Goal: Communication & Community: Answer question/provide support

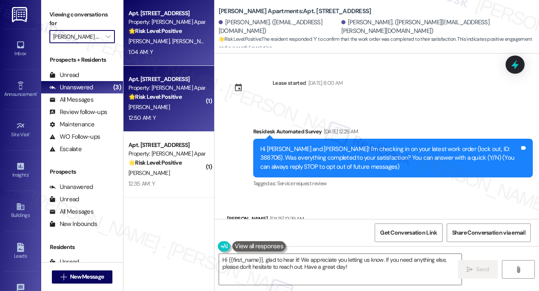
scroll to position [2766, 0]
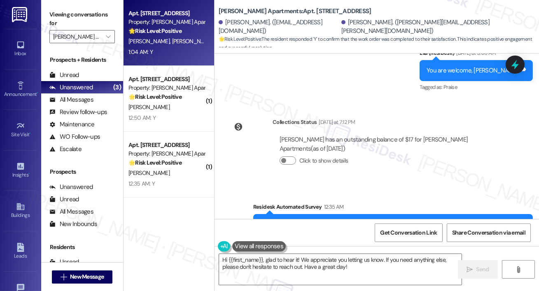
click at [156, 33] on strong "🌟 Risk Level: Positive" at bounding box center [155, 30] width 53 height 7
click at [108, 29] on label "Viewing conversations for" at bounding box center [82, 19] width 66 height 22
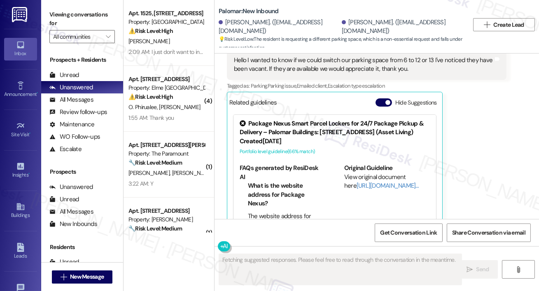
scroll to position [250, 0]
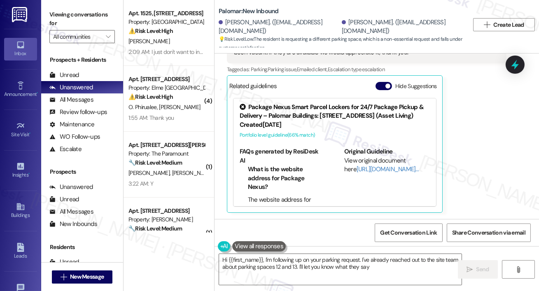
type textarea "Hi {{first_name}}, I'm following up on your parking request. I've already reach…"
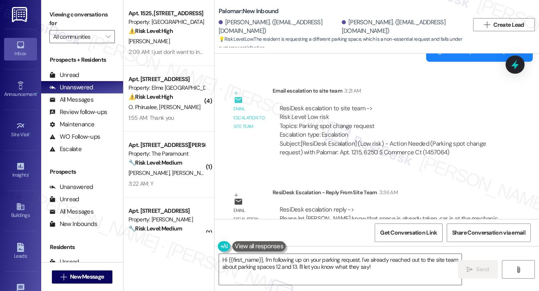
scroll to position [526, 0]
click at [509, 123] on div "Email escalation to site team Email escalation to site team 3:21 AM ResiDesk es…" at bounding box center [367, 124] width 292 height 89
click at [114, 32] on button "" at bounding box center [108, 36] width 13 height 13
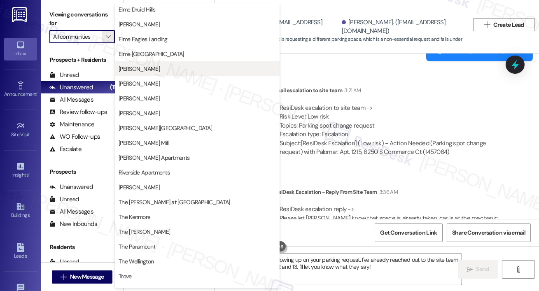
scroll to position [145, 0]
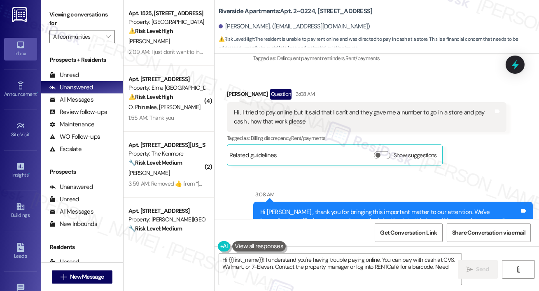
scroll to position [283, 0]
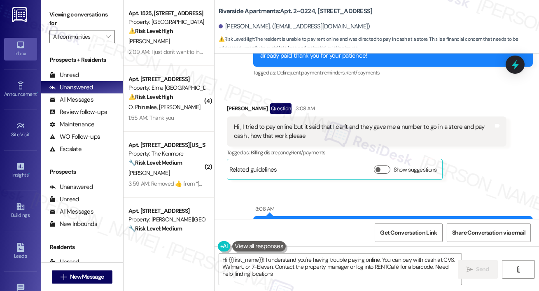
type textarea "Hi {{first_name}}! I understand you're having trouble paying online. You can pa…"
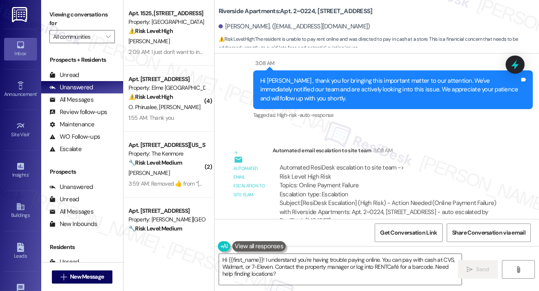
scroll to position [432, 0]
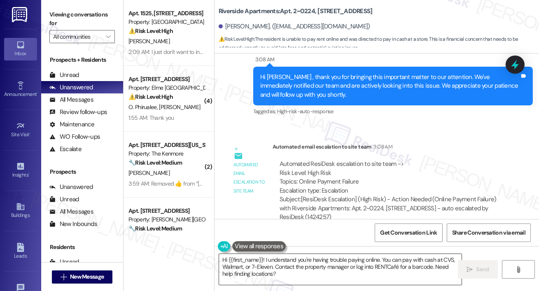
click at [295, 268] on textarea "Hi {{first_name}}! I understand you're having trouble paying online. You can pa…" at bounding box center [340, 269] width 243 height 31
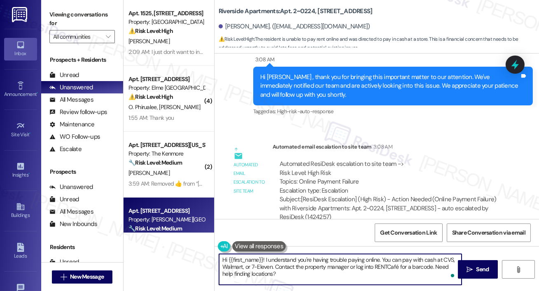
drag, startPoint x: 295, startPoint y: 277, endPoint x: 145, endPoint y: 232, distance: 157.0
click at [145, 232] on div "Apt. 1525, [STREET_ADDRESS] Property: [GEOGRAPHIC_DATA] ⚠️ Risk Level: High The…" at bounding box center [332, 145] width 416 height 291
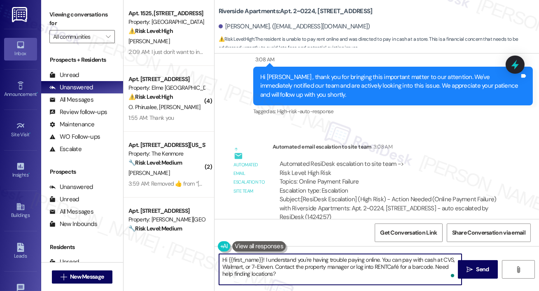
click at [321, 273] on textarea "Hi {{first_name}}! I understand you're having trouble paying online. You can pa…" at bounding box center [340, 269] width 243 height 31
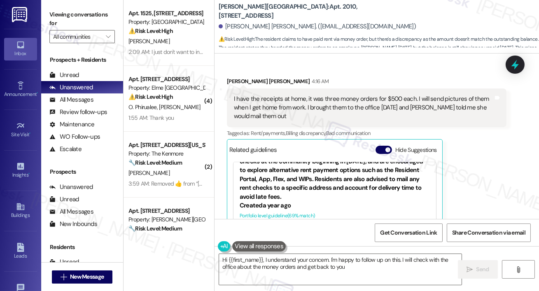
scroll to position [1050, 0]
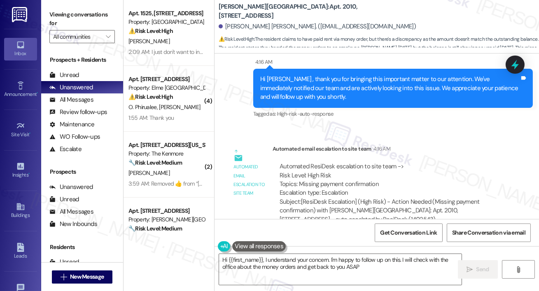
type textarea "Hi {{first_name}}, I understand your concern. I'm happy to follow up on this. I…"
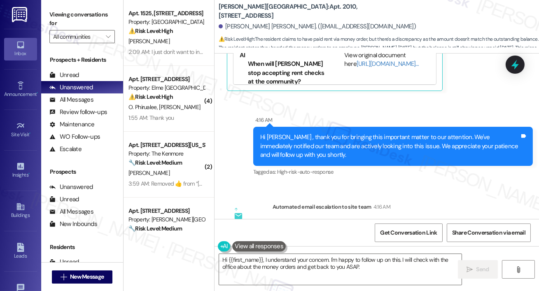
scroll to position [886, 0]
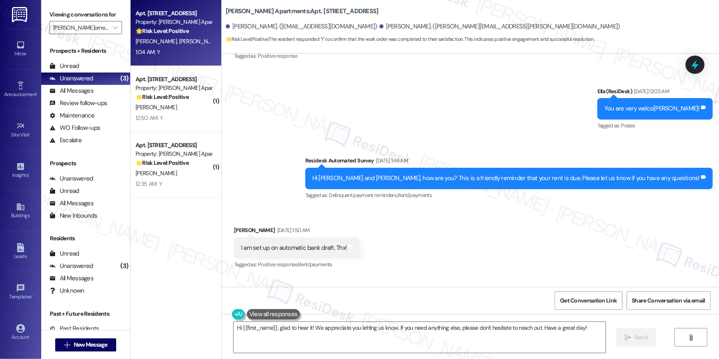
scroll to position [892, 0]
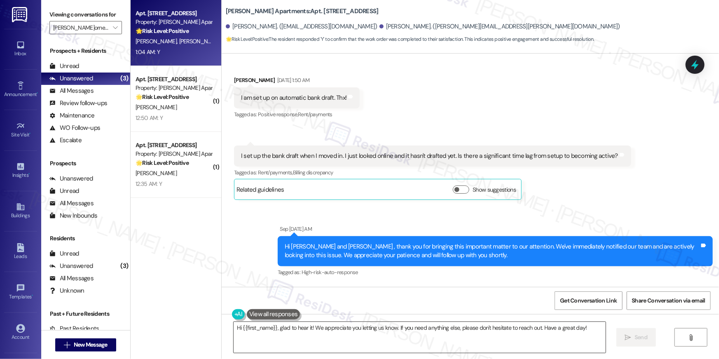
click at [450, 344] on textarea "Hi {{first_name}}, glad to hear it! We appreciate you letting us know. If you n…" at bounding box center [420, 337] width 372 height 31
click at [451, 344] on textarea "Hi {{first_name}}, glad to hear it! We appreciate you letting us know. If you n…" at bounding box center [420, 337] width 372 height 31
click at [519, 329] on textarea "Hi {{first_name}}, glad to hear it! We appreciate you letting us know. If you n…" at bounding box center [420, 337] width 372 height 31
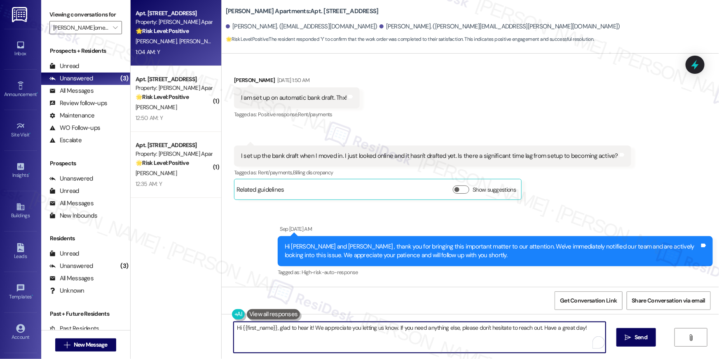
scroll to position [552, 0]
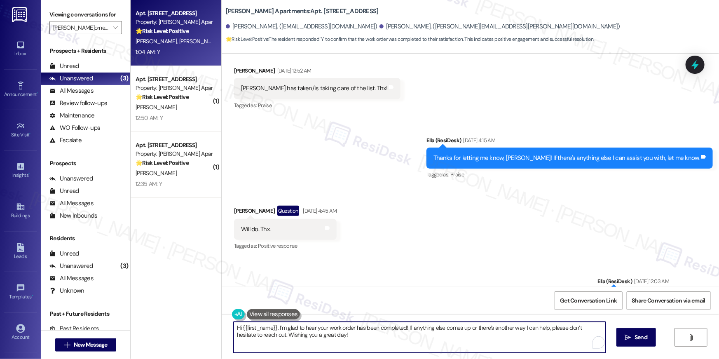
click at [489, 346] on textarea "Hi {{first_name}}, I’m glad to hear your work order has been completed! If anyt…" at bounding box center [420, 337] width 372 height 31
type textarea "Hi {{first_name}}, I’m glad to hear your work order has been completed! If anyt…"
click at [474, 285] on div "Sent via SMS Ella (ResiDesk) Aug 30, 2025 at 12:03 AM You are very welcome, Bla…" at bounding box center [470, 327] width 497 height 139
click at [459, 339] on textarea "Hi {{first_name}}, I’m glad to hear your work order has been completed! If anyt…" at bounding box center [420, 337] width 372 height 31
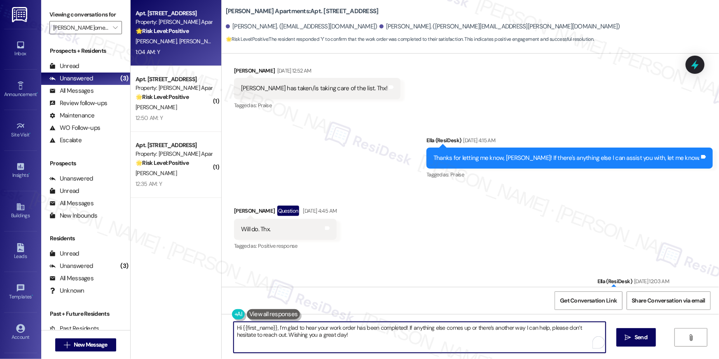
click at [463, 244] on div "Received via SMS Blair Ege Question Aug 29, 2025 at 4:45 AM Will do. Thx. Tags …" at bounding box center [470, 222] width 497 height 71
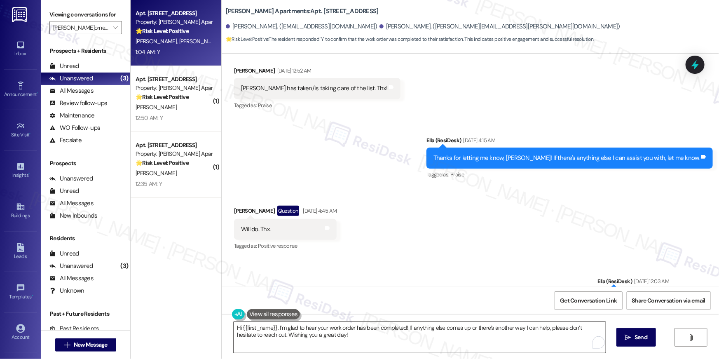
click at [306, 342] on textarea "Hi {{first_name}}, I’m glad to hear your work order has been completed! If anyt…" at bounding box center [420, 337] width 372 height 31
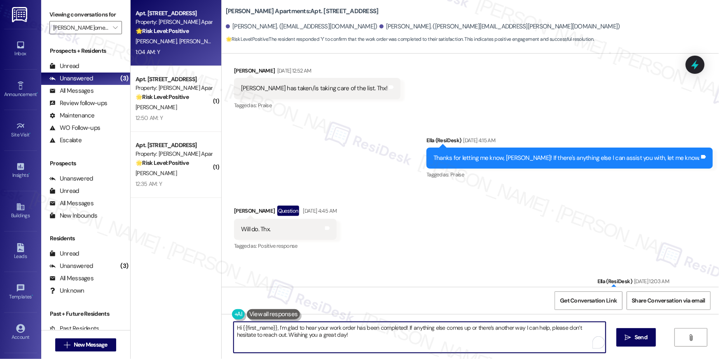
click at [339, 338] on textarea "Hi {{first_name}}, I’m glad to hear your work order has been completed! If anyt…" at bounding box center [420, 337] width 372 height 31
click at [190, 120] on div "12:50 AM: Y 12:50 AM: Y" at bounding box center [174, 118] width 78 height 10
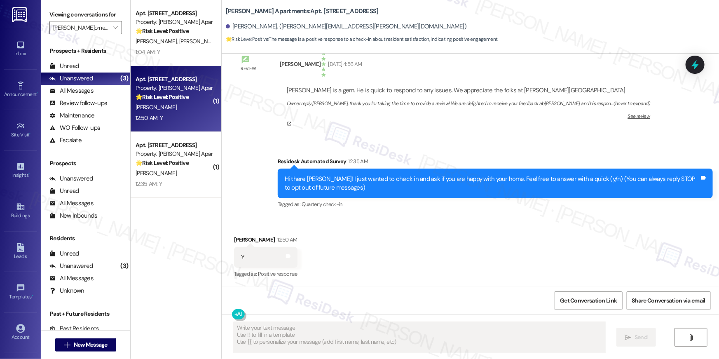
scroll to position [76, 0]
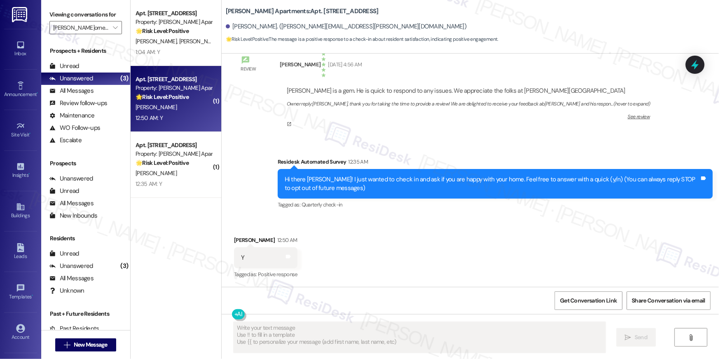
type textarea "Fetching suggested responses. Please feel free to read through the conversation…"
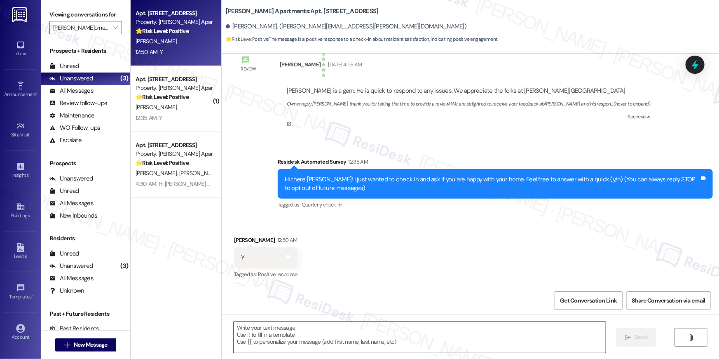
click at [465, 344] on textarea at bounding box center [420, 337] width 372 height 31
click at [467, 340] on textarea at bounding box center [420, 337] width 372 height 31
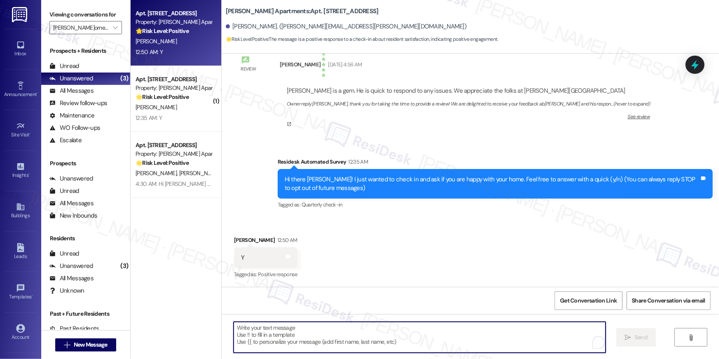
click at [467, 340] on textarea "To enrich screen reader interactions, please activate Accessibility in Grammarl…" at bounding box center [420, 337] width 372 height 31
click at [457, 336] on textarea "To enrich screen reader interactions, please activate Accessibility in Grammarl…" at bounding box center [420, 337] width 372 height 31
paste textarea "Thank you so much, {{first_name}}! I’m so glad to hear that you’re enjoying you…"
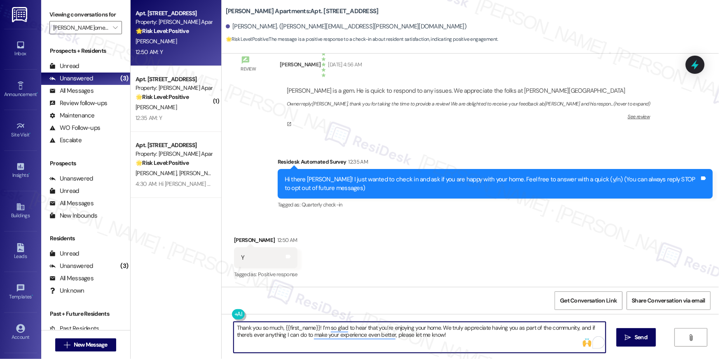
click at [486, 337] on textarea "Thank you so much, {{first_name}}! I’m so glad to hear that you’re enjoying you…" at bounding box center [420, 337] width 372 height 31
type textarea "Thank you so much, {{first_name}}! I’m so glad to hear that you’re enjoying you…"
click at [626, 342] on button " Send" at bounding box center [636, 337] width 40 height 19
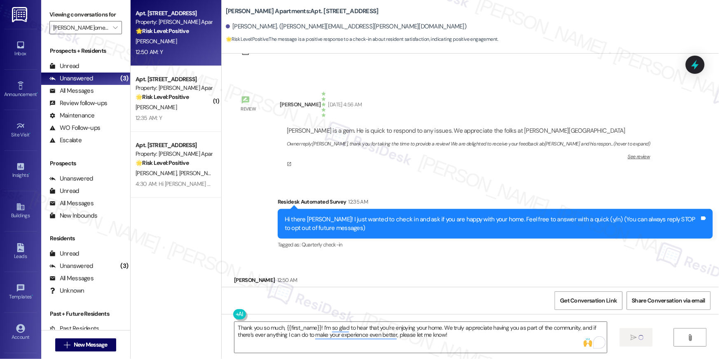
scroll to position [0, 0]
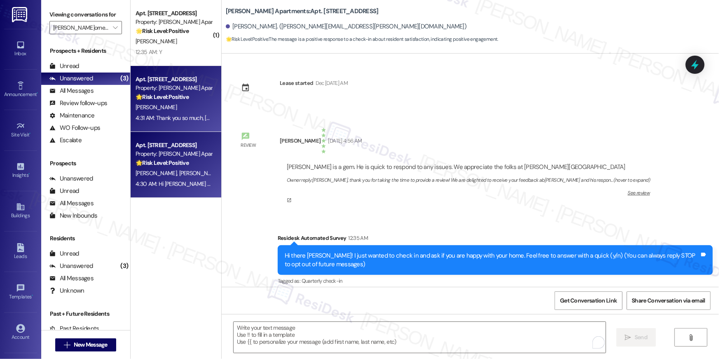
click at [182, 176] on div "A. Groh B. Ege" at bounding box center [174, 173] width 78 height 10
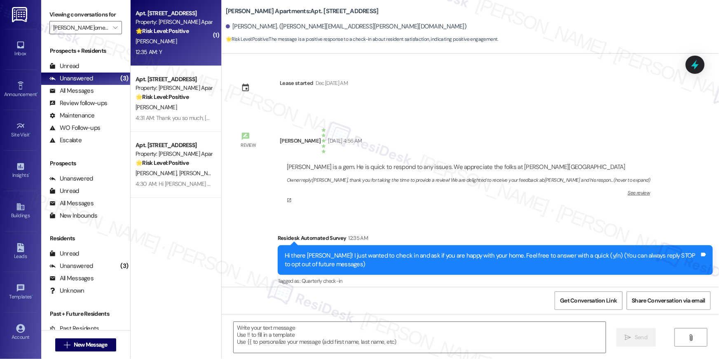
click at [182, 53] on div "12:35 AM: Y 12:35 AM: Y" at bounding box center [174, 52] width 78 height 10
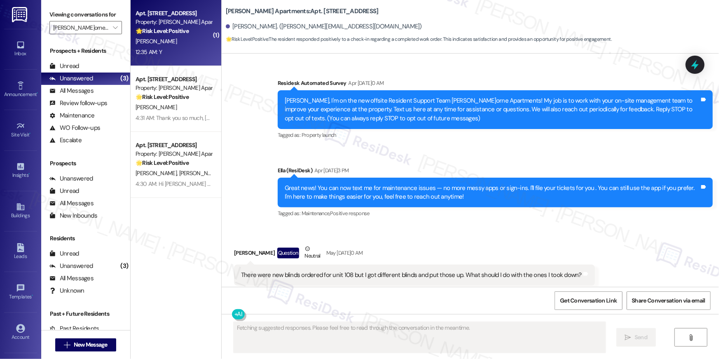
scroll to position [4289, 0]
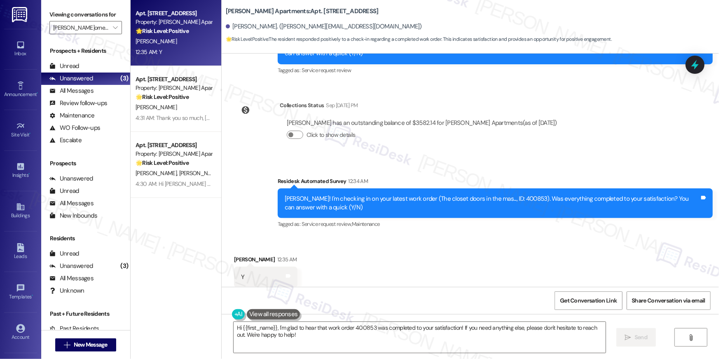
click at [412, 257] on div "Received via SMS Christina Francis 12:35 AM Y Tags and notes Tagged as: Positiv…" at bounding box center [470, 271] width 497 height 70
click at [487, 329] on textarea "Hi {{first_name}}, I'm glad to hear that work order 400853 was completed to you…" at bounding box center [420, 337] width 372 height 31
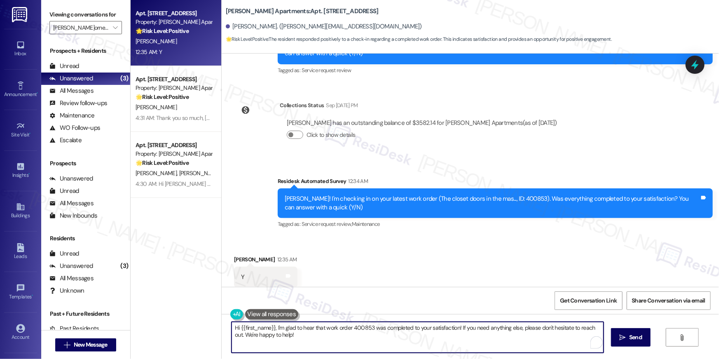
click at [323, 329] on textarea "Hi {{first_name}}, I'm glad to hear that work order 400853 was completed to you…" at bounding box center [418, 337] width 372 height 31
click at [365, 325] on textarea "Hi {{first_name}}, I'm glad to hear that the work order 400853 was completed to…" at bounding box center [418, 337] width 372 height 31
type textarea "Hi {{first_name}}, I'm glad to hear that the work order was completed to your s…"
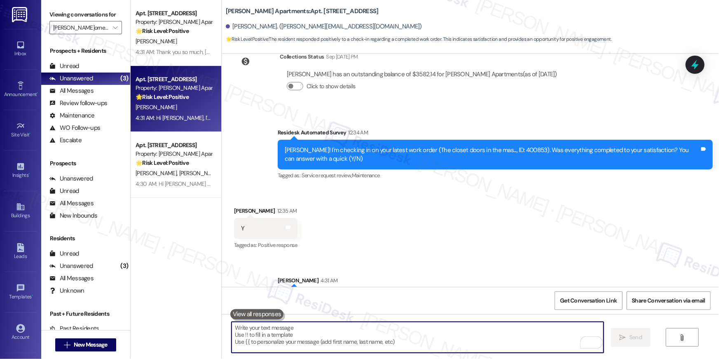
scroll to position [4356, 0]
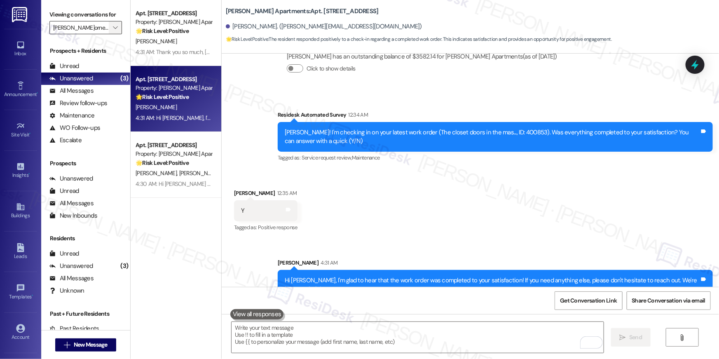
click at [113, 28] on icon "" at bounding box center [115, 27] width 5 height 7
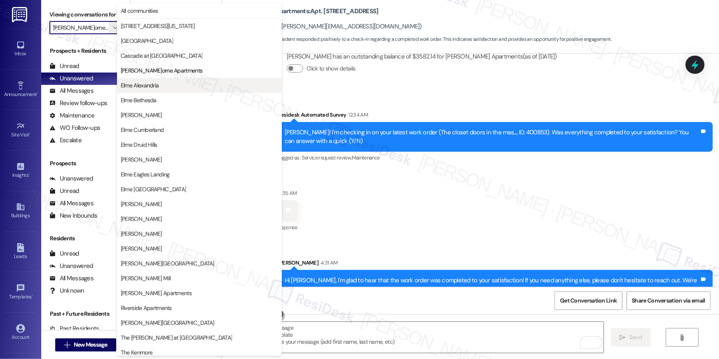
click at [140, 89] on span "Elme Alexandria" at bounding box center [140, 85] width 38 height 8
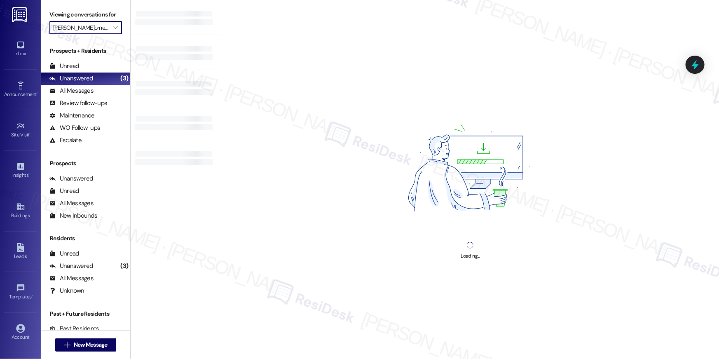
type input "Elme Alexandria"
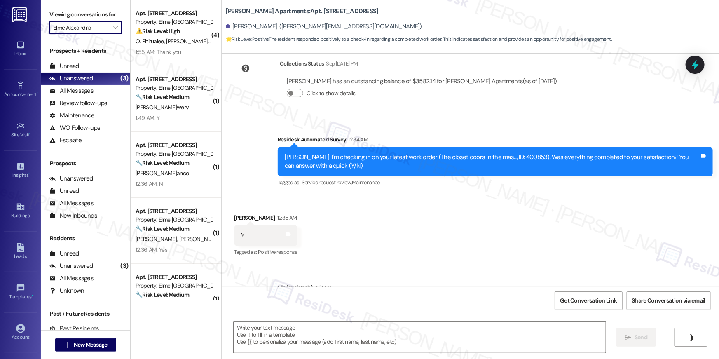
scroll to position [4289, 0]
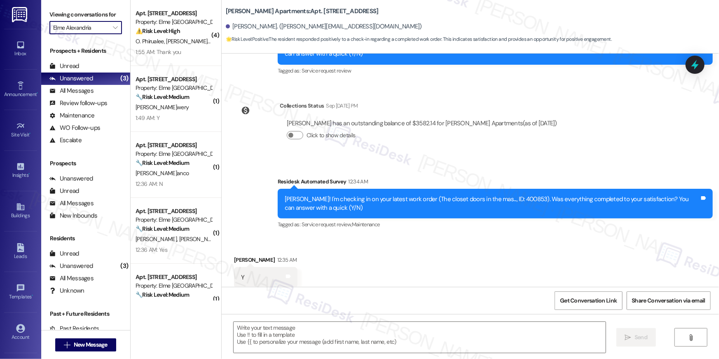
type textarea "Fetching suggested responses. Please feel free to read through the conversation…"
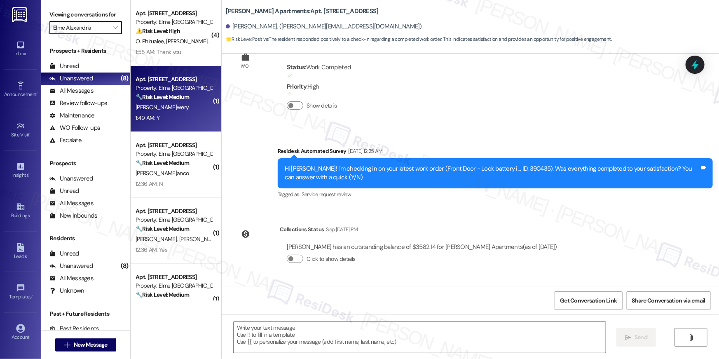
scroll to position [4106, 0]
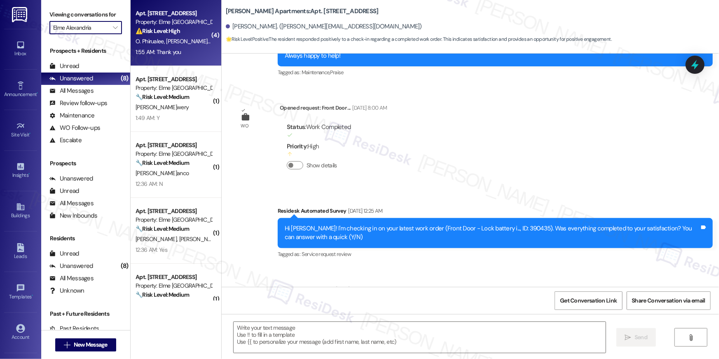
click at [171, 62] on div "Apt. 3224, 205 Century Place Property: Elme Alexandria ⚠️ Risk Level: High The …" at bounding box center [176, 33] width 91 height 66
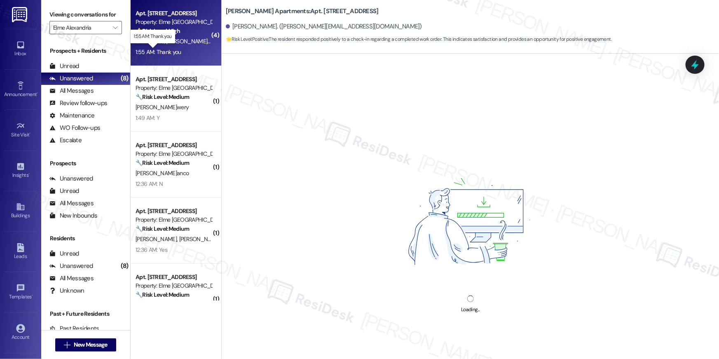
click at [171, 53] on div "1:55 AM: Thank you 1:55 AM: Thank you" at bounding box center [158, 51] width 45 height 7
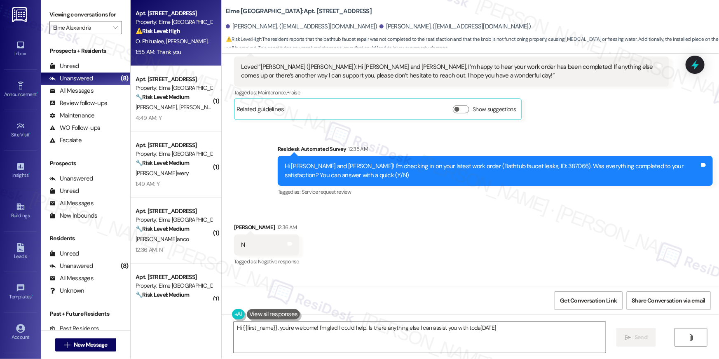
scroll to position [12315, 0]
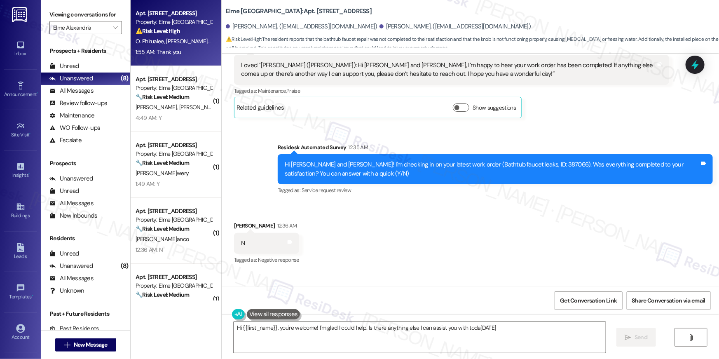
click at [512, 160] on div "Hi Ibrahim and Orawan! I'm checking in on your latest work order (Bathtub fauce…" at bounding box center [492, 169] width 415 height 18
copy div "387066"
click at [355, 344] on textarea "Hi {{first_name}}, you're welcome! I'm glad I could help. Is there anything els…" at bounding box center [420, 337] width 372 height 31
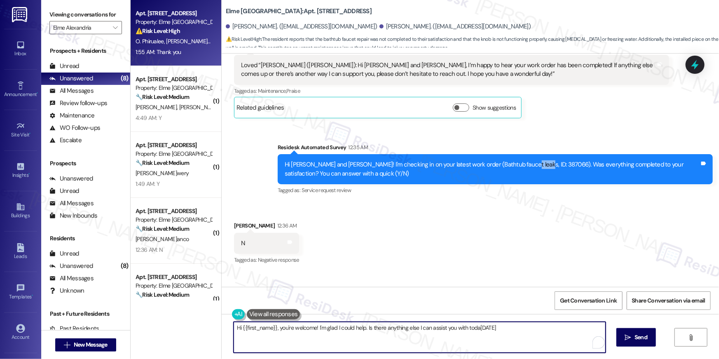
click at [400, 335] on textarea "Hi {{first_name}}, you're welcome! I'm glad I could help. Is there anything els…" at bounding box center [420, 337] width 372 height 31
drag, startPoint x: 459, startPoint y: 332, endPoint x: 319, endPoint y: 335, distance: 140.5
click at [273, 328] on textarea "Hi {{first_name}}, you're welcome! I'm glad I could help. Is there anything els…" at bounding box center [418, 337] width 372 height 31
type textarea "Hi {{first_name}}, I just want to clarify, is the shower knob issue different f…"
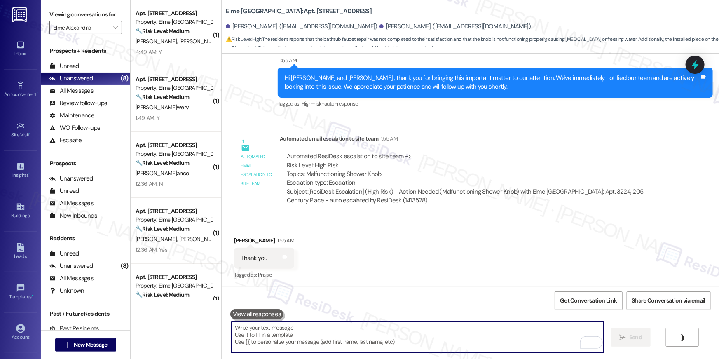
scroll to position [12650, 0]
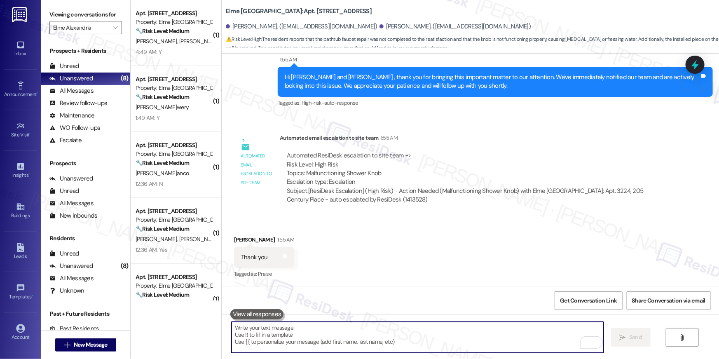
click at [192, 42] on div "M. Lundy M. Dejesus" at bounding box center [174, 41] width 78 height 10
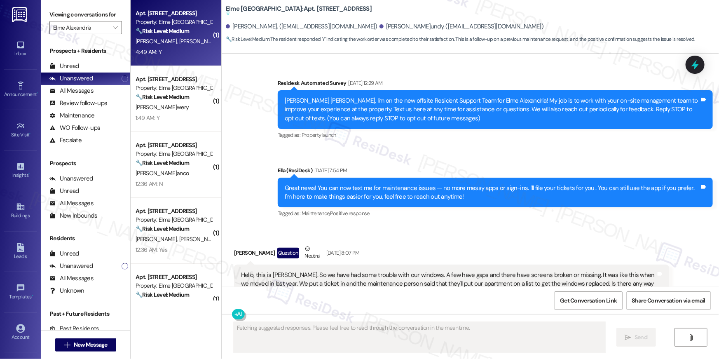
type textarea "Fetching suggested responses. Please feel free to read through the conversation…"
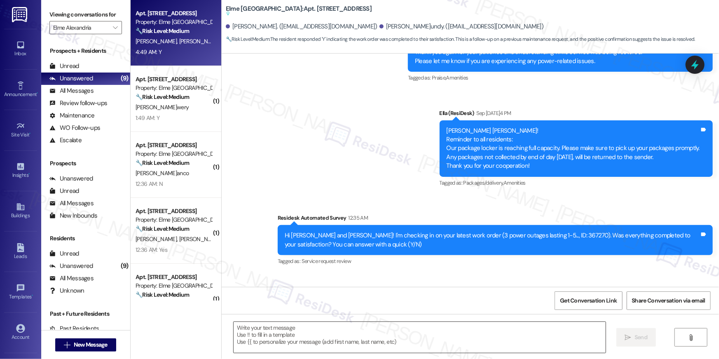
click at [460, 332] on textarea at bounding box center [420, 337] width 372 height 31
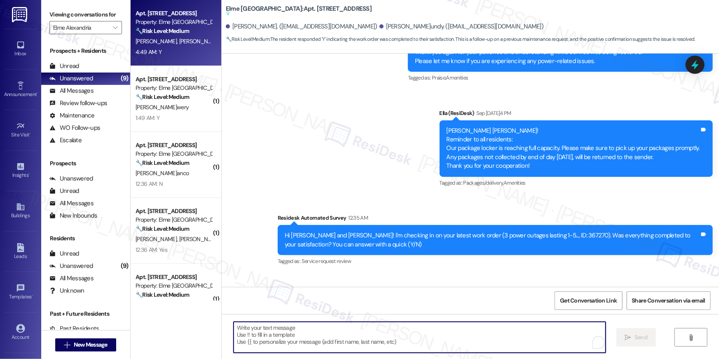
paste textarea "Hi {{first_name}}, I’m glad to hear your work order has been completed! If anyt…"
click at [343, 330] on textarea "To enrich screen reader interactions, please activate Accessibility in Grammarl…" at bounding box center [420, 337] width 372 height 31
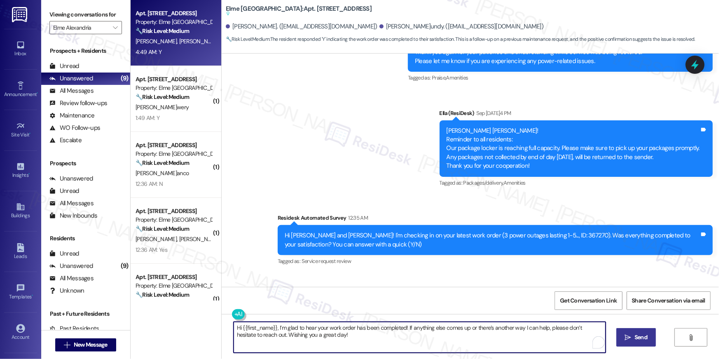
type textarea "Hi {{first_name}}, I’m glad to hear your work order has been completed! If anyt…"
click at [645, 338] on span "Send" at bounding box center [640, 337] width 13 height 9
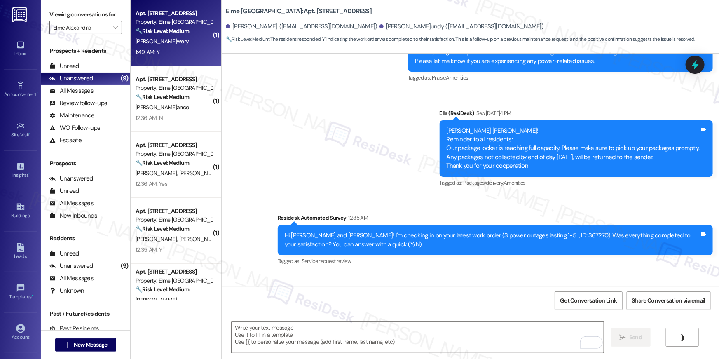
click at [158, 26] on div "Property: Elme [GEOGRAPHIC_DATA]" at bounding box center [174, 22] width 76 height 9
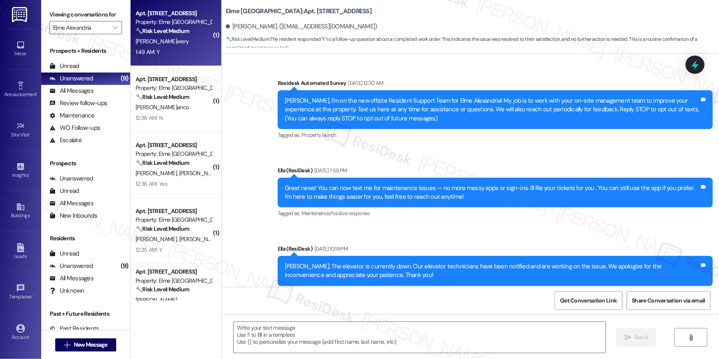
scroll to position [9370, 0]
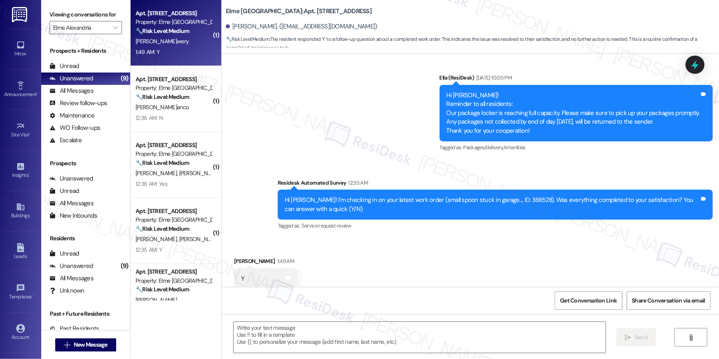
type textarea "Fetching suggested responses. Please feel free to read through the conversation…"
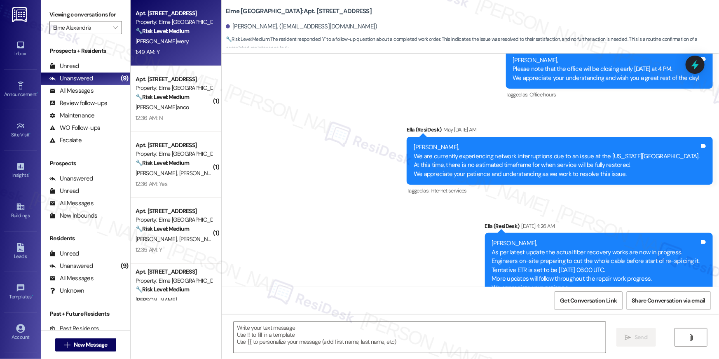
scroll to position [7186, 0]
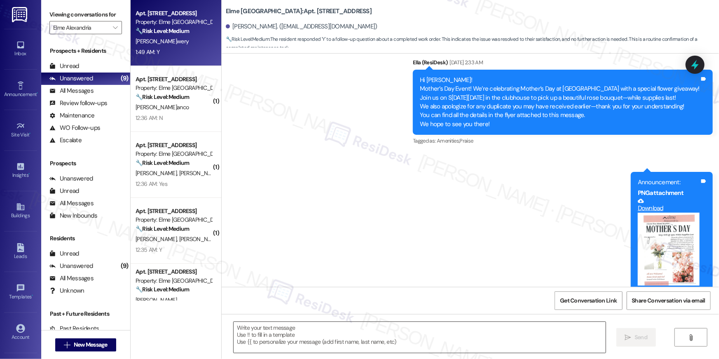
click at [473, 330] on textarea at bounding box center [420, 337] width 372 height 31
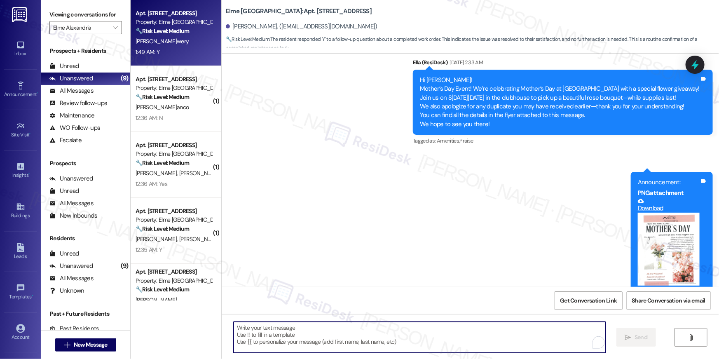
click at [473, 330] on textarea "To enrich screen reader interactions, please activate Accessibility in Grammarl…" at bounding box center [420, 337] width 372 height 31
paste textarea "Hi {{first_name}}, I’m glad to hear your work order has been completed! If anyt…"
type textarea "Hi {{first_name}}, I’m glad to hear your work order has been completed! If anyt…"
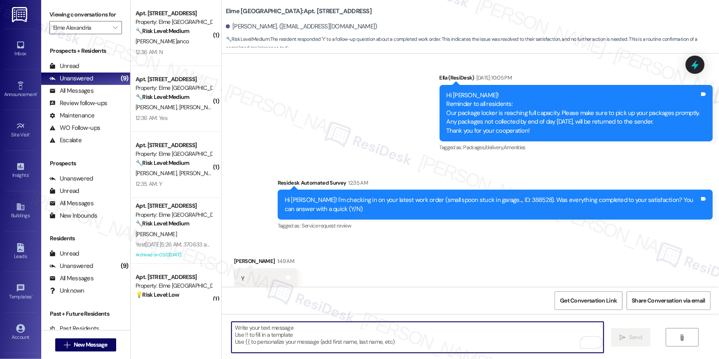
scroll to position [9437, 0]
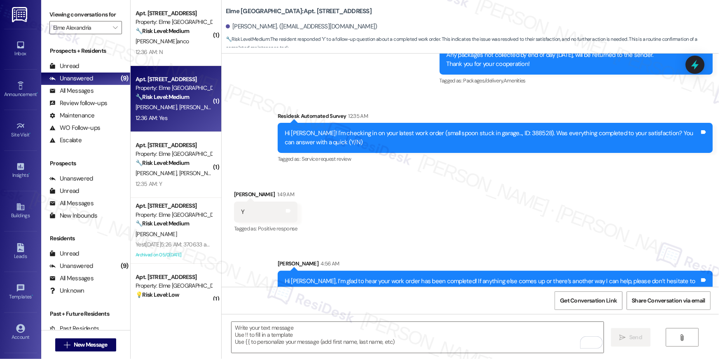
click at [166, 89] on div "Property: Elme [GEOGRAPHIC_DATA]" at bounding box center [174, 88] width 76 height 9
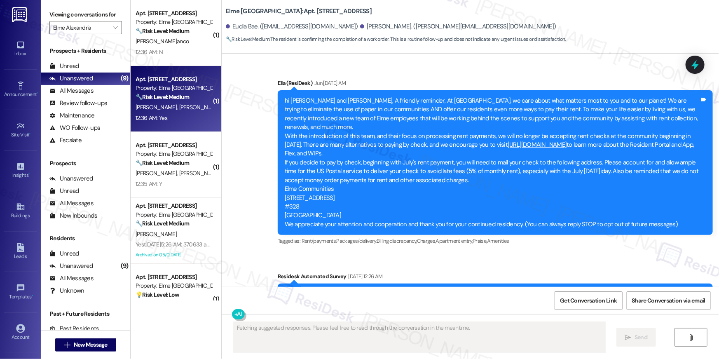
scroll to position [9599, 0]
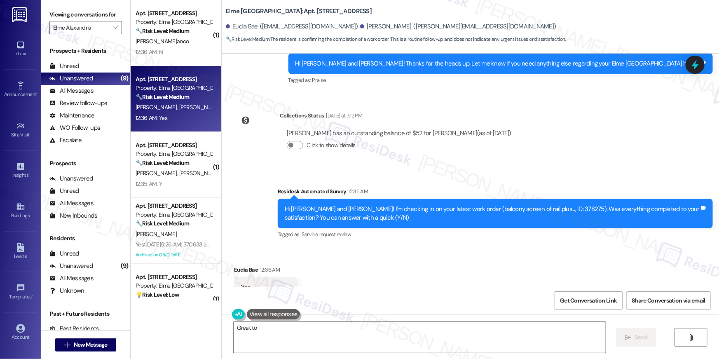
click at [377, 259] on div "Received via SMS Eudia Bae 12:36 AM Yes Tags and notes Tagged as: Positive resp…" at bounding box center [470, 282] width 497 height 70
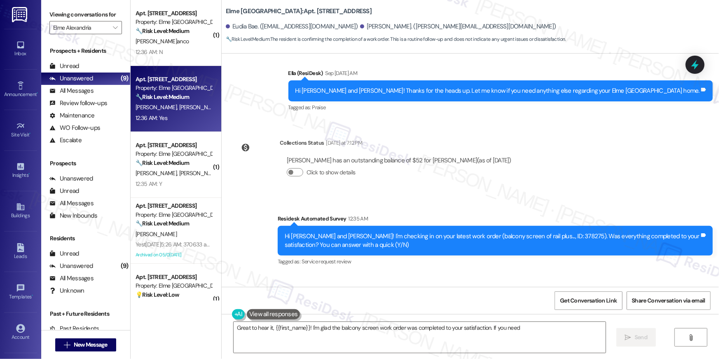
scroll to position [9566, 0]
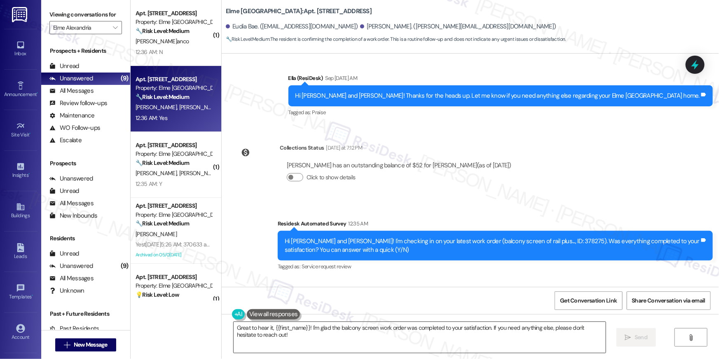
click at [394, 339] on textarea "Great to hear it, {{first_name}}! I'm glad the balcony screen work order was co…" at bounding box center [420, 337] width 372 height 31
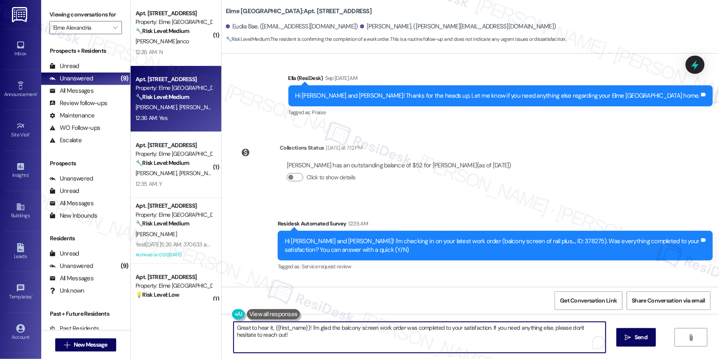
paste textarea "Hi {{first_name}}, I’m glad to hear your work order has been completed! If anyt…"
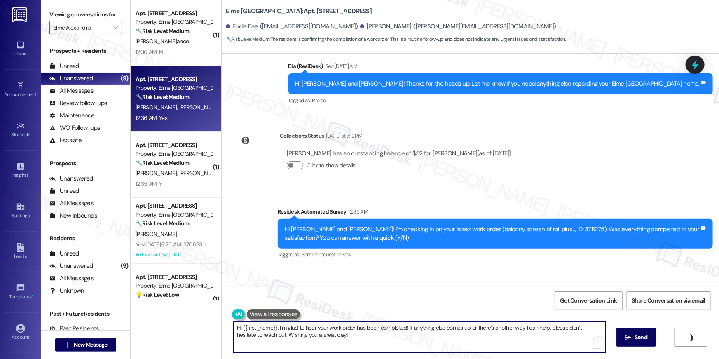
scroll to position [9599, 0]
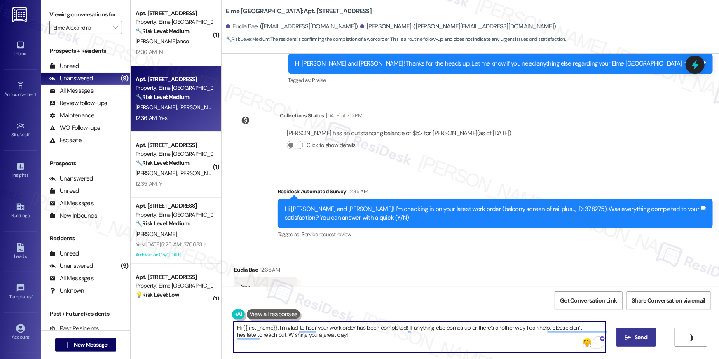
type textarea "Hi {{first_name}}, I’m glad to hear your work order has been completed! If anyt…"
click at [636, 338] on span "Send" at bounding box center [640, 337] width 13 height 9
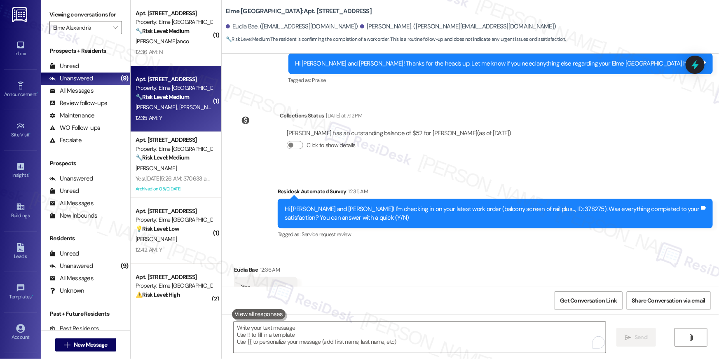
click at [191, 103] on div "M. Kakar N. Barikzai" at bounding box center [174, 107] width 78 height 10
type textarea "Fetching suggested responses. Please feel free to read through the conversation…"
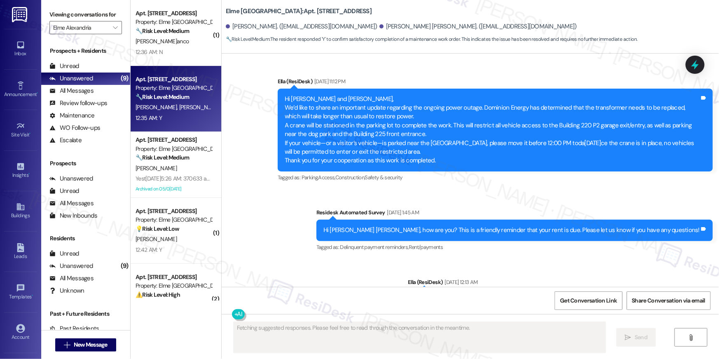
scroll to position [8791, 0]
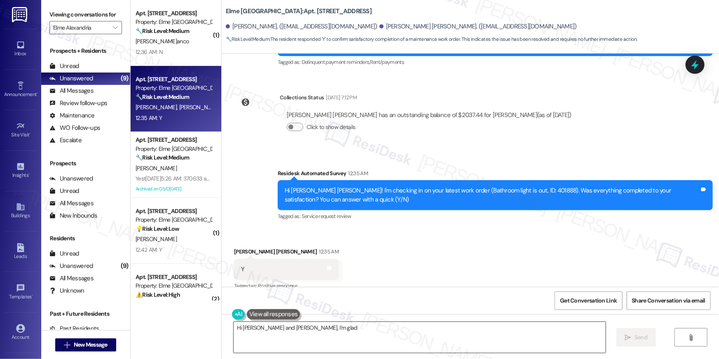
click at [416, 341] on textarea "Hi Nilab and Mohammad Waris, I'm glad to" at bounding box center [420, 337] width 372 height 31
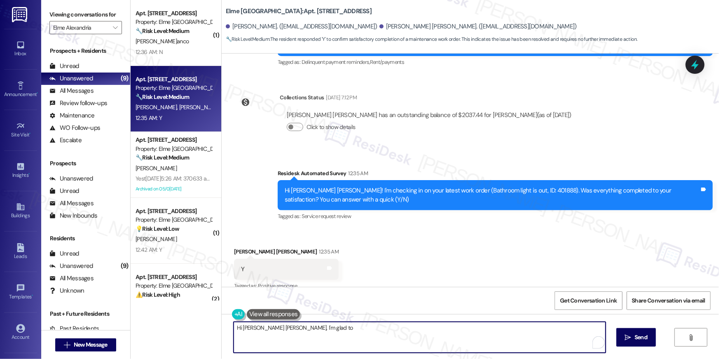
click at [416, 341] on textarea "Hi Nilab and Mohammad Waris, I'm glad to" at bounding box center [420, 337] width 372 height 31
paste textarea "Hi {{first_name}}, I’m glad to hear your work order has been completed! If anyt…"
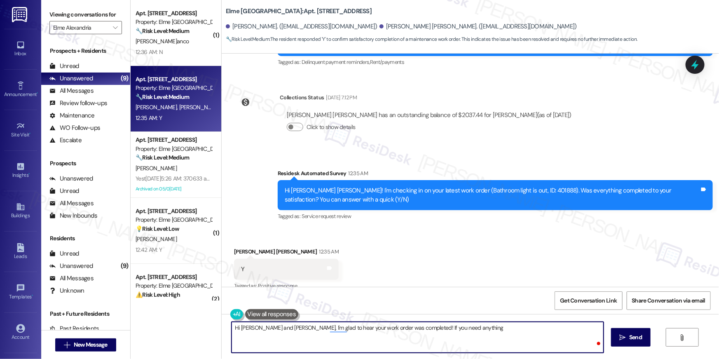
click at [444, 239] on div "Received via SMS Mohammad Waris Kakar 12:35 AM Y Tags and notes Tagged as: Posi…" at bounding box center [470, 264] width 497 height 70
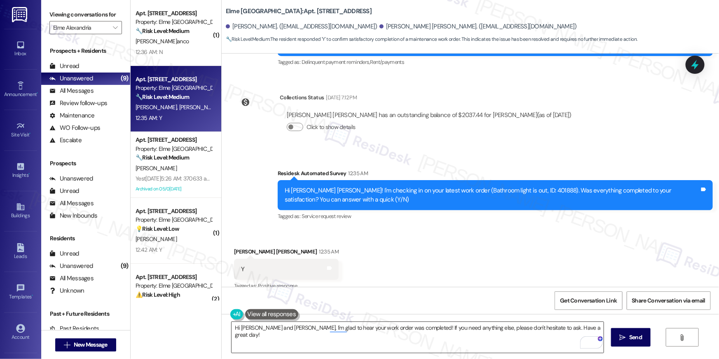
click at [448, 344] on textarea "Hi Nilab and Mohammad Waris, I'm glad to hear your work order was completed! If…" at bounding box center [418, 337] width 372 height 31
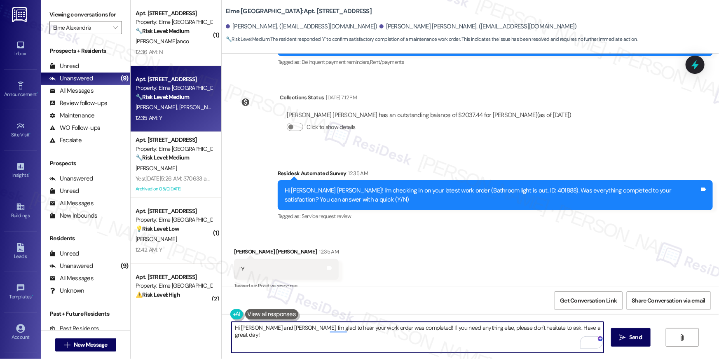
click at [448, 344] on textarea "Hi Nilab and Mohammad Waris, I'm glad to hear your work order was completed! If…" at bounding box center [418, 337] width 372 height 31
paste textarea "{{first_name}}, I’m glad to hear your work order has been completed! If anythin…"
type textarea "Hi {{first_name}}, I’m glad to hear your work order has been completed! If anyt…"
click at [627, 340] on span "Send" at bounding box center [635, 337] width 16 height 9
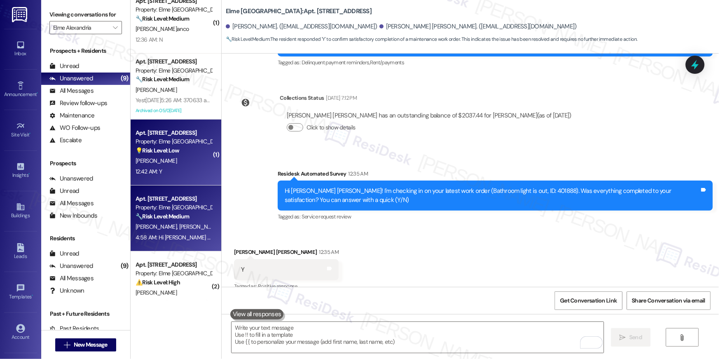
scroll to position [0, 0]
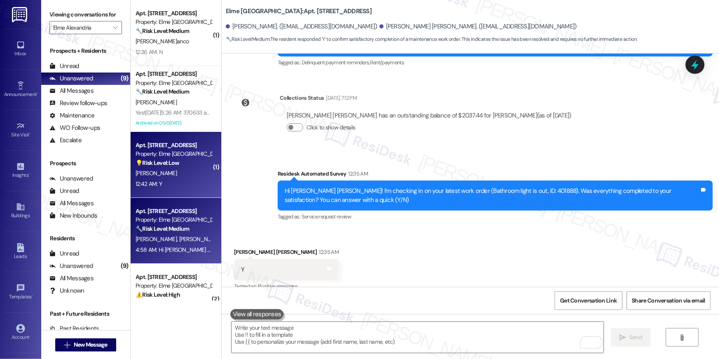
click at [186, 169] on div "F. Afshar" at bounding box center [174, 173] width 78 height 10
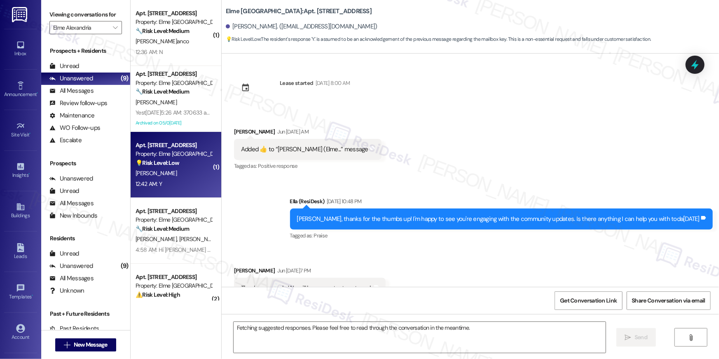
scroll to position [4591, 0]
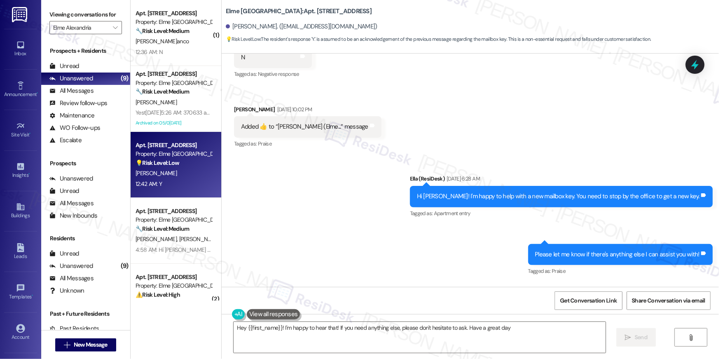
type textarea "Hey {{first_name}}! I'm happy to hear that! If you need anything else, please d…"
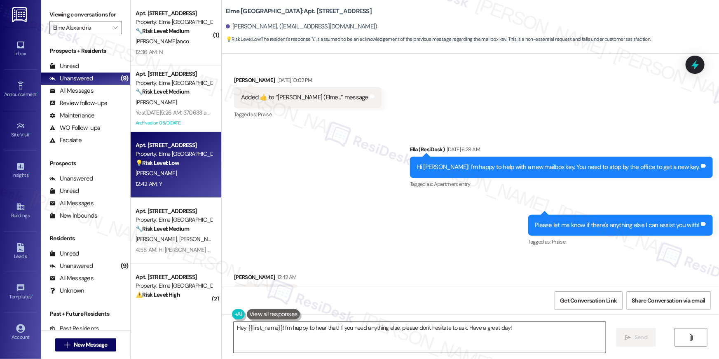
click at [396, 342] on textarea "Hey {{first_name}}! I'm happy to hear that! If you need anything else, please d…" at bounding box center [420, 337] width 372 height 31
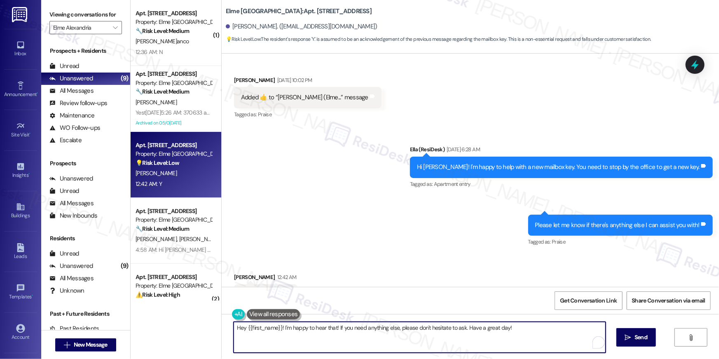
click at [541, 334] on textarea "Hey {{first_name}}! I'm happy to hear that! If you need anything else, please d…" at bounding box center [420, 337] width 372 height 31
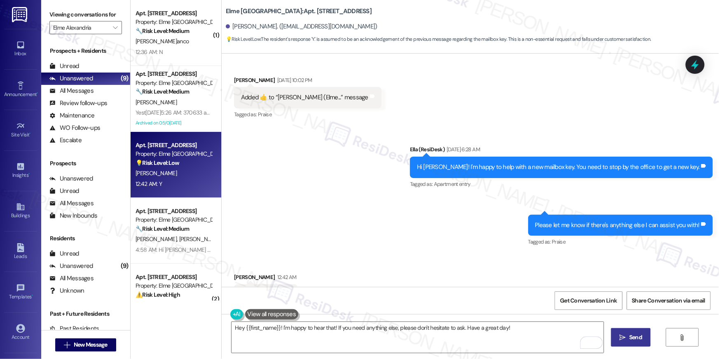
click at [624, 341] on span " Send" at bounding box center [631, 337] width 26 height 9
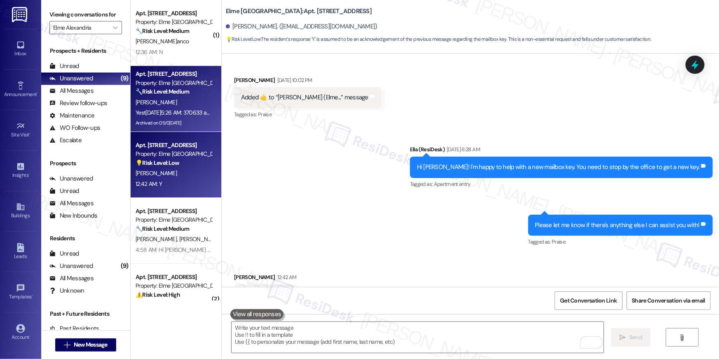
scroll to position [4591, 0]
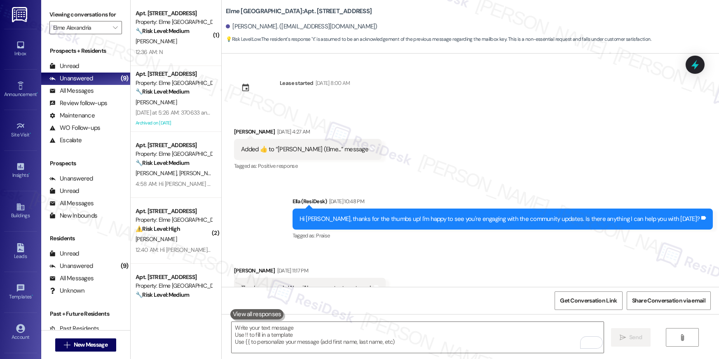
click at [164, 48] on div "12:36 AM: N 12:36 AM: N" at bounding box center [174, 52] width 78 height 10
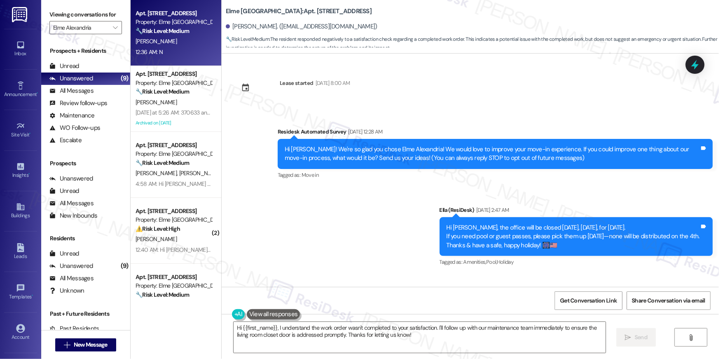
click at [513, 340] on textarea "Hi {{first_name}}, I understand the work order wasn't completed to your satisfa…" at bounding box center [420, 337] width 372 height 31
click at [525, 335] on textarea "Hi {{first_name}}, I understand the work order wasn't completed to your satisfa…" at bounding box center [420, 337] width 372 height 31
click at [510, 333] on textarea "Hi {{first_name}}, I understand the work order wasn't completed to your satisfa…" at bounding box center [420, 337] width 372 height 31
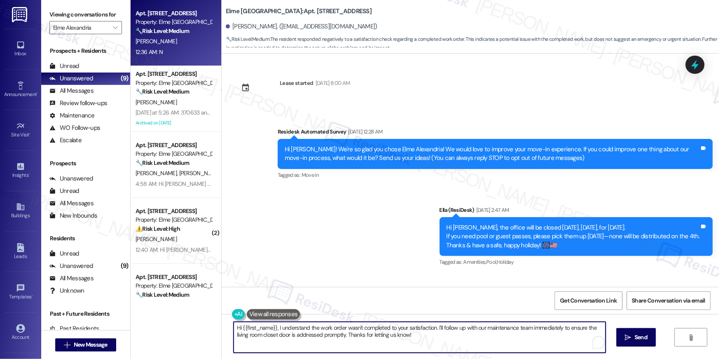
click at [453, 331] on textarea "Hi {{first_name}}, I understand the work order wasn't completed to your satisfa…" at bounding box center [420, 337] width 372 height 31
click at [451, 332] on textarea "Hi {{first_name}}, I understand the work order wasn't completed to your satisfa…" at bounding box center [420, 337] width 372 height 31
paste textarea "Hi {{first_name}}, I’m sorry to hear your work order hasn’t been fully complete…"
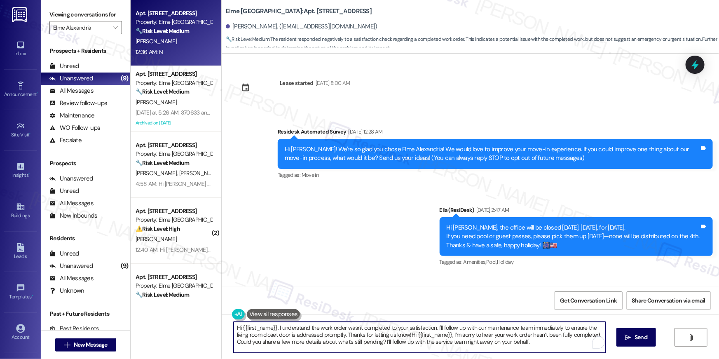
scroll to position [181, 0]
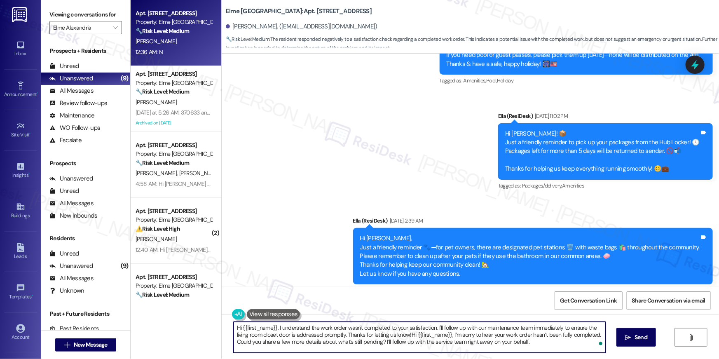
paste textarea "To enrich screen reader interactions, please activate Accessibility in Grammarl…"
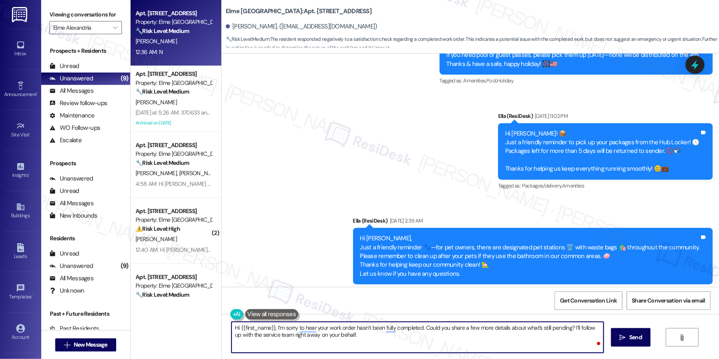
click at [570, 327] on textarea "Hi {{first_name}}, I’m sorry to hear your work order hasn’t been fully complete…" at bounding box center [418, 337] width 372 height 31
type textarea "Hi {{first_name}}, I’m sorry to hear your work order hasn’t been fully complete…"
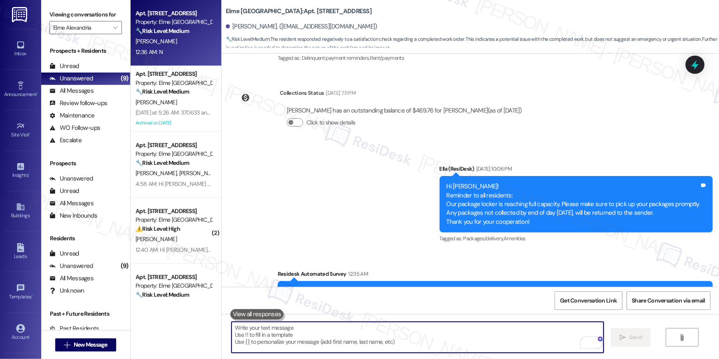
scroll to position [1380, 0]
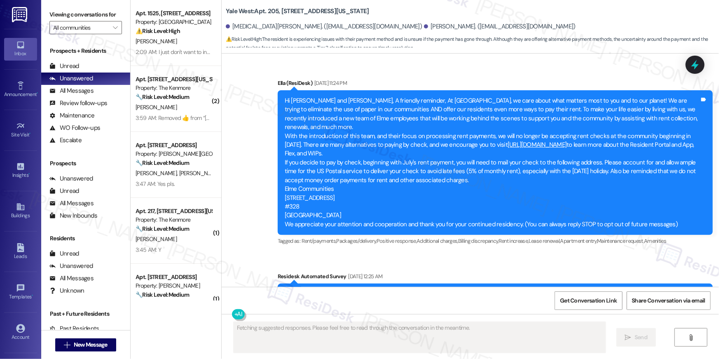
scroll to position [5190, 0]
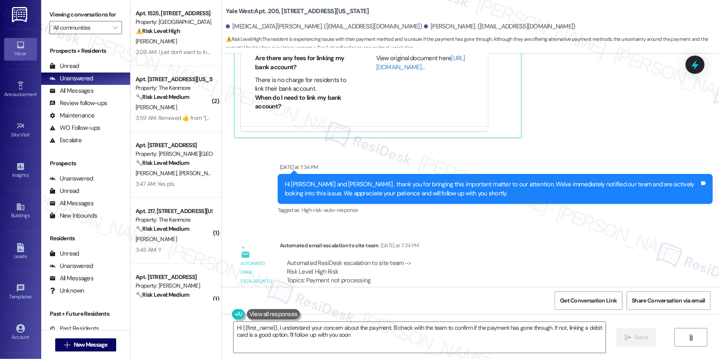
type textarea "Hi {{first_name}}, I understand your concern about the payment. I'll check with…"
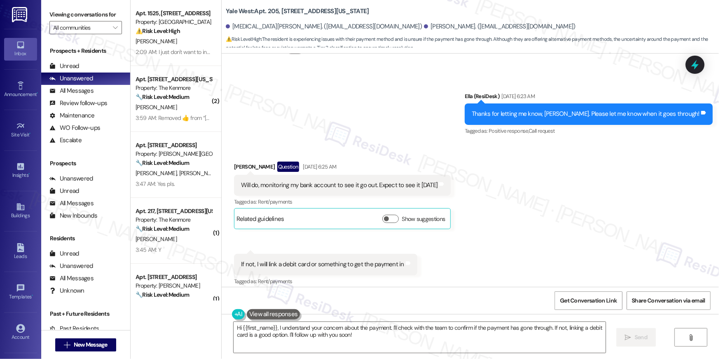
scroll to position [4774, 0]
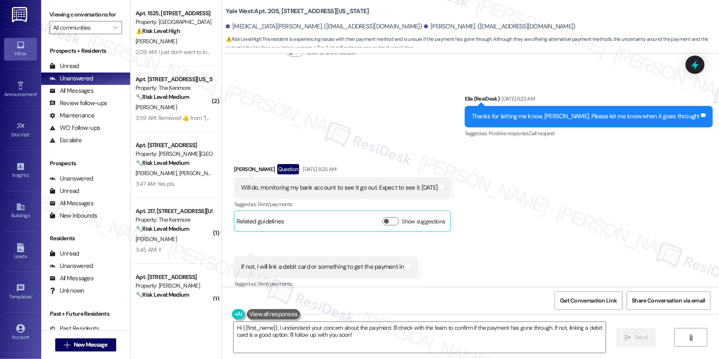
click at [462, 354] on div "Hi {{first_name}}, I understand your concern about the payment. I'll check with…" at bounding box center [470, 345] width 497 height 62
click at [465, 339] on textarea "Hi {{first_name}}, I understand your concern about the payment. I'll check with…" at bounding box center [420, 337] width 372 height 31
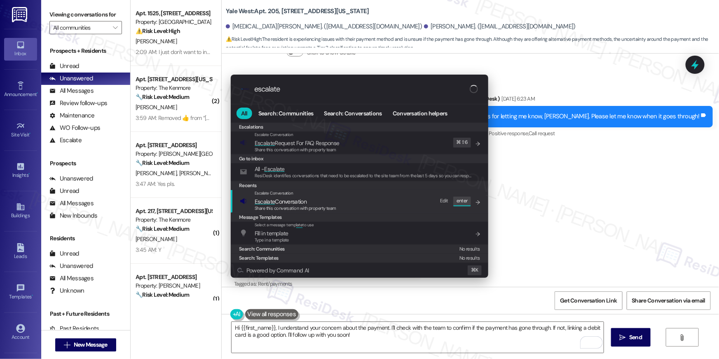
type input "escalate"
click at [283, 204] on span "Escalate Conversation" at bounding box center [281, 201] width 52 height 7
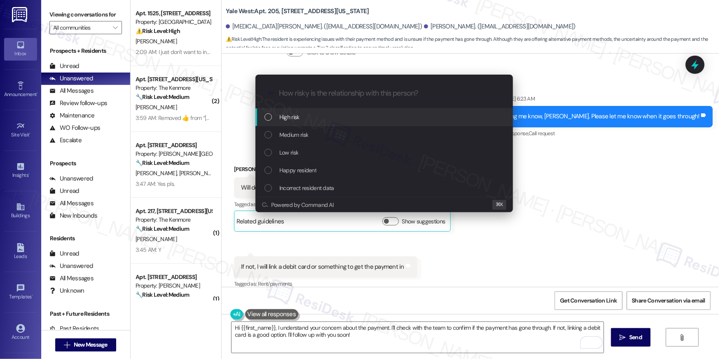
click at [266, 136] on div "List of options" at bounding box center [267, 134] width 7 height 7
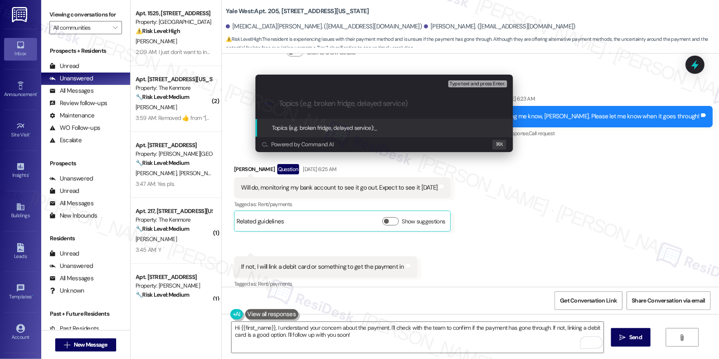
click at [302, 105] on input "Topics (e.g. broken fridge, delayed service)" at bounding box center [391, 103] width 224 height 9
type input "P"
click at [364, 101] on input "Online payment through protal did not go through" at bounding box center [387, 103] width 217 height 9
click at [365, 101] on input "Online payment through protal did not go through" at bounding box center [387, 103] width 217 height 9
type input "Online payment through portal did not go through"
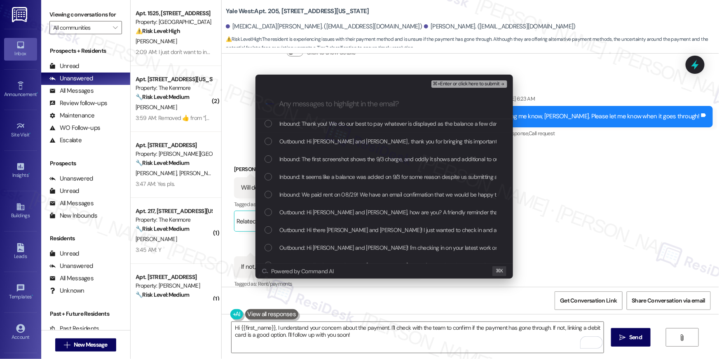
scroll to position [185, 0]
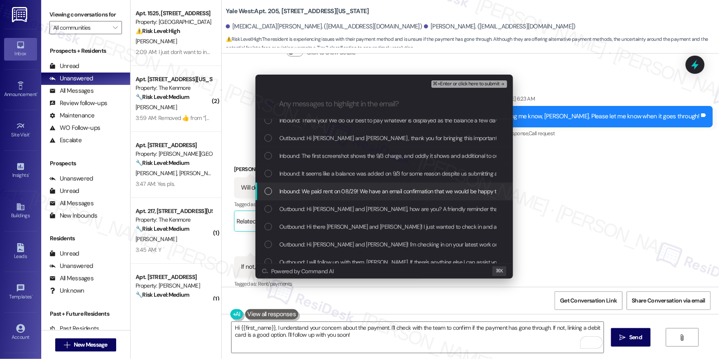
click at [269, 190] on div "List of options" at bounding box center [267, 190] width 7 height 7
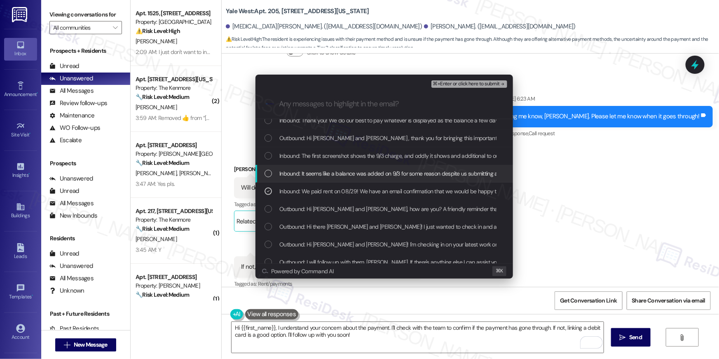
click at [266, 174] on div "List of options" at bounding box center [267, 173] width 7 height 7
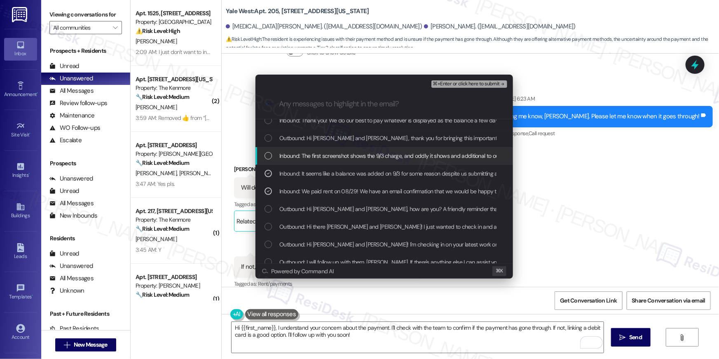
click at [265, 158] on div "List of options" at bounding box center [267, 155] width 7 height 7
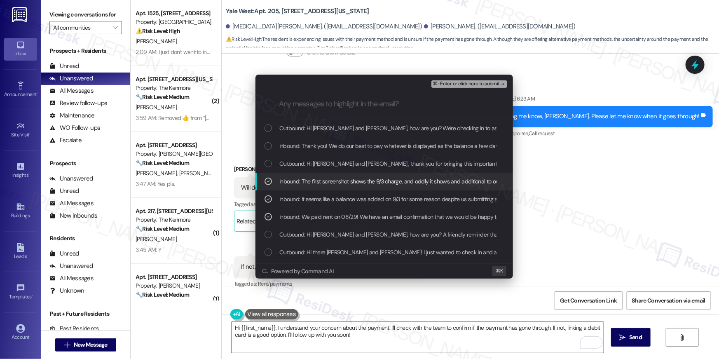
scroll to position [157, 0]
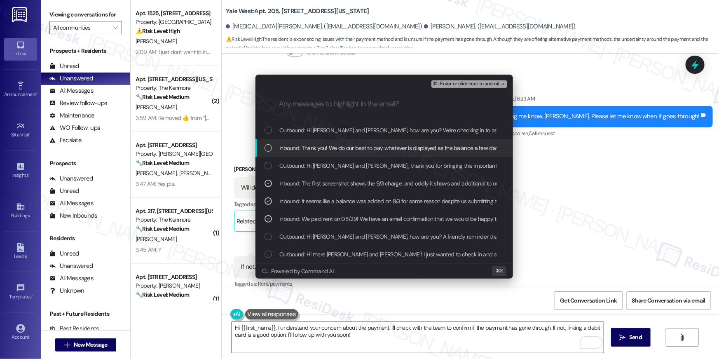
click at [266, 149] on div "List of options" at bounding box center [267, 147] width 7 height 7
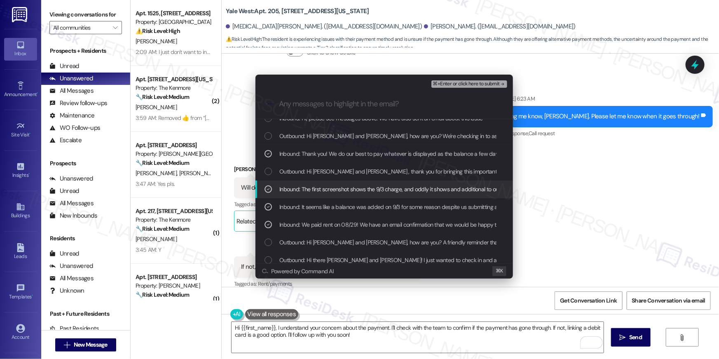
scroll to position [73, 0]
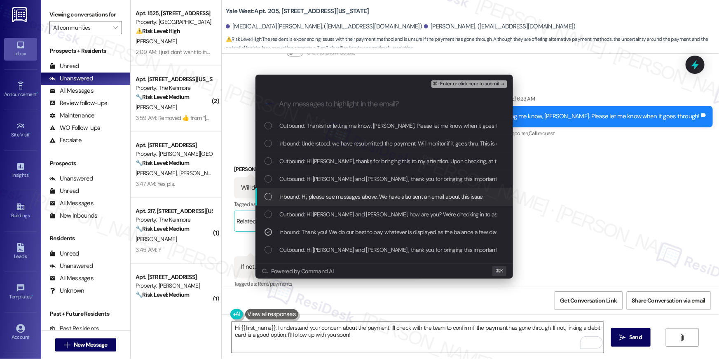
click at [269, 199] on div "List of options" at bounding box center [267, 196] width 7 height 7
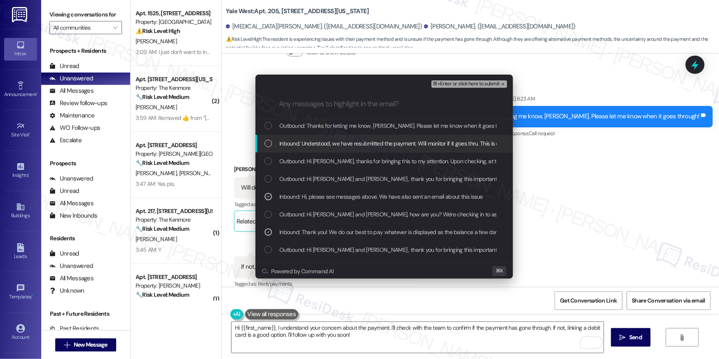
click at [267, 143] on div "List of options" at bounding box center [267, 143] width 7 height 7
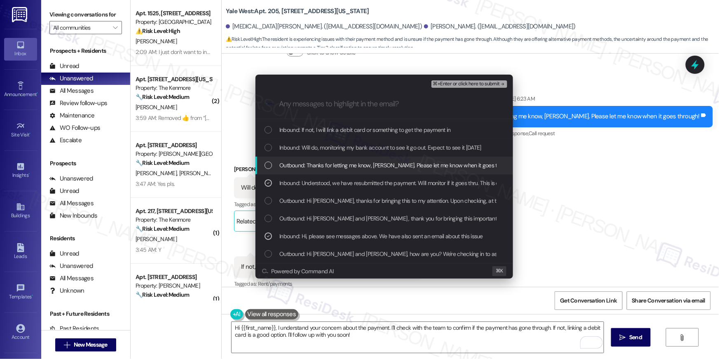
scroll to position [20, 0]
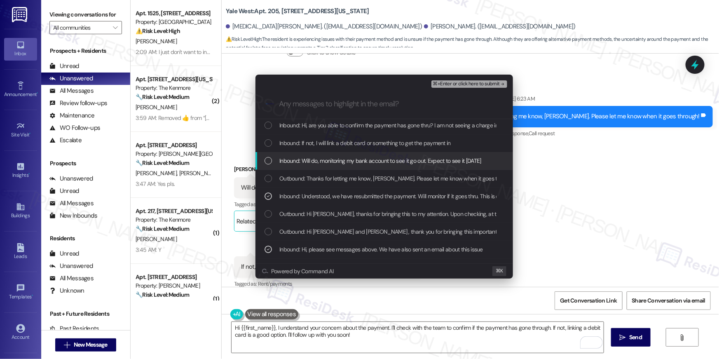
click at [269, 165] on div "Inbound: Will do, monitoring my bank account to see it go out. Expect to see it…" at bounding box center [383, 161] width 257 height 18
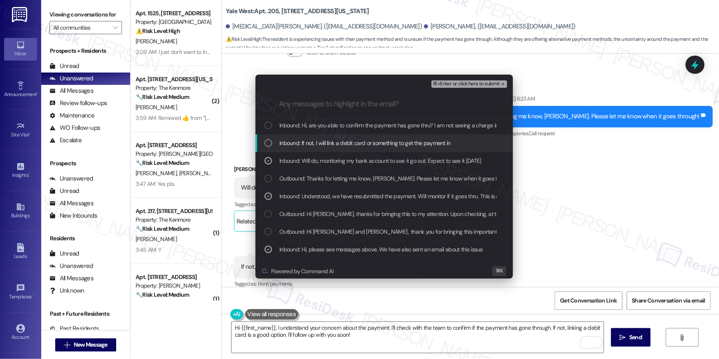
click at [268, 147] on div "Inbound: If not, I will link a debit card or something to get the payment in" at bounding box center [383, 143] width 257 height 18
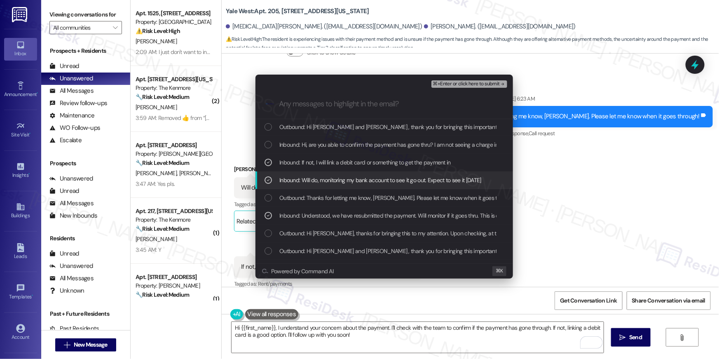
scroll to position [0, 0]
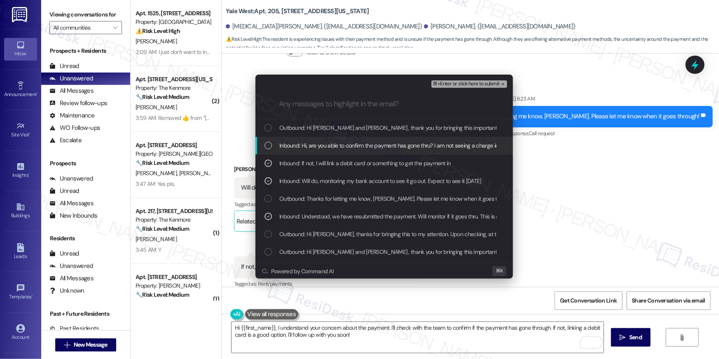
click at [270, 144] on div "List of options" at bounding box center [267, 145] width 7 height 7
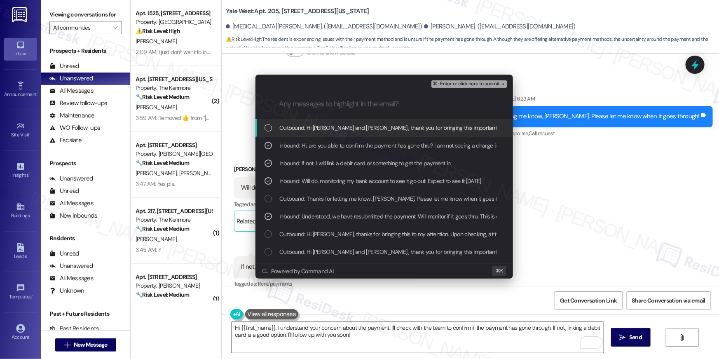
click at [461, 84] on span "⌘+Enter or click here to submit" at bounding box center [466, 84] width 67 height 6
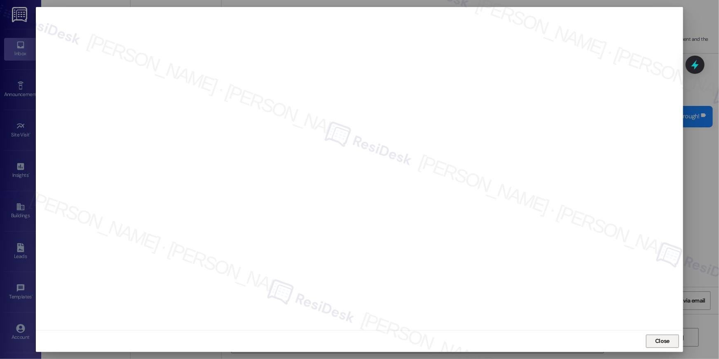
click at [663, 342] on span "Close" at bounding box center [662, 341] width 14 height 9
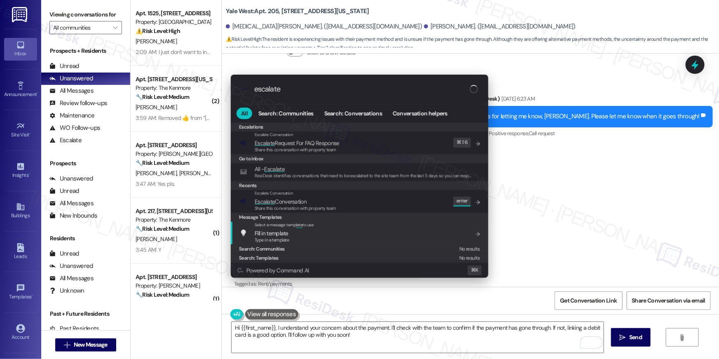
type input "escalate"
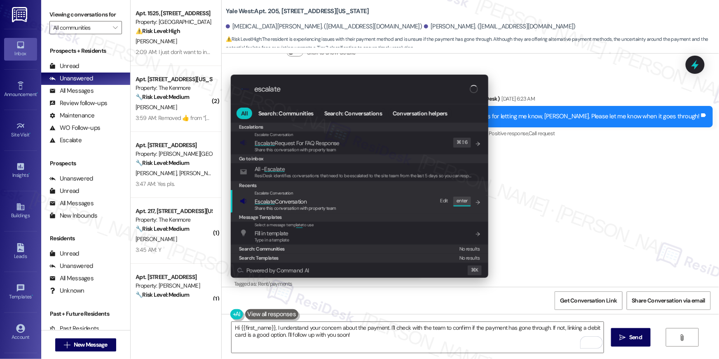
click at [347, 206] on div "Escalate Conversation Escalate Conversation Share this conversation with proper…" at bounding box center [360, 201] width 241 height 22
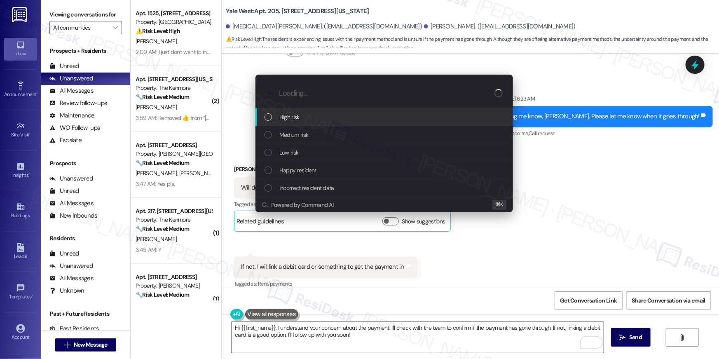
click at [303, 100] on div ".cls-1{fill:#0a055f;}.cls-2{fill:#0cc4c4;} resideskLogoBlueOrange" at bounding box center [383, 93] width 257 height 29
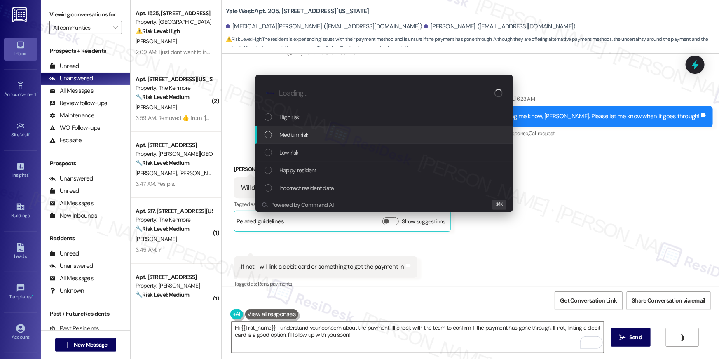
click at [294, 137] on span "Medium risk" at bounding box center [293, 134] width 29 height 9
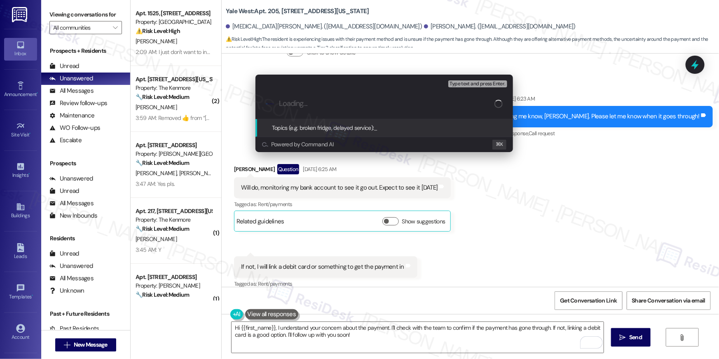
paste input "Online payment through portal did not go through"
type input "Online payment through portal did not go through"
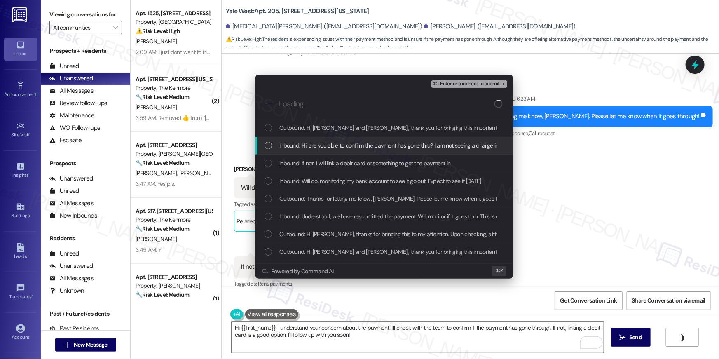
click at [308, 143] on span "Inbound: Hi, are you able to confirm the payment has gone thru? I am not seeing…" at bounding box center [609, 145] width 661 height 9
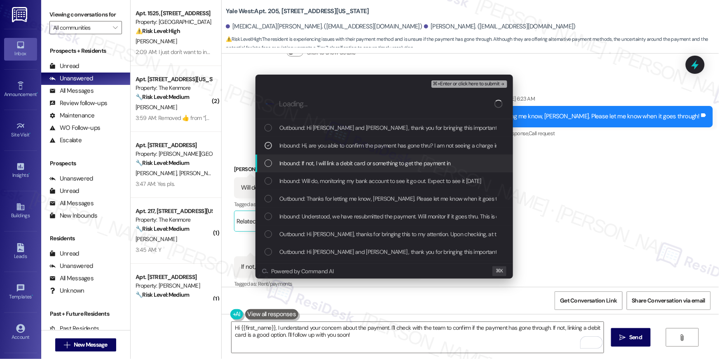
click at [307, 165] on span "Inbound: If not, I will link a debit card or something to get the payment in" at bounding box center [364, 163] width 171 height 9
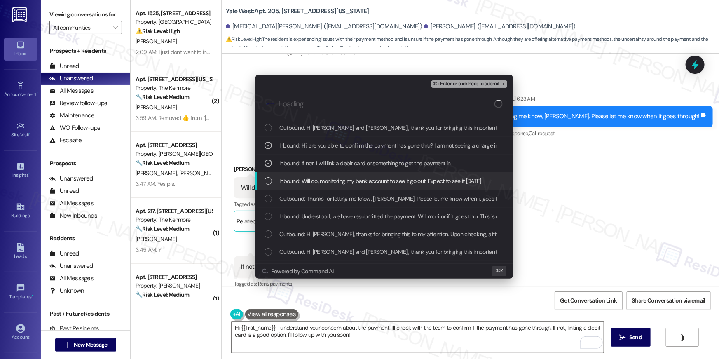
click at [310, 185] on span "Inbound: Will do, monitoring my bank account to see it go out. Expect to see it…" at bounding box center [380, 180] width 202 height 9
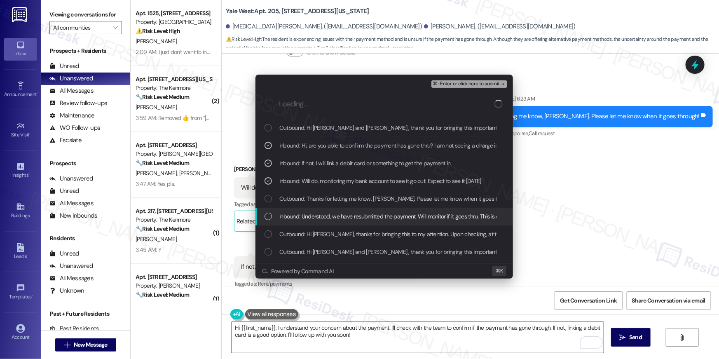
click at [313, 215] on span "Inbound: Understood, we have resubmitted the payment. Will monitor if it goes t…" at bounding box center [522, 216] width 486 height 9
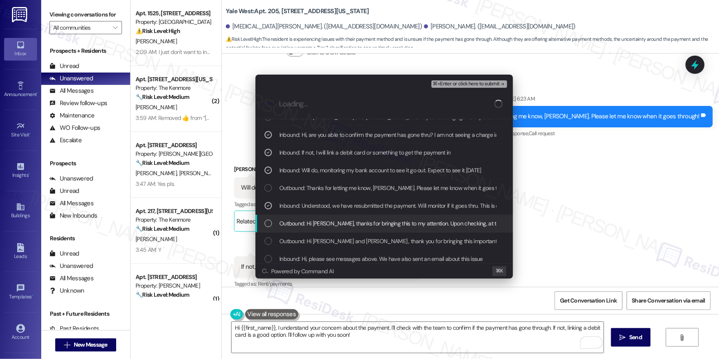
scroll to position [25, 0]
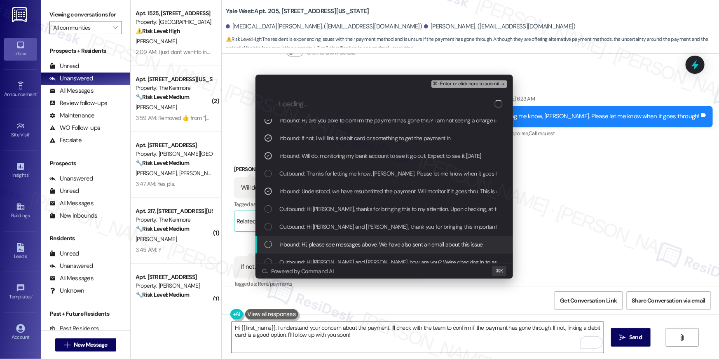
click at [318, 241] on span "Inbound: Hi, please see messages above. We have also sent an email about this i…" at bounding box center [381, 244] width 204 height 9
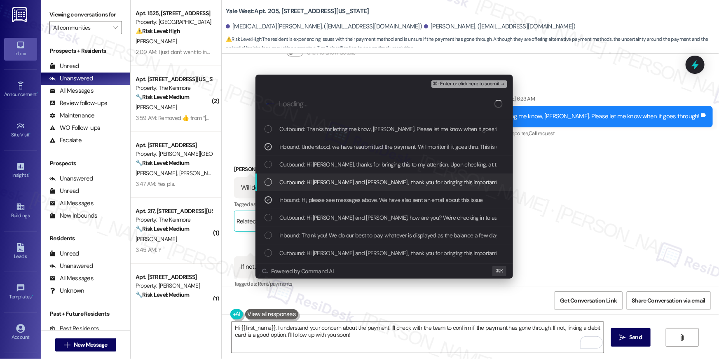
scroll to position [70, 0]
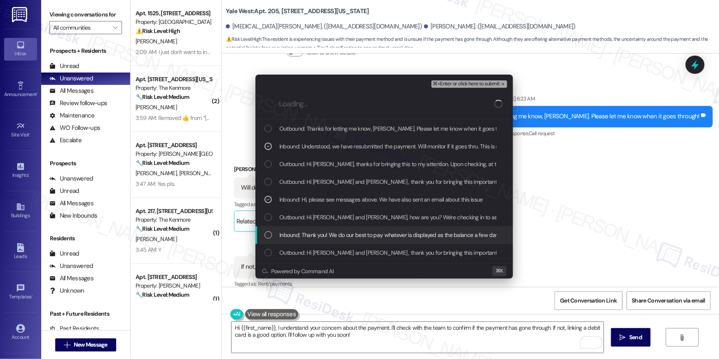
click at [322, 240] on div "Inbound: Thank you! We do our best to pay whatever is displayed as the balance …" at bounding box center [383, 235] width 257 height 18
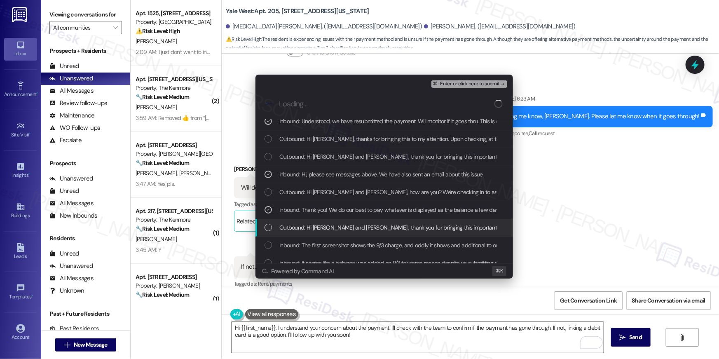
scroll to position [105, 0]
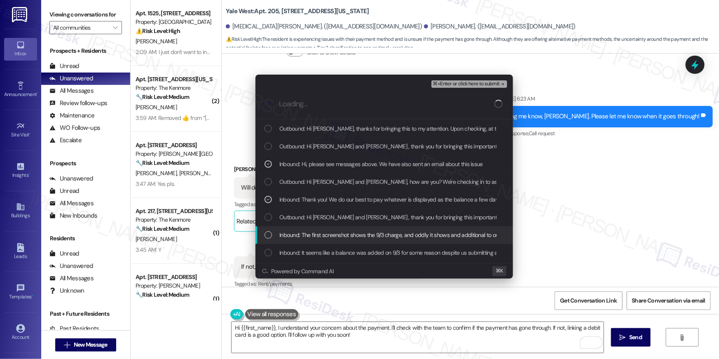
click at [317, 242] on div "Inbound: The first screenshot shows the 9/3 charge, and oddly it shows and addi…" at bounding box center [383, 235] width 257 height 18
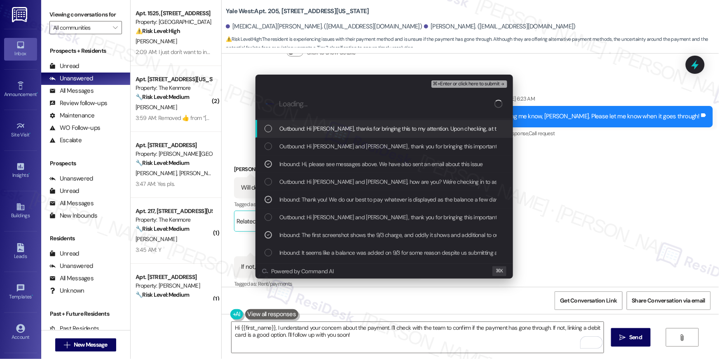
click at [469, 84] on span "⌘+Enter or click here to submit" at bounding box center [466, 84] width 67 height 6
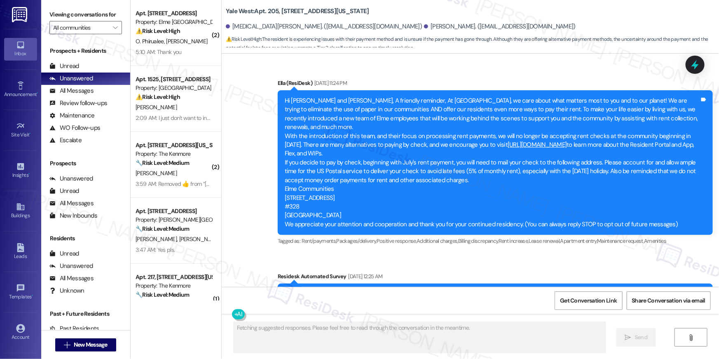
scroll to position [5010, 0]
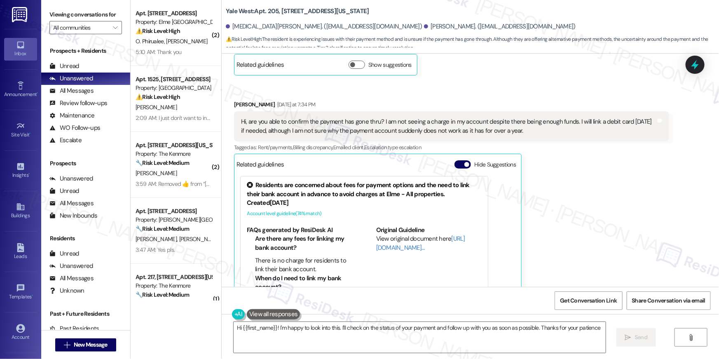
type textarea "Hi {{first_name}}! I'm happy to look into this. I'll check on the status of you…"
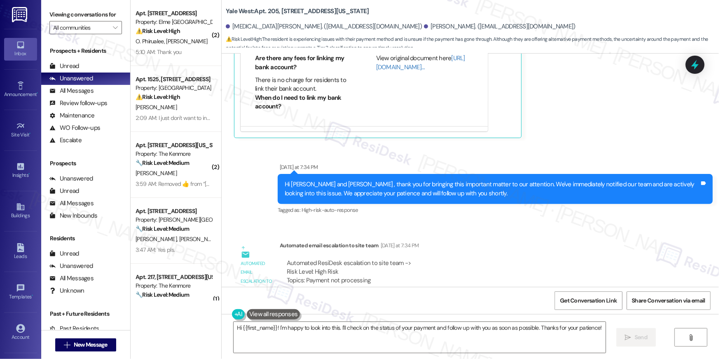
click at [338, 259] on div "Automated ResiDesk escalation to site team -> Risk Level: High Risk Topics: Pay…" at bounding box center [474, 276] width 375 height 35
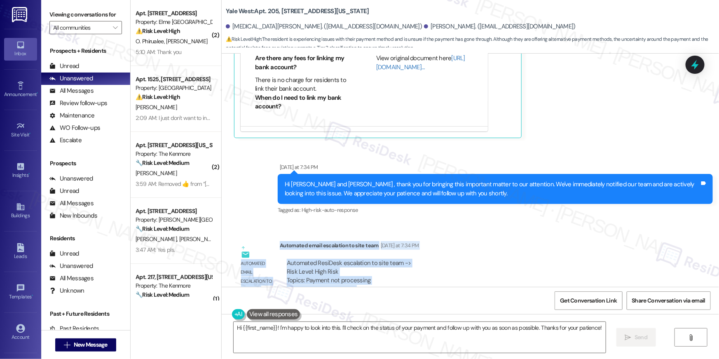
drag, startPoint x: 273, startPoint y: 211, endPoint x: 315, endPoint y: 260, distance: 64.6
click at [315, 260] on div "Automated email escalation to site team Automated email escalation to site team…" at bounding box center [451, 279] width 447 height 89
click at [346, 259] on div "Automated ResiDesk escalation to site team -> Risk Level: High Risk Topics: Pay…" at bounding box center [474, 276] width 375 height 35
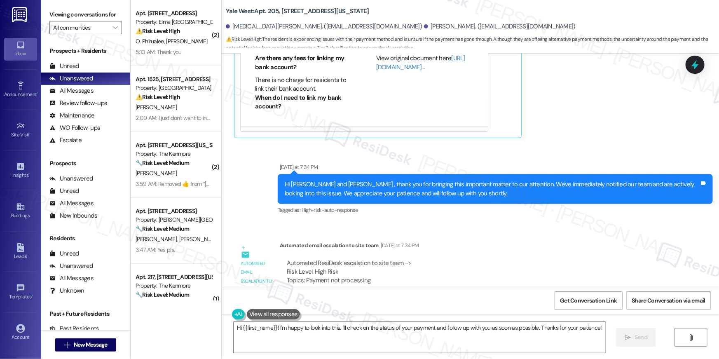
drag, startPoint x: 407, startPoint y: 221, endPoint x: 425, endPoint y: 227, distance: 18.9
click at [407, 259] on div "Automated ResiDesk escalation to site team -> Risk Level: High Risk Topics: Pay…" at bounding box center [474, 276] width 375 height 35
click at [433, 259] on div "Automated ResiDesk escalation to site team -> Risk Level: High Risk Topics: Pay…" at bounding box center [474, 276] width 375 height 35
click at [456, 259] on div "Automated ResiDesk escalation to site team -> Risk Level: High Risk Topics: Pay…" at bounding box center [474, 276] width 375 height 35
click at [477, 180] on div "Sent via SMS Yesterday at 7:34 PM Hi Nikita and Quentin , thank you for bringin…" at bounding box center [494, 190] width 447 height 66
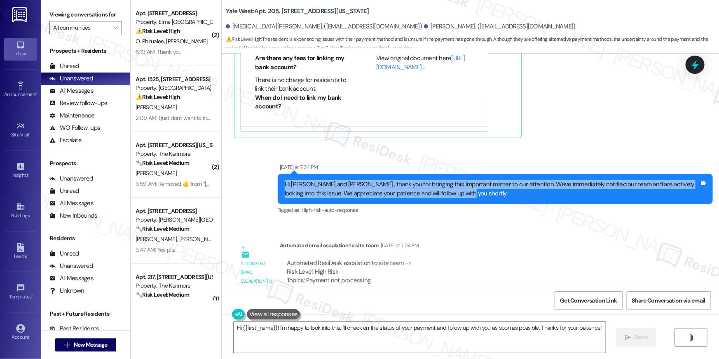
drag, startPoint x: 439, startPoint y: 157, endPoint x: 274, endPoint y: 142, distance: 165.8
click at [278, 174] on div "Hi Nikita and Quentin , thank you for bringing this important matter to our att…" at bounding box center [495, 189] width 435 height 30
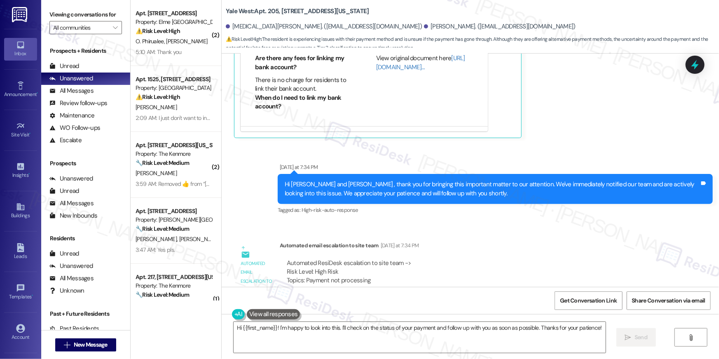
click at [288, 174] on div "Hi Nikita and Quentin , thank you for bringing this important matter to our att…" at bounding box center [495, 189] width 435 height 30
click at [240, 144] on div "Sent via SMS Yesterday at 7:34 PM Hi Nikita and Quentin , thank you for bringin…" at bounding box center [470, 183] width 497 height 78
click at [239, 144] on div "Sent via SMS Yesterday at 7:34 PM Hi Nikita and Quentin , thank you for bringin…" at bounding box center [470, 183] width 497 height 78
click at [339, 206] on span "High-risk-auto-response" at bounding box center [330, 209] width 56 height 7
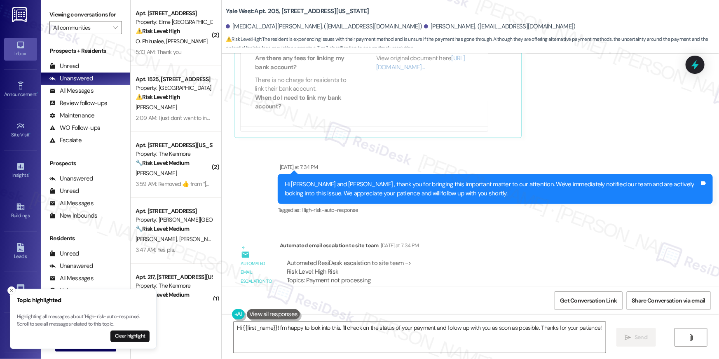
click at [417, 174] on div "Hi Nikita and Quentin , thank you for bringing this important matter to our att…" at bounding box center [495, 189] width 435 height 30
click at [113, 30] on icon "" at bounding box center [115, 27] width 5 height 7
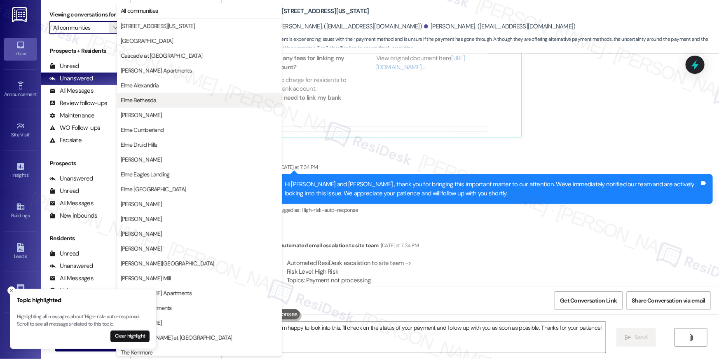
click at [142, 101] on span "Elme Bethesda" at bounding box center [139, 100] width 36 height 8
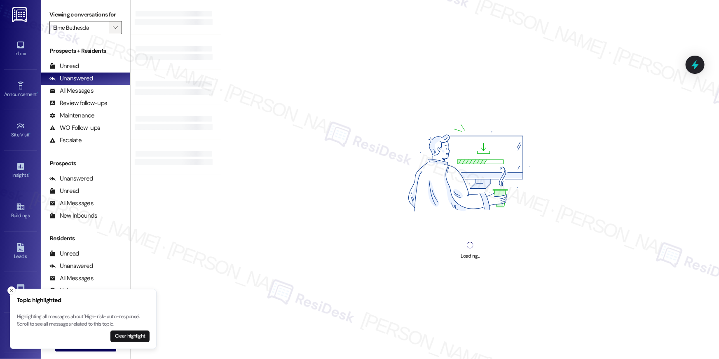
click at [111, 26] on span "" at bounding box center [115, 27] width 8 height 13
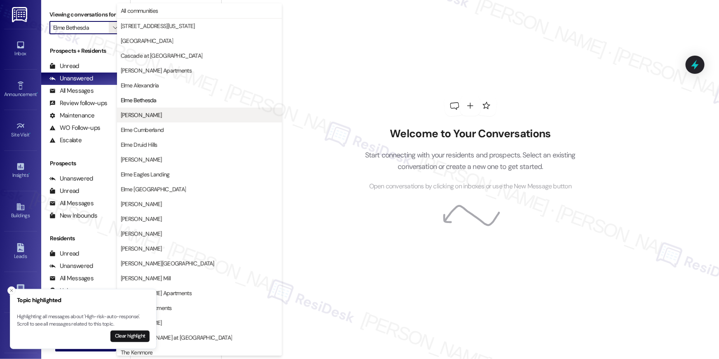
click at [148, 113] on span "Elme Conyers" at bounding box center [141, 115] width 41 height 8
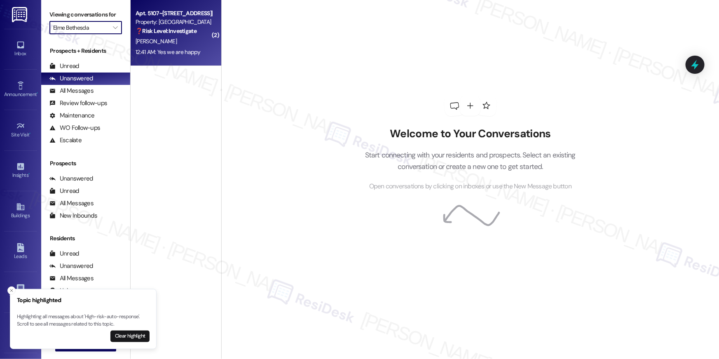
type input "Elme Conyers"
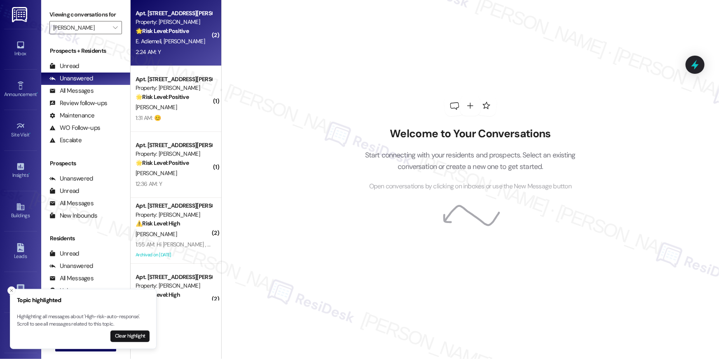
click at [175, 47] on div "2:24 AM: Y 2:24 AM: Y" at bounding box center [174, 52] width 78 height 10
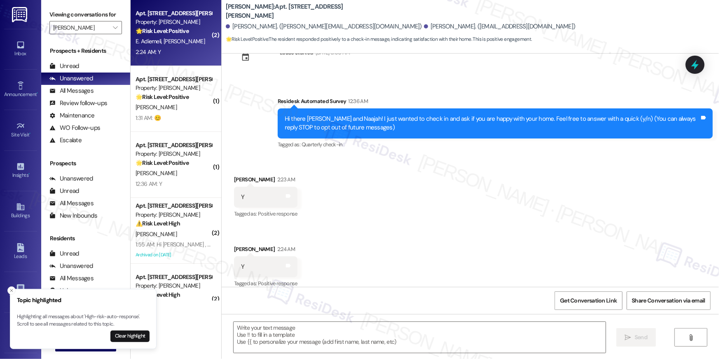
scroll to position [39, 0]
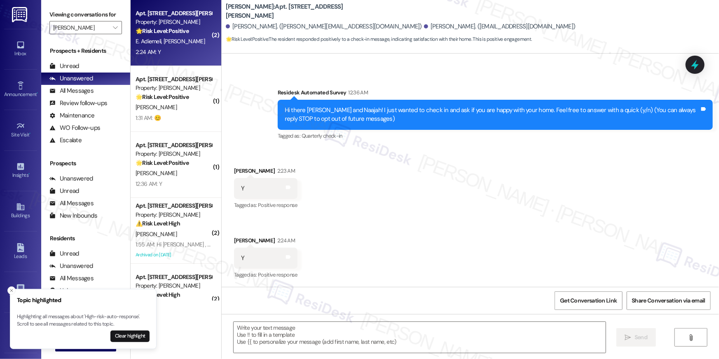
type textarea "Fetching suggested responses. Please feel free to read through the conversation…"
click at [13, 292] on icon "Close toast" at bounding box center [11, 290] width 5 height 5
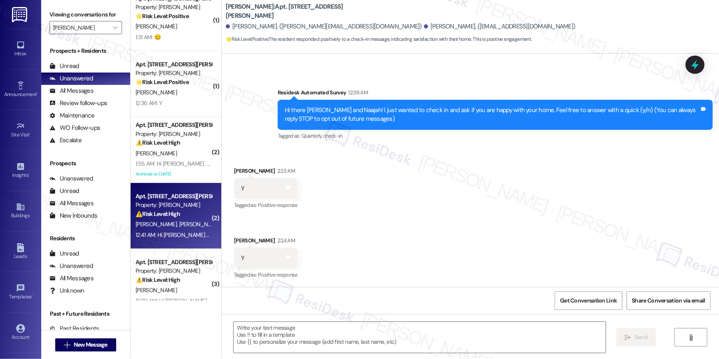
scroll to position [0, 0]
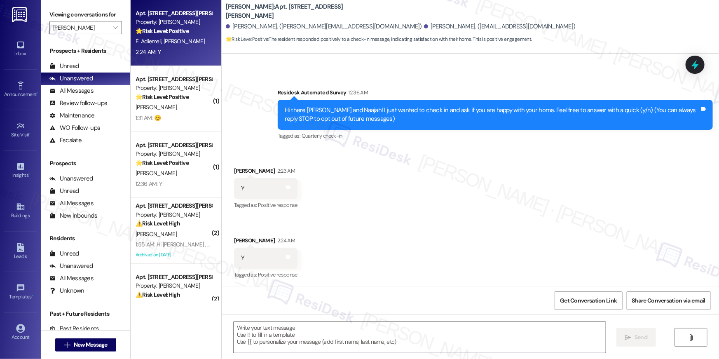
click at [189, 48] on div "2:24 AM: Y 2:24 AM: Y" at bounding box center [174, 52] width 78 height 10
click at [659, 199] on div "Received via SMS Emeka Adiemeli 2:23 AM Y Tags and notes Tagged as: Positive re…" at bounding box center [470, 217] width 497 height 139
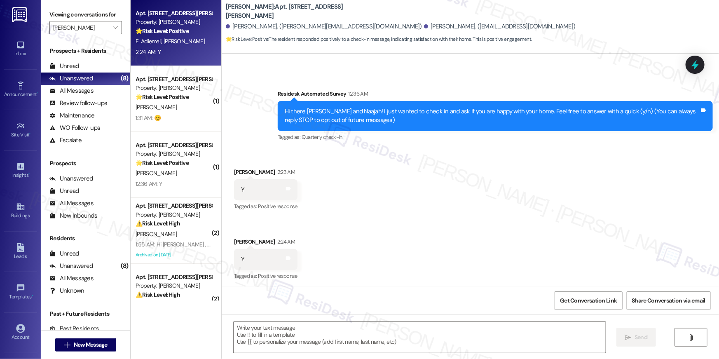
scroll to position [40, 0]
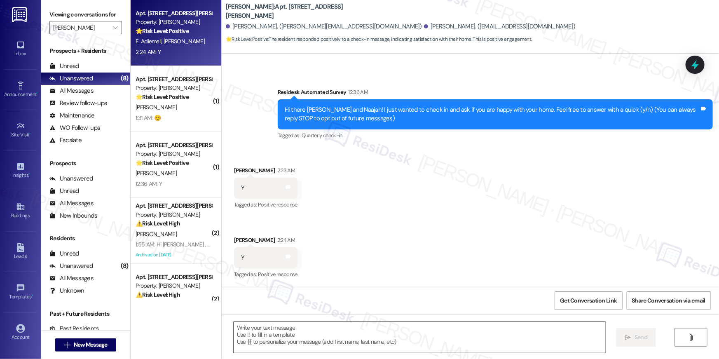
click at [414, 339] on textarea at bounding box center [420, 337] width 372 height 31
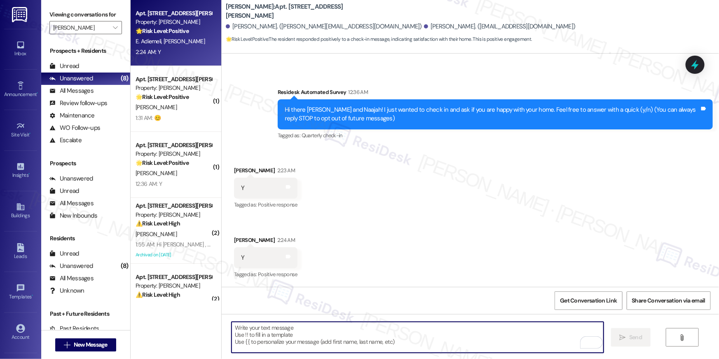
click at [499, 329] on textarea "To enrich screen reader interactions, please activate Accessibility in Grammarl…" at bounding box center [418, 337] width 372 height 31
paste textarea "Thank you so much, {{first_name}}! I’m so glad to hear that you’re enjoying you…"
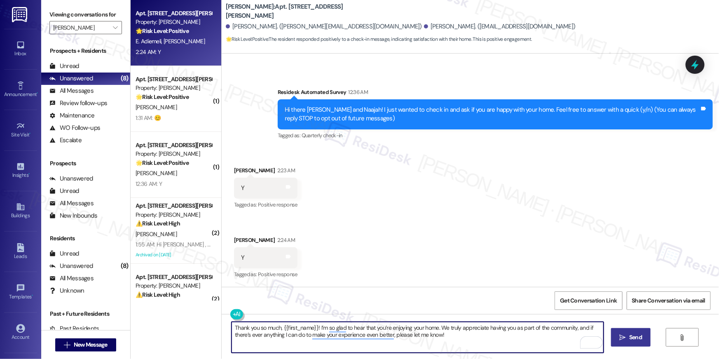
type textarea "Thank you so much, {{first_name}}! I’m so glad to hear that you’re enjoying you…"
click at [623, 336] on icon "" at bounding box center [623, 337] width 6 height 7
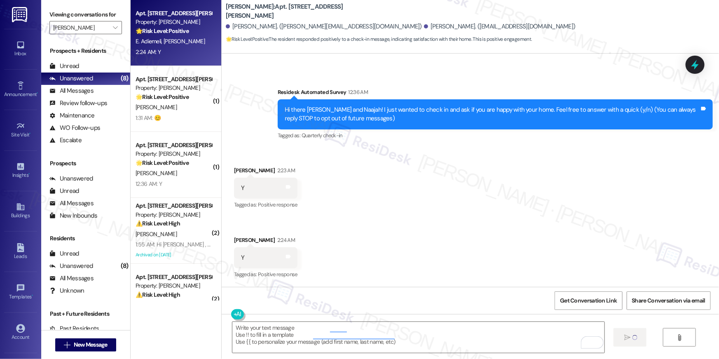
scroll to position [39, 0]
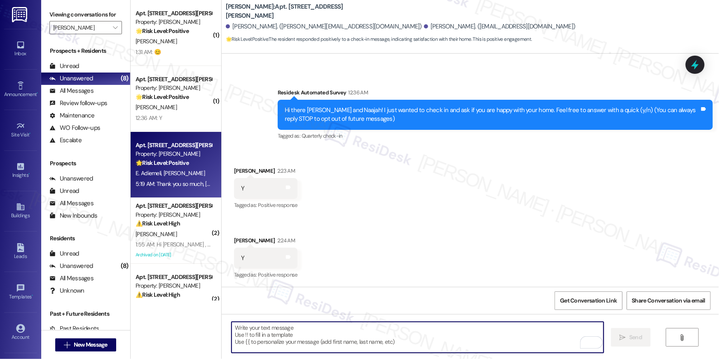
click at [442, 339] on textarea "To enrich screen reader interactions, please activate Accessibility in Grammarl…" at bounding box center [418, 337] width 372 height 31
paste textarea "When you have a moment, would you mind leaving us a quick Google Review? ⭐ It o…"
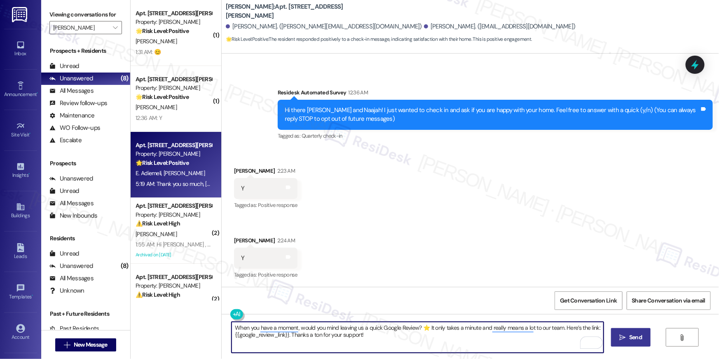
type textarea "When you have a moment, would you mind leaving us a quick Google Review? ⭐ It o…"
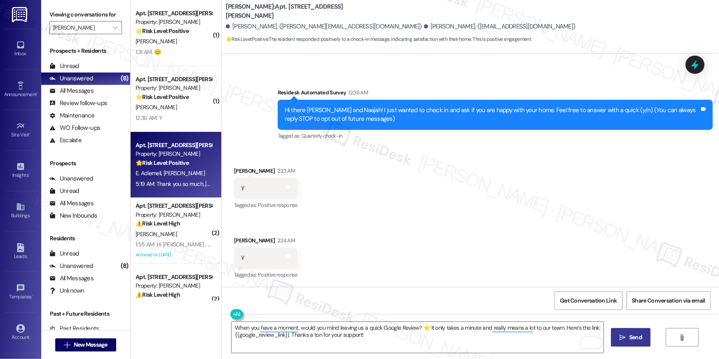
click at [633, 338] on span "Send" at bounding box center [635, 337] width 13 height 9
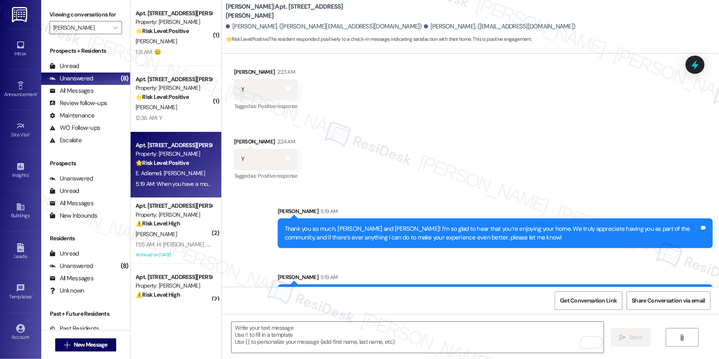
scroll to position [172, 0]
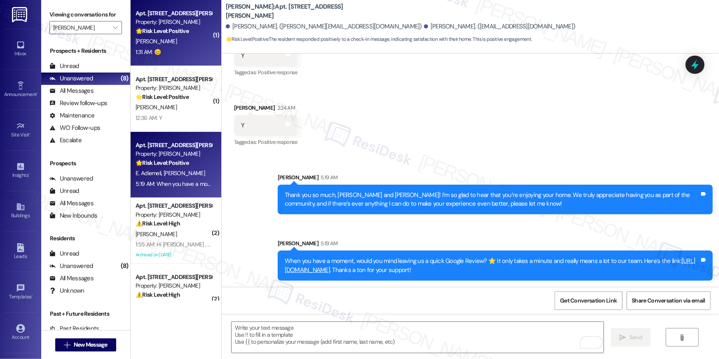
click at [170, 54] on div "1:31 AM: 😊 1:31 AM: 😊" at bounding box center [174, 52] width 78 height 10
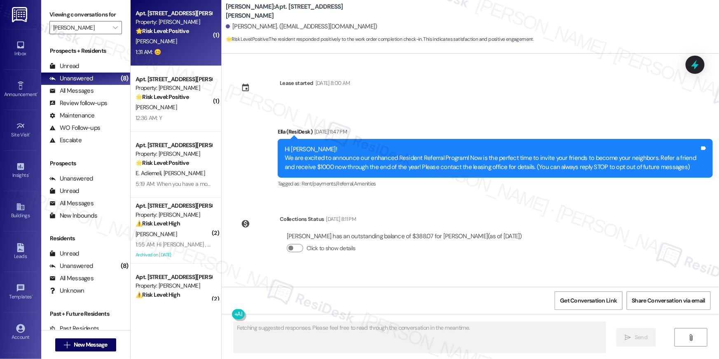
type textarea "Fetching suggested responses. Please feel free to read through the conversation…"
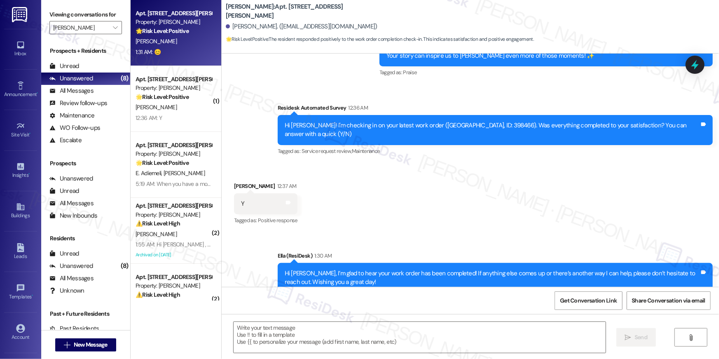
scroll to position [7048, 0]
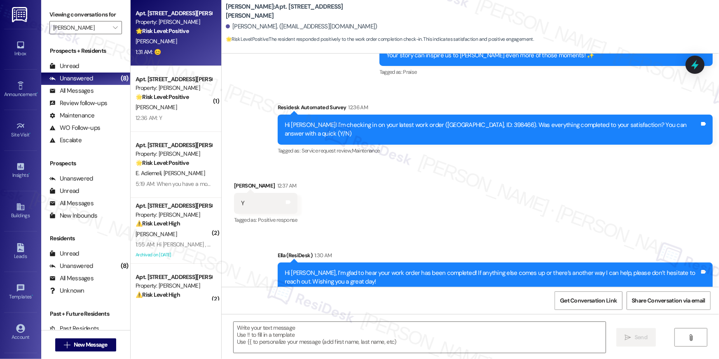
click at [465, 311] on div "Received via SMS Sheila Williams 1:31 AM 😊 Tags and notes" at bounding box center [470, 339] width 497 height 57
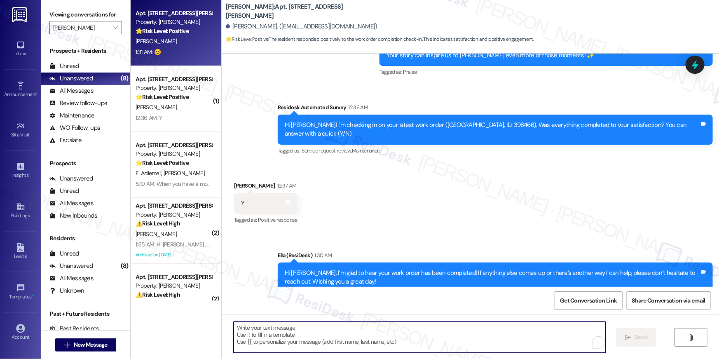
click at [443, 335] on textarea "To enrich screen reader interactions, please activate Accessibility in Grammarl…" at bounding box center [420, 337] width 372 height 31
type textarea "🌹"
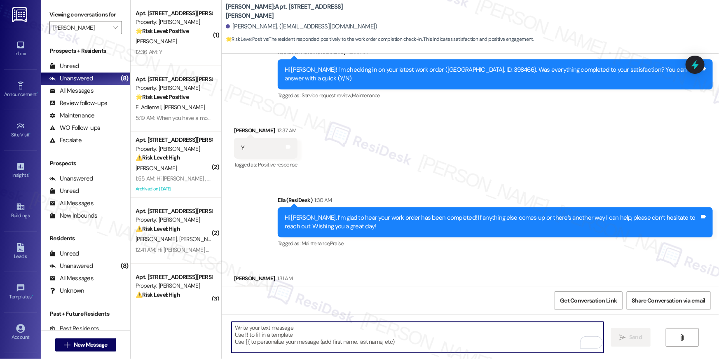
scroll to position [7105, 0]
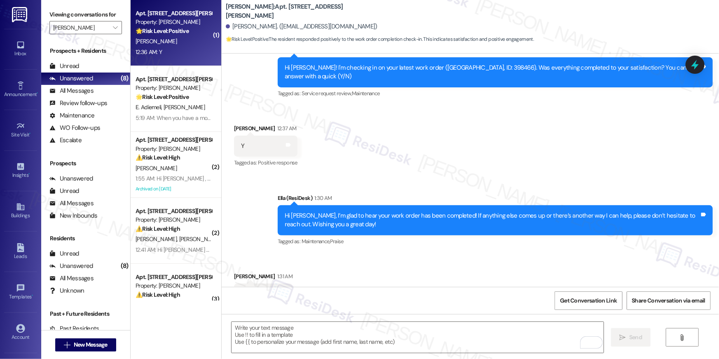
click at [165, 33] on strong "🌟 Risk Level: Positive" at bounding box center [162, 30] width 53 height 7
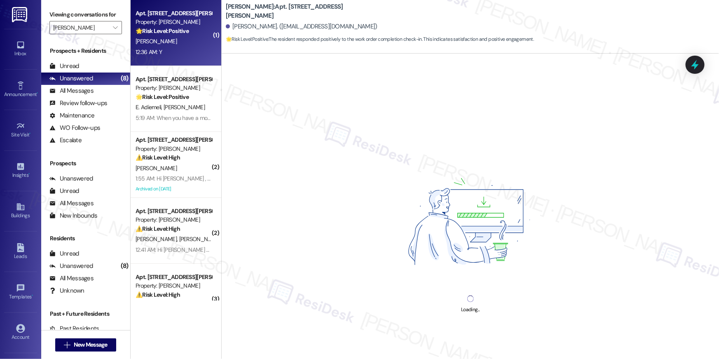
click at [173, 50] on div "12:36 AM: Y 12:36 AM: Y" at bounding box center [174, 52] width 78 height 10
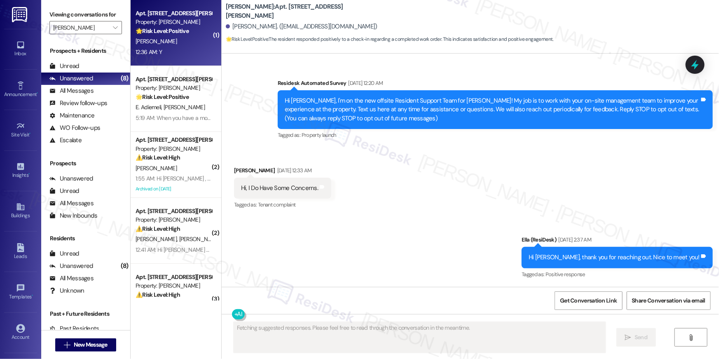
scroll to position [12080, 0]
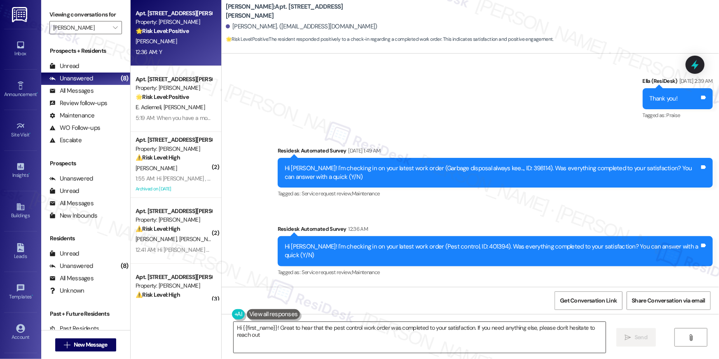
type textarea "Hi {{first_name}}! Great to hear that the pest control work order was completed…"
click at [471, 337] on textarea "Hi {{first_name}}! Great to hear that the pest control work order was completed…" at bounding box center [420, 337] width 372 height 31
click at [560, 284] on div "Received via SMS Teshawna Mitchell 12:36 AM Y Tags and notes Tagged as: Positiv…" at bounding box center [470, 319] width 497 height 70
click at [463, 328] on textarea "Hi {{first_name}}! Great to hear that the pest control work order was completed…" at bounding box center [418, 337] width 372 height 31
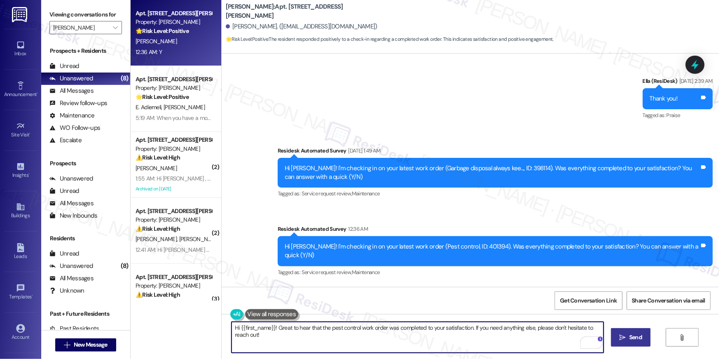
click at [616, 335] on button " Send" at bounding box center [631, 337] width 40 height 19
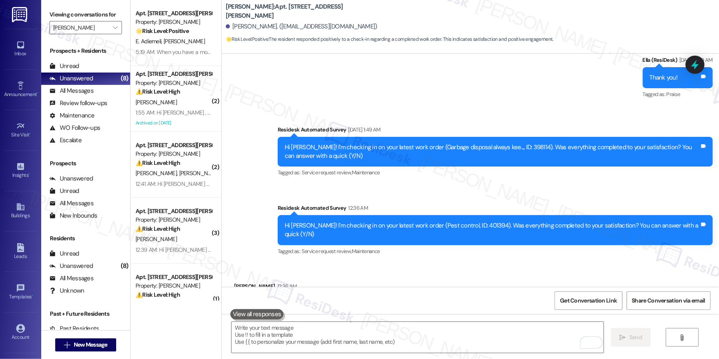
scroll to position [12137, 0]
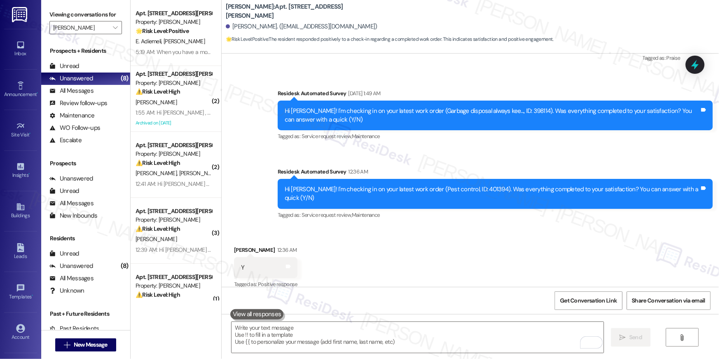
click at [420, 227] on div "Received via SMS Teshawna Mitchell 12:36 AM Y Tags and notes Tagged as: Positiv…" at bounding box center [470, 262] width 497 height 70
click at [390, 227] on div "Received via SMS Teshawna Mitchell 12:36 AM Y Tags and notes Tagged as: Positiv…" at bounding box center [470, 262] width 497 height 70
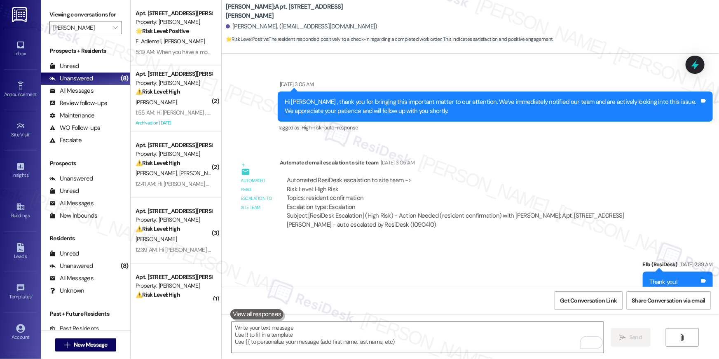
scroll to position [11790, 0]
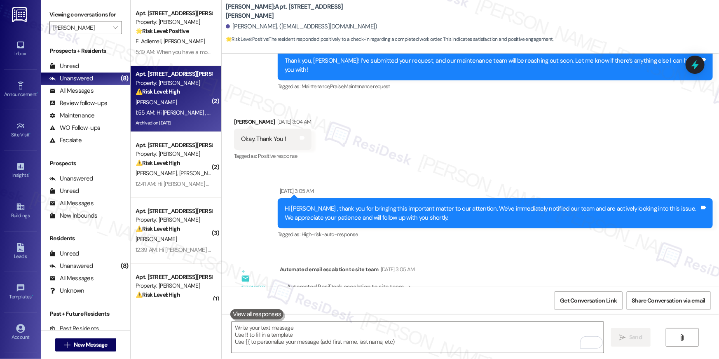
click at [175, 109] on div "1:55 AM: Hi Ronnasia , thank you for bringing this important matter to our atte…" at bounding box center [409, 112] width 547 height 7
type textarea "Fetching suggested responses. Please feel free to read through the conversation…"
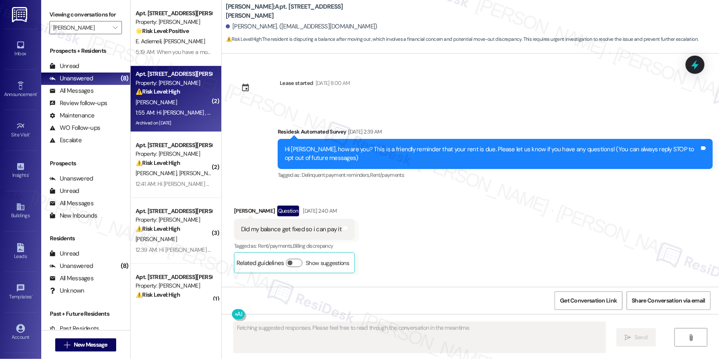
scroll to position [6822, 0]
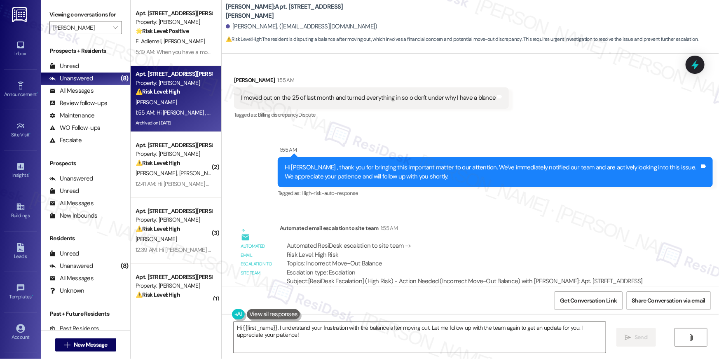
click at [514, 191] on div "Lease started Jan 27, 2025 at 8:00 AM Survey, sent via SMS Residesk Automated S…" at bounding box center [470, 170] width 497 height 233
click at [497, 235] on div "Automated ResiDesk escalation to site team -> Risk Level: High Risk Topics: Inc…" at bounding box center [474, 268] width 389 height 66
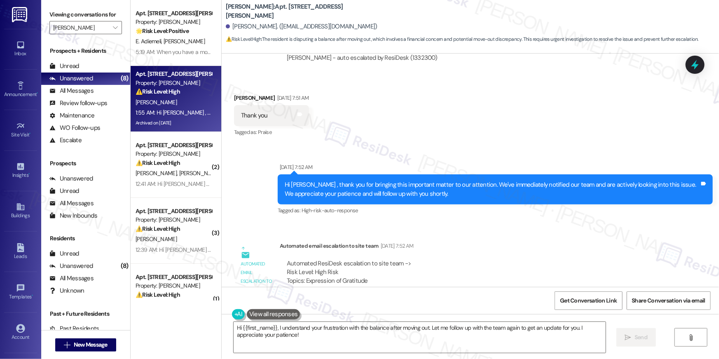
scroll to position [6208, 0]
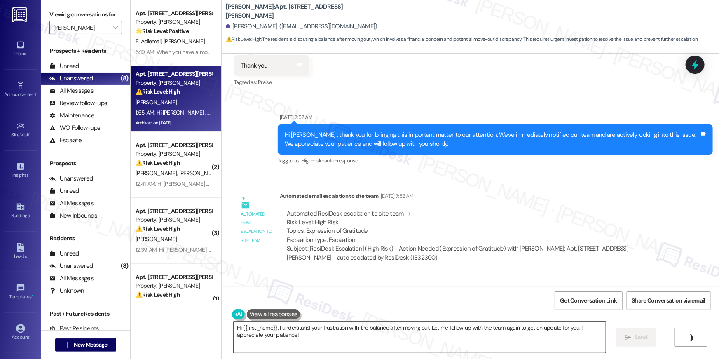
click at [317, 336] on textarea "Hi {{first_name}}, I understand your frustration with the balance after moving …" at bounding box center [420, 337] width 372 height 31
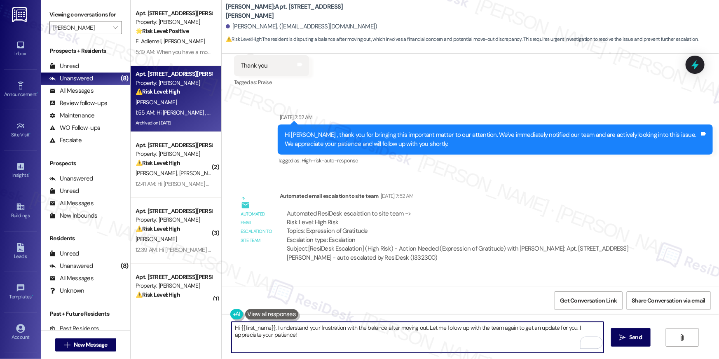
drag, startPoint x: 357, startPoint y: 336, endPoint x: 272, endPoint y: 330, distance: 84.6
click at [272, 330] on textarea "Hi {{first_name}}, I understand your frustration with the balance after moving …" at bounding box center [418, 337] width 372 height 31
type textarea "Hi {{first_name}}, thanks for reminding me that you've moved out. May I know if…"
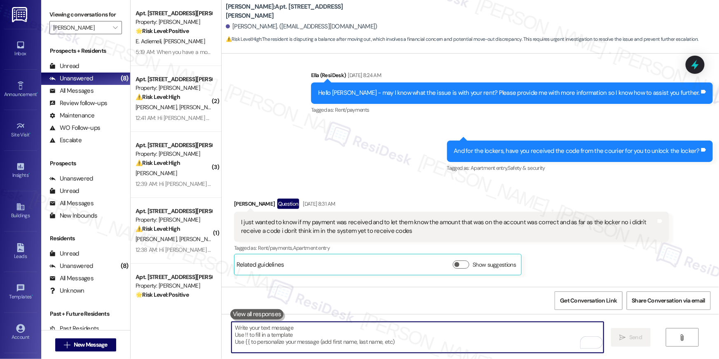
scroll to position [0, 0]
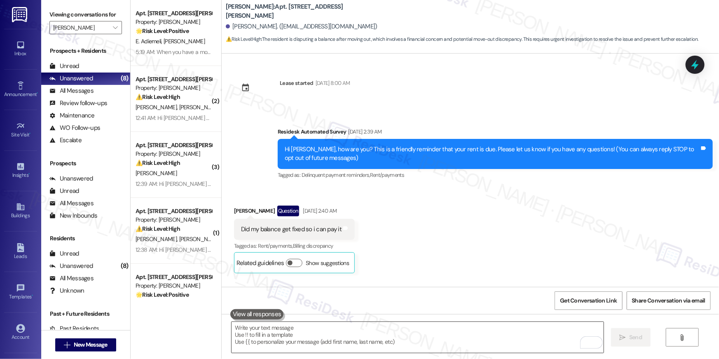
click at [469, 334] on textarea "To enrich screen reader interactions, please activate Accessibility in Grammarl…" at bounding box center [418, 337] width 372 height 31
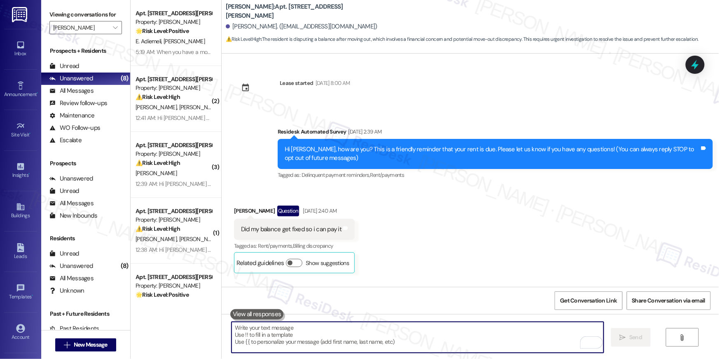
click at [469, 334] on textarea "To enrich screen reader interactions, please activate Accessibility in Grammarl…" at bounding box center [418, 337] width 372 height 31
paste textarea "Hi {{first_name}}, we’re sorry to see you go and appreciate your residency. To …"
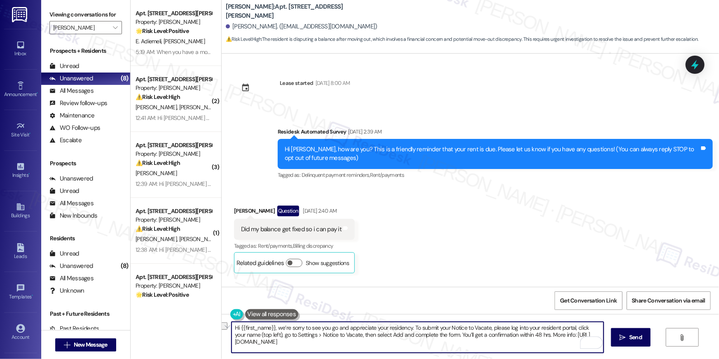
drag, startPoint x: 404, startPoint y: 328, endPoint x: 212, endPoint y: 330, distance: 191.6
click at [212, 330] on div "Apt. 110, 50 Greenleaf Road Property: Elme Conyers 🌟 Risk Level: Positive The r…" at bounding box center [425, 179] width 588 height 359
type textarea "To submit your Notice to Vacate, please log into your resident portal, click yo…"
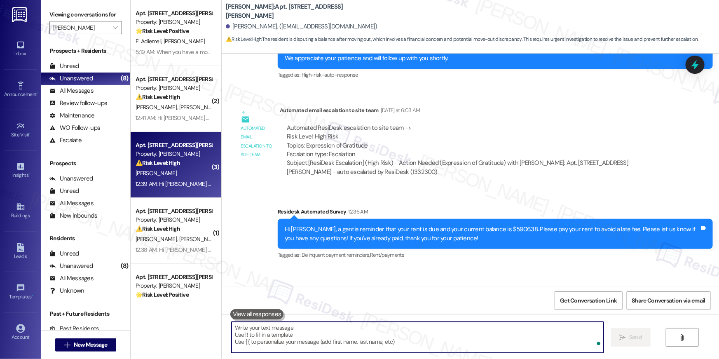
scroll to position [6642, 0]
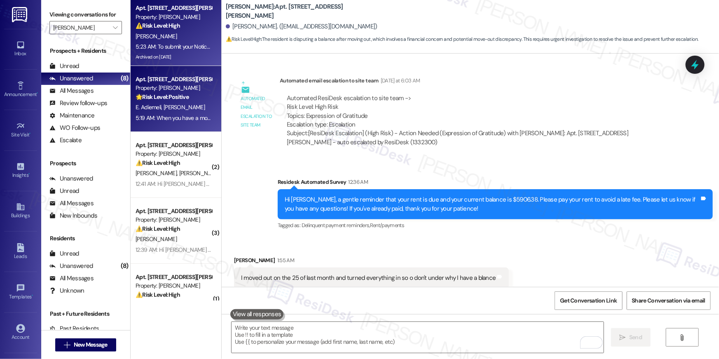
click at [165, 117] on div "5:19 AM: When you have a moment, would you mind leaving us a quick Google Revie…" at bounding box center [394, 117] width 516 height 7
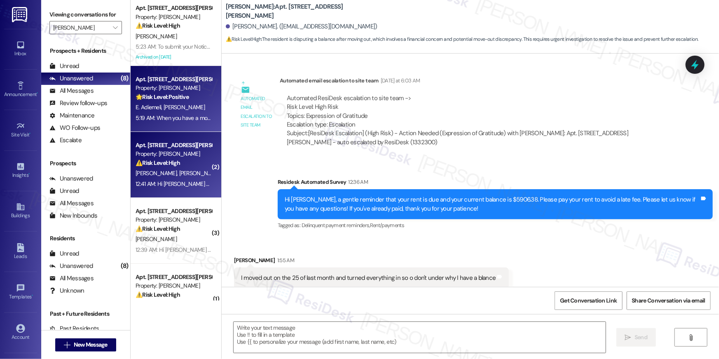
type textarea "Fetching suggested responses. Please feel free to read through the conversation…"
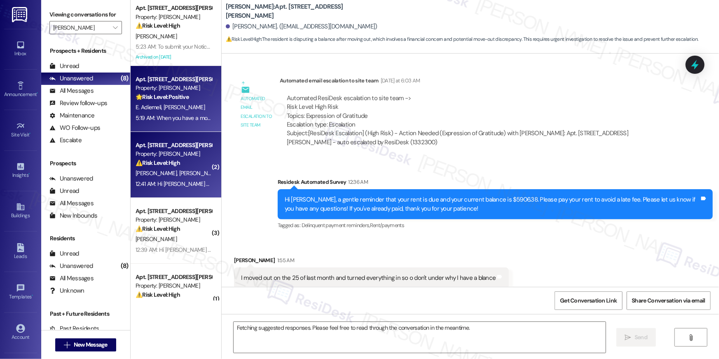
click at [162, 159] on strong "⚠️ Risk Level: High" at bounding box center [158, 162] width 44 height 7
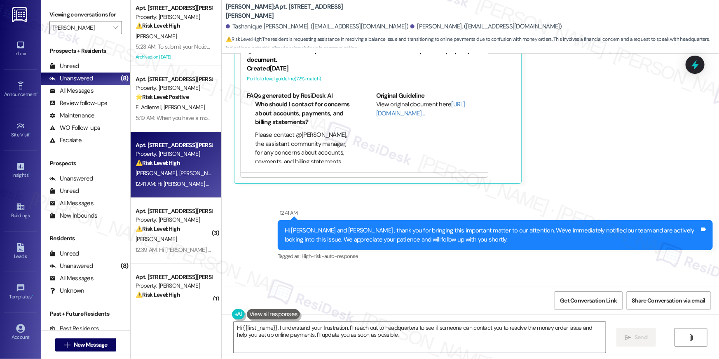
scroll to position [6525, 0]
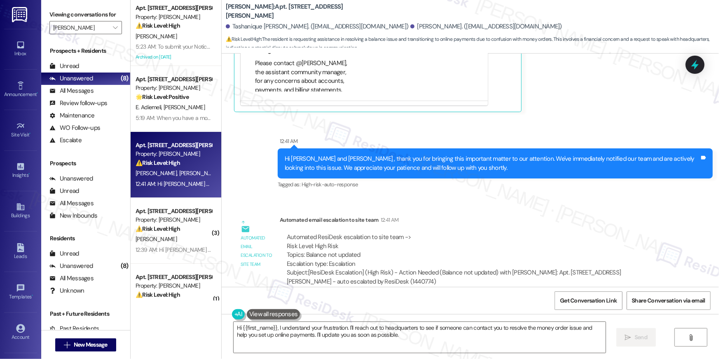
click at [454, 227] on div "Automated ResiDesk escalation to site team -> Risk Level: High Risk Topics: Bal…" at bounding box center [474, 260] width 389 height 66
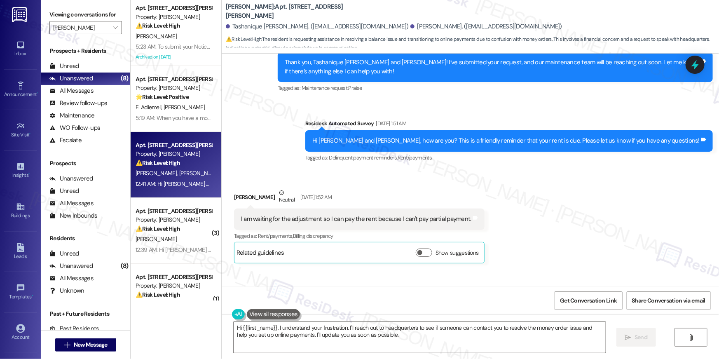
scroll to position [3395, 0]
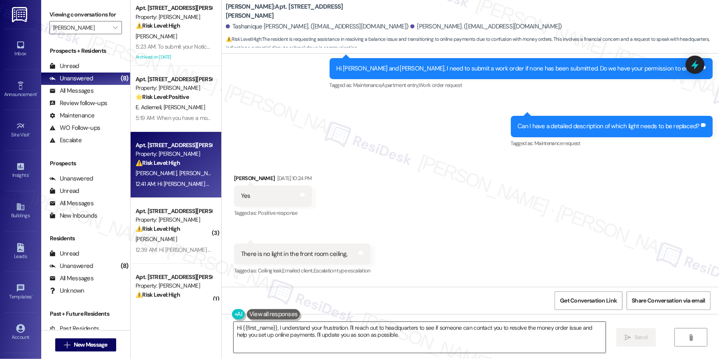
click at [314, 335] on textarea "Hi {{first_name}}, I understand your frustration. I'll reach out to headquarter…" at bounding box center [420, 337] width 372 height 31
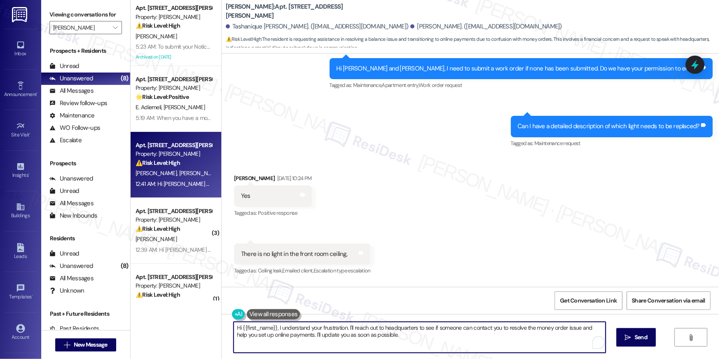
click at [377, 337] on textarea "Hi {{first_name}}, I understand your frustration. I'll reach out to headquarter…" at bounding box center [420, 337] width 372 height 31
drag, startPoint x: 399, startPoint y: 335, endPoint x: 372, endPoint y: 332, distance: 26.5
click at [373, 332] on textarea "Hi {{first_name}}, I understand your frustration. I'll reach out to headquarter…" at bounding box center [420, 337] width 372 height 31
click at [342, 327] on textarea "Hi {{first_name}}, I understand your frustration. I'll reach out to headquarter…" at bounding box center [418, 337] width 372 height 31
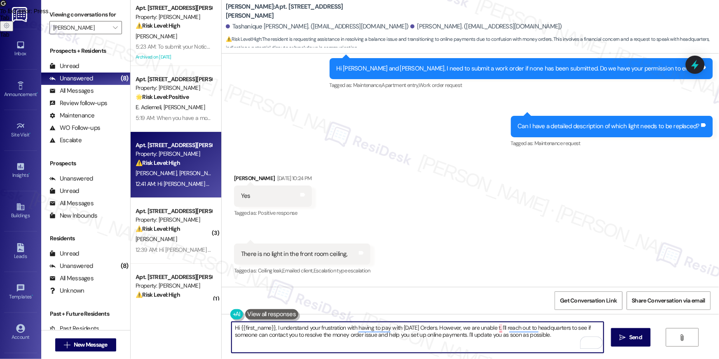
click at [427, 332] on textarea "Hi {{first_name}}, I understand your frustration with having to pay with Monday…" at bounding box center [418, 337] width 372 height 31
drag, startPoint x: 438, startPoint y: 330, endPoint x: 440, endPoint y: 345, distance: 15.4
click at [440, 345] on textarea "Hi {{first_name}}, I understand your frustration with having to pay with Monday…" at bounding box center [418, 337] width 372 height 31
type textarea "Hi {{first_name}}, I understand your frustration with having to pay with Monday…"
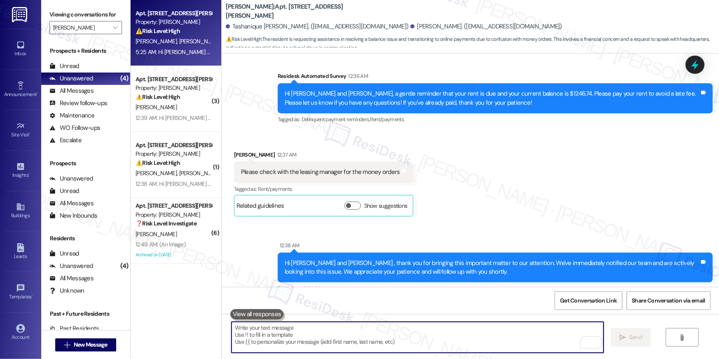
scroll to position [6345, 0]
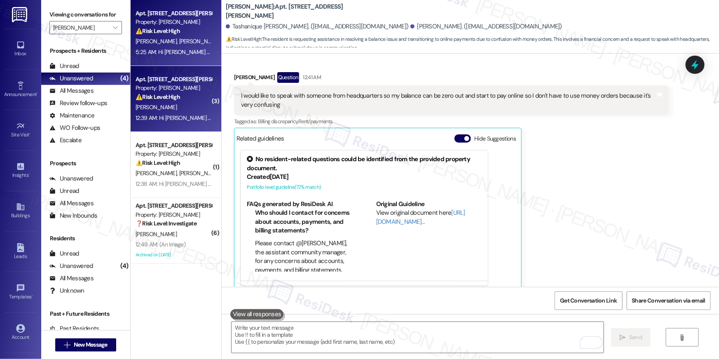
click at [162, 119] on div "12:39 AM: Hi Laketa , thank you for bringing this important matter to our atten…" at bounding box center [411, 117] width 550 height 7
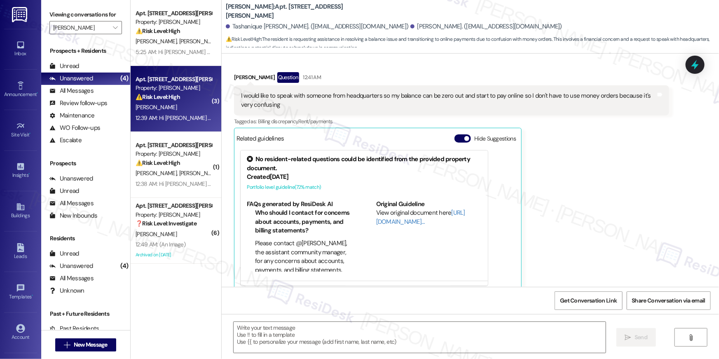
type textarea "Fetching suggested responses. Please feel free to read through the conversation…"
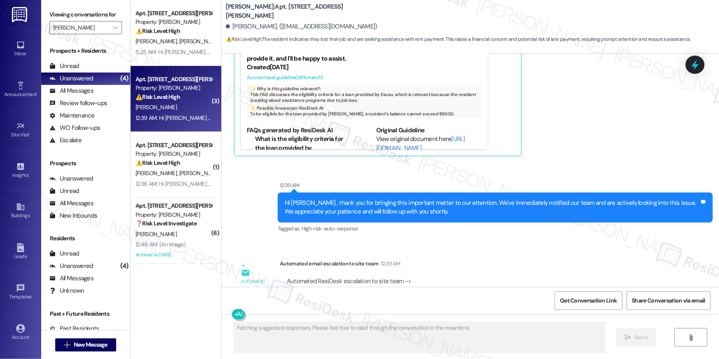
scroll to position [6146, 0]
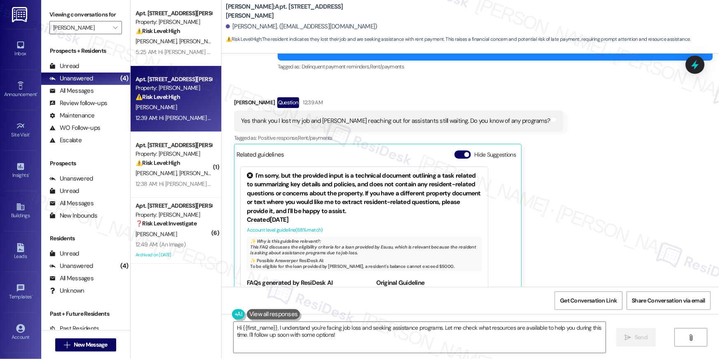
click at [561, 140] on div "Received via SMS Laketa Aiken Question 12:39 AM Yes thank you I lost my job and…" at bounding box center [470, 197] width 497 height 236
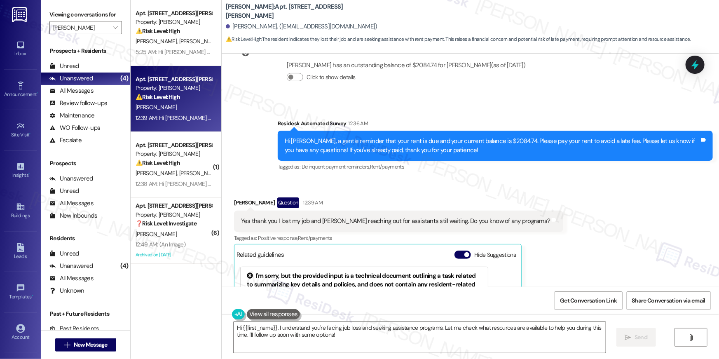
scroll to position [6045, 0]
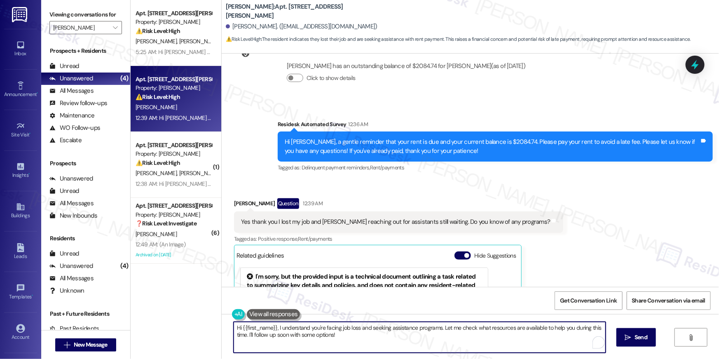
click at [360, 337] on textarea "Hi {{first_name}}, I understand you're facing job loss and seeking assistance p…" at bounding box center [420, 337] width 372 height 31
click at [424, 338] on textarea "Hi {{first_name}}, I understand you're facing job loss and seeking assistance p…" at bounding box center [420, 337] width 372 height 31
drag, startPoint x: 435, startPoint y: 326, endPoint x: 439, endPoint y: 347, distance: 21.5
click at [439, 347] on textarea "Hi {{first_name}}, I understand you're facing job loss and seeking assistance p…" at bounding box center [418, 337] width 372 height 31
drag, startPoint x: 437, startPoint y: 329, endPoint x: 440, endPoint y: 345, distance: 15.9
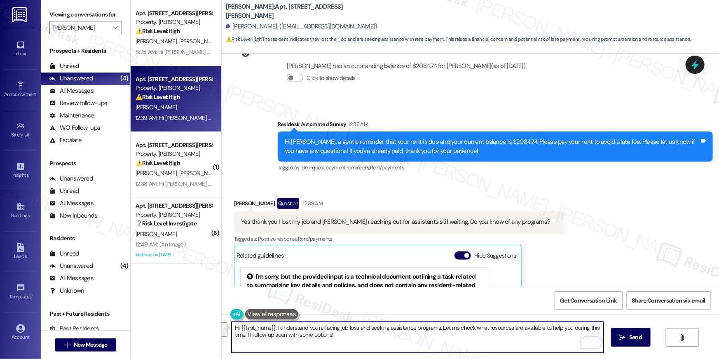
click at [440, 345] on textarea "Hi {{first_name}}, I understand you're facing job loss and seeking assistance p…" at bounding box center [418, 337] width 372 height 31
type textarea "Hi {{first_name}}, I understand you're facing job loss and seeking assistance p…"
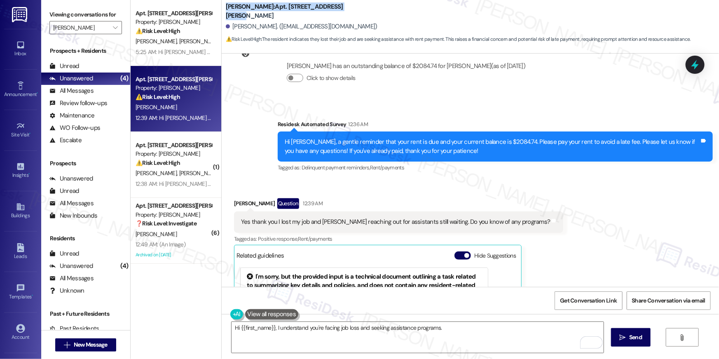
drag, startPoint x: 342, startPoint y: 10, endPoint x: 220, endPoint y: 14, distance: 121.6
click at [226, 14] on div "Elme Conyers: Apt. 520, 50 Greenleaf Road" at bounding box center [308, 11] width 165 height 10
copy b "Elme Conyers: Apt. 520, 50 Greenleaf Road"
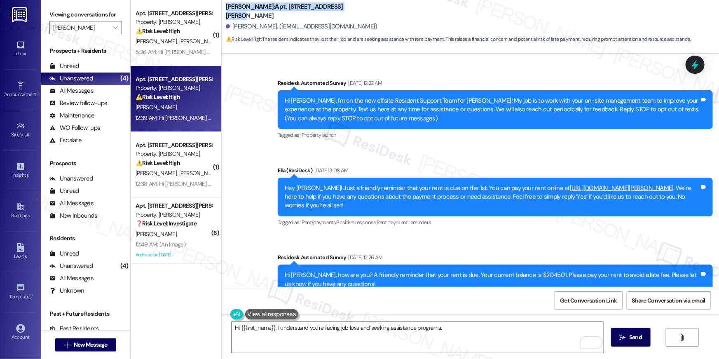
scroll to position [6045, 0]
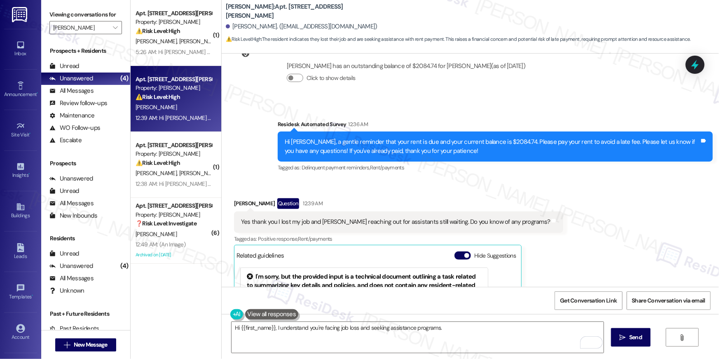
click at [575, 180] on div "Received via SMS Laketa Aiken Question 12:39 AM Yes thank you I lost my job and…" at bounding box center [470, 298] width 497 height 236
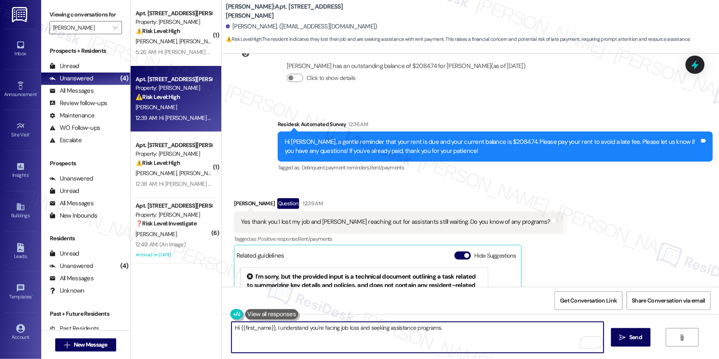
click at [440, 334] on textarea "Hi {{first_name}}, I understand you're facing job loss and seeking assistance p…" at bounding box center [418, 337] width 372 height 31
drag, startPoint x: 456, startPoint y: 332, endPoint x: 446, endPoint y: 333, distance: 10.8
click at [446, 333] on textarea "Hi {{first_name}}, I understand you're facing job loss and seeking assistance p…" at bounding box center [418, 337] width 372 height 31
drag, startPoint x: 585, startPoint y: 326, endPoint x: 611, endPoint y: 326, distance: 26.4
click at [585, 326] on textarea "Hi {{first_name}}, I understand you're facing job loss and seeking assistance p…" at bounding box center [418, 337] width 372 height 31
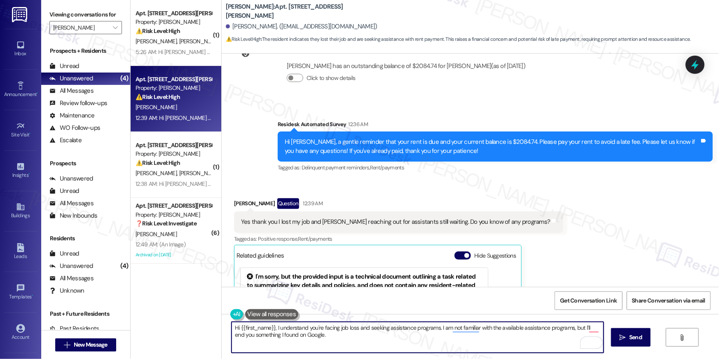
type textarea "Hi {{first_name}}, I understand you're facing job loss and seeking assistance p…"
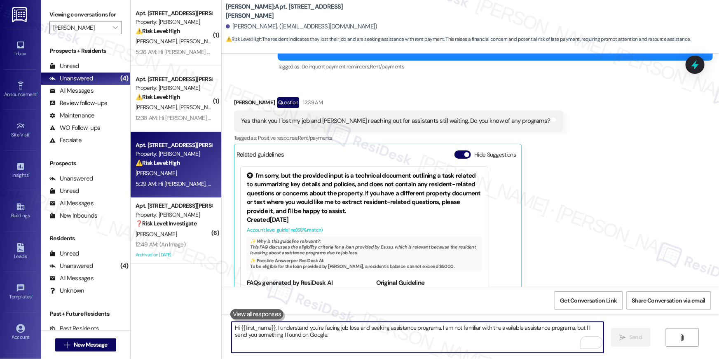
click at [454, 333] on textarea "Hi {{first_name}}, I understand you're facing job loss and seeking assistance p…" at bounding box center [418, 337] width 372 height 31
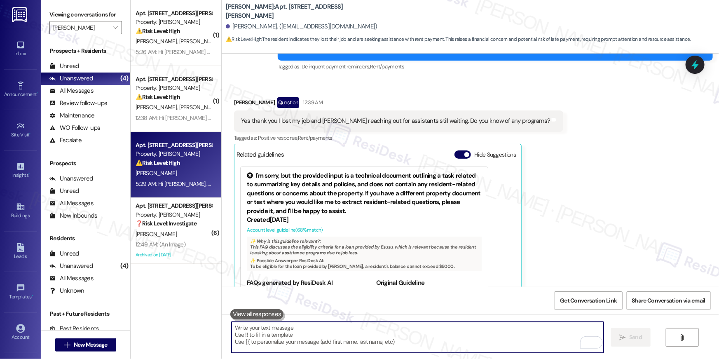
paste textarea "Rental Assistance Resources – Conyers, GA 30013 Rockdale Emergency Relief (RER)…"
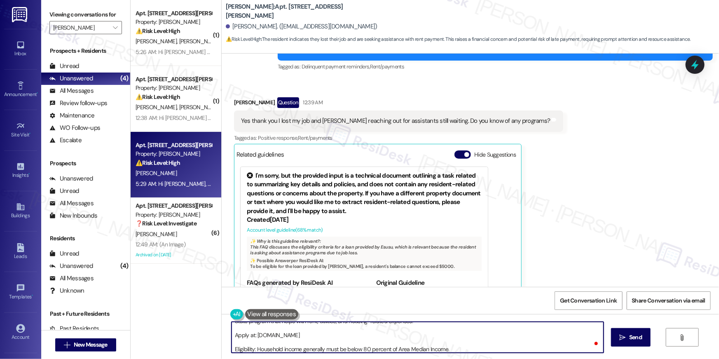
scroll to position [0, 0]
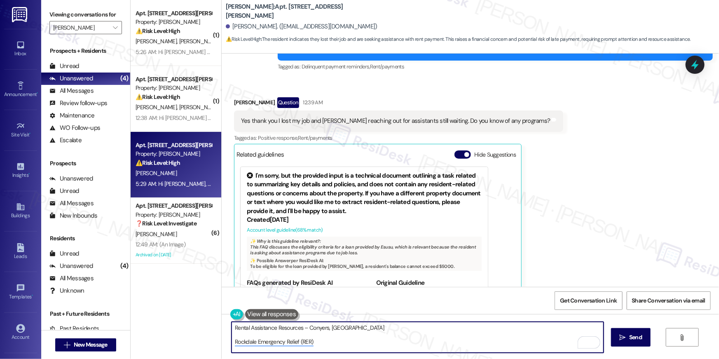
click at [242, 333] on textarea "Rental Assistance Resources – Conyers, GA 30013 Rockdale Emergency Relief (RER)…" at bounding box center [418, 337] width 372 height 31
click at [256, 342] on textarea "Rental Assistance Resources – Conyers, GA 30013 Rockdale Emergency Relief (RER)…" at bounding box center [418, 337] width 372 height 31
click at [257, 326] on textarea "Rental Assistance Resources – Conyers, GA 30013 Rockdale Emergency Relief (RER)…" at bounding box center [418, 337] width 372 height 31
click at [253, 330] on textarea "Rental Assistance Resources – Conyers, GA 30013 Rockdale Emergency Relief (RER)…" at bounding box center [418, 337] width 372 height 31
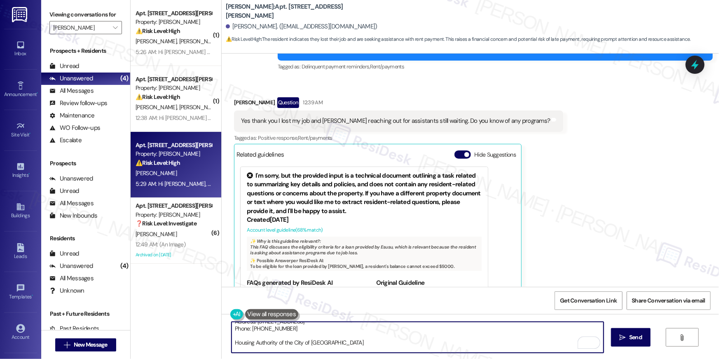
scroll to position [50, 0]
click at [257, 326] on textarea "Rental Assistance Resources – Conyers, GA 30013 Rockdale Emergency Relief (RER)…" at bounding box center [418, 337] width 372 height 31
click at [252, 333] on textarea "Rental Assistance Resources – Conyers, GA 30013 Rockdale Emergency Relief (RER)…" at bounding box center [418, 337] width 372 height 31
click at [250, 337] on textarea "Rental Assistance Resources – Conyers, GA 30013 Rockdale Emergency Relief (RER)…" at bounding box center [418, 337] width 372 height 31
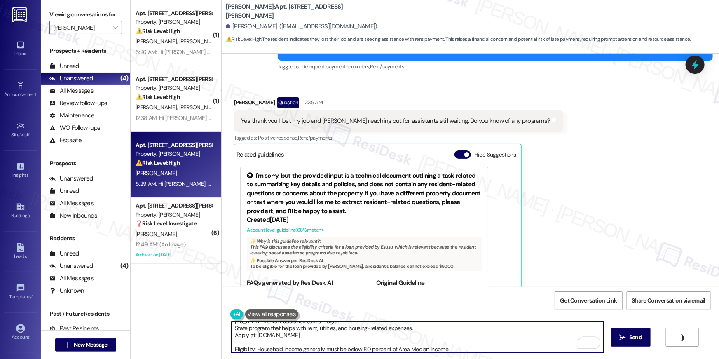
type textarea "Rental Assistance Resources – Conyers, GA 30013 Rockdale Emergency Relief (RER)…"
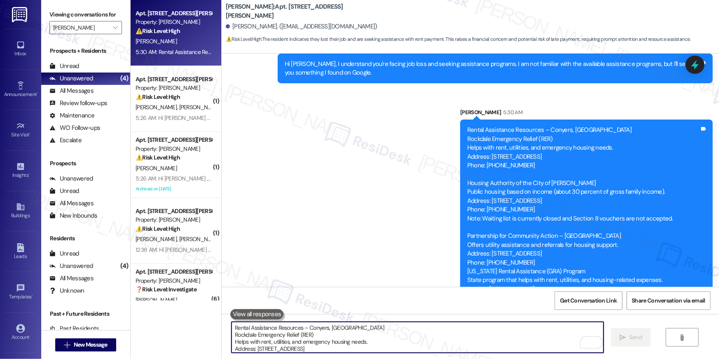
click at [488, 339] on textarea "Rental Assistance Resources – Conyers, GA 30013 Rockdale Emergency Relief (RER)…" at bounding box center [418, 337] width 372 height 31
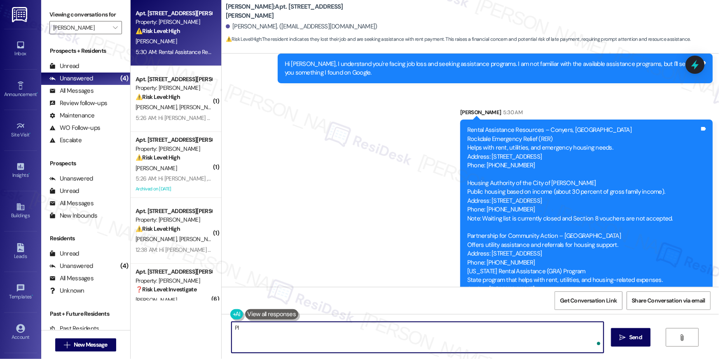
type textarea "P"
type textarea "Hopefully, those would help. Let me know if there's anything else I can assist …"
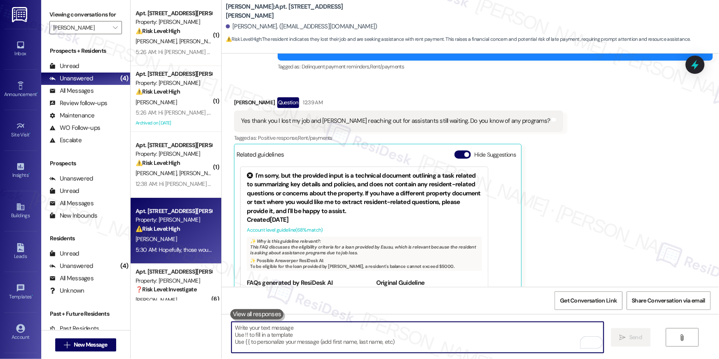
click at [528, 196] on div "Received via SMS Laketa Aiken Question 12:39 AM Yes thank you I lost my job and…" at bounding box center [470, 197] width 497 height 236
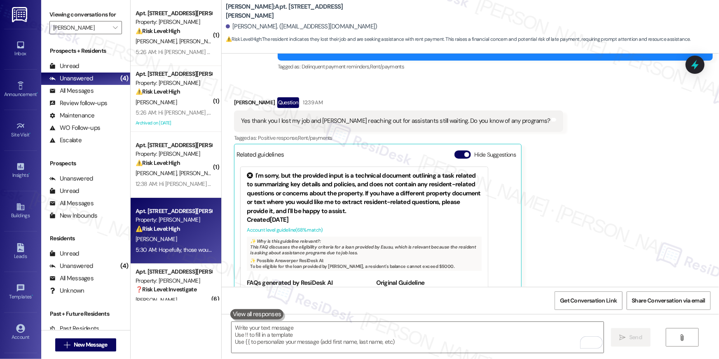
scroll to position [6675, 0]
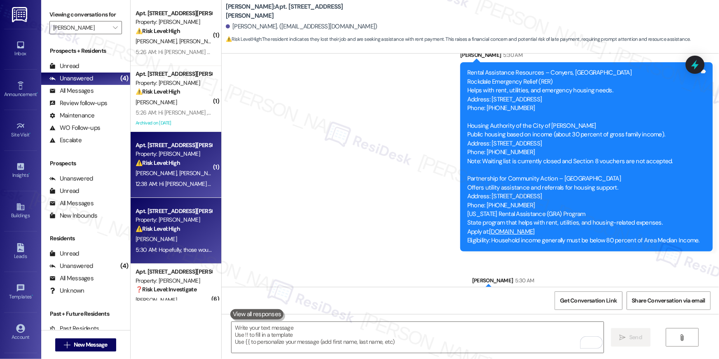
click at [170, 177] on div "D. Oneal-Dorton D. Oneal-Dorton" at bounding box center [174, 173] width 78 height 10
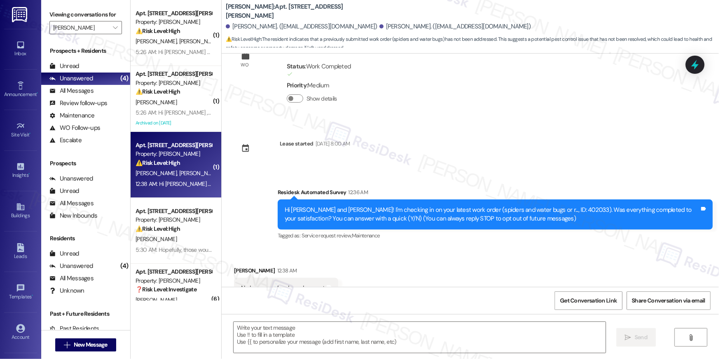
scroll to position [66, 0]
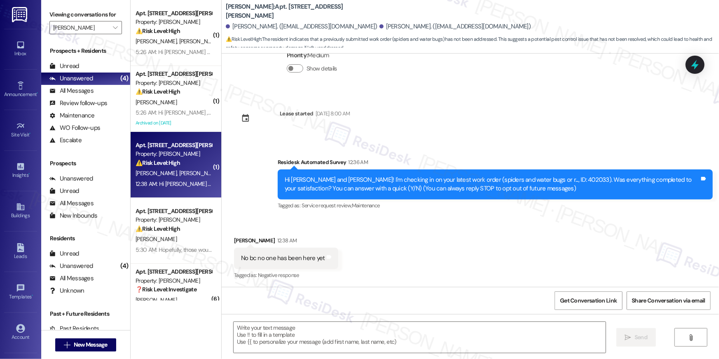
type textarea "Fetching suggested responses. Please feel free to read through the conversation…"
click at [410, 258] on div "Received via SMS Donna Oneal-Dorton 12:38 AM No bc no one has been here yet Tag…" at bounding box center [470, 253] width 497 height 70
click at [531, 177] on div "Hi Donna and David! I'm checking in on your latest work order (spiders and wate…" at bounding box center [492, 184] width 415 height 18
copy div "402033"
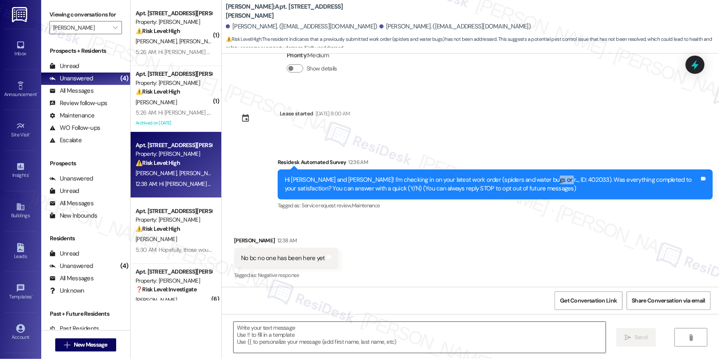
click at [373, 323] on textarea at bounding box center [420, 337] width 372 height 31
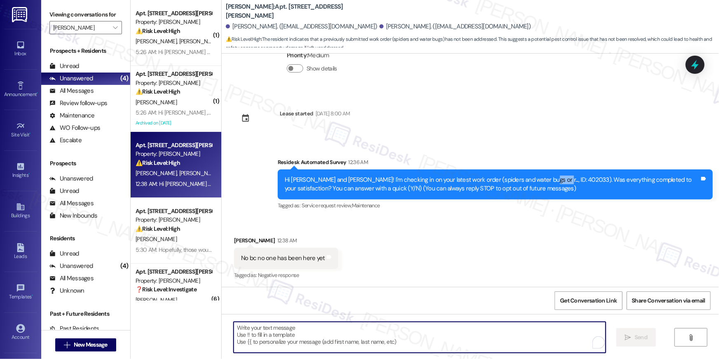
click at [374, 330] on textarea "To enrich screen reader interactions, please activate Accessibility in Grammarl…" at bounding box center [420, 337] width 372 height 31
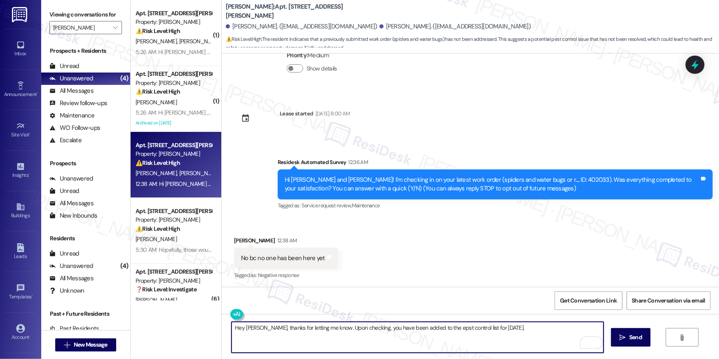
click at [433, 328] on textarea "Hey Donna, thanks for letting me know. Upon checking, you have been added to th…" at bounding box center [418, 337] width 372 height 31
type textarea "Hey Donna, thanks for letting me know. Upon checking, you have been added to th…"
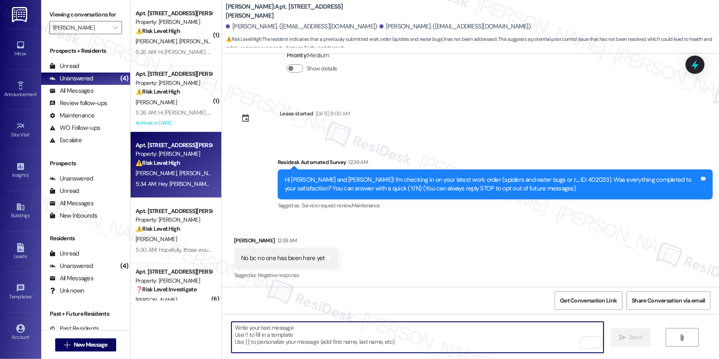
click at [485, 333] on textarea "To enrich screen reader interactions, please activate Accessibility in Grammarl…" at bounding box center [418, 337] width 372 height 31
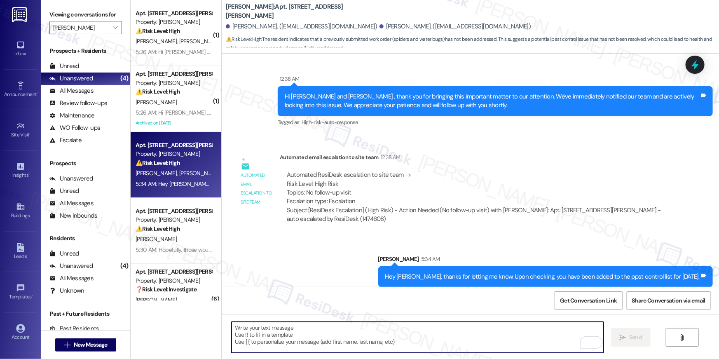
scroll to position [304, 0]
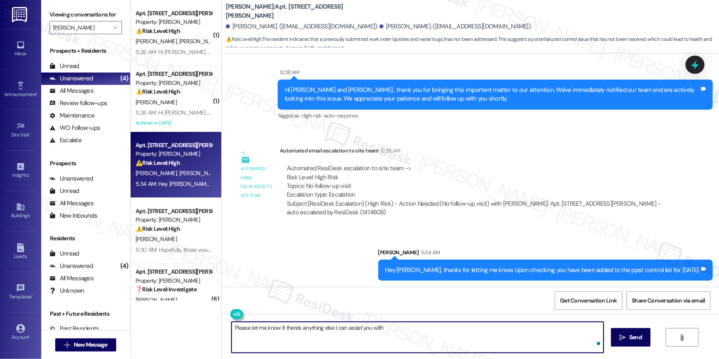
type textarea "Please let me know if there's anything else I can assist you with!"
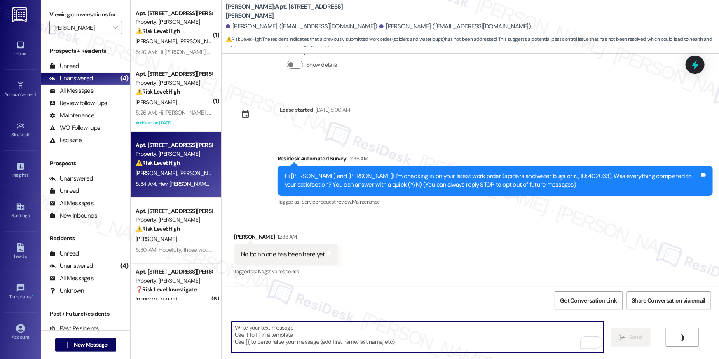
scroll to position [66, 0]
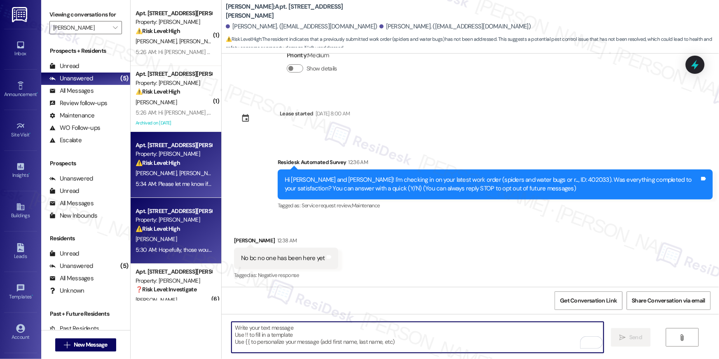
click at [176, 227] on strong "⚠️ Risk Level: High" at bounding box center [158, 228] width 44 height 7
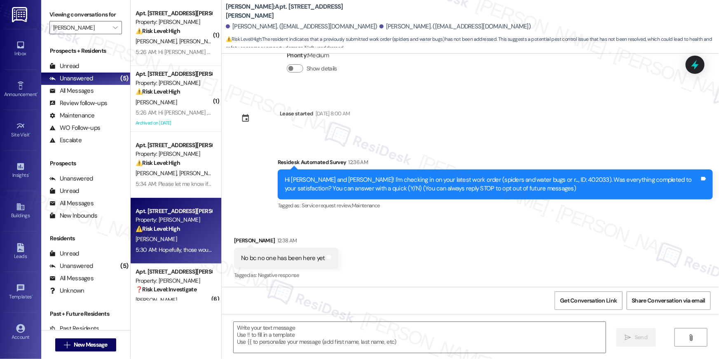
type textarea "Fetching suggested responses. Please feel free to read through the conversation…"
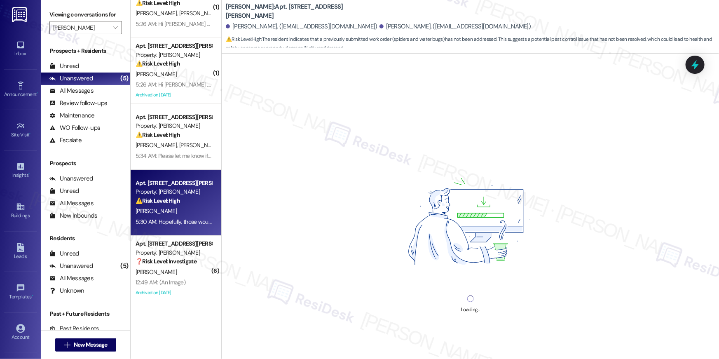
scroll to position [29, 0]
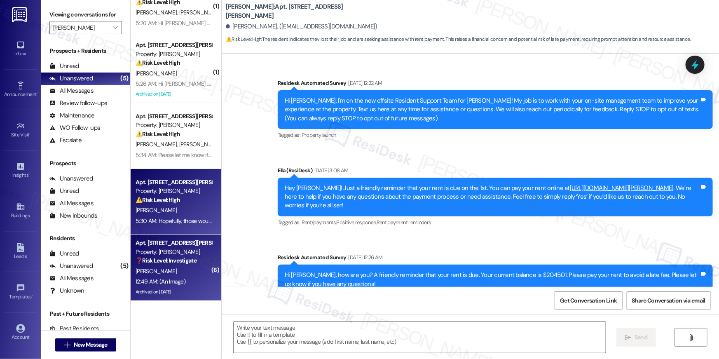
click at [180, 266] on div "J. Mccloud" at bounding box center [174, 271] width 78 height 10
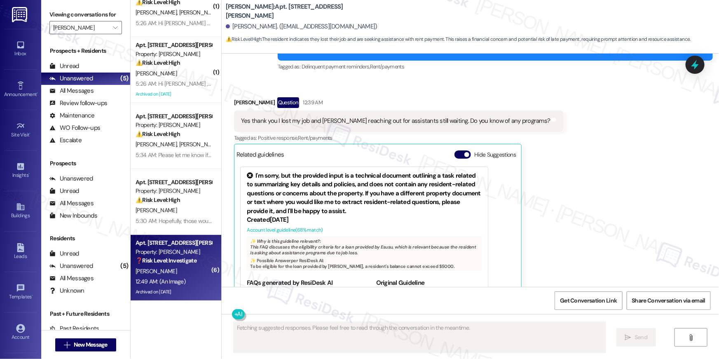
type textarea "Fetching suggested responses. Please feel free to read through the conversation…"
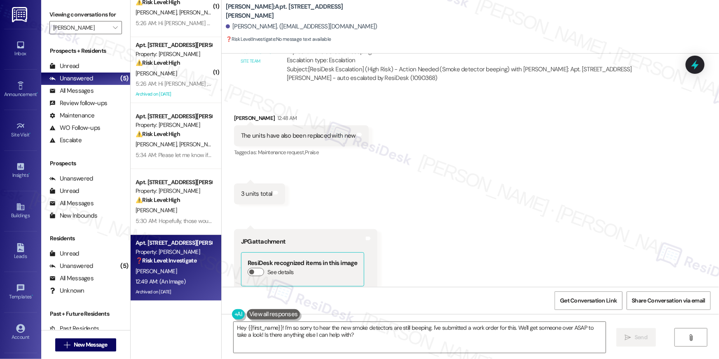
scroll to position [16990, 0]
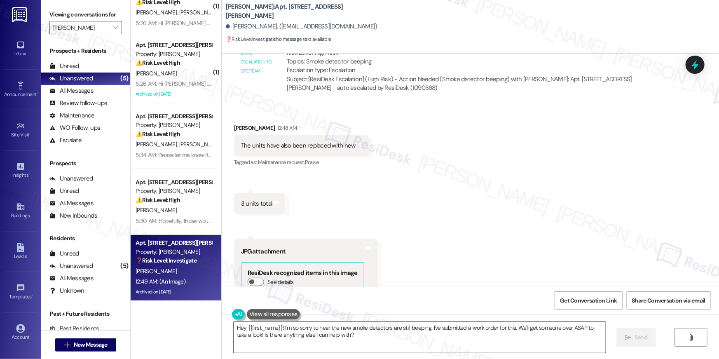
click at [386, 330] on textarea "Hey {{first_name}}! I'm so sorry to hear the new smoke detectors are still beep…" at bounding box center [420, 337] width 372 height 31
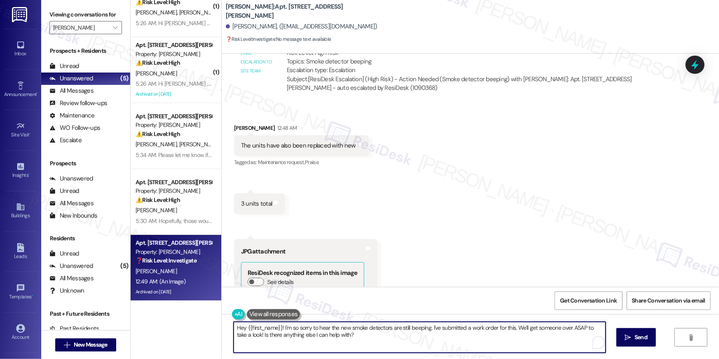
drag, startPoint x: 382, startPoint y: 335, endPoint x: 393, endPoint y: 335, distance: 11.5
click at [382, 335] on textarea "Hey {{first_name}}! I'm so sorry to hear the new smoke detectors are still beep…" at bounding box center [420, 337] width 372 height 31
click at [396, 335] on textarea "Hey {{first_name}}! I'm so sorry to hear the new smoke detectors are still beep…" at bounding box center [420, 337] width 372 height 31
click at [426, 335] on textarea "Hey {{first_name}}! I'm so sorry to hear the new smoke detectors are still beep…" at bounding box center [418, 337] width 372 height 31
drag, startPoint x: 370, startPoint y: 337, endPoint x: 247, endPoint y: 336, distance: 123.6
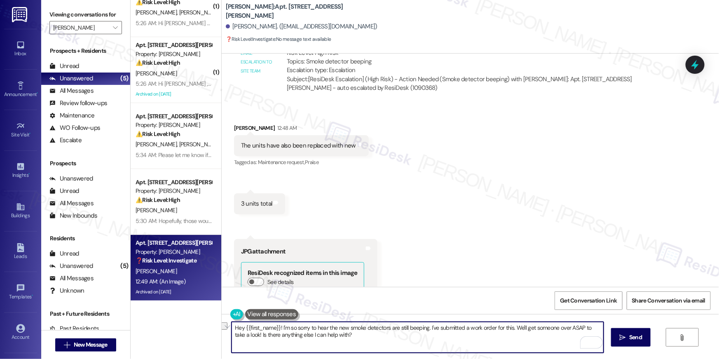
click at [247, 336] on textarea "Hey {{first_name}}! I'm so sorry to hear the new smoke detectors are still beep…" at bounding box center [418, 337] width 372 height 31
type textarea "Hey {{first_name}}! I'm so sorry to hear the new smoke detectors are still beep…"
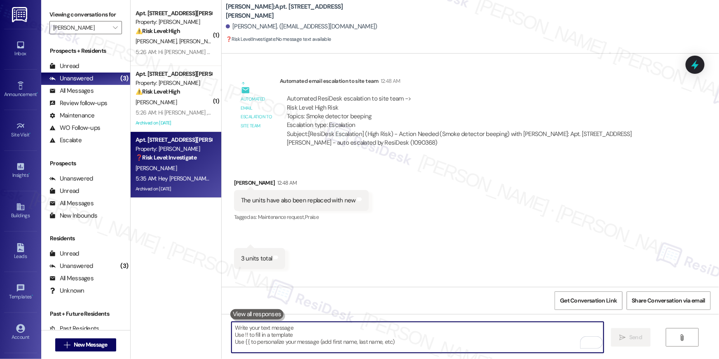
scroll to position [17088, 0]
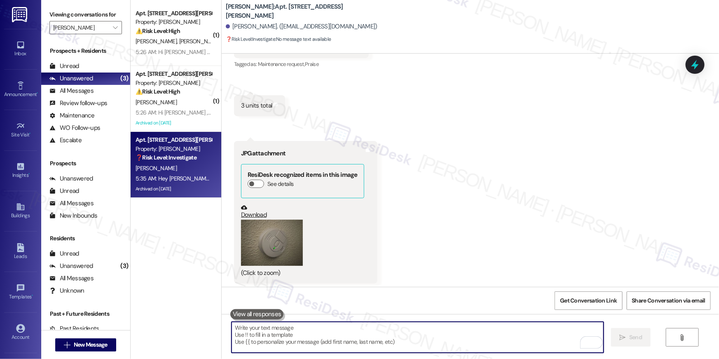
click at [503, 326] on textarea "To enrich screen reader interactions, please activate Accessibility in Grammarl…" at bounding box center [418, 337] width 372 height 31
click at [503, 328] on textarea "To enrich screen reader interactions, please activate Accessibility in Grammarl…" at bounding box center [418, 337] width 372 height 31
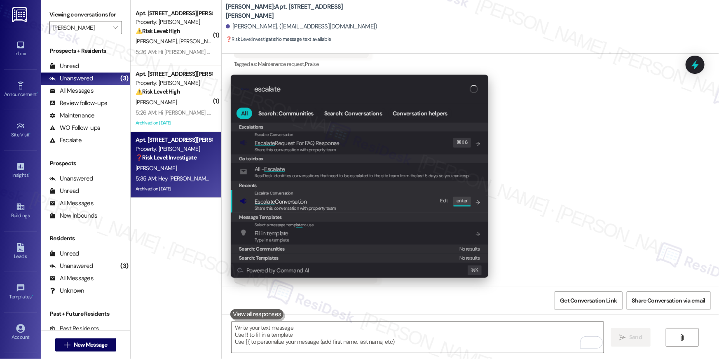
type input "escalate"
click at [294, 206] on span "Share this conversation with property team" at bounding box center [296, 208] width 82 height 6
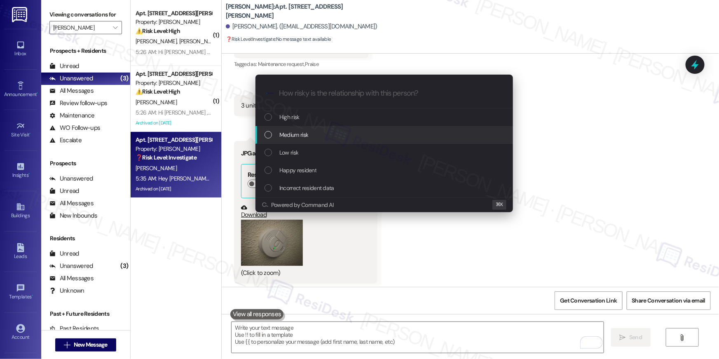
click at [290, 138] on span "Medium risk" at bounding box center [293, 134] width 29 height 9
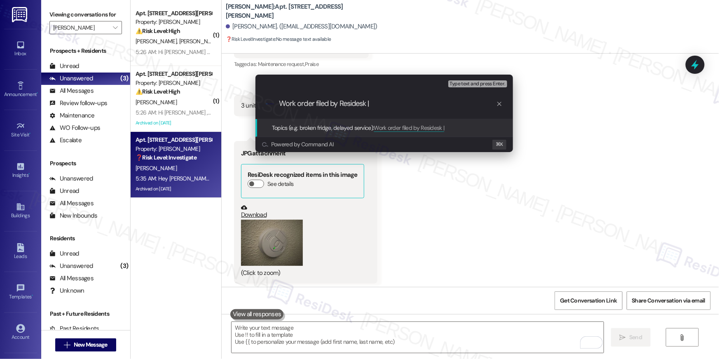
paste input "Work Order # 402704 Smoke alarms"
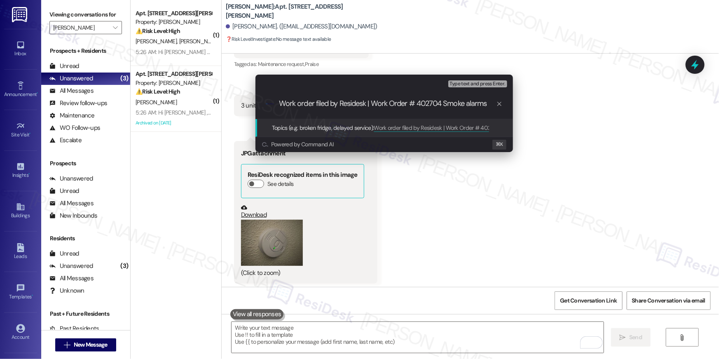
type input "Work order filed by Residesk | Work Order # 402704 Smoke alarms"
click at [419, 111] on div ".cls-1{fill:#0a055f;}.cls-2{fill:#0cc4c4;} resideskLogoBlueOrange Work order fi…" at bounding box center [383, 103] width 257 height 29
click at [420, 107] on input "Work order filed by Residesk | Work Order # 402704 Smoke alarms" at bounding box center [387, 103] width 217 height 9
paste input "Topics (e.g. broken fridge, delayed service)"
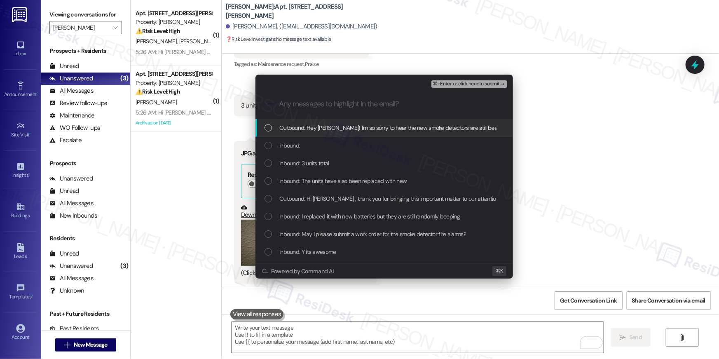
drag, startPoint x: 393, startPoint y: 128, endPoint x: 353, endPoint y: 145, distance: 43.8
click at [393, 128] on span "Outbound: Hey Jeramie! I'm so sorry to hear the new smoke detectors are still b…" at bounding box center [534, 127] width 510 height 9
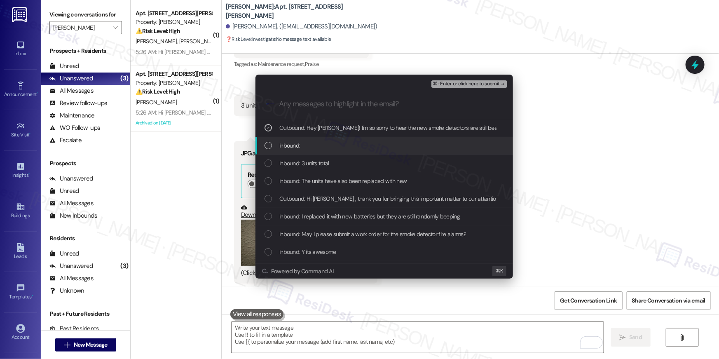
click at [346, 147] on div "Inbound:" at bounding box center [384, 145] width 241 height 9
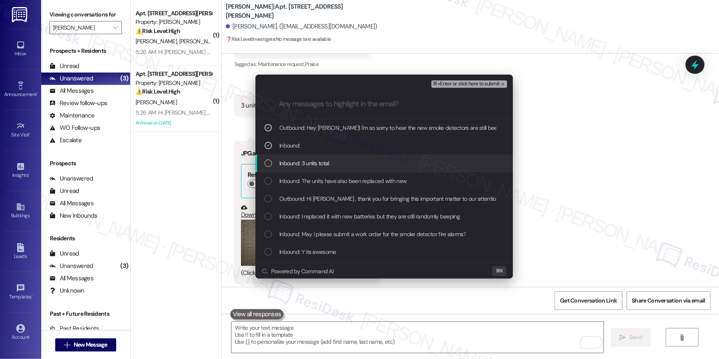
click at [337, 166] on div "Inbound: 3 units total" at bounding box center [384, 163] width 241 height 9
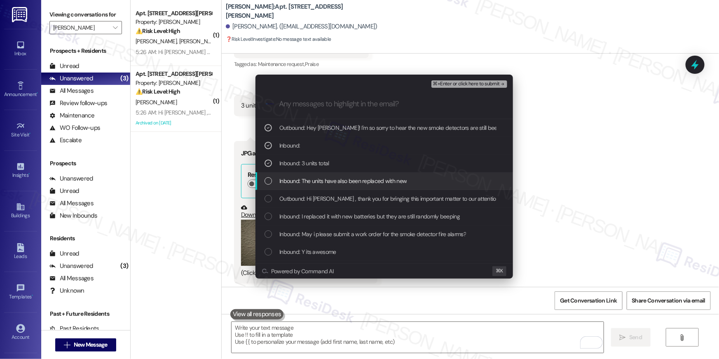
click at [335, 180] on span "Inbound: The units have also been replaced with new" at bounding box center [342, 180] width 127 height 9
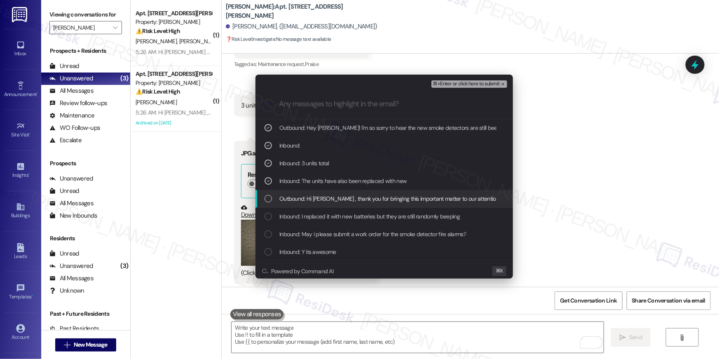
click at [340, 199] on span "Outbound: Hi Jeramie , thank you for bringing this important matter to our atte…" at bounding box center [555, 198] width 553 height 9
drag, startPoint x: 346, startPoint y: 201, endPoint x: 358, endPoint y: 190, distance: 17.2
click at [346, 201] on span "Outbound: Hi Jeramie , thank you for bringing this important matter to our atte…" at bounding box center [555, 198] width 553 height 9
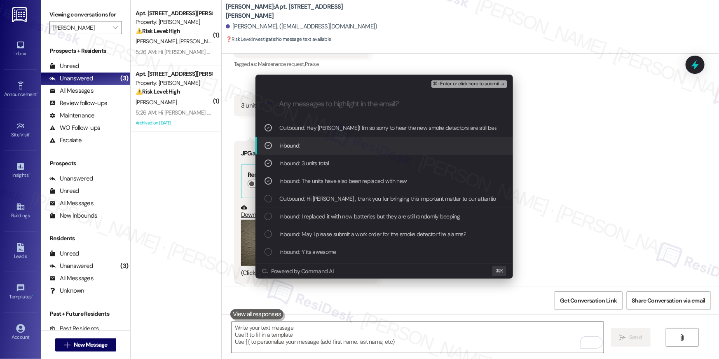
click at [479, 84] on span "⌘+Enter or click here to submit" at bounding box center [466, 84] width 67 height 6
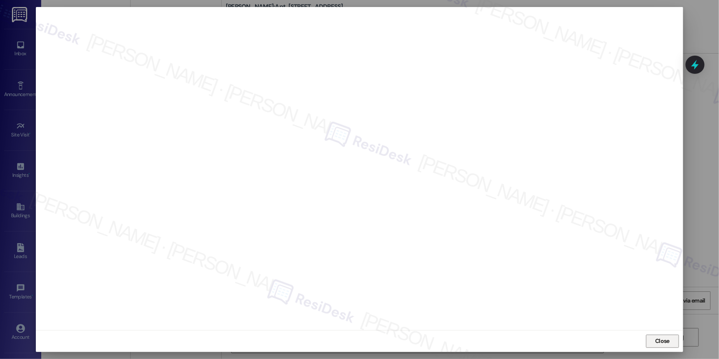
click at [660, 335] on span "Close" at bounding box center [662, 341] width 18 height 12
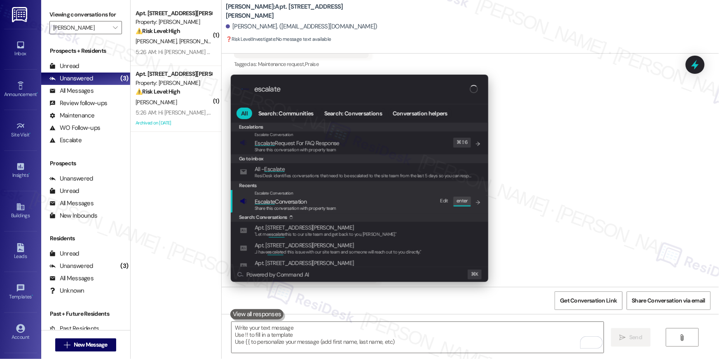
type input "escalate"
click at [347, 197] on div "Escalate Conversation Escalate Conversation Share this conversation with proper…" at bounding box center [360, 201] width 241 height 22
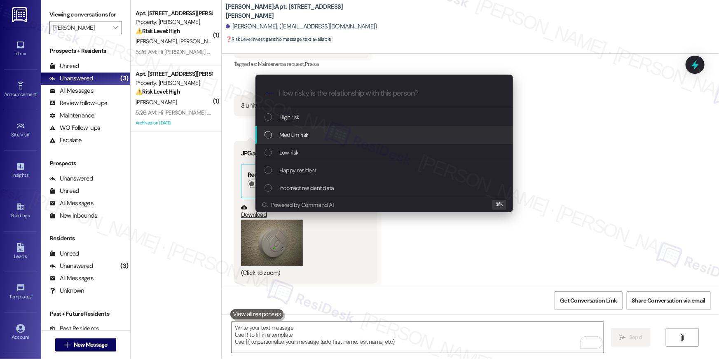
click at [313, 130] on div "Medium risk" at bounding box center [384, 134] width 241 height 9
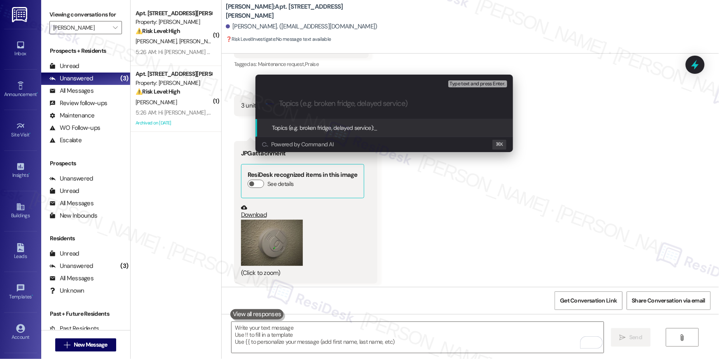
paste input "Work order filed by Residesk | Work Order # 402704 Smoke alarms"
type input "Work order filed by Residesk | Work Order # 402704 Smoke alarms"
type input "\"
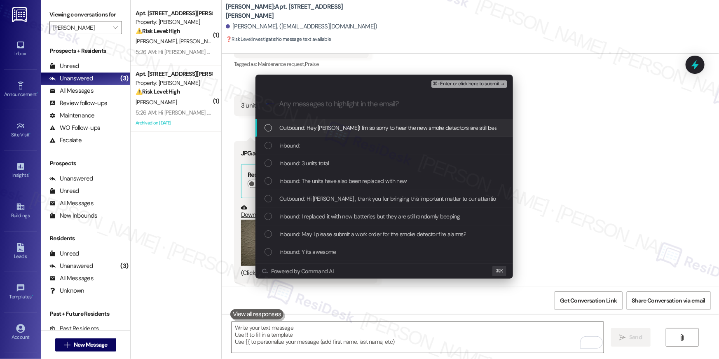
click at [295, 132] on span "Outbound: Hey Jeramie! I'm so sorry to hear the new smoke detectors are still b…" at bounding box center [534, 127] width 510 height 9
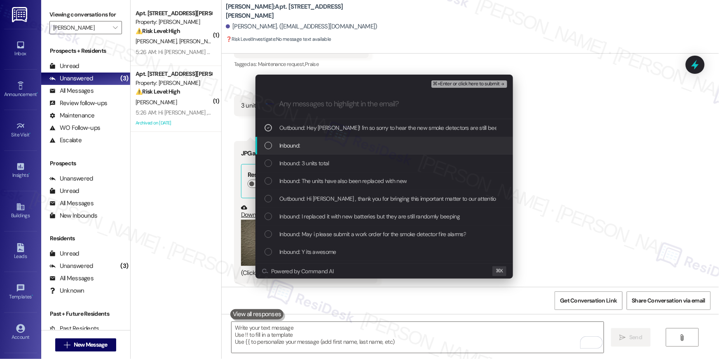
drag, startPoint x: 291, startPoint y: 141, endPoint x: 289, endPoint y: 159, distance: 18.2
click at [291, 143] on span "Inbound:" at bounding box center [289, 145] width 21 height 9
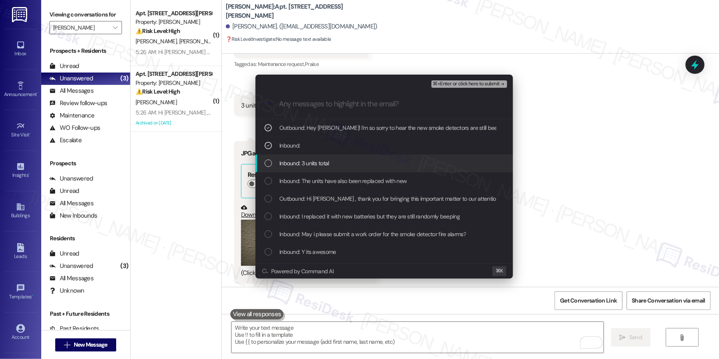
drag, startPoint x: 289, startPoint y: 159, endPoint x: 288, endPoint y: 173, distance: 13.7
click at [289, 165] on span "Inbound: 3 units total" at bounding box center [304, 163] width 50 height 9
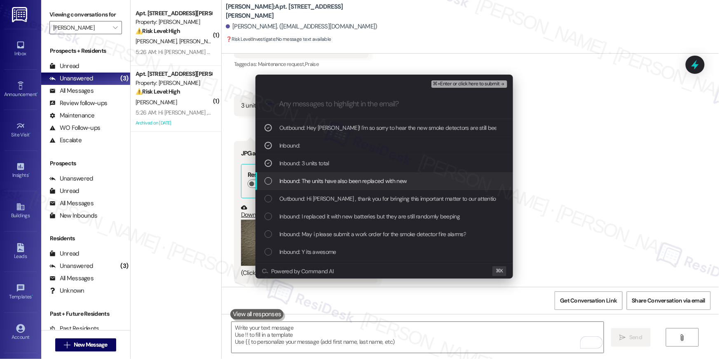
drag, startPoint x: 288, startPoint y: 174, endPoint x: 291, endPoint y: 184, distance: 10.0
click at [288, 175] on div "Inbound: The units have also been replaced with new" at bounding box center [383, 181] width 257 height 18
drag, startPoint x: 293, startPoint y: 187, endPoint x: 300, endPoint y: 205, distance: 19.2
click at [293, 187] on div "Inbound: The units have also been replaced with new" at bounding box center [383, 181] width 257 height 18
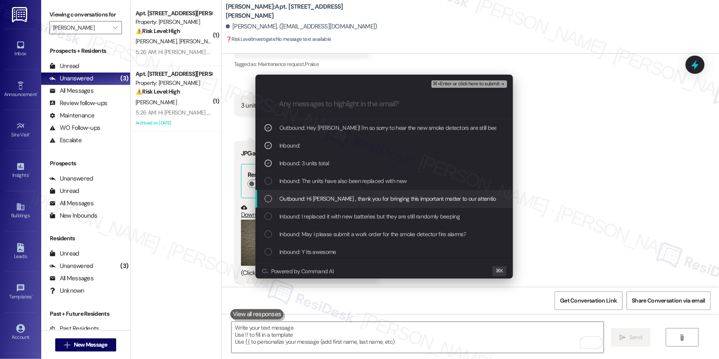
drag, startPoint x: 303, startPoint y: 203, endPoint x: 304, endPoint y: 193, distance: 9.6
click at [303, 203] on span "Outbound: Hi Jeramie , thank you for bringing this important matter to our atte…" at bounding box center [555, 198] width 553 height 9
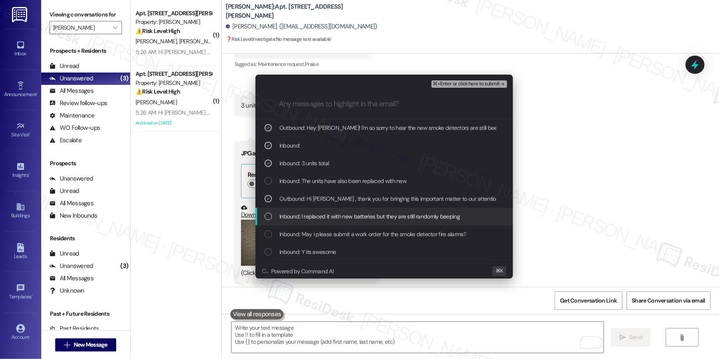
click at [313, 220] on div "Inbound: I replaced it with new batteries but they are still randomly beeping" at bounding box center [383, 217] width 257 height 18
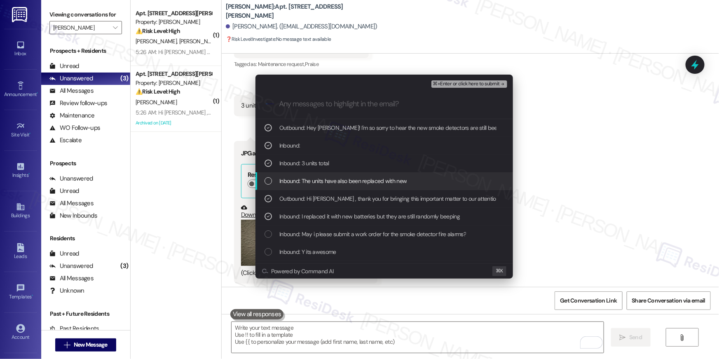
click at [327, 180] on span "Inbound: The units have also been replaced with new" at bounding box center [342, 180] width 127 height 9
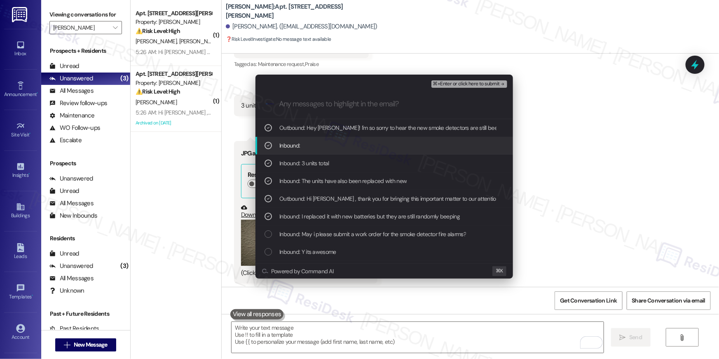
click at [482, 88] on div "⌘+Enter or click here to submit" at bounding box center [469, 84] width 77 height 11
click at [480, 85] on span "⌘+Enter or click here to submit" at bounding box center [466, 84] width 67 height 6
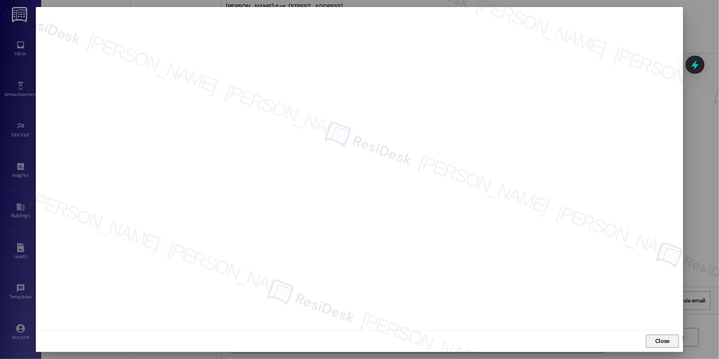
click at [661, 339] on span "Close" at bounding box center [662, 341] width 14 height 9
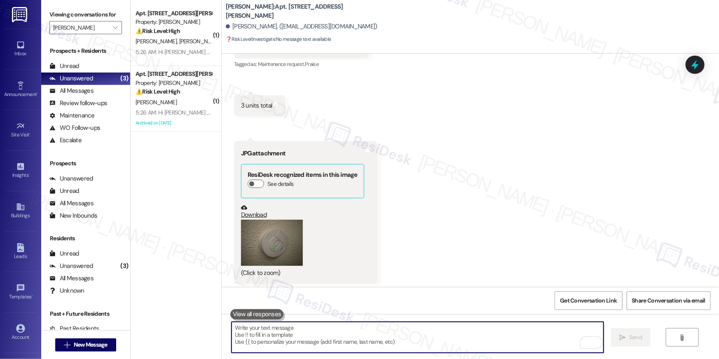
click at [558, 334] on textarea "To enrich screen reader interactions, please activate Accessibility in Grammarl…" at bounding box center [418, 337] width 372 height 31
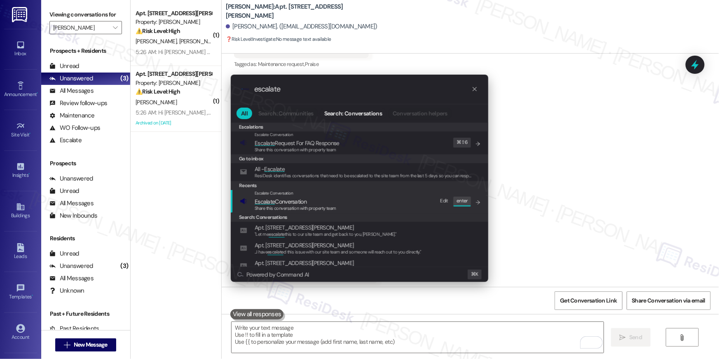
type input "escalate"
click at [355, 199] on div "Escalate Conversation Escalate Conversation Share this conversation with proper…" at bounding box center [360, 201] width 241 height 22
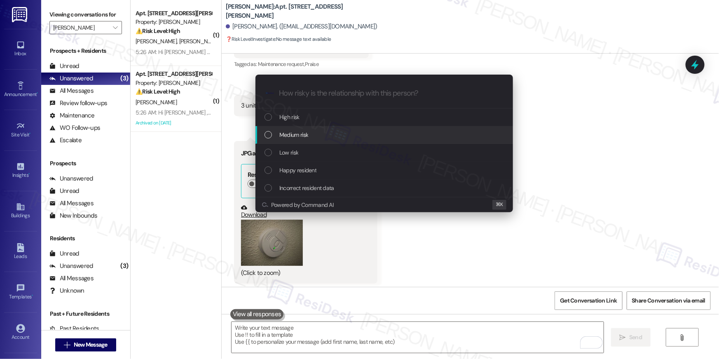
click at [328, 143] on div "Medium risk" at bounding box center [383, 135] width 257 height 18
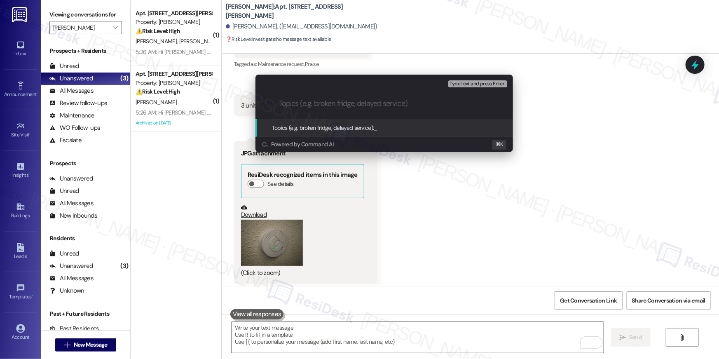
paste input "Work order filed by Residesk | Work Order # 402704 Smoke alarms"
type input "Work order filed by Residesk | Work Order # 402704 Smoke alarms"
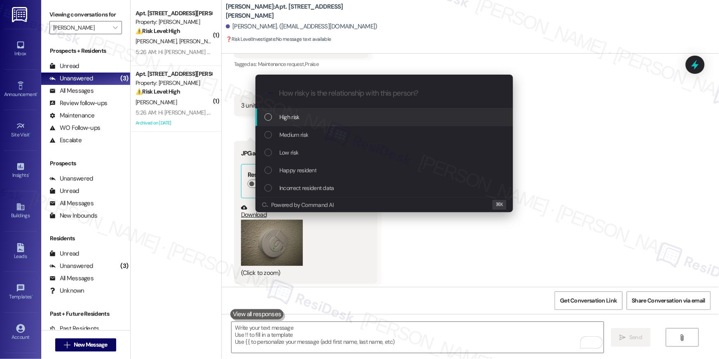
click at [363, 114] on div "High risk" at bounding box center [384, 116] width 241 height 9
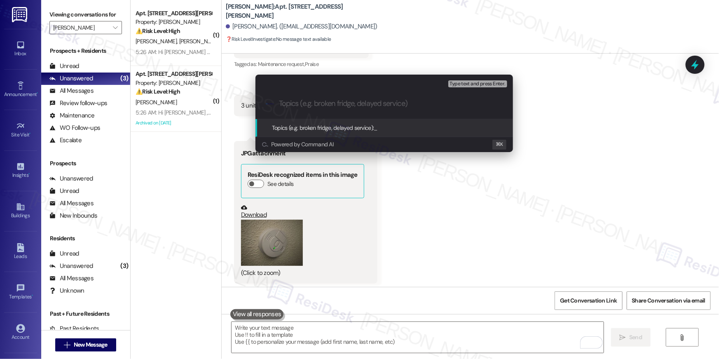
paste input "Work order filed by Residesk | Work Order # 402704 Smoke alarms"
type input "Work order filed by Residesk | Work Order # 402704 Smoke alarms"
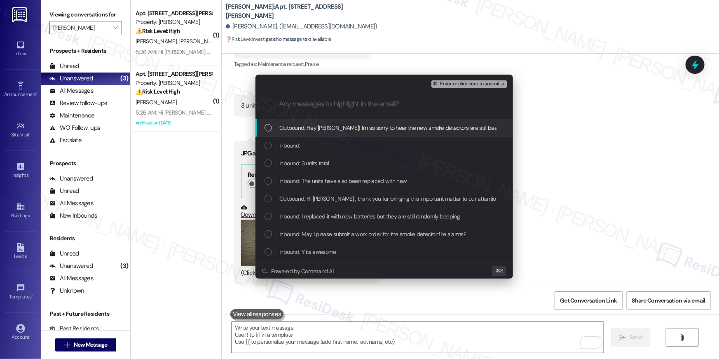
click at [340, 132] on span "Outbound: Hey Jeramie! I'm so sorry to hear the new smoke detectors are still b…" at bounding box center [534, 127] width 510 height 9
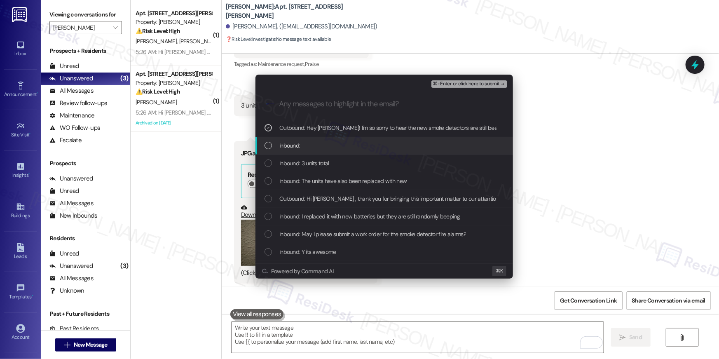
drag, startPoint x: 313, startPoint y: 143, endPoint x: 309, endPoint y: 152, distance: 10.9
click at [313, 143] on div "Inbound:" at bounding box center [384, 145] width 241 height 9
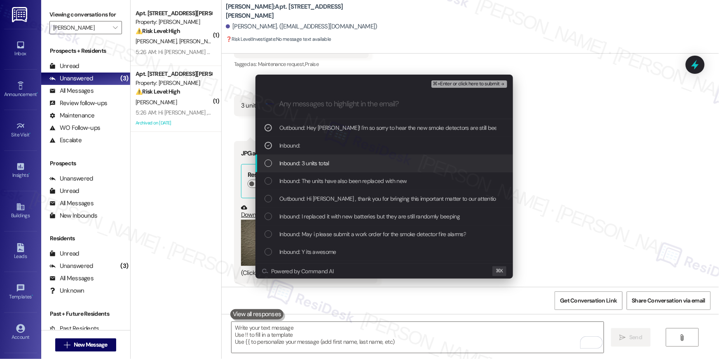
drag, startPoint x: 304, startPoint y: 162, endPoint x: 302, endPoint y: 174, distance: 12.7
click at [304, 162] on span "Inbound: 3 units total" at bounding box center [304, 163] width 50 height 9
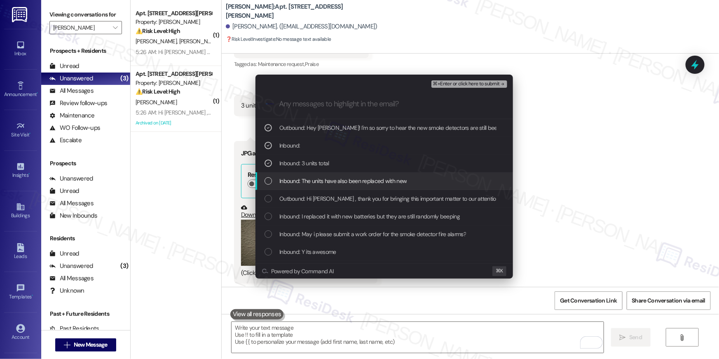
drag, startPoint x: 301, startPoint y: 175, endPoint x: 301, endPoint y: 183, distance: 7.8
click at [301, 175] on div "Inbound: The units have also been replaced with new" at bounding box center [383, 181] width 257 height 18
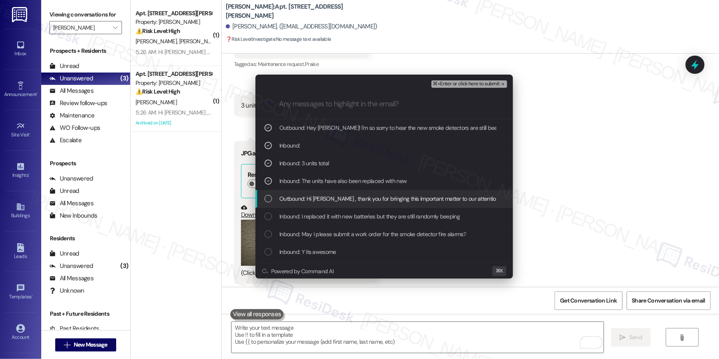
click at [301, 197] on span "Outbound: Hi Jeramie , thank you for bringing this important matter to our atte…" at bounding box center [555, 198] width 553 height 9
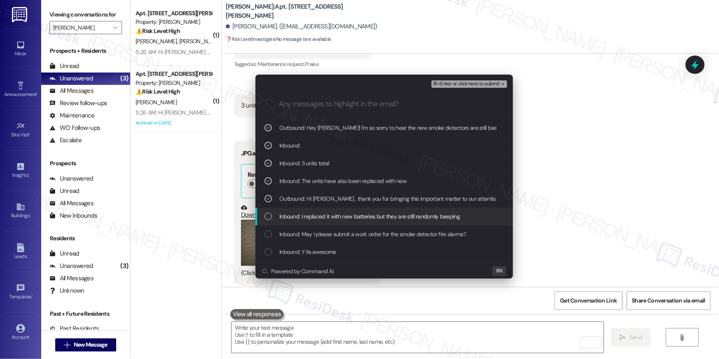
click at [302, 216] on span "Inbound: I replaced it with new batteries but they are still randomly beeping" at bounding box center [369, 216] width 180 height 9
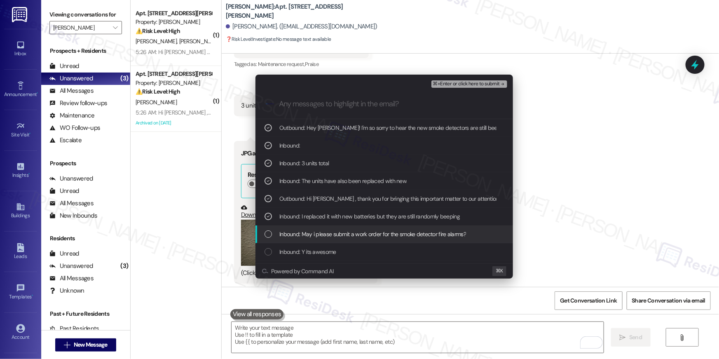
click at [301, 226] on div "Inbound: May i please submit a work order for the smoke detector fire alarms?" at bounding box center [383, 234] width 257 height 18
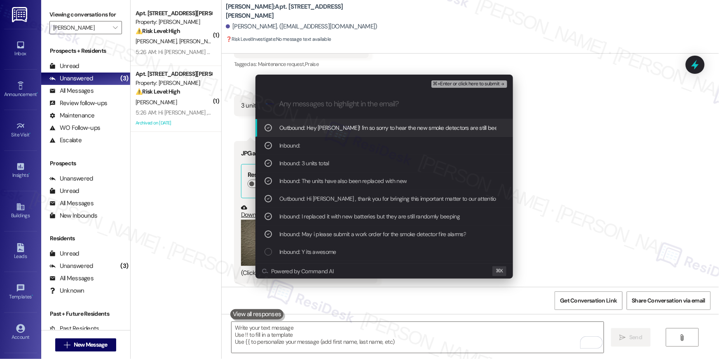
click at [484, 87] on span "⌘+Enter or click here to submit" at bounding box center [466, 84] width 67 height 6
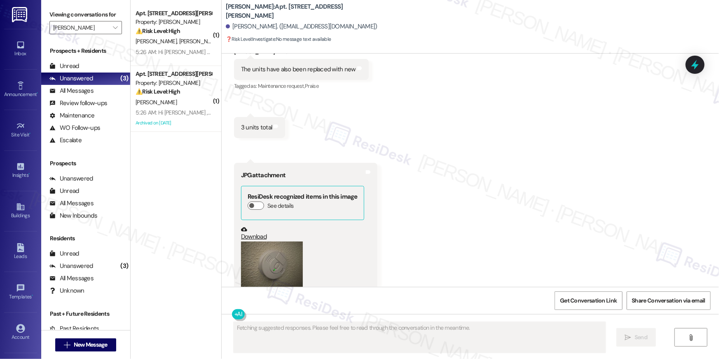
scroll to position [17034, 0]
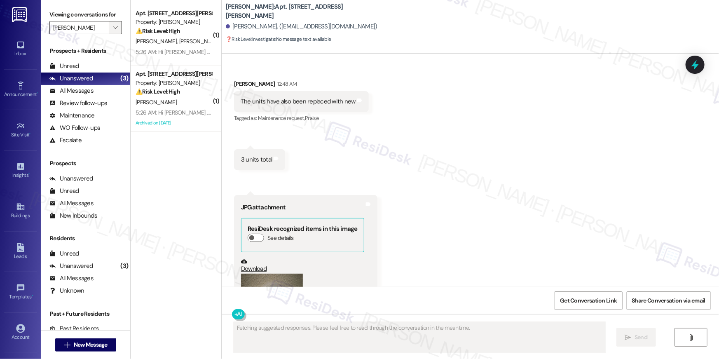
click at [113, 24] on icon "" at bounding box center [115, 27] width 5 height 7
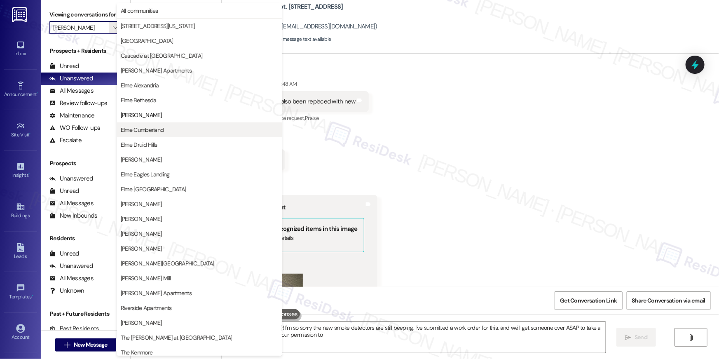
click at [162, 129] on span "Elme Cumberland" at bounding box center [142, 130] width 43 height 8
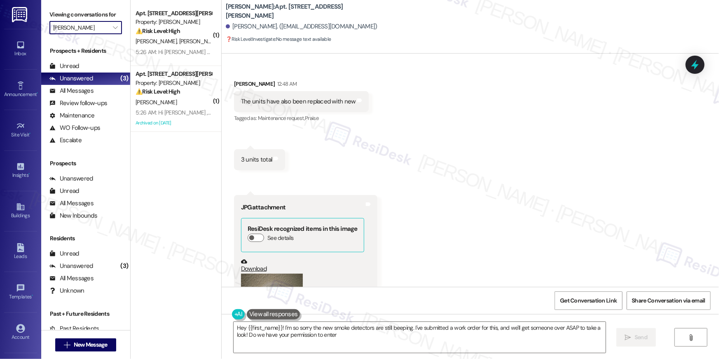
type textarea "Hey {{first_name}}! I'm so sorry the new smoke detectors are still beeping. I'v…"
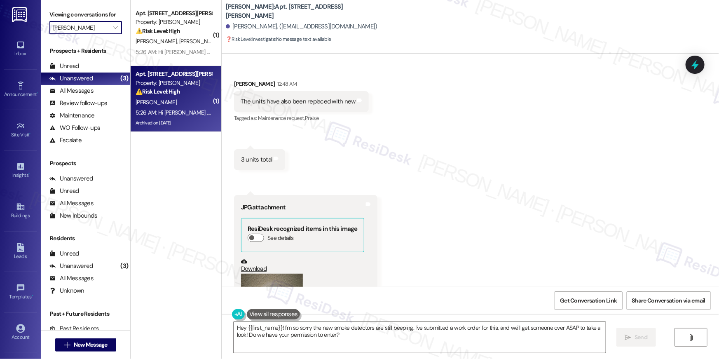
type input "Elme Cumberland"
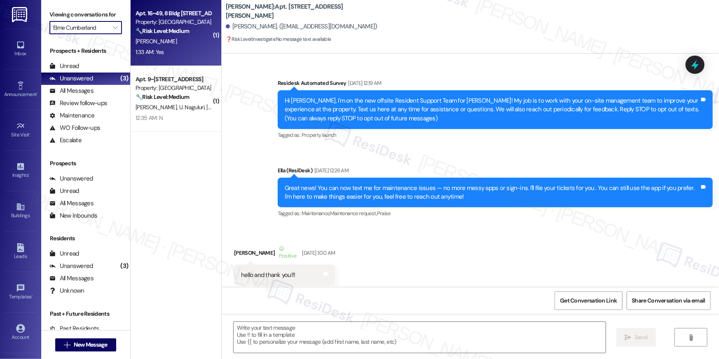
click at [207, 47] on div "1:33 AM: Yes 1:33 AM: Yes" at bounding box center [174, 52] width 78 height 10
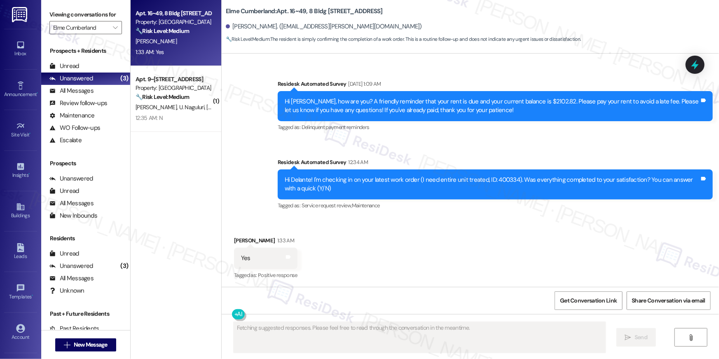
scroll to position [879, 0]
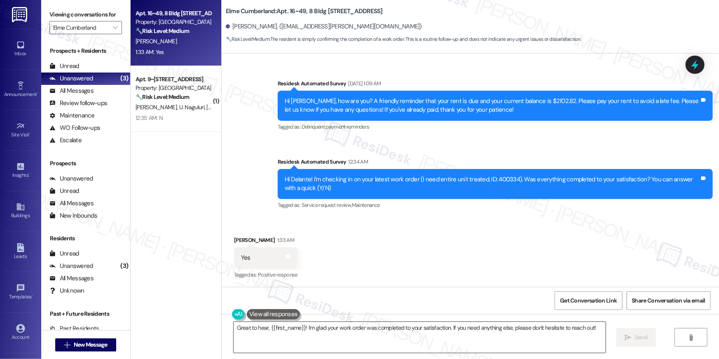
click at [371, 334] on textarea "Great to hear, {{first_name}}! I'm glad your work order was completed to your s…" at bounding box center [420, 337] width 372 height 31
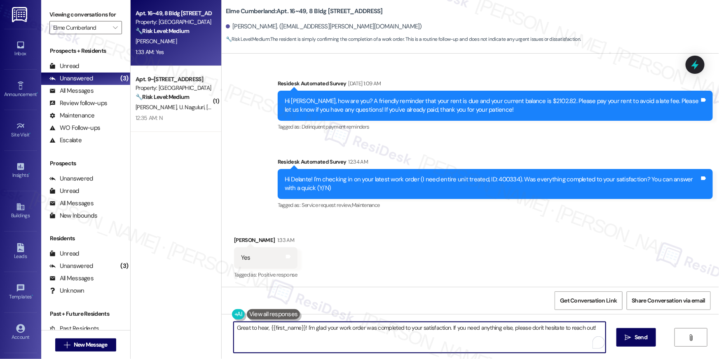
click at [371, 334] on textarea "Great to hear, {{first_name}}! I'm glad your work order was completed to your s…" at bounding box center [420, 337] width 372 height 31
paste textarea "Hi {{first_name}}, I’m glad to hear your work order has been completed! If anyt…"
type textarea "Hi {{first_name}}, I’m glad to hear your work order has been completed! If anyt…"
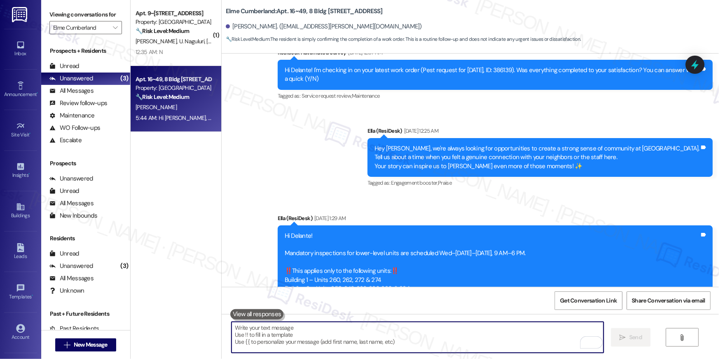
scroll to position [629, 0]
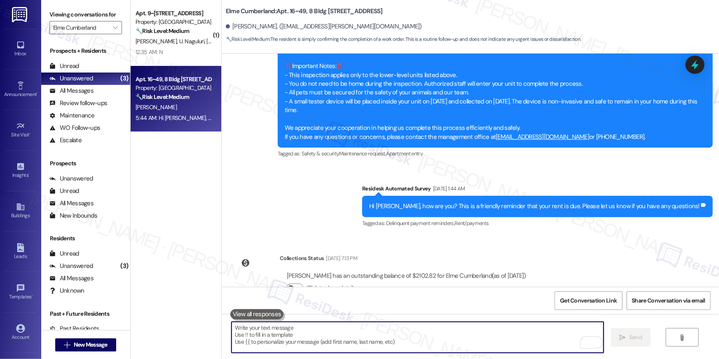
click at [496, 331] on textarea "To enrich screen reader interactions, please activate Accessibility in Grammarl…" at bounding box center [418, 337] width 372 height 31
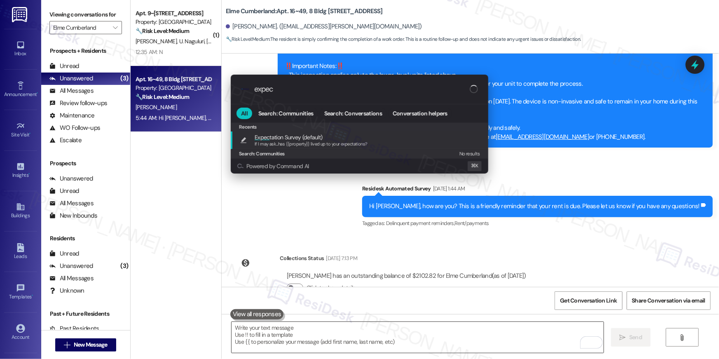
type input "expect"
type textarea "If I may ask...has {{property}} lived up to your expectations?"
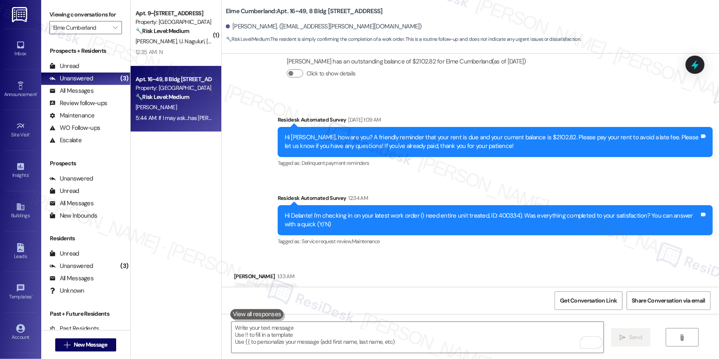
scroll to position [879, 0]
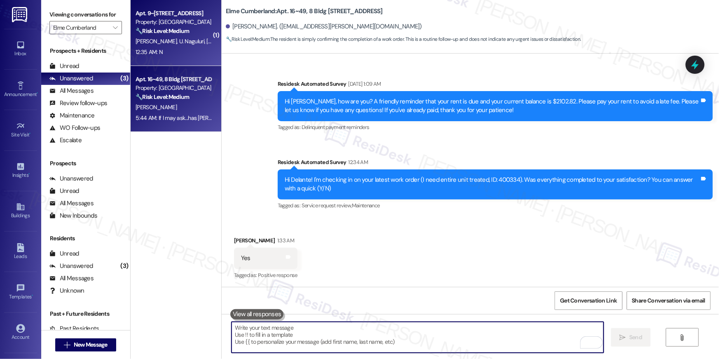
click at [179, 41] on span "U. Naguluri" at bounding box center [193, 40] width 28 height 7
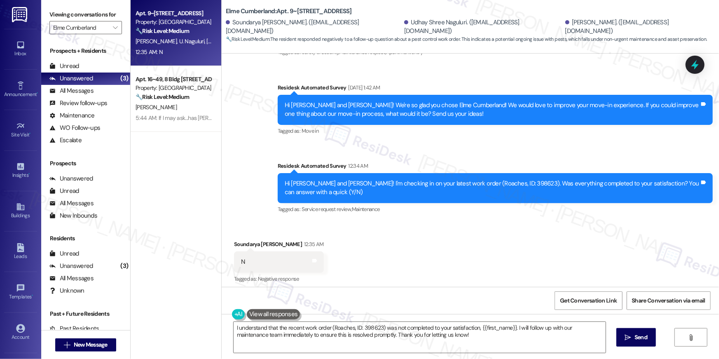
scroll to position [487, 0]
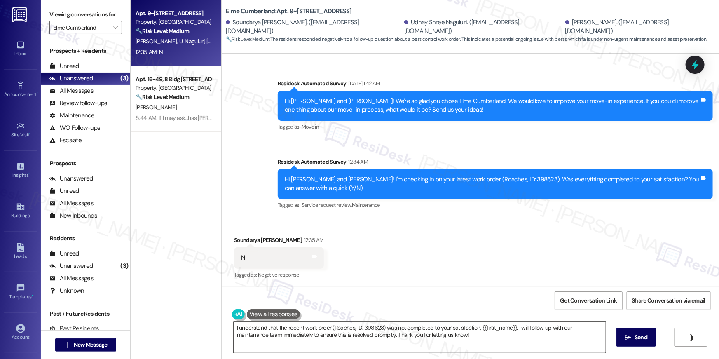
click at [491, 343] on textarea "I understand that the recent work order (Roaches, ID: 398623) was not completed…" at bounding box center [420, 337] width 372 height 31
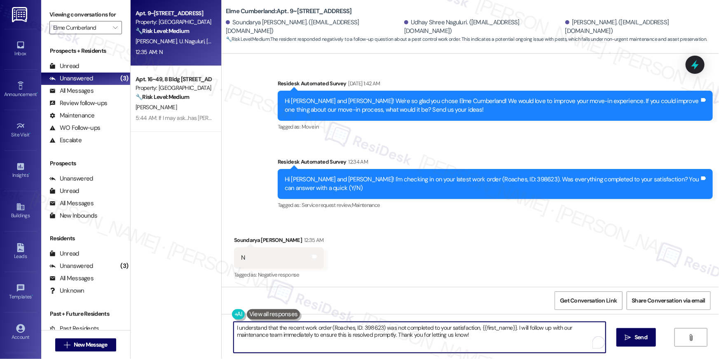
click at [491, 343] on textarea "I understand that the recent work order (Roaches, ID: 398623) was not completed…" at bounding box center [420, 337] width 372 height 31
paste textarea "Hi {{first_name}}, I’m sorry to hear your work order hasn’t been fully complete…"
type textarea "Hi {{first_name}}, I’m sorry to hear your work order hasn’t been fully complete…"
click at [625, 338] on icon "" at bounding box center [628, 337] width 6 height 7
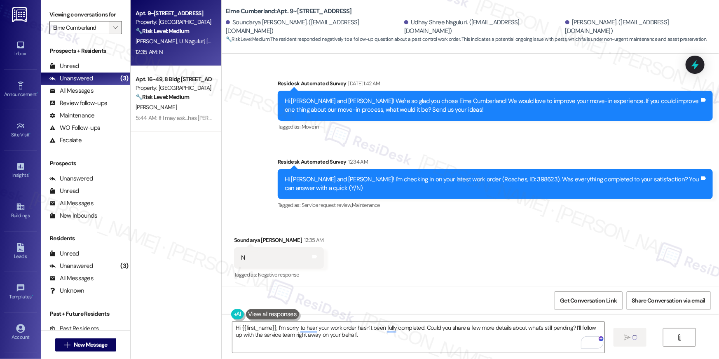
click at [113, 26] on icon "" at bounding box center [115, 27] width 5 height 7
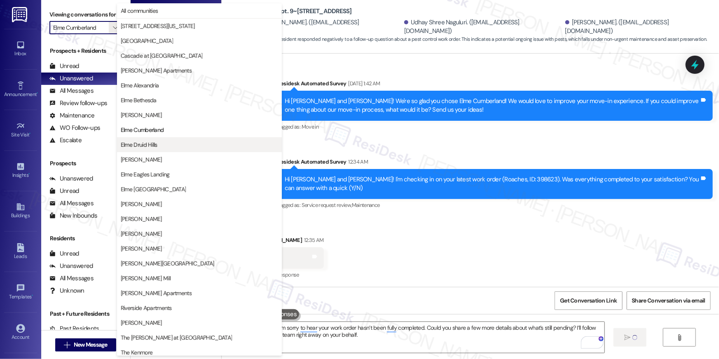
click at [157, 143] on span "Elme Druid Hills" at bounding box center [139, 144] width 37 height 8
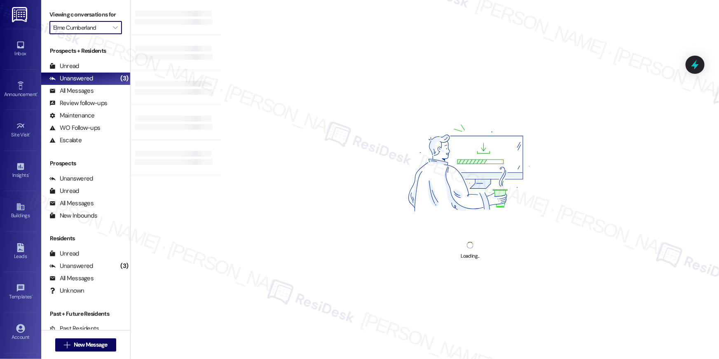
type input "Elme Druid Hills"
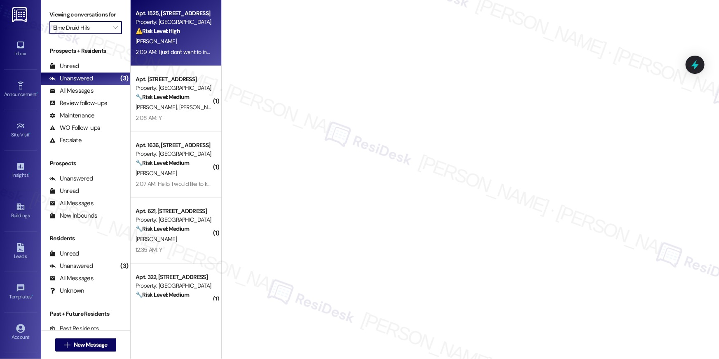
click at [180, 53] on div "2:09 AM: I just don't want to incur any more charges 2:09 AM: I just don't want…" at bounding box center [198, 51] width 124 height 7
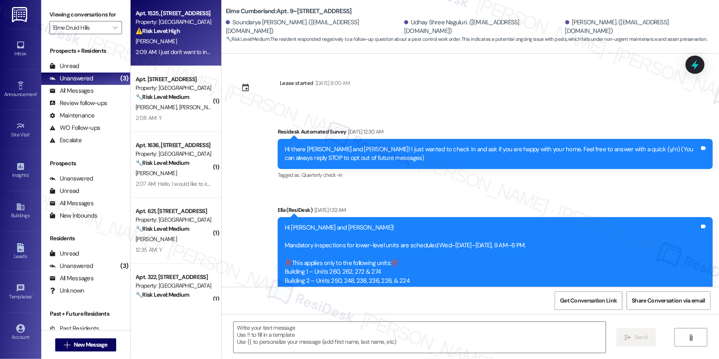
click at [180, 44] on div "A. Mohamed" at bounding box center [174, 41] width 78 height 10
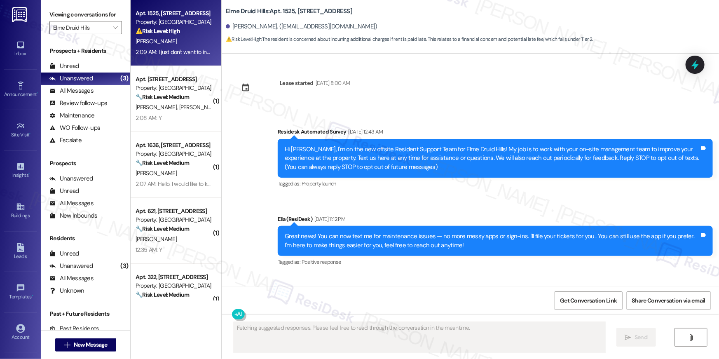
scroll to position [17258, 0]
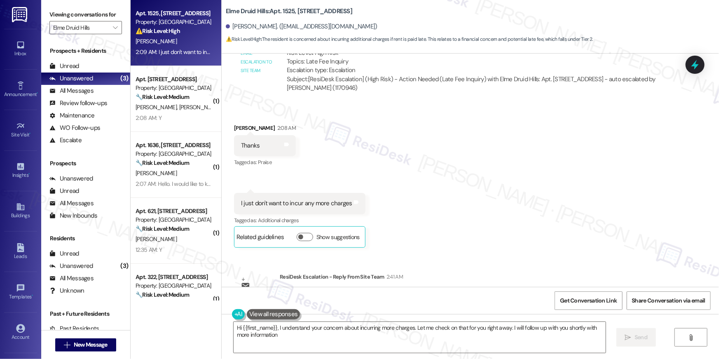
type textarea "Hi {{first_name}}, I understand your concern about incurring more charges. Let …"
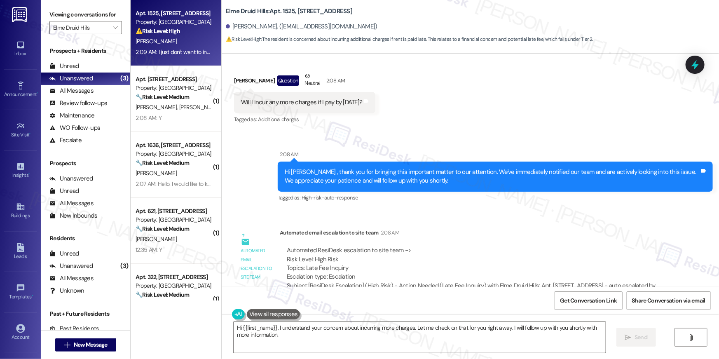
scroll to position [17039, 0]
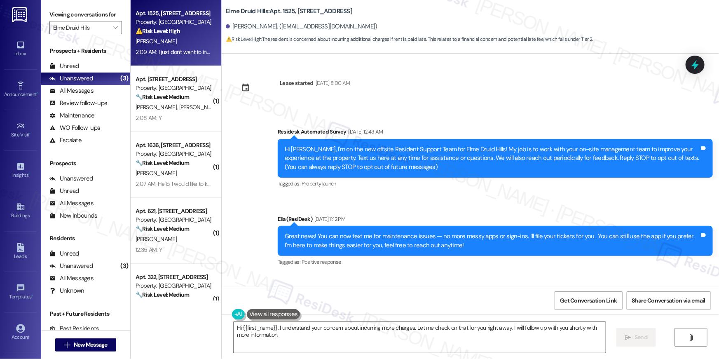
scroll to position [17015, 0]
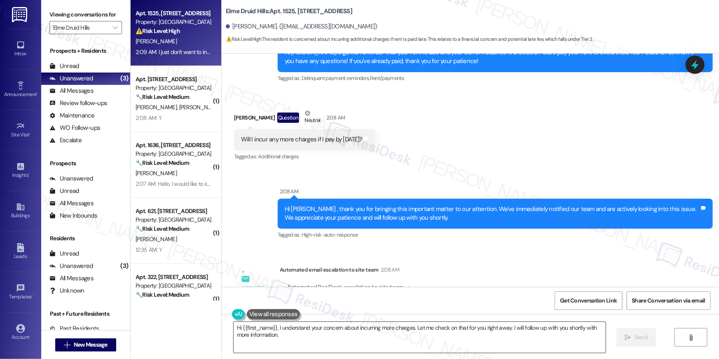
click at [341, 347] on textarea "Hi {{first_name}}, I understand your concern about incurring more charges. Let …" at bounding box center [420, 337] width 372 height 31
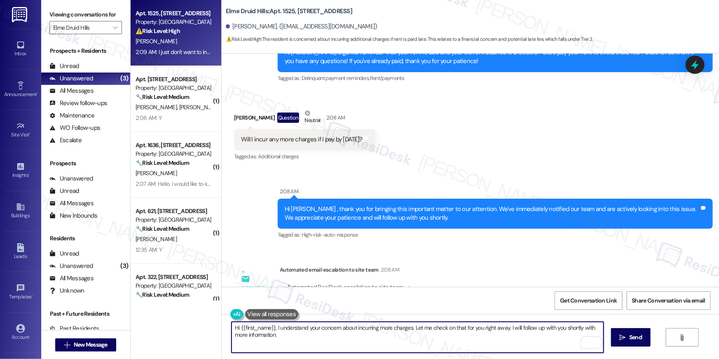
drag, startPoint x: 325, startPoint y: 339, endPoint x: 224, endPoint y: 326, distance: 102.6
click at [227, 326] on div "Hi {{first_name}}, I understand your concern about incurring more charges. Let …" at bounding box center [413, 337] width 373 height 32
click at [468, 343] on textarea "Hi {{first_name}}, I understand your concern about incurring more charges. Let …" at bounding box center [418, 337] width 372 height 31
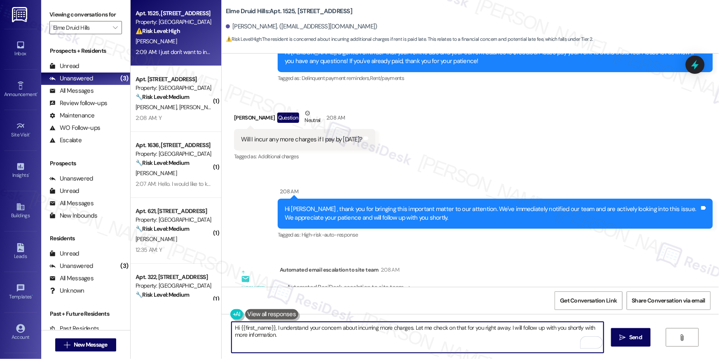
paste textarea "you’re welcome to make your payment whenever you’re able. Please keep in mind t…"
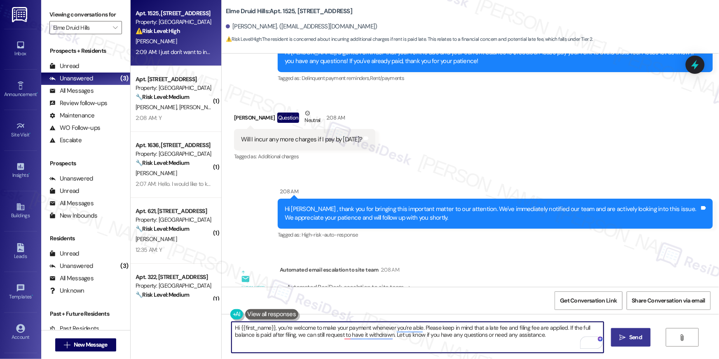
type textarea "Hi {{first_name}}, you’re welcome to make your payment whenever you’re able. Pl…"
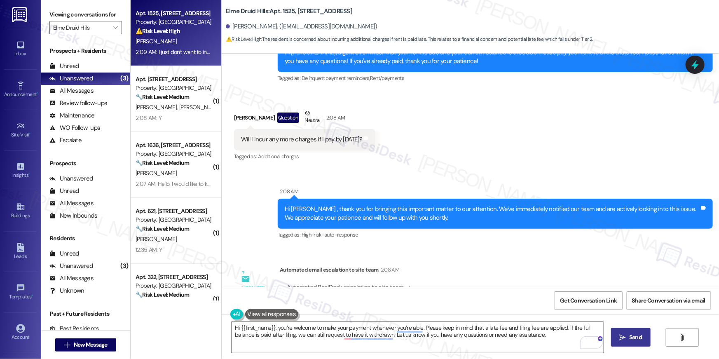
click at [631, 341] on span "Send" at bounding box center [635, 337] width 13 height 9
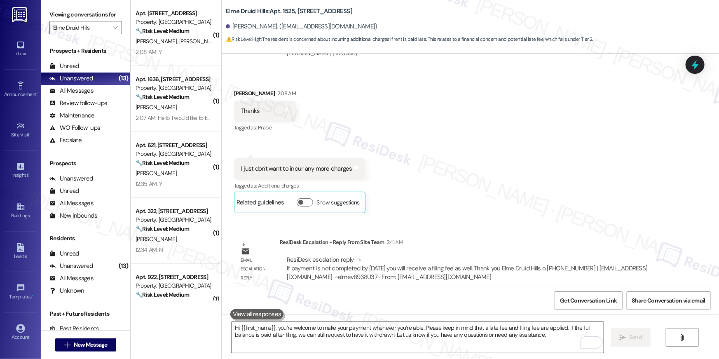
scroll to position [17324, 0]
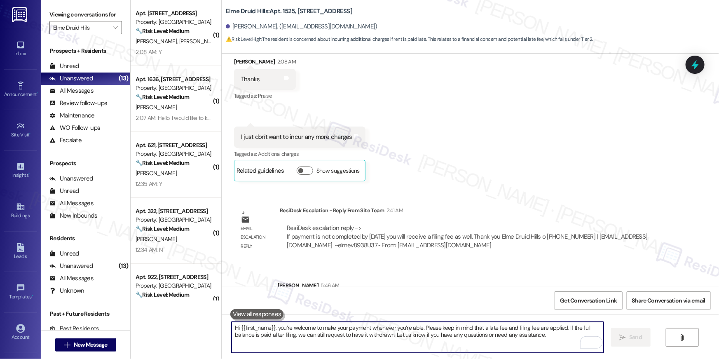
click at [477, 334] on textarea "Hi {{first_name}}, you’re welcome to make your payment whenever you’re able. Pl…" at bounding box center [418, 337] width 372 height 31
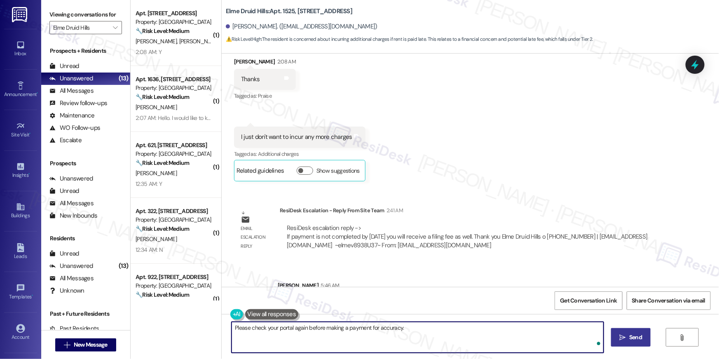
type textarea "Please check your portal again before making a payment for accuracy."
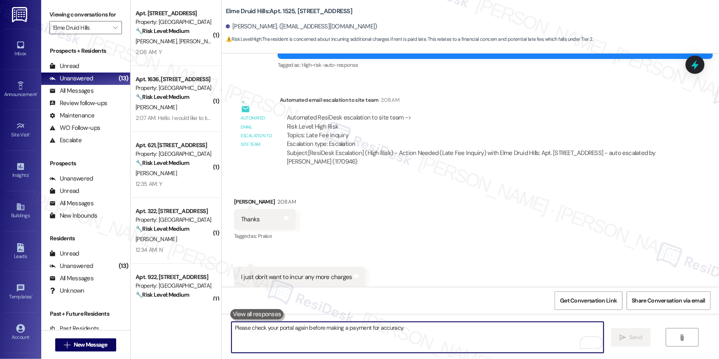
scroll to position [17183, 0]
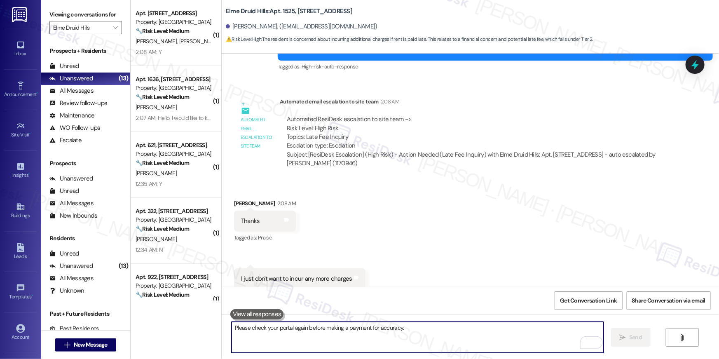
click at [328, 338] on textarea "Please check your portal again before making a payment for accuracy." at bounding box center [418, 337] width 372 height 31
type textarea "Please let me know if there's anything else I can assist you with."
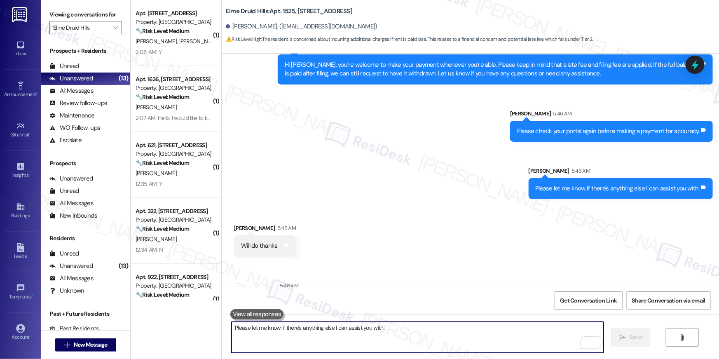
scroll to position [17563, 0]
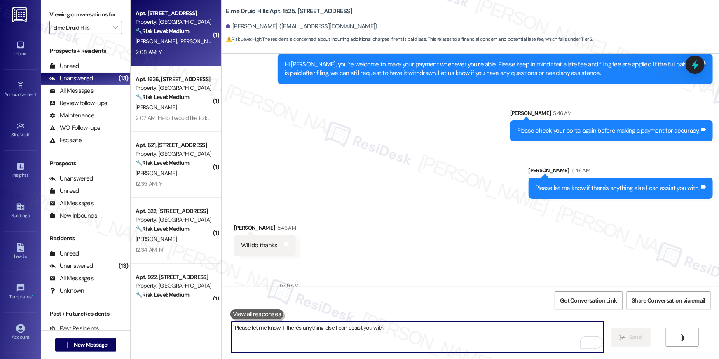
click at [175, 45] on div "R. Fernandes M. Patel B. Fernandes" at bounding box center [174, 41] width 78 height 10
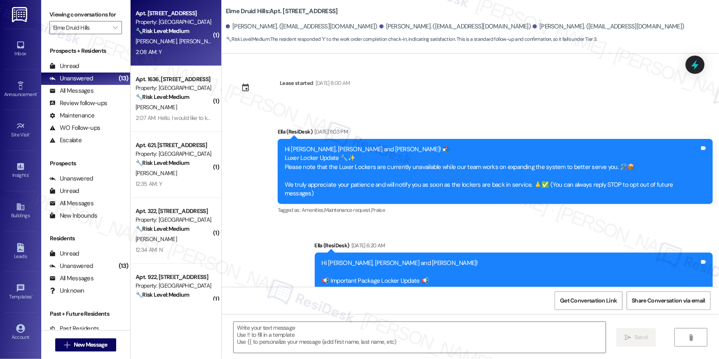
scroll to position [3278, 0]
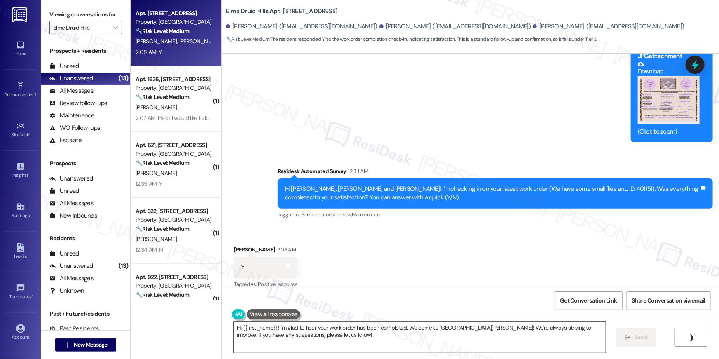
click at [440, 338] on textarea "Hi {{first_name}}! I'm glad to hear your work order has been completed. Welcome…" at bounding box center [420, 337] width 372 height 31
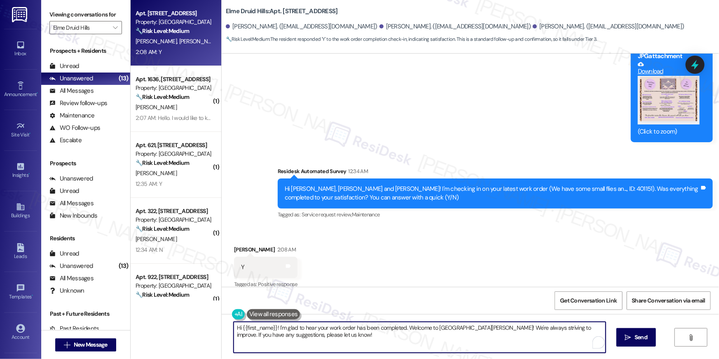
click at [440, 338] on textarea "Hi {{first_name}}! I'm glad to hear your work order has been completed. Welcome…" at bounding box center [420, 337] width 372 height 31
paste textarea ", I’m glad to hear your work order has been completed! If anything else comes u…"
type textarea "Hi {{first_name}}, I’m glad to hear your work order has been completed! If anyt…"
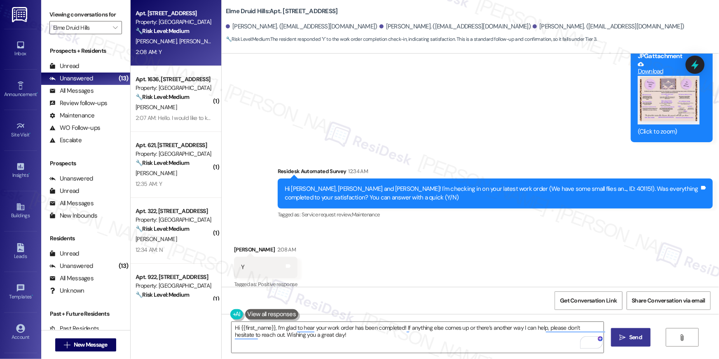
click at [627, 343] on button " Send" at bounding box center [631, 337] width 40 height 19
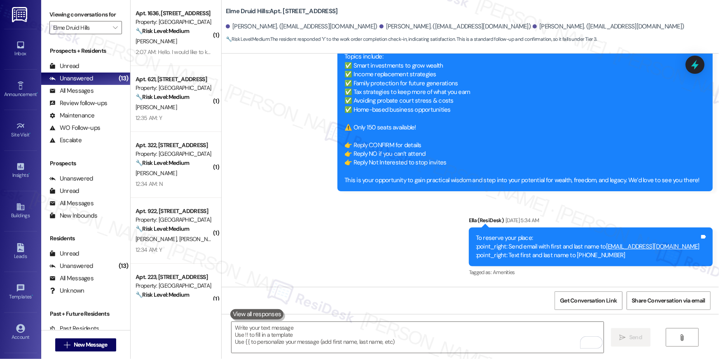
scroll to position [2750, 0]
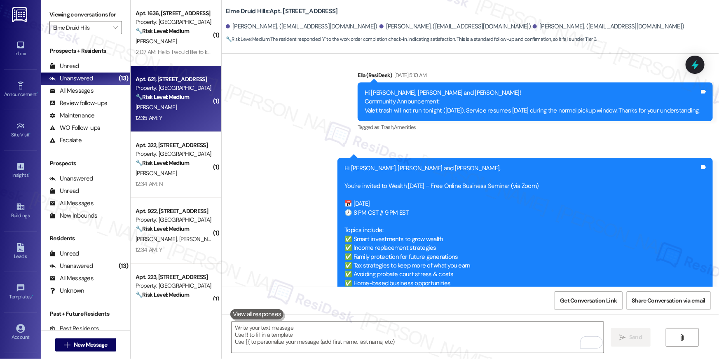
click at [181, 105] on div "T. Cole" at bounding box center [174, 107] width 78 height 10
type textarea "Fetching suggested responses. Please feel free to read through the conversation…"
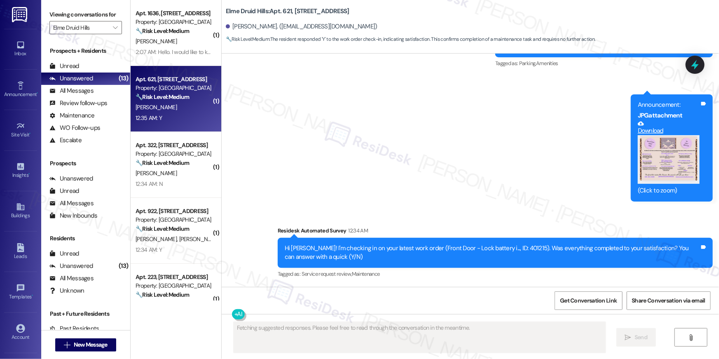
type textarea "Fetching suggested responses. Please feel free to read through the conversation…"
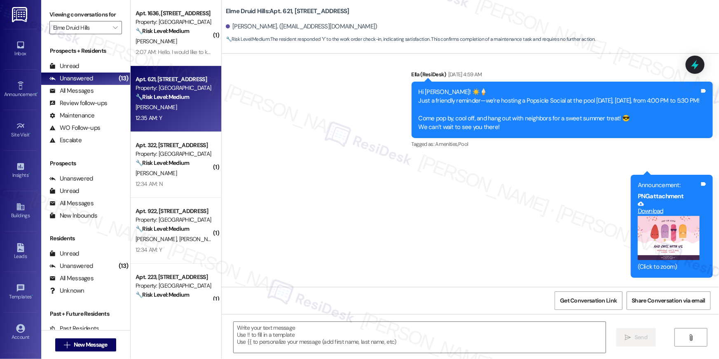
scroll to position [14019, 0]
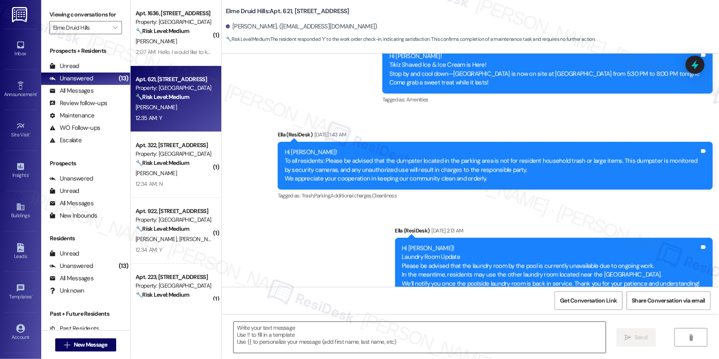
click at [439, 339] on textarea at bounding box center [420, 337] width 372 height 31
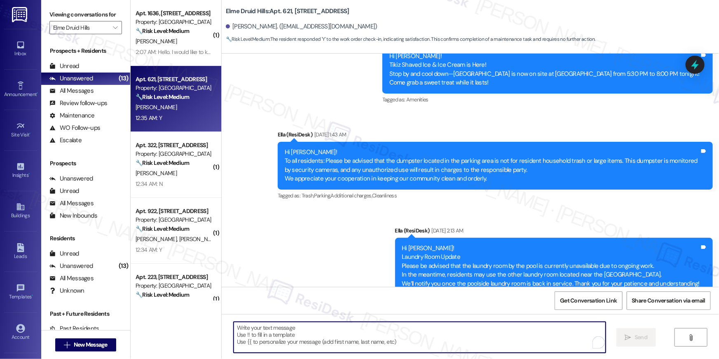
paste textarea "Hi {{first_name}}, I’m glad to hear your work order has been completed! If anyt…"
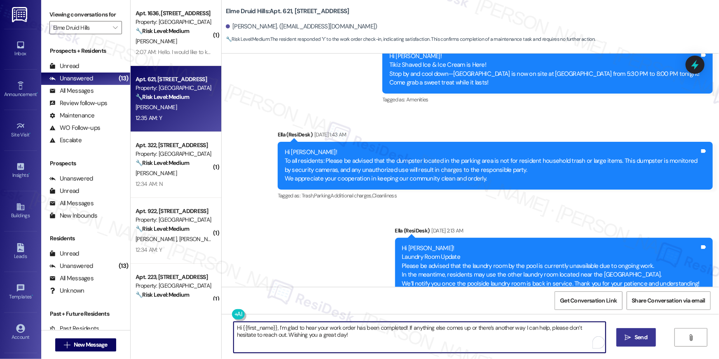
type textarea "Hi {{first_name}}, I’m glad to hear your work order has been completed! If anyt…"
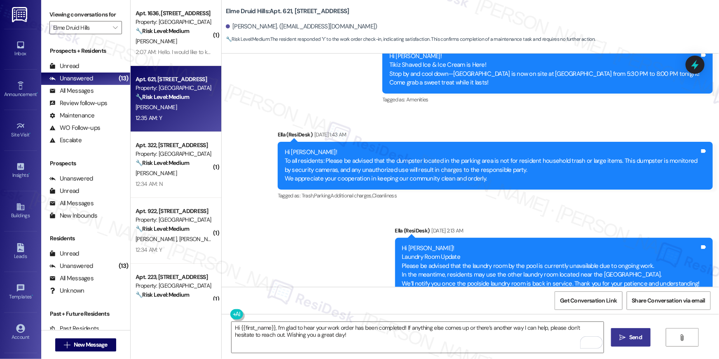
click at [626, 334] on span " Send" at bounding box center [631, 337] width 26 height 9
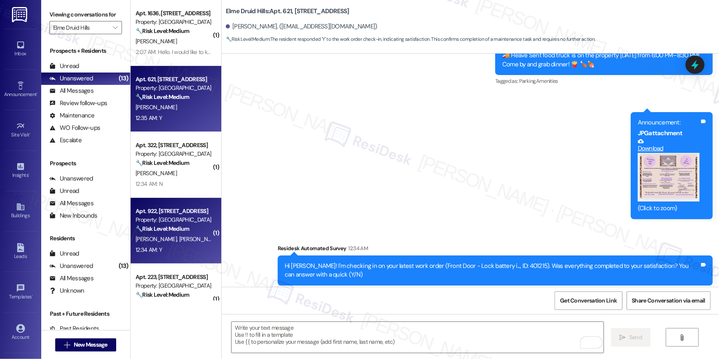
scroll to position [17952, 0]
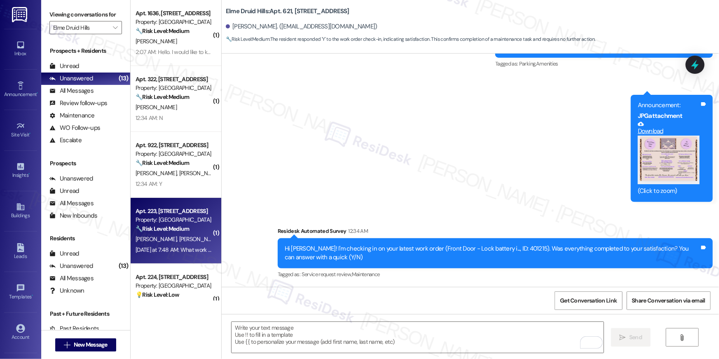
click at [193, 248] on div "Yesterday at 7:48 AM: What work order the bathroom is complete Yesterday at 7:4…" at bounding box center [210, 249] width 149 height 7
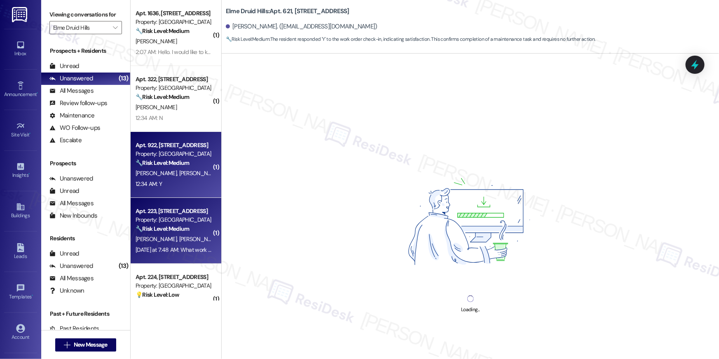
click at [185, 182] on div "12:34 AM: Y 12:34 AM: Y" at bounding box center [174, 184] width 78 height 10
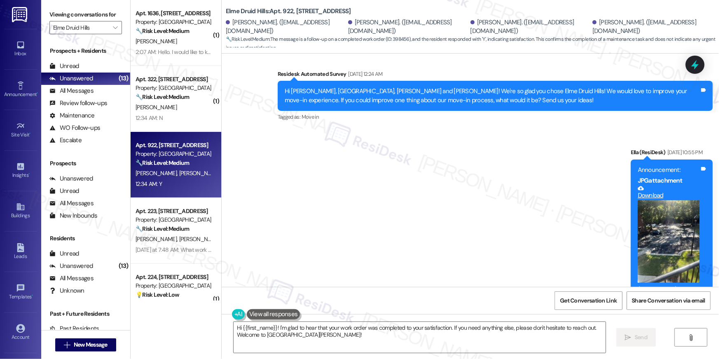
scroll to position [0, 0]
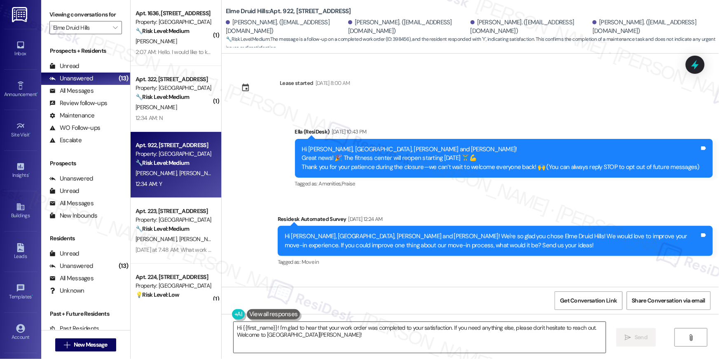
click at [483, 341] on textarea "Hi {{first_name}}! I'm glad to hear that your work order was completed to your …" at bounding box center [420, 337] width 372 height 31
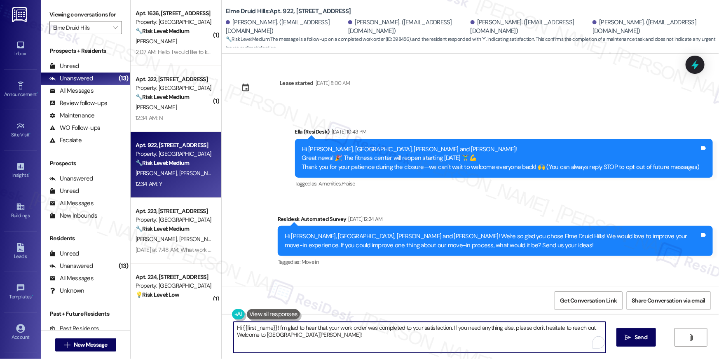
paste textarea ", I’m glad to hear your work order has been completed! If anything else comes u…"
type textarea "Hi {{first_name}}, I’m glad to hear your work order has been completed! If anyt…"
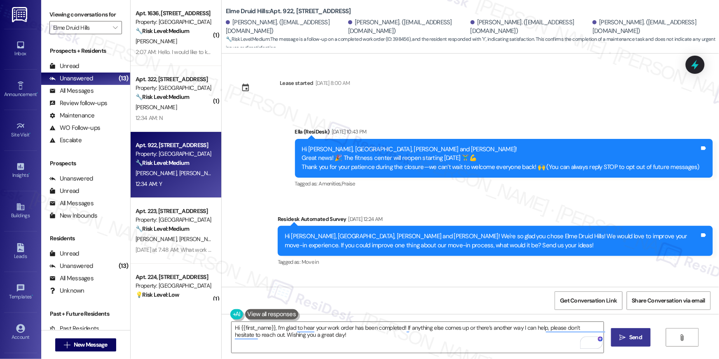
click at [634, 335] on span "Send" at bounding box center [635, 337] width 13 height 9
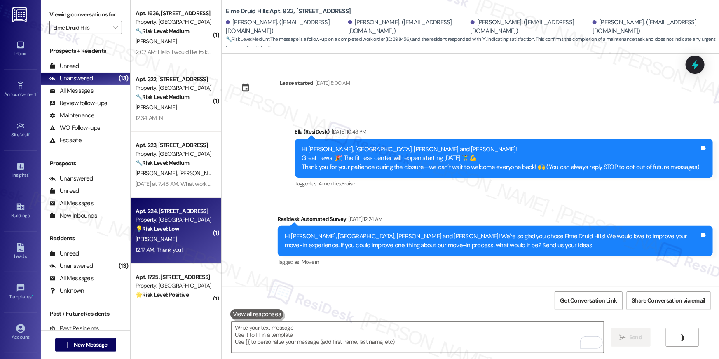
click at [176, 230] on div "💡 Risk Level: Low The resident is acknowledging the resolution of a non-essenti…" at bounding box center [174, 229] width 76 height 9
type textarea "Fetching suggested responses. Please feel free to read through the conversation…"
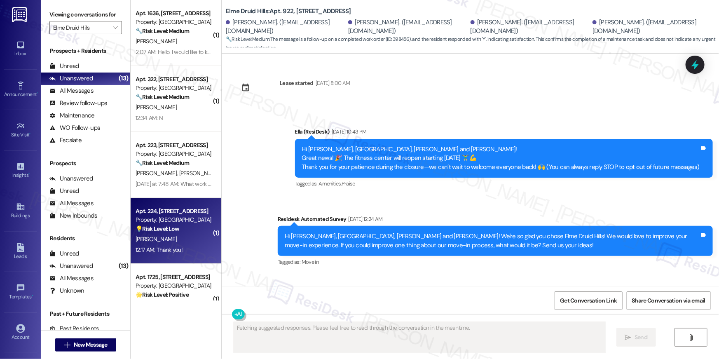
scroll to position [256, 0]
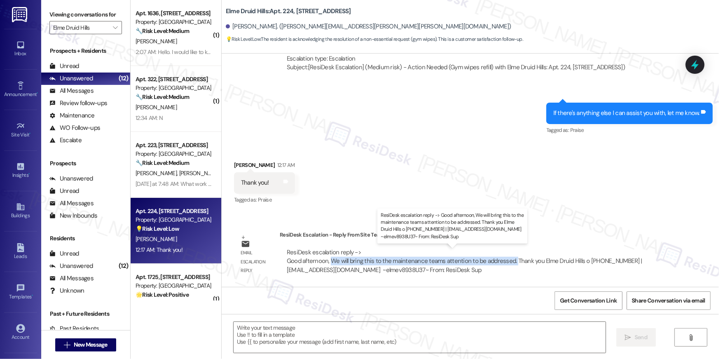
drag, startPoint x: 508, startPoint y: 262, endPoint x: 327, endPoint y: 258, distance: 180.9
click at [327, 258] on div "ResiDesk escalation reply -> Good afternoon, We will bring this to the maintena…" at bounding box center [465, 261] width 356 height 26
copy div "We will bring this to the maintenance teams attention to be addressed."
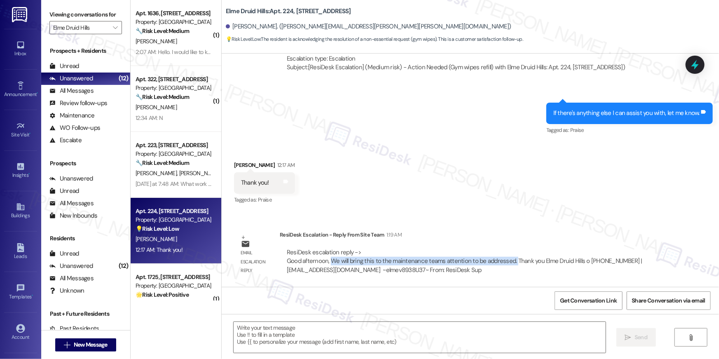
click at [405, 333] on textarea at bounding box center [420, 337] width 372 height 31
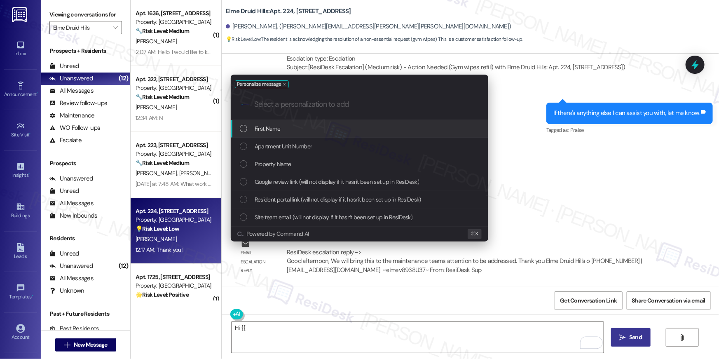
click at [381, 129] on div "First Name" at bounding box center [360, 128] width 241 height 9
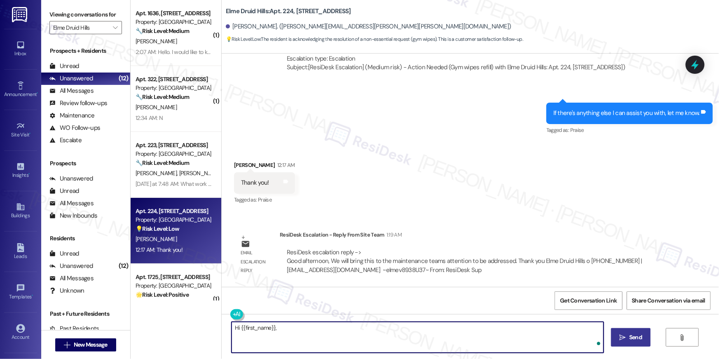
paste textarea "I received an update from the site team. We will bring this to the maintenance …"
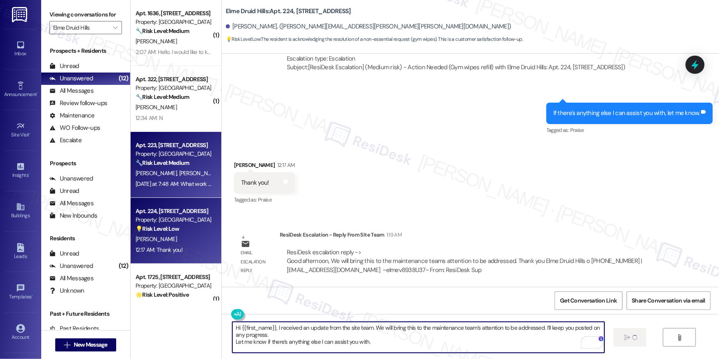
type textarea "Hi {{first_name}}, I received an update from the site team. We will bring this …"
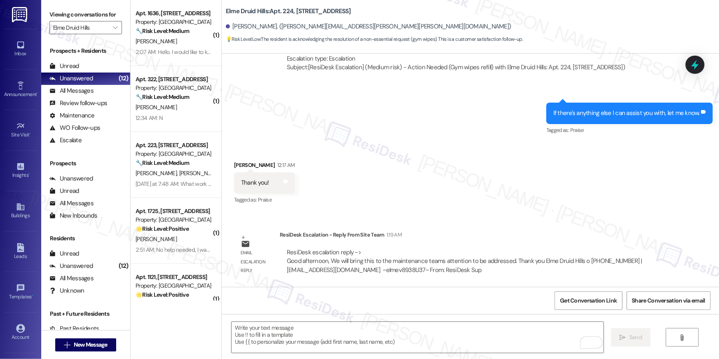
scroll to position [490, 0]
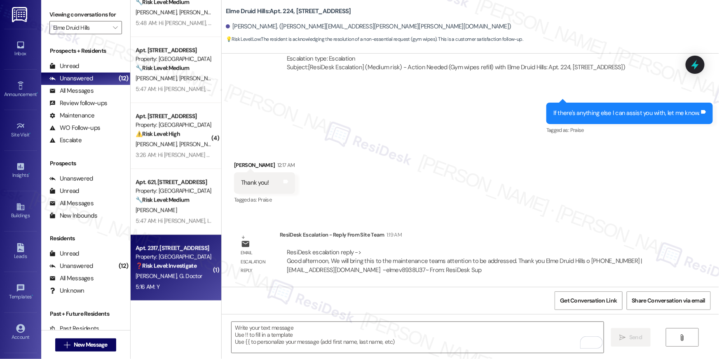
click at [179, 272] on span "G. Doctor" at bounding box center [190, 275] width 23 height 7
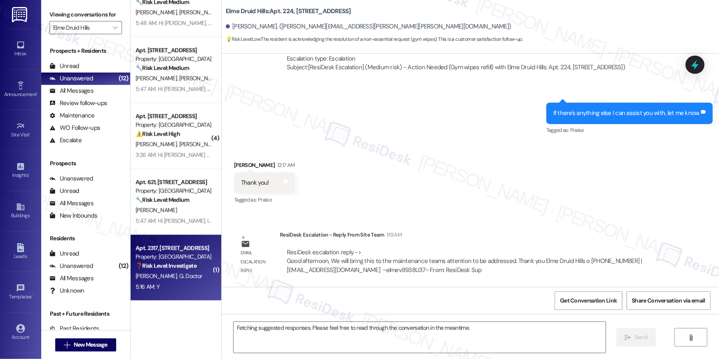
click at [179, 279] on span "G. Doctor" at bounding box center [190, 275] width 23 height 7
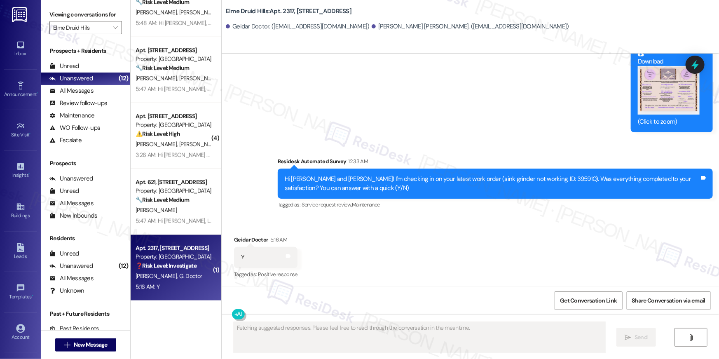
scroll to position [20201, 0]
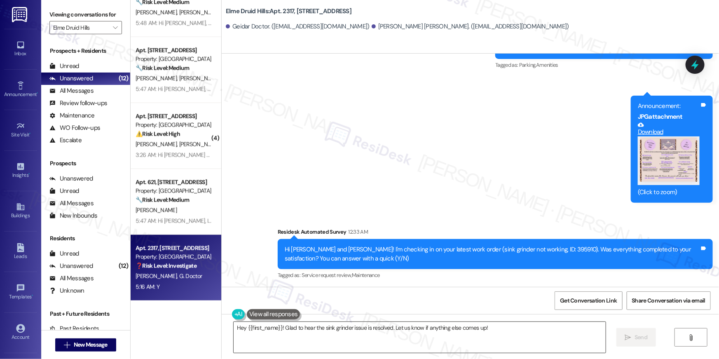
click at [462, 341] on textarea "Hey {{first_name}}! Glad to hear the sink grinder issue is resolved. Let us kno…" at bounding box center [420, 337] width 372 height 31
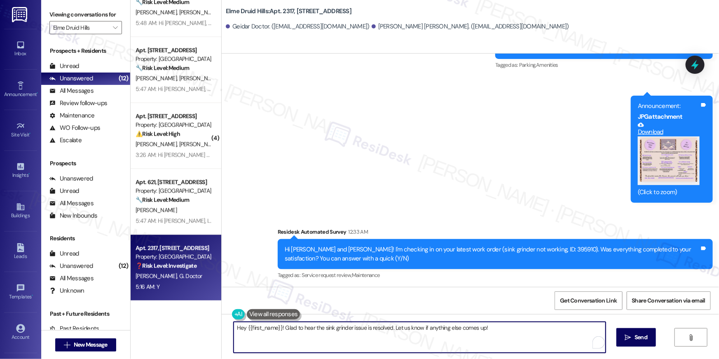
click at [462, 341] on textarea "Hey {{first_name}}! Glad to hear the sink grinder issue is resolved. Let us kno…" at bounding box center [420, 337] width 372 height 31
paste textarea "i {{first_name}}, I’m glad to hear your work order has been completed! If anyth…"
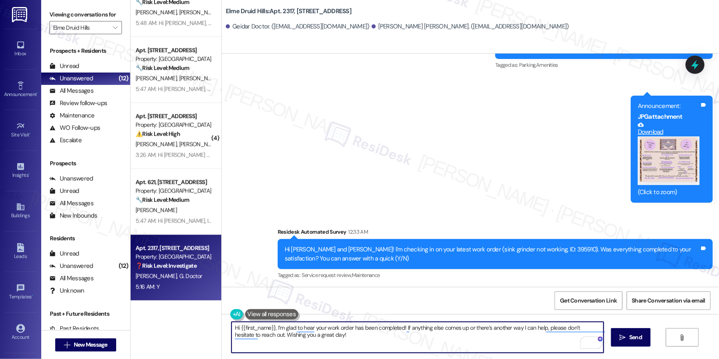
click at [427, 340] on textarea "Hi {{first_name}}, I’m glad to hear your work order has been completed! If anyt…" at bounding box center [418, 337] width 372 height 31
paste textarea "To enrich screen reader interactions, please activate Accessibility in Grammarl…"
type textarea "Hi {{first_name}}, I’m glad to hear your work order has been completed! If anyt…"
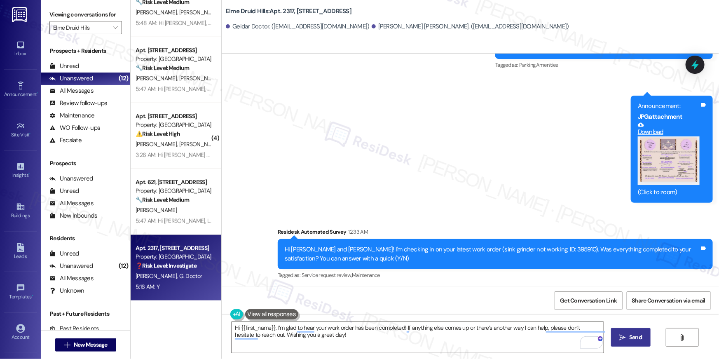
click at [636, 337] on span "Send" at bounding box center [635, 337] width 13 height 9
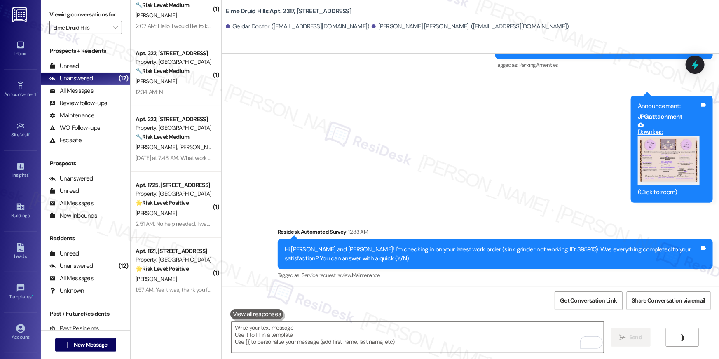
scroll to position [0, 0]
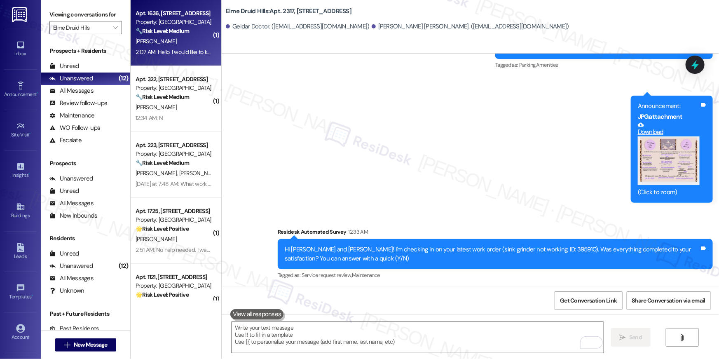
click at [174, 39] on div "P. Fernandez" at bounding box center [174, 41] width 78 height 10
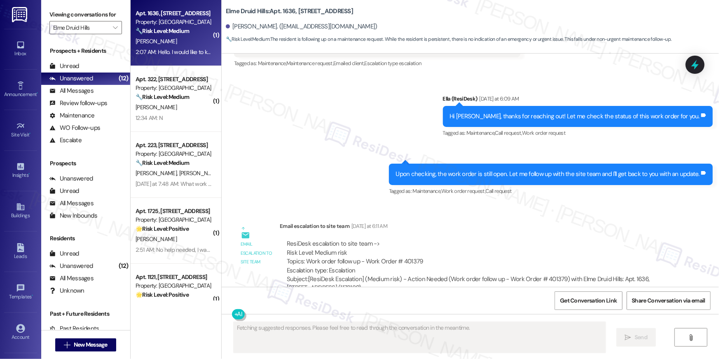
scroll to position [21990, 0]
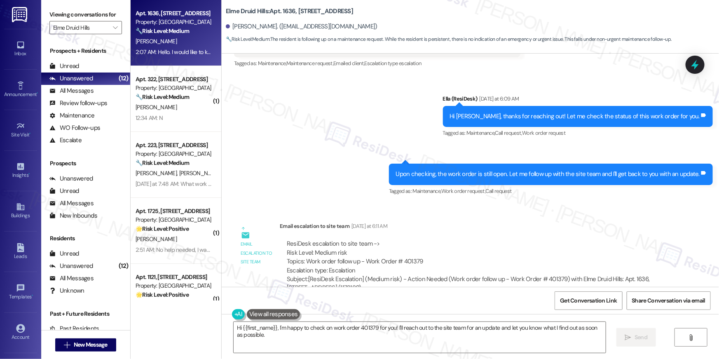
click at [403, 341] on div "Hello. I would like to know if you have an update on work order 401379. Thank y…" at bounding box center [381, 345] width 281 height 9
copy div "401379"
click at [443, 330] on textarea "Hi {{first_name}}, I'm happy to check on work order 401379 for you! I'll reach …" at bounding box center [420, 337] width 372 height 31
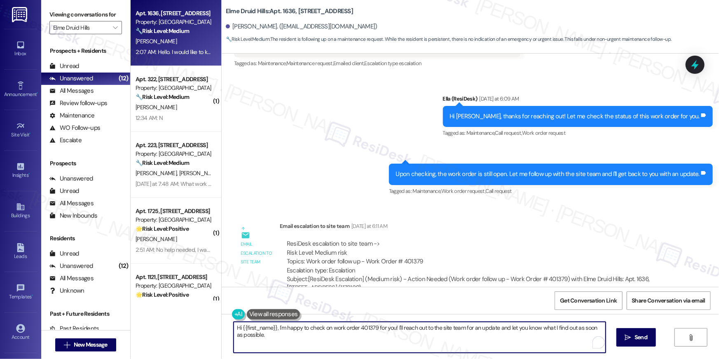
click at [329, 344] on textarea "Hi {{first_name}}, I'm happy to check on work order 401379 for you! I'll reach …" at bounding box center [420, 337] width 372 height 31
click at [281, 334] on textarea "Hi {{first_name}}, I'm happy to check on work order 401379 for you! I'll reach …" at bounding box center [418, 337] width 372 height 31
click at [318, 335] on textarea "Hi {{first_name}}, I'm happy to check on work order 401379 for you! I'll reach …" at bounding box center [418, 337] width 372 height 31
drag, startPoint x: 273, startPoint y: 326, endPoint x: 279, endPoint y: 356, distance: 30.7
click at [279, 356] on div "Hi {{first_name}}, I'm happy to check on work order 401379 for you! I'll reach …" at bounding box center [470, 345] width 497 height 62
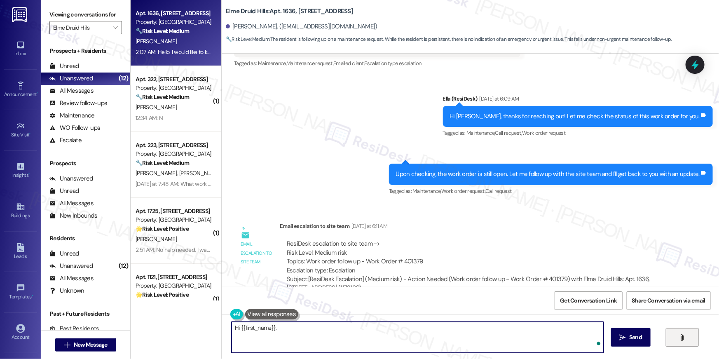
type textarea "Hi {{first_name}},"
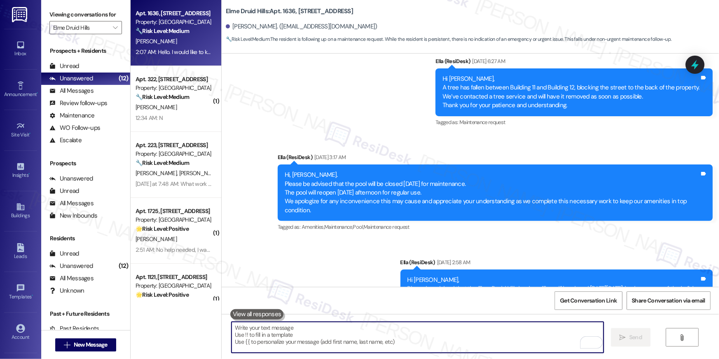
scroll to position [20790, 0]
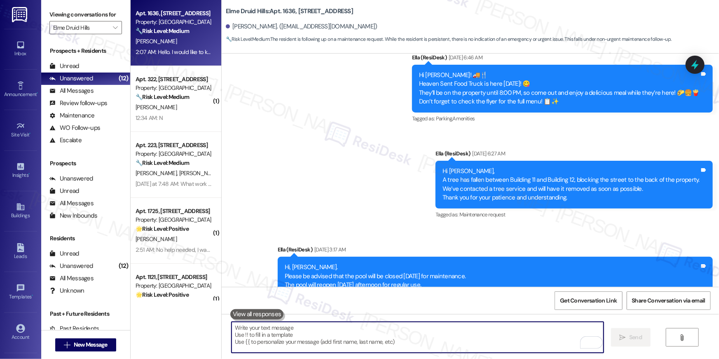
click at [441, 332] on textarea "To enrich screen reader interactions, please activate Accessibility in Grammarl…" at bounding box center [418, 337] width 372 height 31
paste textarea "I apologize for the delay in completing your request, {{first_name}}. Work orde…"
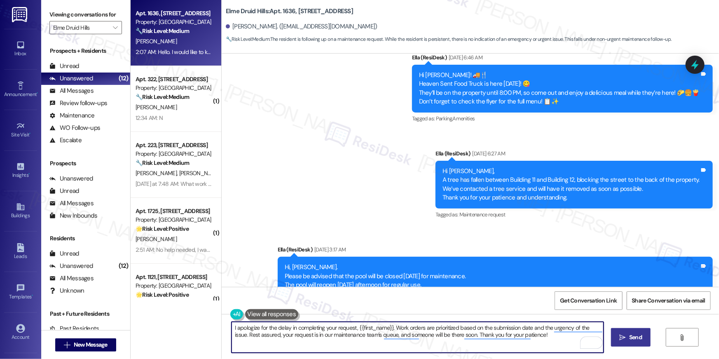
type textarea "I apologize for the delay in completing your request, {{first_name}}. Work orde…"
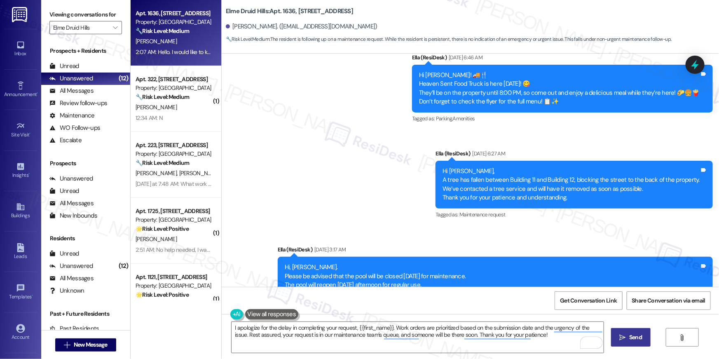
click at [638, 338] on span "Send" at bounding box center [635, 337] width 13 height 9
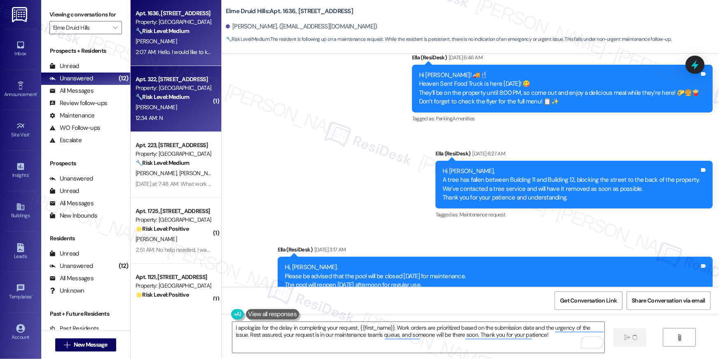
click at [158, 93] on strong "🔧 Risk Level: Medium" at bounding box center [163, 96] width 54 height 7
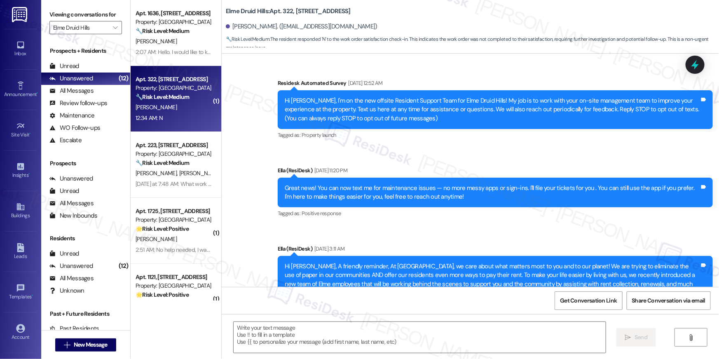
scroll to position [19969, 0]
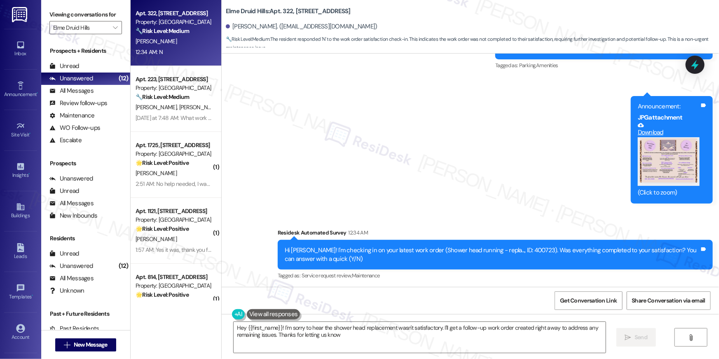
type textarea "Hey {{first_name}}! I'm sorry to hear the shower head replacement wasn't satisf…"
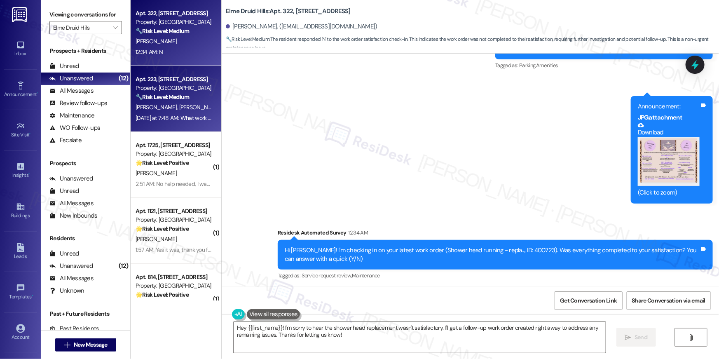
click at [179, 104] on span "R. Crumbley" at bounding box center [199, 106] width 41 height 7
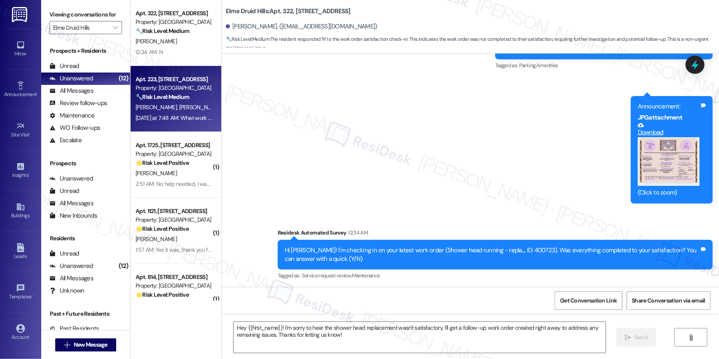
type textarea "Fetching suggested responses. Please feel free to read through the conversation…"
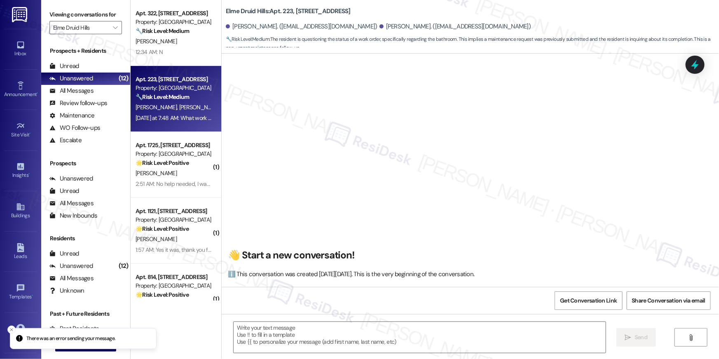
click at [159, 45] on div "P. Frazier" at bounding box center [174, 41] width 78 height 10
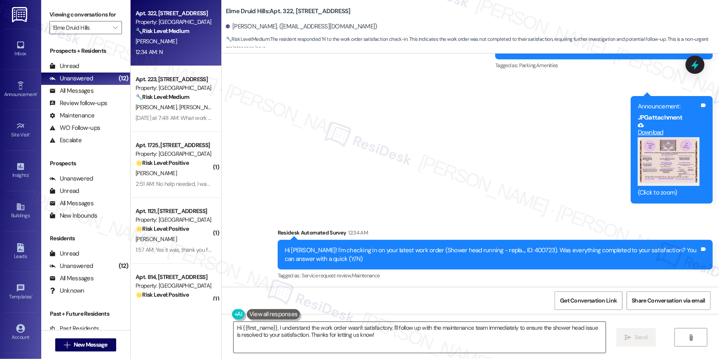
click at [394, 340] on textarea "Hi {{first_name}}, I understand the work order wasn't satisfactory. I'll follow…" at bounding box center [420, 337] width 372 height 31
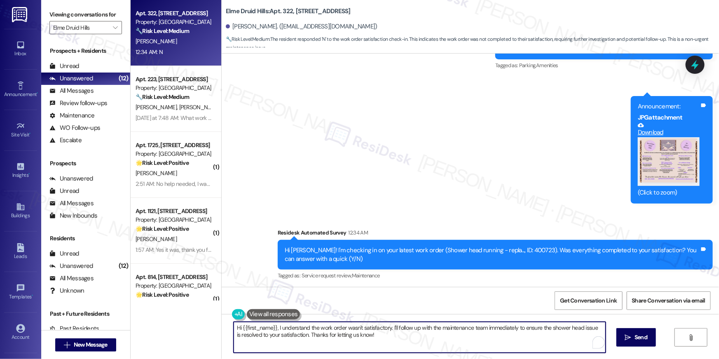
paste textarea "’m sorry to hear your work order hasn’t been fully completed. Could you share a…"
type textarea "Hi {{first_name}}, I’m sorry to hear your work order hasn’t been fully complete…"
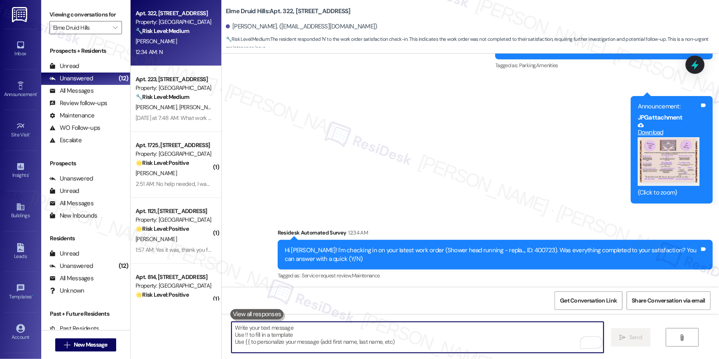
scroll to position [20036, 0]
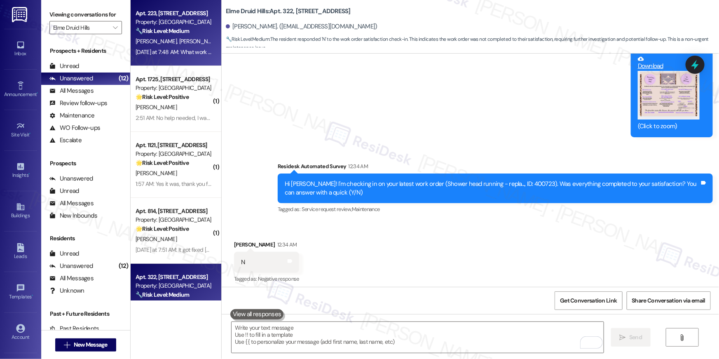
click at [179, 39] on span "R. Crumbley" at bounding box center [199, 40] width 41 height 7
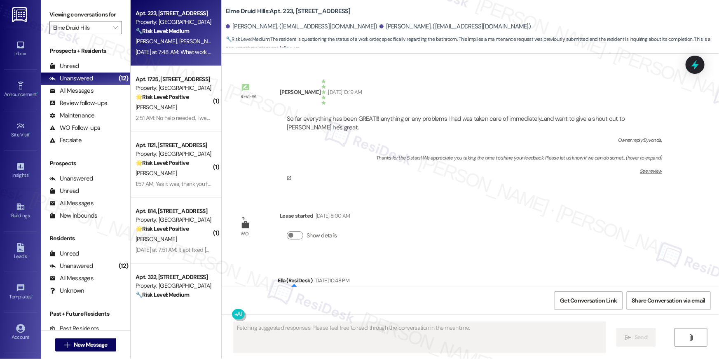
scroll to position [11197, 0]
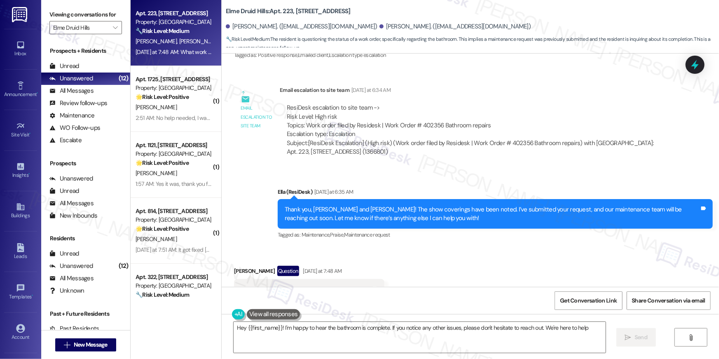
type textarea "Hey {{first_name}}! I'm happy to hear the bathroom is complete. If you notice a…"
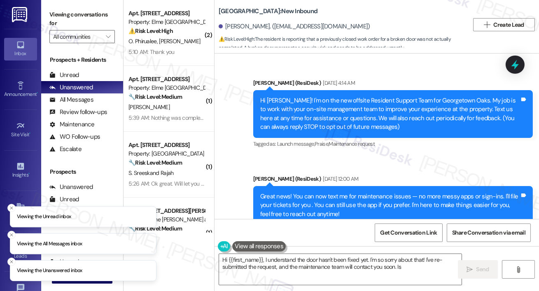
scroll to position [3984, 0]
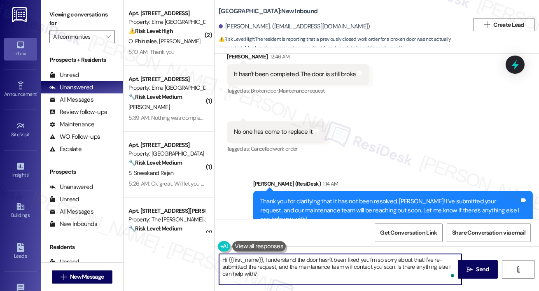
drag, startPoint x: 277, startPoint y: 264, endPoint x: 278, endPoint y: 253, distance: 12.0
click at [277, 254] on textarea "Hi {{first_name}}, I understand the door hasn't been fixed yet. I'm so sorry ab…" at bounding box center [340, 269] width 243 height 31
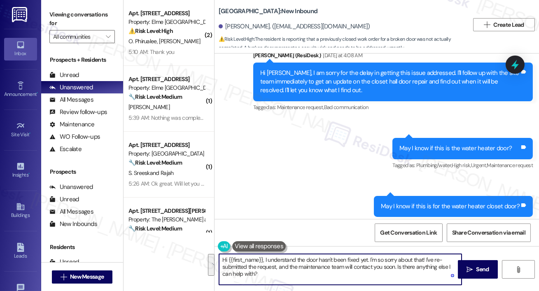
scroll to position [3137, 0]
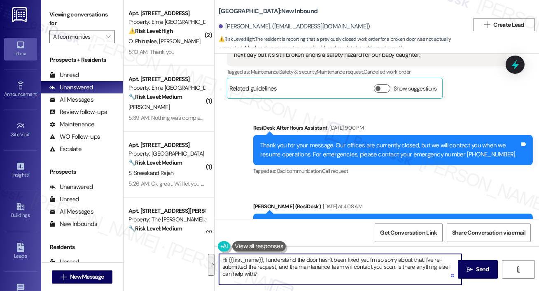
click at [285, 266] on textarea "Hi {{first_name}}, I understand the door hasn't been fixed yet. I'm so sorry ab…" at bounding box center [340, 269] width 243 height 31
drag, startPoint x: 267, startPoint y: 274, endPoint x: 274, endPoint y: 260, distance: 15.5
click at [265, 259] on textarea "Hi {{first_name}}, I understand the door hasn't been fixed yet. I'm so sorry ab…" at bounding box center [340, 269] width 243 height 31
paste textarea "received an update from the site team. We have the door on hand, and maintenanc…"
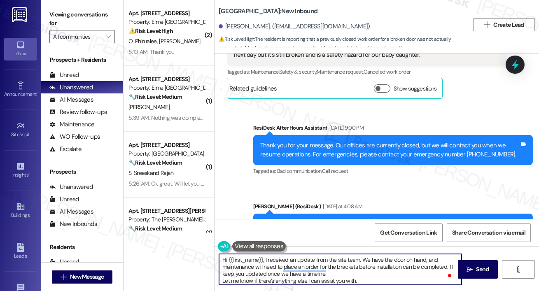
click at [339, 281] on textarea "Hi {{first_name}}, I received an update from the site team. We have the door on…" at bounding box center [340, 269] width 243 height 31
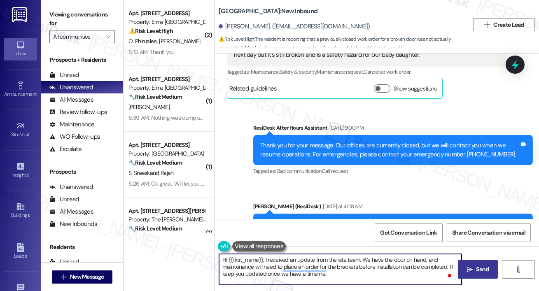
type textarea "Hi {{first_name}}, I received an update from the site team. We have the door on…"
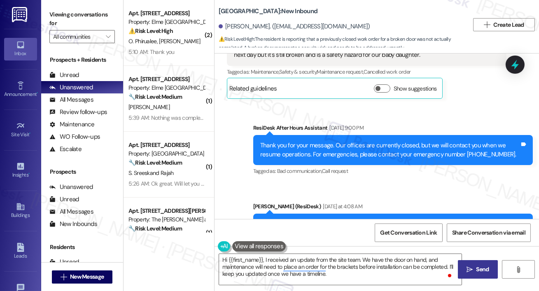
click at [477, 275] on button " Send" at bounding box center [478, 269] width 40 height 19
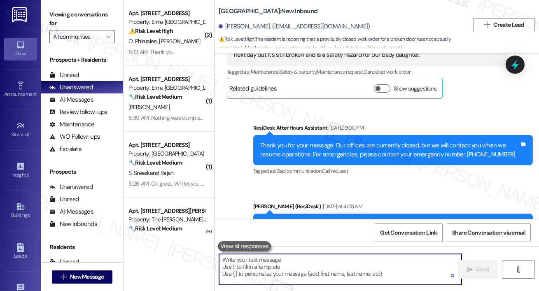
click at [372, 270] on textarea "To enrich screen reader interactions, please activate Accessibility in Grammarl…" at bounding box center [340, 269] width 243 height 31
paste textarea "Let me know if there’s anything else I can assist you with."
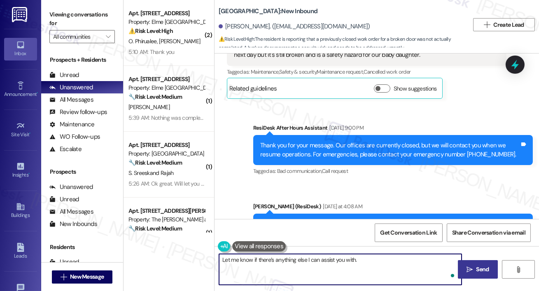
type textarea "Let me know if there’s anything else I can assist you with."
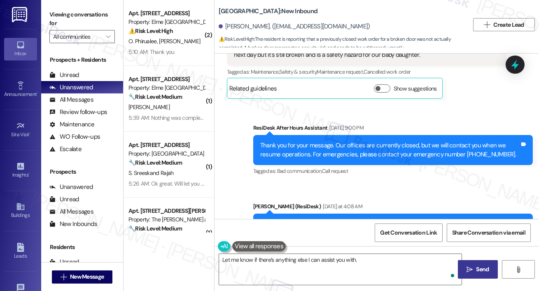
click at [482, 271] on span "Send" at bounding box center [483, 269] width 13 height 9
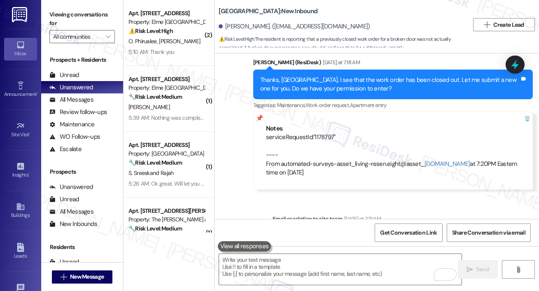
scroll to position [3984, 0]
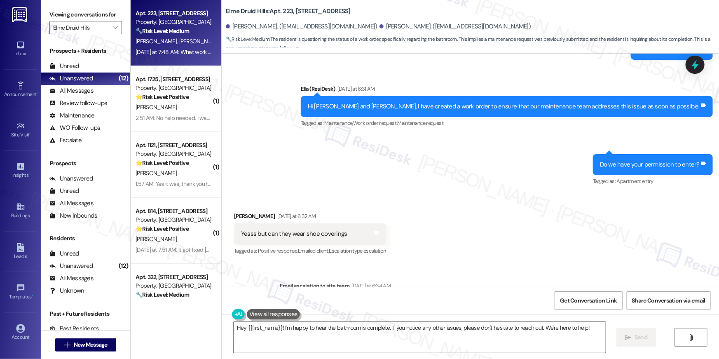
scroll to position [10969, 0]
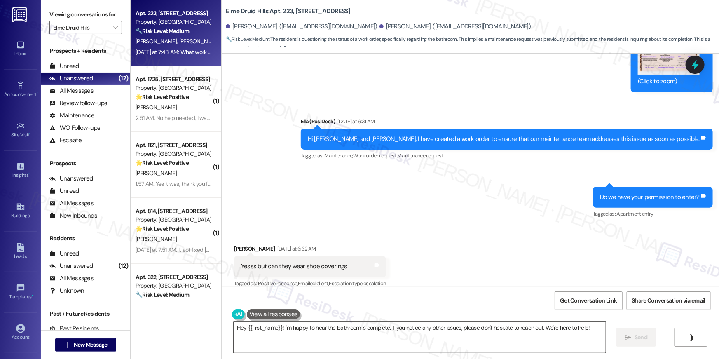
click at [396, 344] on textarea "Hey {{first_name}}! I'm happy to hear the bathroom is complete. If you notice a…" at bounding box center [420, 337] width 372 height 31
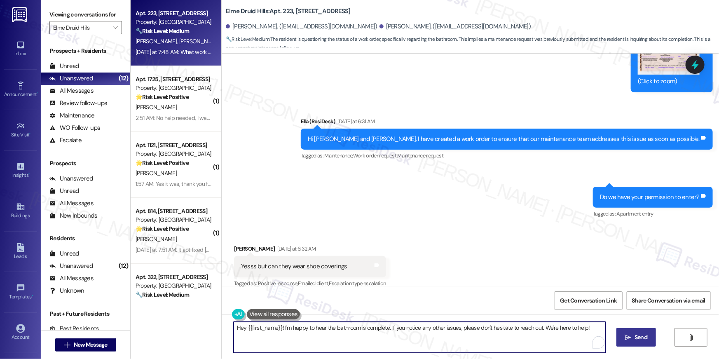
click at [641, 337] on span "Send" at bounding box center [640, 337] width 13 height 9
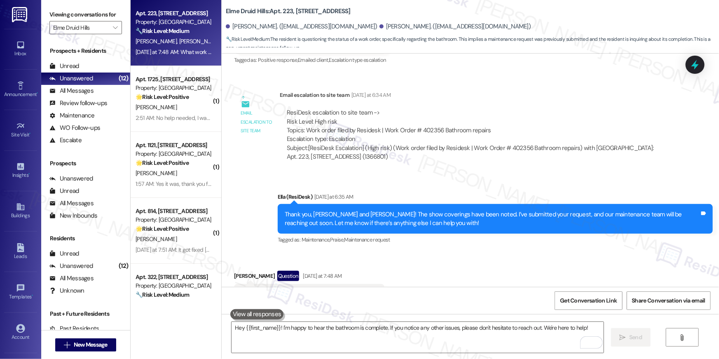
scroll to position [11197, 0]
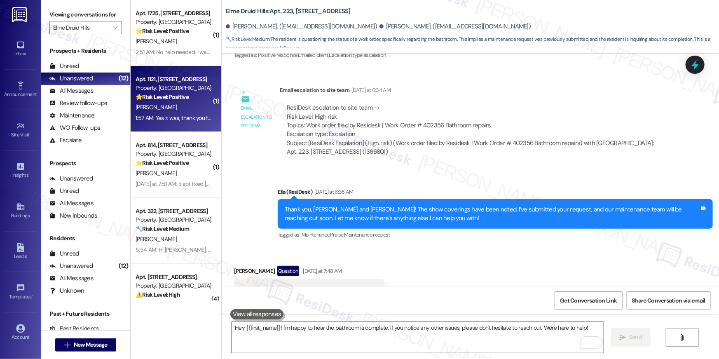
click at [161, 110] on div "[PERSON_NAME]" at bounding box center [174, 107] width 78 height 10
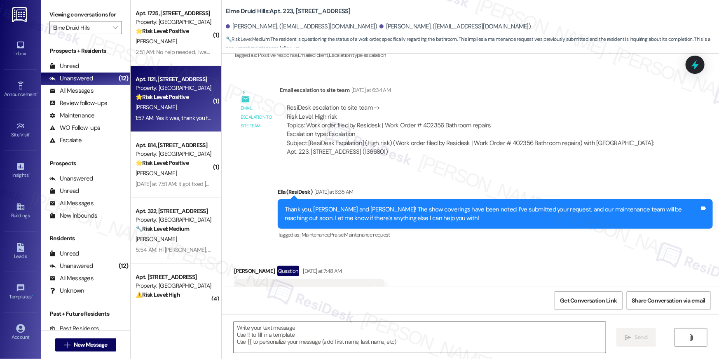
type textarea "Fetching suggested responses. Please feel free to read through the conversation…"
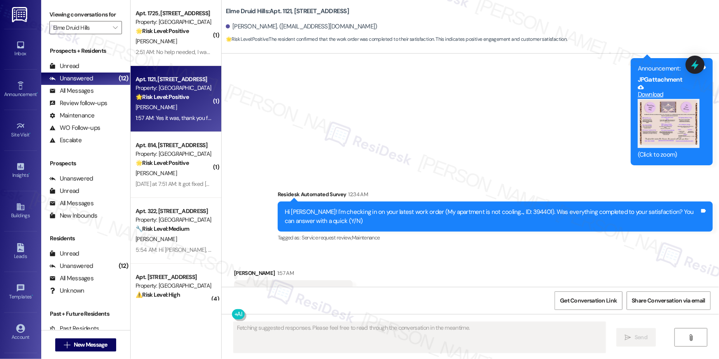
scroll to position [16418, 0]
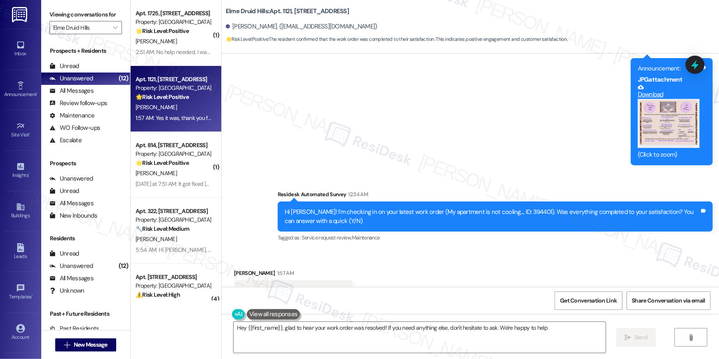
type textarea "Hey {{first_name}}, glad to hear your work order was resolved! If you need anyt…"
click at [428, 250] on div "Received via SMS [PERSON_NAME] 1:57 AM Yes it was, thank you for reaching out! …" at bounding box center [470, 285] width 497 height 70
click at [395, 346] on textarea "Hey {{first_name}}, glad to hear your work order was resolved! If you need anyt…" at bounding box center [420, 337] width 372 height 31
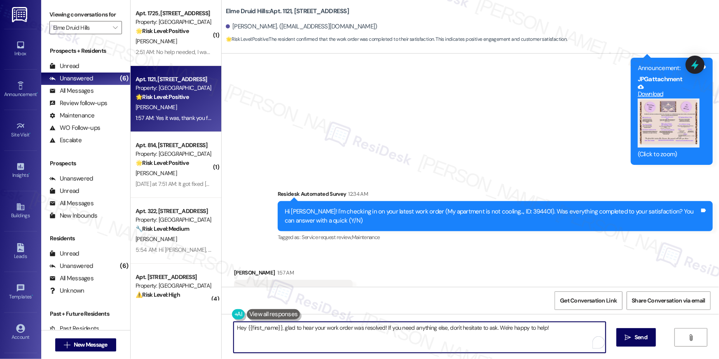
click at [527, 344] on textarea "Hey {{first_name}}, glad to hear your work order was resolved! If you need anyt…" at bounding box center [420, 337] width 372 height 31
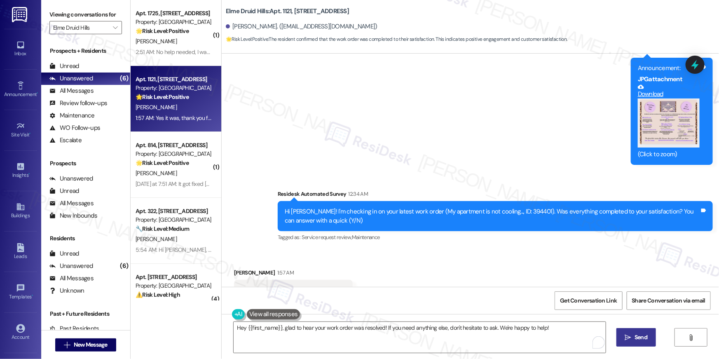
click at [629, 337] on icon "" at bounding box center [628, 337] width 6 height 7
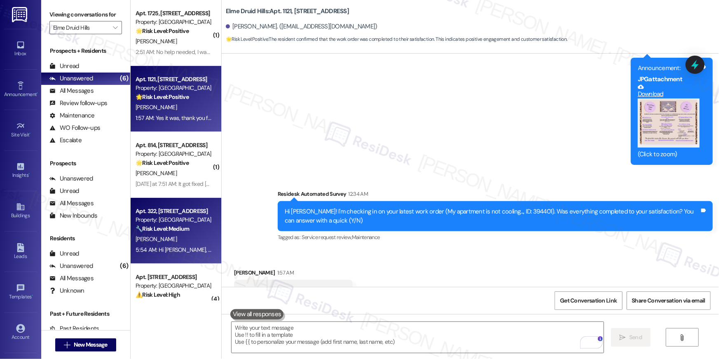
scroll to position [16418, 0]
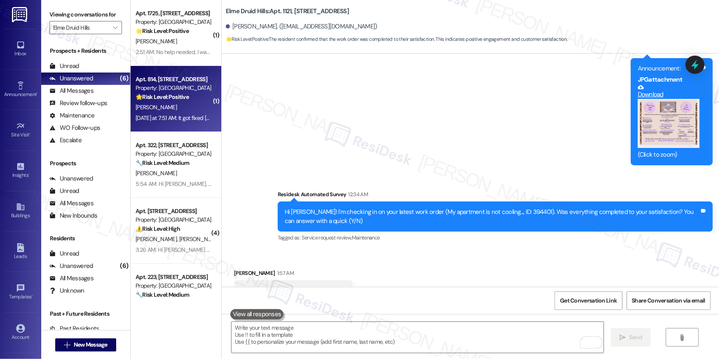
click at [178, 122] on div "[DATE] at 7:51 AM: It got fixed [DATE], thank you! [DATE] at 7:51 AM: It got fi…" at bounding box center [174, 118] width 78 height 10
type textarea "Fetching suggested responses. Please feel free to read through the conversation…"
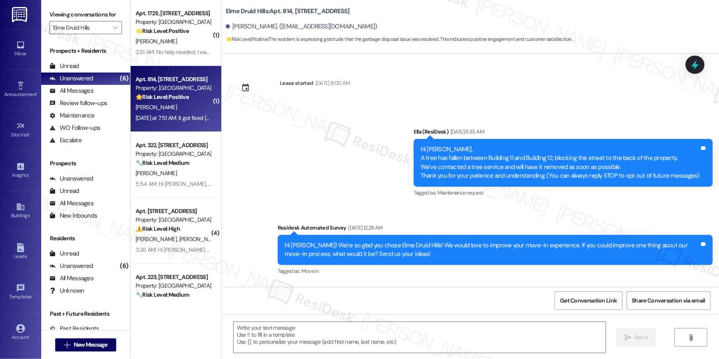
scroll to position [1703, 0]
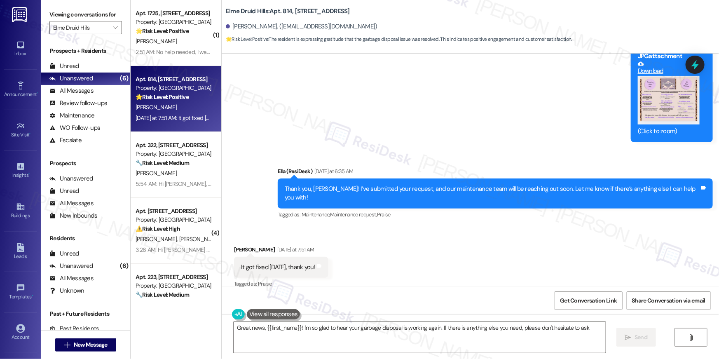
type textarea "Great news, {{first_name}}! I'm so glad to hear your garbage disposal is workin…"
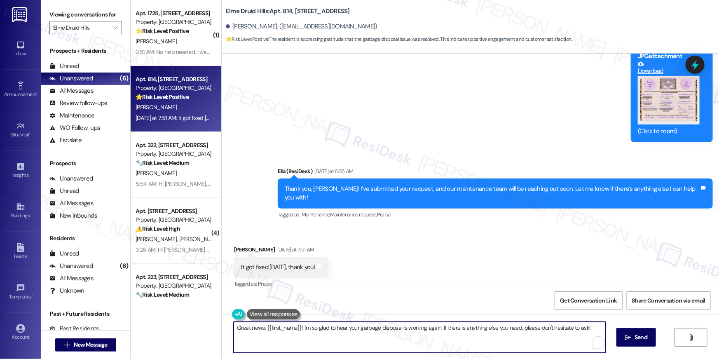
click at [405, 338] on textarea "Great news, {{first_name}}! I'm so glad to hear your garbage disposal is workin…" at bounding box center [420, 337] width 372 height 31
drag, startPoint x: 422, startPoint y: 338, endPoint x: 426, endPoint y: 338, distance: 4.5
click at [422, 338] on textarea "Great news, {{first_name}}! I'm so glad to hear your garbage disposal is workin…" at bounding box center [420, 337] width 372 height 31
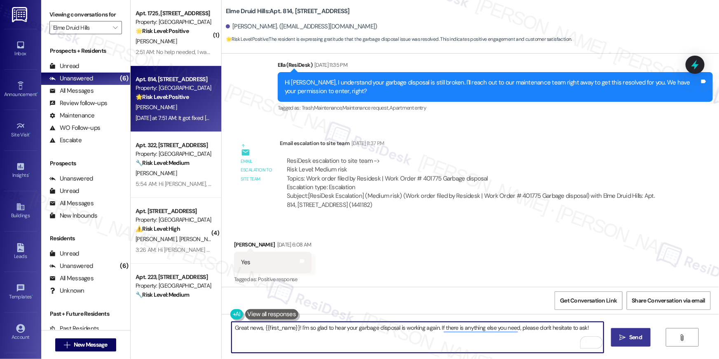
click at [629, 342] on button " Send" at bounding box center [631, 337] width 40 height 19
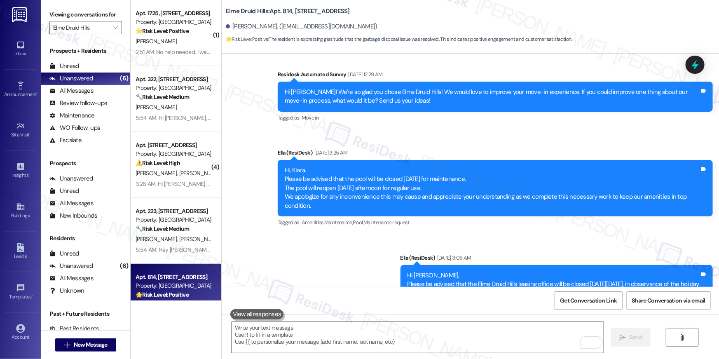
scroll to position [0, 0]
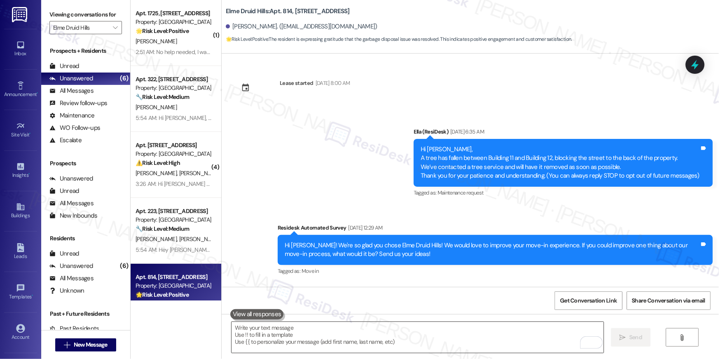
click at [449, 335] on textarea "To enrich screen reader interactions, please activate Accessibility in Grammarl…" at bounding box center [418, 337] width 372 height 31
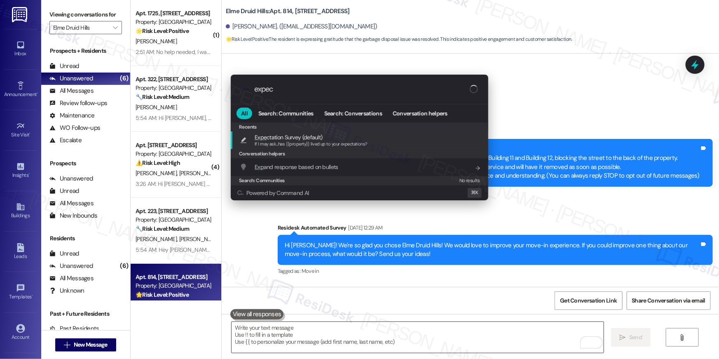
type input "expect"
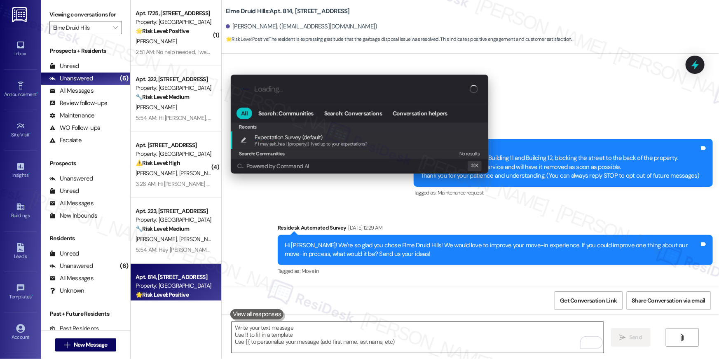
type textarea "If I may ask...has {{property}} lived up to your expectations?"
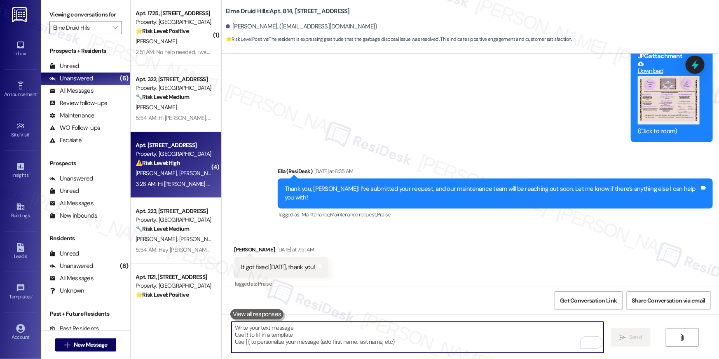
click at [164, 168] on div "[PERSON_NAME] [PERSON_NAME]" at bounding box center [174, 173] width 78 height 10
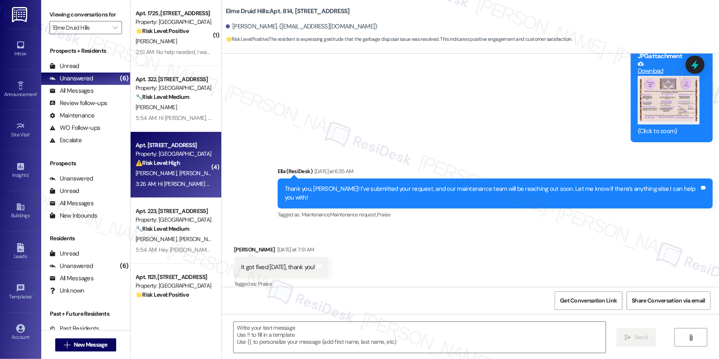
type textarea "Fetching suggested responses. Please feel free to read through the conversation…"
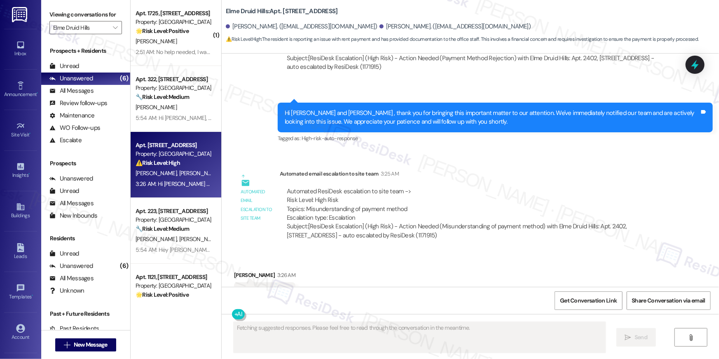
scroll to position [19269, 0]
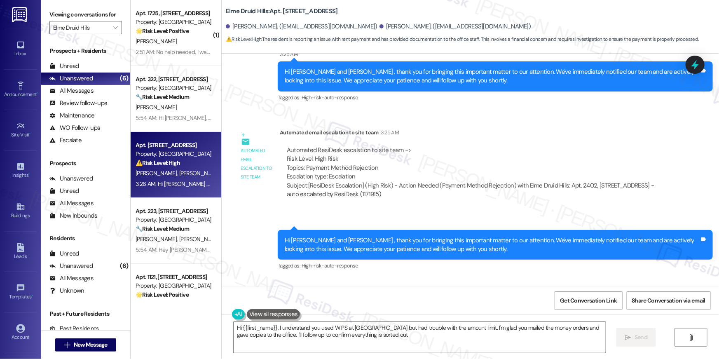
type textarea "Hi {{first_name}}, I understand you used WIPS at [GEOGRAPHIC_DATA] but had trou…"
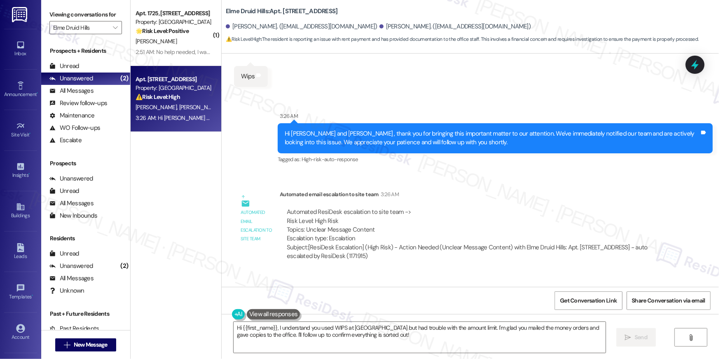
scroll to position [19669, 0]
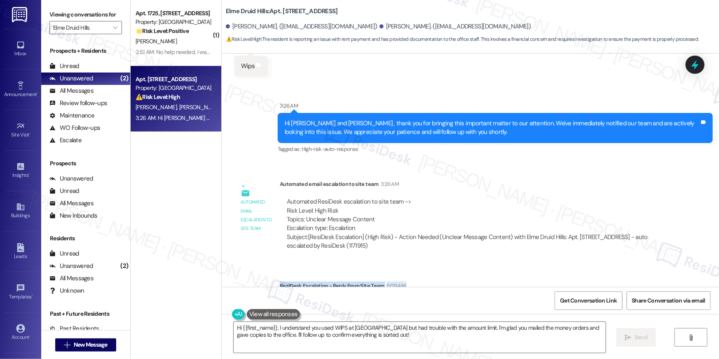
drag, startPoint x: 461, startPoint y: 273, endPoint x: 262, endPoint y: 267, distance: 199.0
click at [262, 275] on div "Email escalation reply ResiDesk Escalation - Reply From Site Team 5:09 AM ResiD…" at bounding box center [451, 306] width 447 height 63
click at [187, 144] on div "( 1 ) Apt. 1725, [STREET_ADDRESS] Property: Elme Druid Hills 🌟 Risk Level: Posi…" at bounding box center [176, 150] width 91 height 300
click at [485, 214] on div "Survey, sent via SMS Residesk Automated Survey [DATE] 12:37 AM Hi [PERSON_NAME]…" at bounding box center [470, 170] width 497 height 233
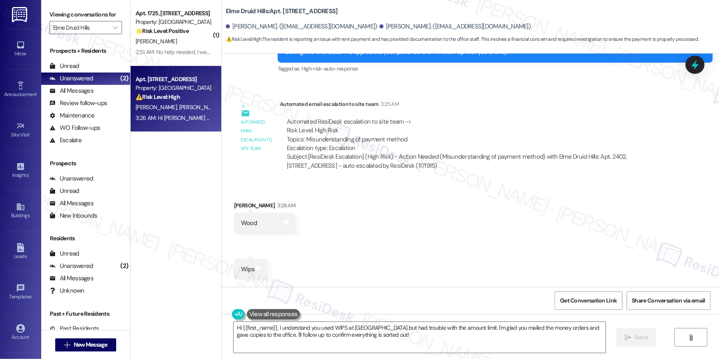
scroll to position [19483, 0]
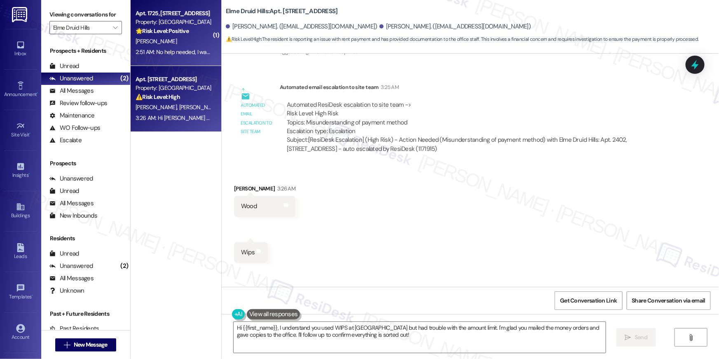
click at [168, 43] on div "A. Saddy" at bounding box center [174, 41] width 78 height 10
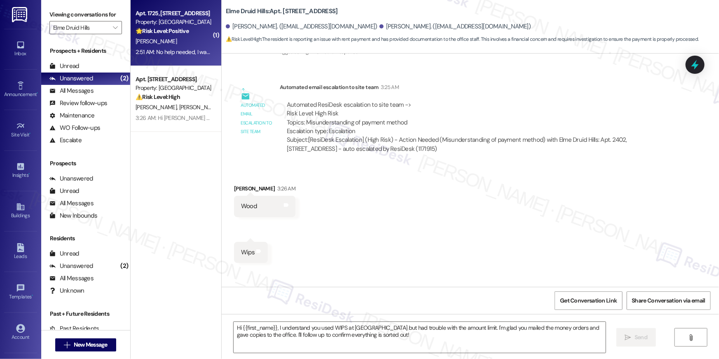
click at [174, 42] on div "A. Saddy" at bounding box center [174, 41] width 78 height 10
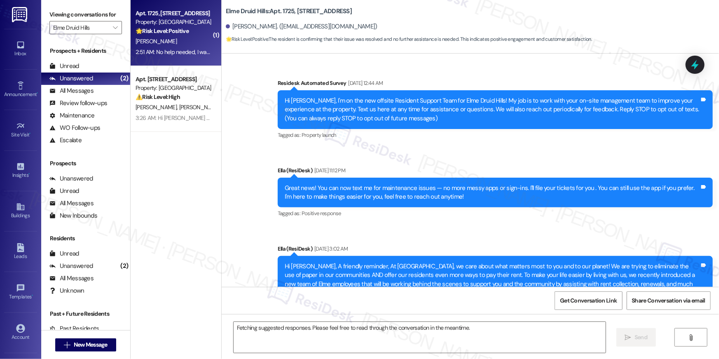
scroll to position [18267, 0]
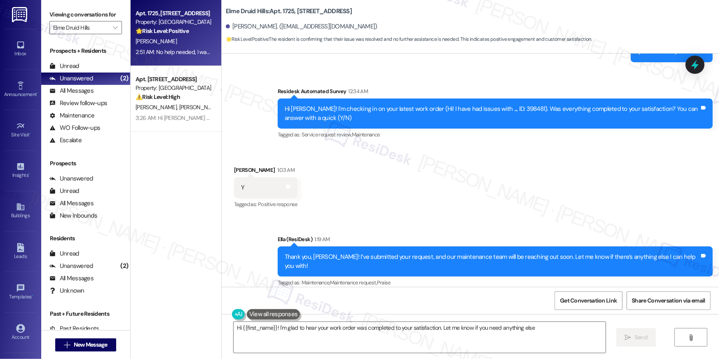
type textarea "Hi {{first_name}}! I'm glad to hear your work order was completed to your satis…"
click at [385, 295] on div "Received via SMS Anisha Saddy Neutral 2:51 AM No help needed, I was helped but …" at bounding box center [470, 334] width 497 height 78
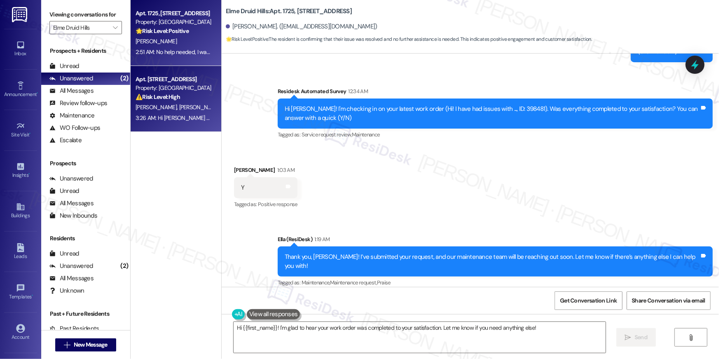
click at [176, 111] on div "M. Fuller L. Jones" at bounding box center [174, 107] width 78 height 10
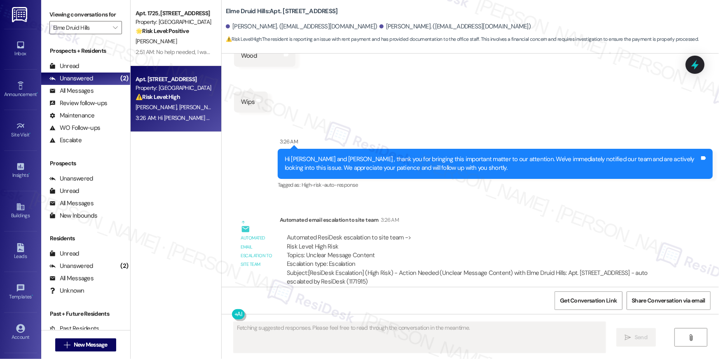
scroll to position [19669, 0]
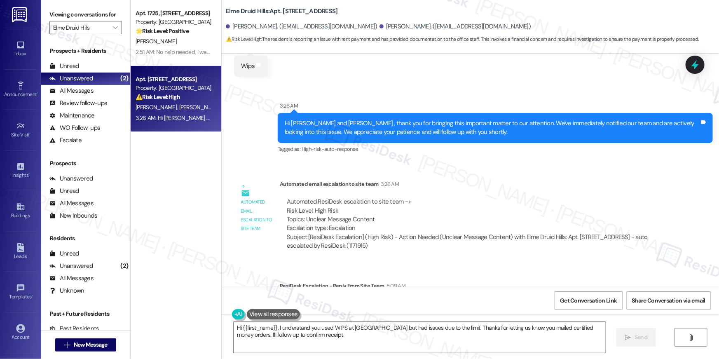
type textarea "Hi {{first_name}}, I understand you used WIPS at Kroger Lavista but had issues …"
click at [113, 30] on icon "" at bounding box center [115, 27] width 5 height 7
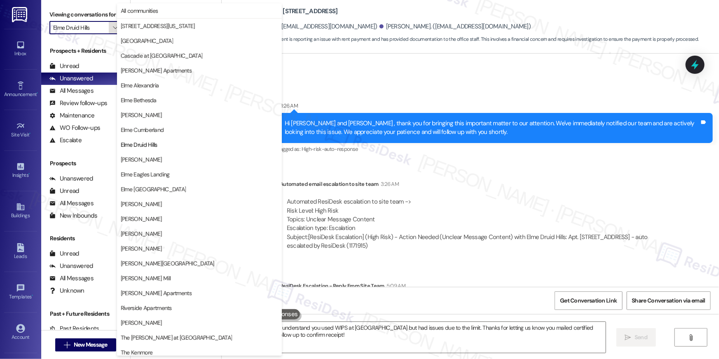
scroll to position [78, 0]
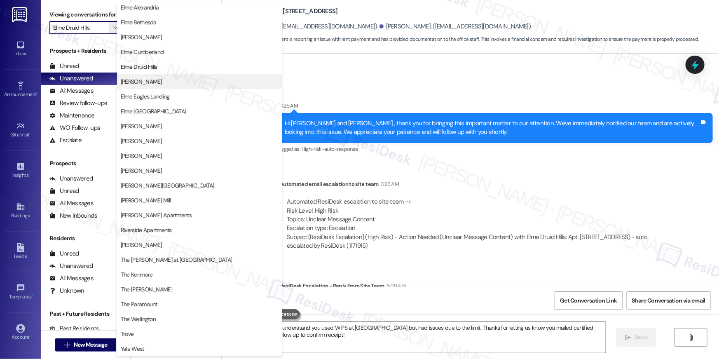
click at [150, 84] on span "[PERSON_NAME]" at bounding box center [199, 81] width 157 height 8
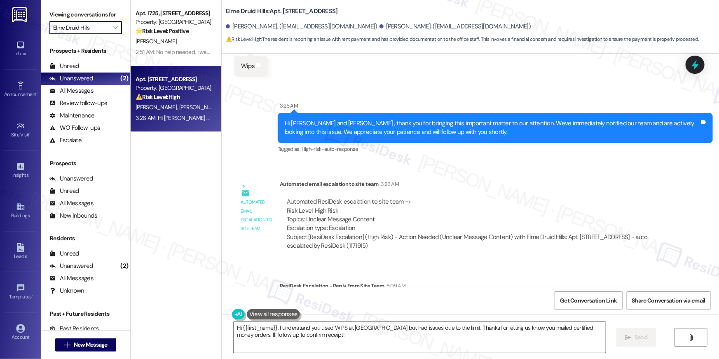
type input "[PERSON_NAME]"
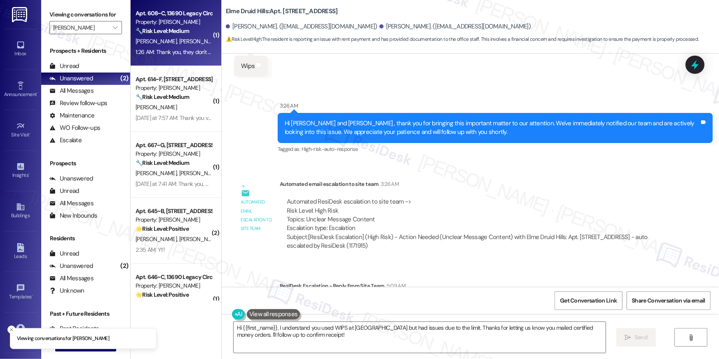
click at [169, 57] on div "Apt. 608~C, 13690 Legacy Circle Property: Elme Dulles 🔧 Risk Level: Medium The …" at bounding box center [176, 33] width 91 height 66
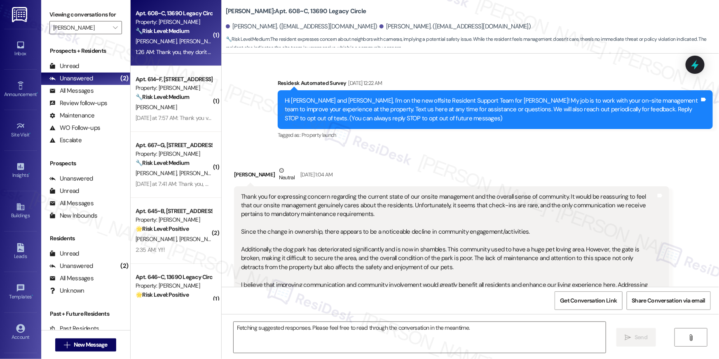
scroll to position [11775, 0]
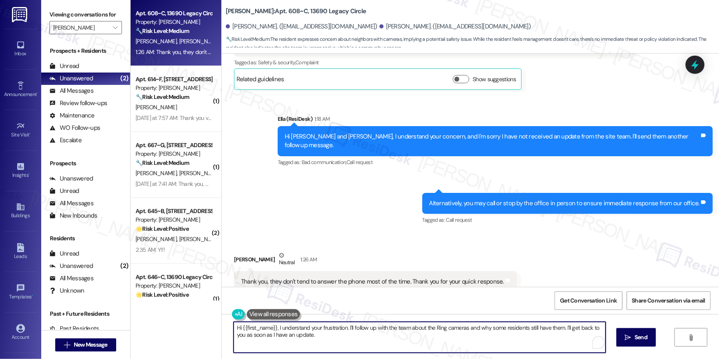
click at [410, 336] on textarea "Hi {{first_name}}, I understand your frustration. I'll follow up with the team …" at bounding box center [420, 337] width 372 height 31
click at [410, 337] on textarea "Hi {{first_name}}, I understand your frustration. I'll follow up with the team …" at bounding box center [420, 337] width 372 height 31
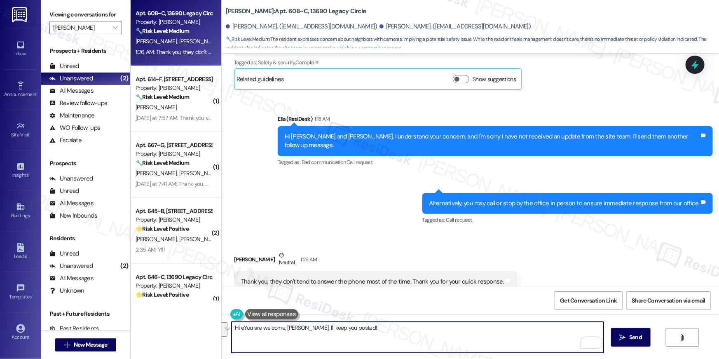
drag, startPoint x: 289, startPoint y: 330, endPoint x: 236, endPoint y: 325, distance: 52.9
type textarea "You are welcome, Hannah. I'll keep you posted!"
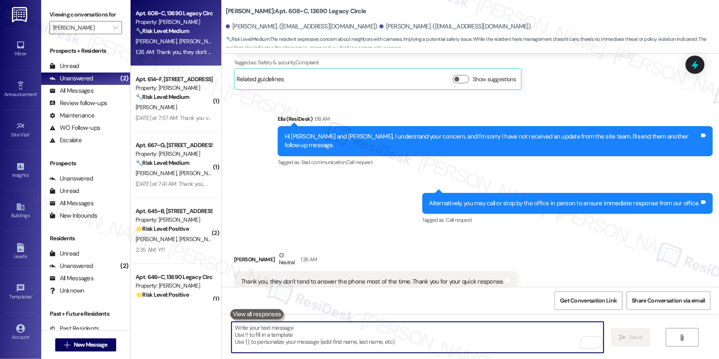
scroll to position [11775, 0]
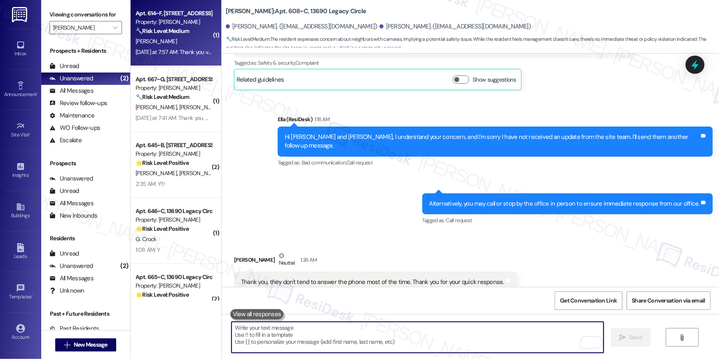
click at [156, 19] on div "Property: [PERSON_NAME]" at bounding box center [174, 22] width 76 height 9
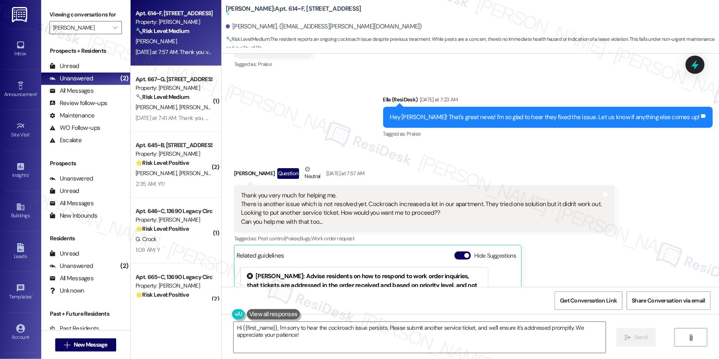
scroll to position [3448, 0]
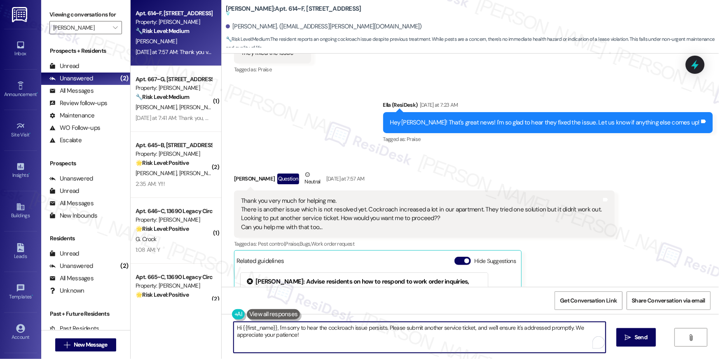
click at [386, 337] on textarea "Hi {{first_name}}, I'm sorry to hear the cockroach issue persists. Please submi…" at bounding box center [420, 337] width 372 height 31
click at [386, 337] on textarea "Hi {{first_name}}, I'm sorry to hear the cockroach issue persists. Please submi…" at bounding box center [418, 337] width 372 height 31
click at [415, 333] on textarea "Hi {{first_name}}, I'm sorry to hear the cockroach issue persists. Please submi…" at bounding box center [418, 337] width 372 height 31
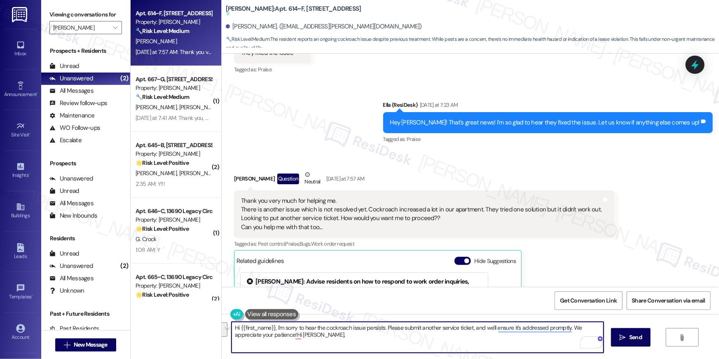
drag, startPoint x: 393, startPoint y: 342, endPoint x: 426, endPoint y: 332, distance: 33.7
click at [382, 329] on textarea "Hi {{first_name}}, I'm sorry to hear the cockroach issue persists. Please submi…" at bounding box center [418, 337] width 372 height 31
type textarea "Hi {{first_name}}, I'm sorry to hear the cockroach issue persists. Happy to sub…"
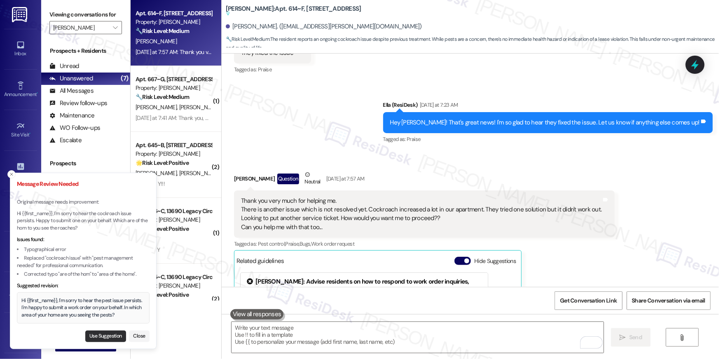
click at [107, 339] on button "Use Suggestion" at bounding box center [105, 336] width 41 height 12
type textarea "Hi {{first_name}}, I'm sorry to hear the pest issue persists. I'm happy to subm…"
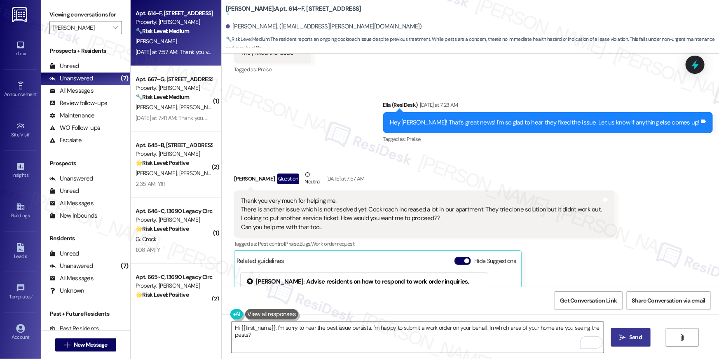
click at [629, 339] on span "Send" at bounding box center [635, 337] width 13 height 9
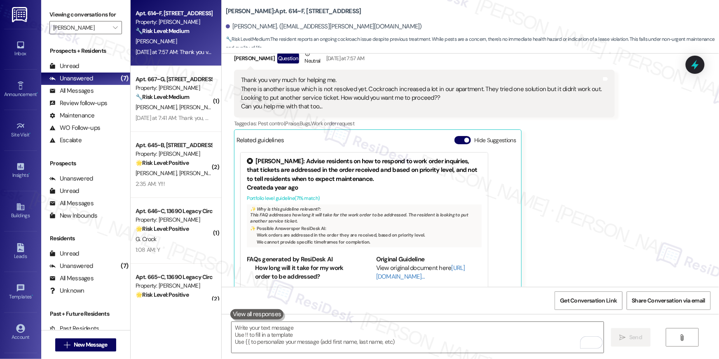
scroll to position [3551, 0]
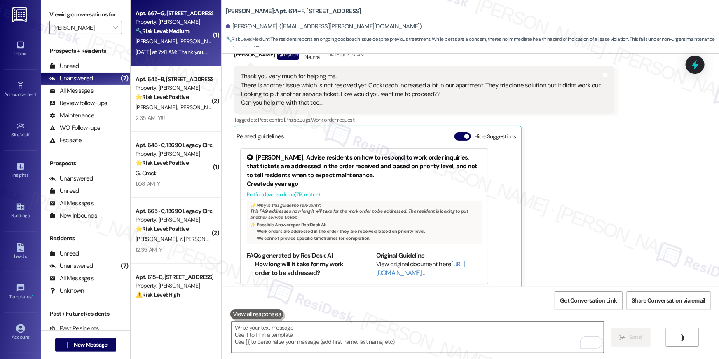
click at [184, 50] on div "Yesterday at 7:41 AM: Thank you, we'll check tomorrow, because none of us are h…" at bounding box center [240, 51] width 209 height 7
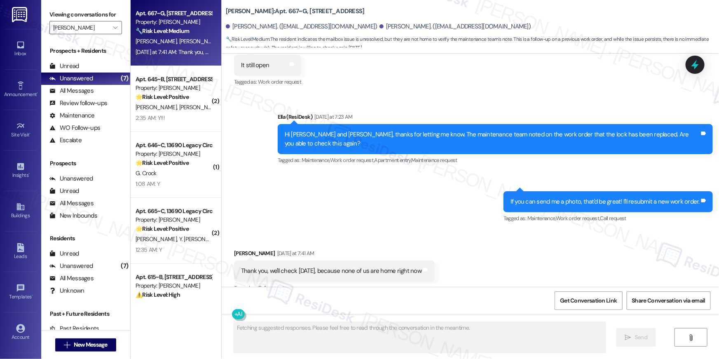
scroll to position [3013, 0]
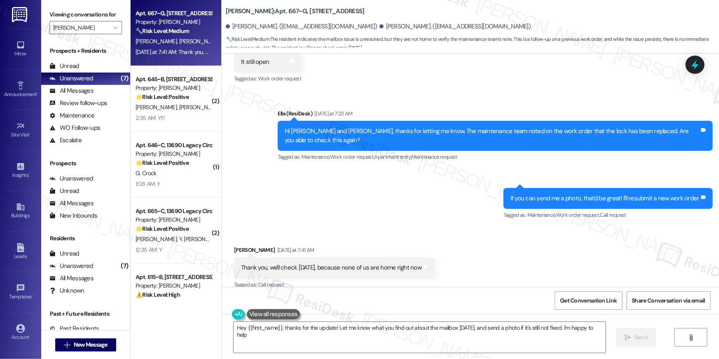
type textarea "Hey {{first_name}}, thanks for the update! Let me know what you find out about …"
drag, startPoint x: 286, startPoint y: 343, endPoint x: 291, endPoint y: 342, distance: 5.1
click at [286, 343] on textarea "Hey {{first_name}}, thanks for the update! Let me know what you find out about …" at bounding box center [420, 337] width 372 height 31
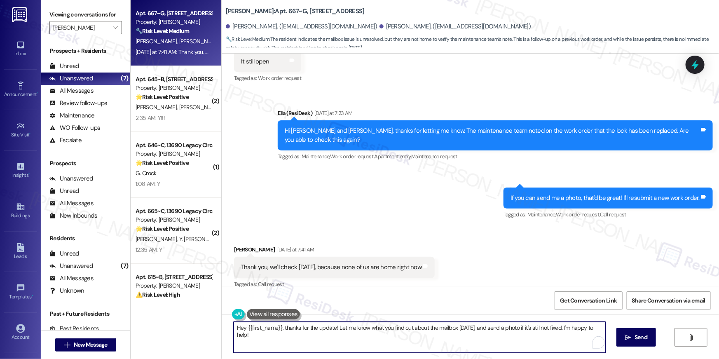
click at [342, 342] on textarea "Hey {{first_name}}, thanks for the update! Let me know what you find out about …" at bounding box center [420, 337] width 372 height 31
click at [471, 340] on textarea "Hey {{first_name}}, thanks for the update! Let me know what you find out about …" at bounding box center [418, 337] width 372 height 31
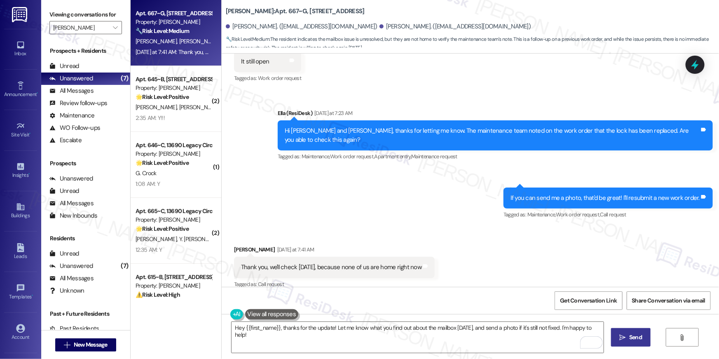
click at [631, 331] on button " Send" at bounding box center [631, 337] width 40 height 19
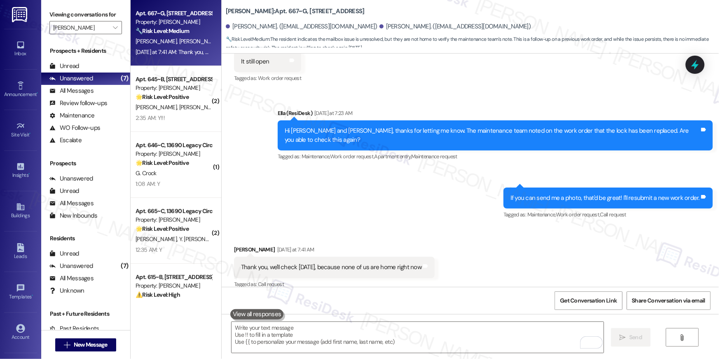
scroll to position [3013, 0]
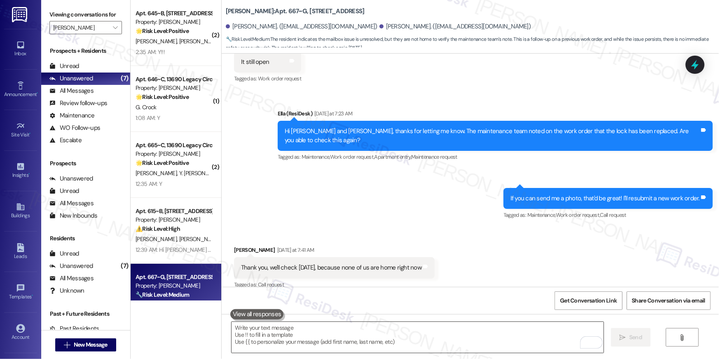
click at [416, 339] on textarea "To enrich screen reader interactions, please activate Accessibility in Grammarl…" at bounding box center [418, 337] width 372 height 31
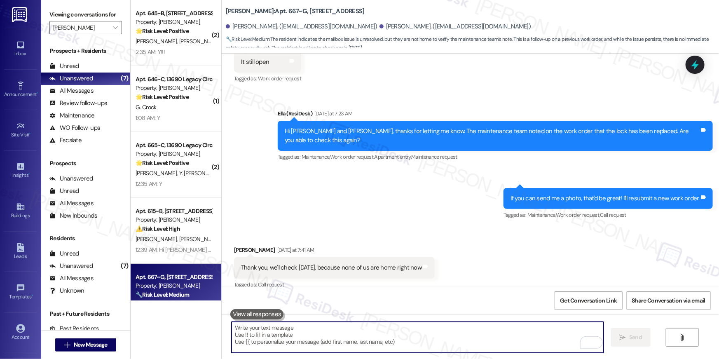
click at [416, 342] on textarea "To enrich screen reader interactions, please activate Accessibility in Grammarl…" at bounding box center [418, 337] width 372 height 31
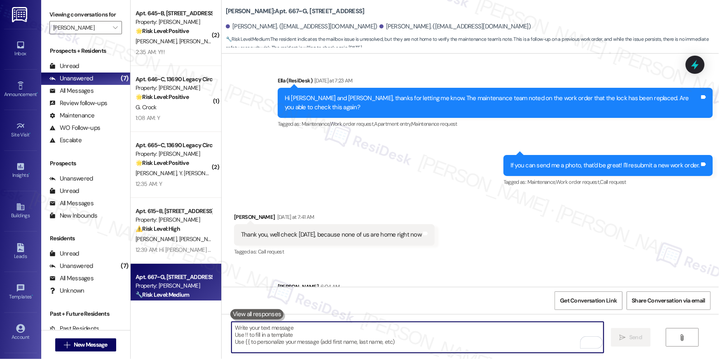
scroll to position [3079, 0]
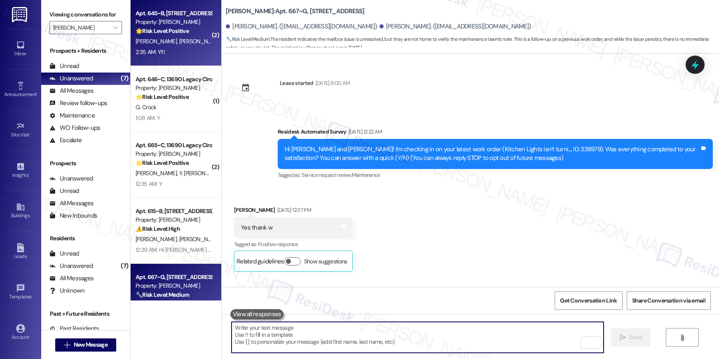
click at [184, 44] on div "[PERSON_NAME] [PERSON_NAME]" at bounding box center [174, 41] width 78 height 10
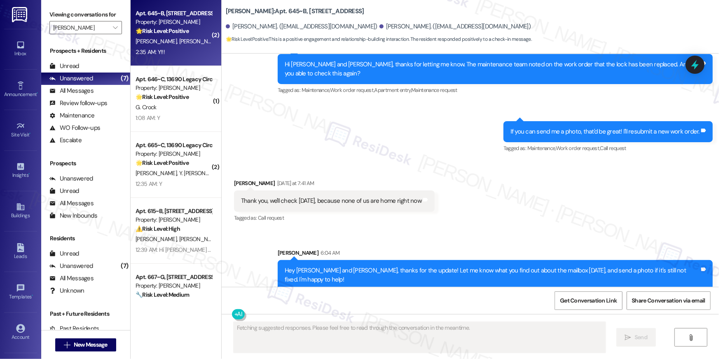
scroll to position [498, 0]
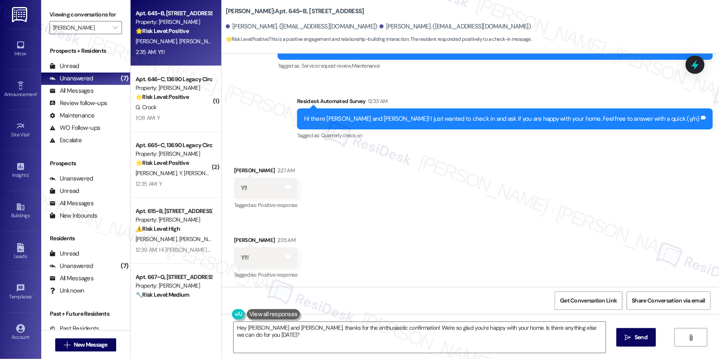
click at [486, 210] on div "Received via SMS [PERSON_NAME] 2:27 AM Y!! Tags and notes Tagged as: Positive r…" at bounding box center [470, 216] width 497 height 139
click at [454, 339] on textarea "Hey [PERSON_NAME] and [PERSON_NAME], thanks for the enthusiastic confirmation! …" at bounding box center [420, 337] width 372 height 31
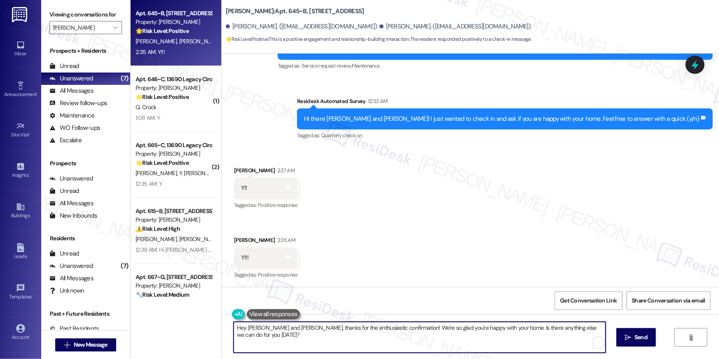
click at [454, 339] on textarea "Hey [PERSON_NAME] and [PERSON_NAME], thanks for the enthusiastic confirmation! …" at bounding box center [420, 337] width 372 height 31
paste textarea "Thank you so much, {{first_name}}! I’m so glad to hear that you’re enjoying you…"
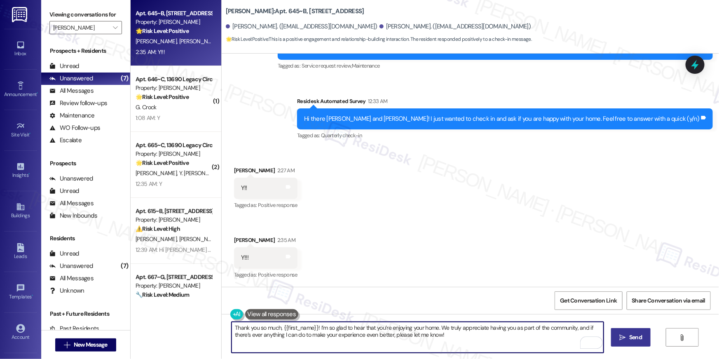
type textarea "Thank you so much, {{first_name}}! I’m so glad to hear that you’re enjoying you…"
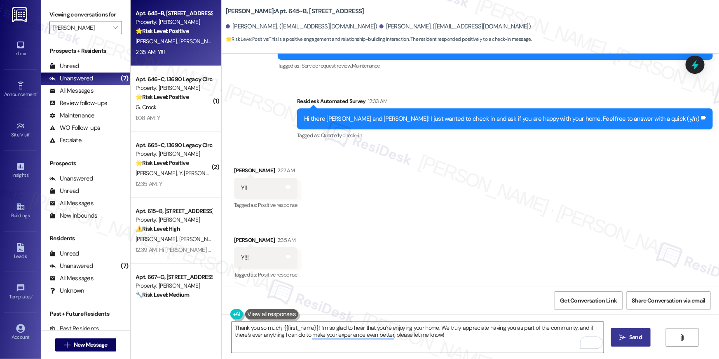
click at [637, 334] on span "Send" at bounding box center [635, 337] width 13 height 9
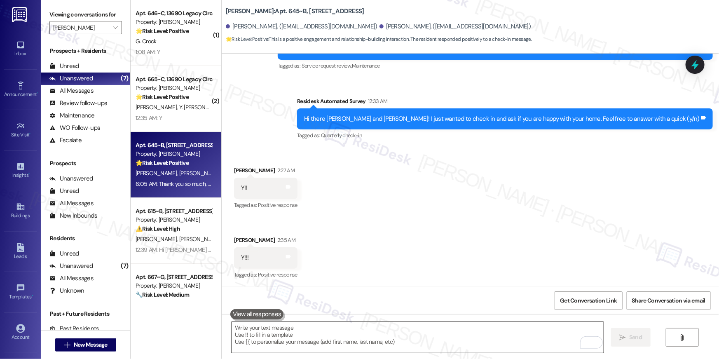
click at [481, 340] on textarea "To enrich screen reader interactions, please activate Accessibility in Grammarl…" at bounding box center [418, 337] width 372 height 31
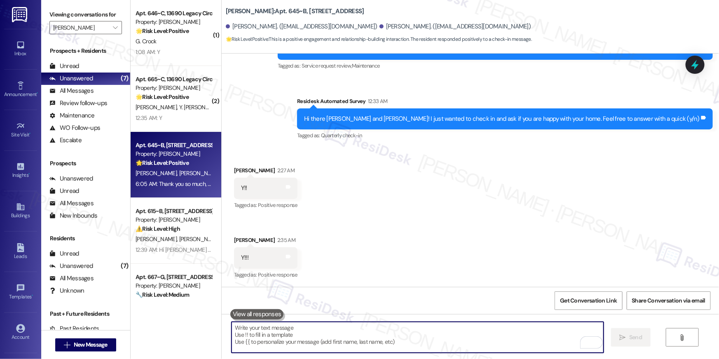
click at [481, 340] on textarea "To enrich screen reader interactions, please activate Accessibility in Grammarl…" at bounding box center [418, 337] width 372 height 31
paste textarea "When you have a moment, would you mind leaving us a quick Google Review? ⭐ It o…"
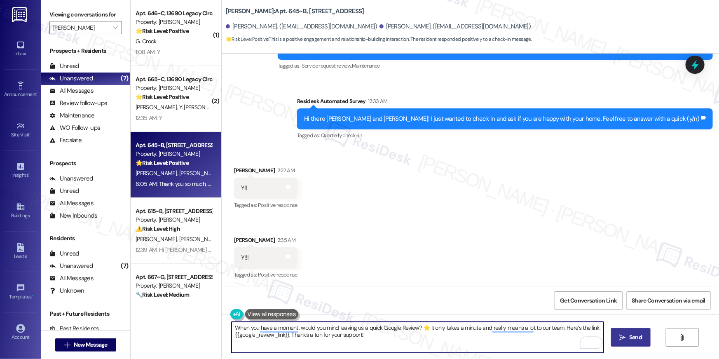
type textarea "When you have a moment, would you mind leaving us a quick Google Review? ⭐ It o…"
click at [629, 336] on span "Send" at bounding box center [635, 337] width 13 height 9
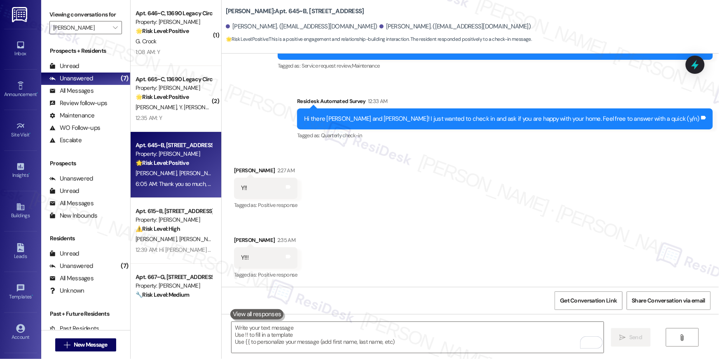
click at [161, 42] on div "G. Crock" at bounding box center [174, 41] width 78 height 10
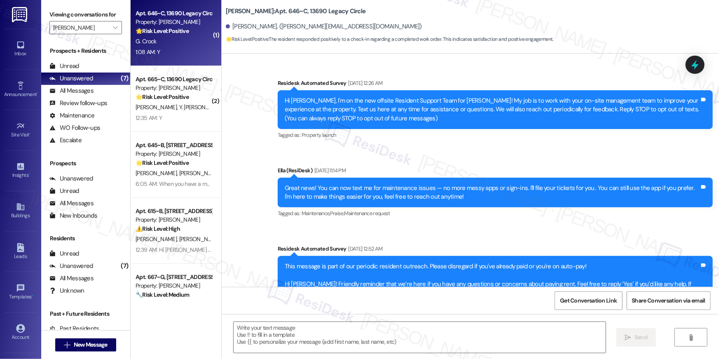
scroll to position [4425, 0]
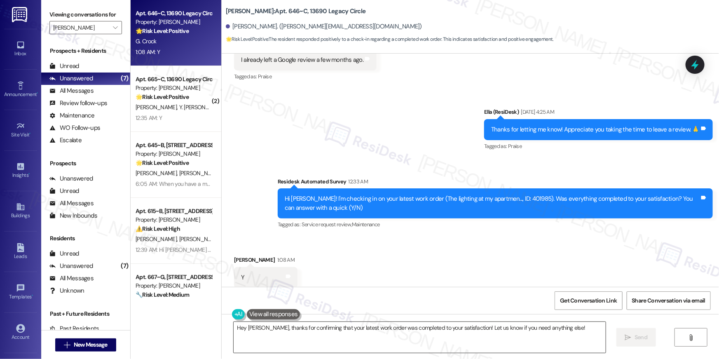
click at [541, 338] on textarea "Hey [PERSON_NAME], thanks for confirming that your latest work order was comple…" at bounding box center [420, 337] width 372 height 31
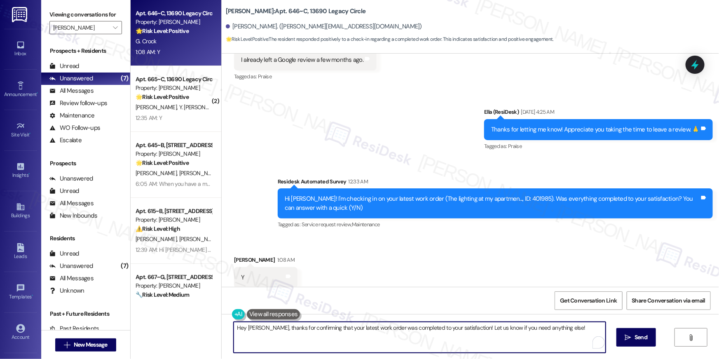
click at [542, 337] on textarea "Hey [PERSON_NAME], thanks for confirming that your latest work order was comple…" at bounding box center [420, 337] width 372 height 31
click at [543, 337] on textarea "Hey [PERSON_NAME], thanks for confirming that your latest work order was comple…" at bounding box center [420, 337] width 372 height 31
paste textarea "When you have a moment, would you mind leaving us a quick Google Review? ⭐ It o…"
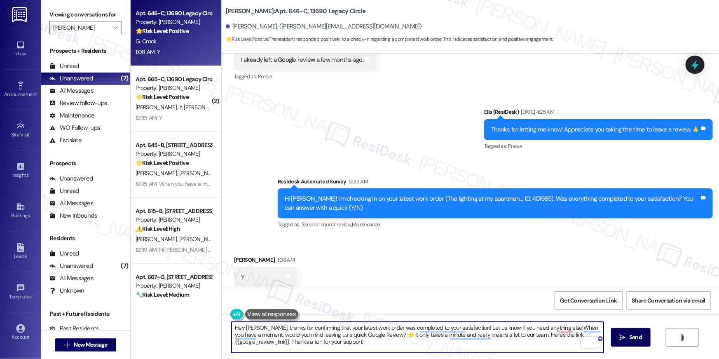
click at [447, 344] on textarea "Hey [PERSON_NAME], thanks for confirming that your latest work order was comple…" at bounding box center [418, 337] width 372 height 31
paste textarea "i {{first_name}}, I’m glad to hear your work order has been completed! If anyth…"
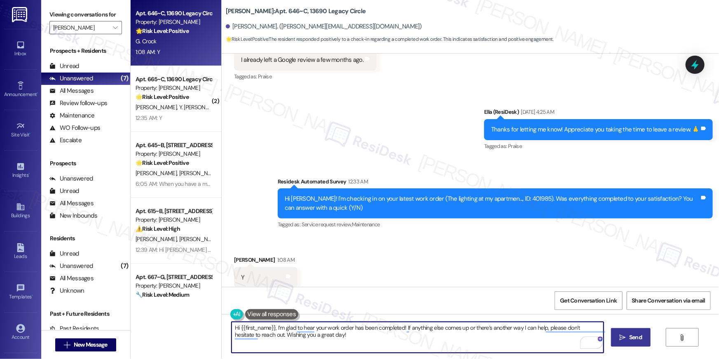
type textarea "Hi {{first_name}}, I’m glad to hear your work order has been completed! If anyt…"
click at [646, 336] on button " Send" at bounding box center [631, 337] width 40 height 19
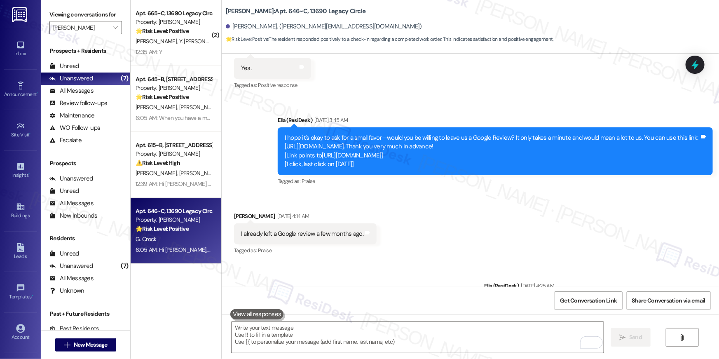
scroll to position [4239, 0]
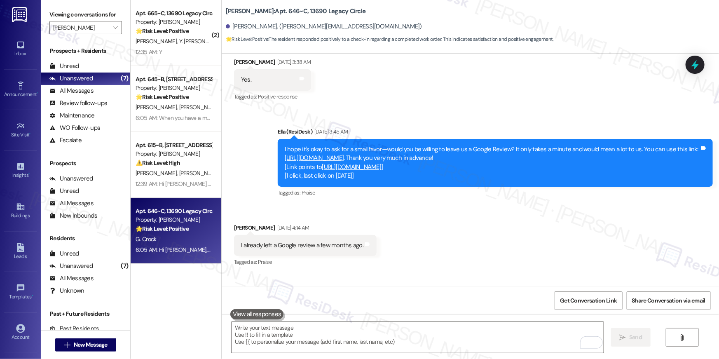
click at [344, 154] on link "[URL][DOMAIN_NAME]" at bounding box center [314, 158] width 59 height 8
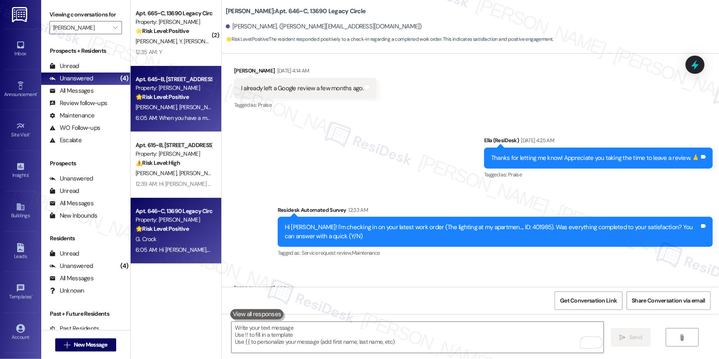
scroll to position [4492, 0]
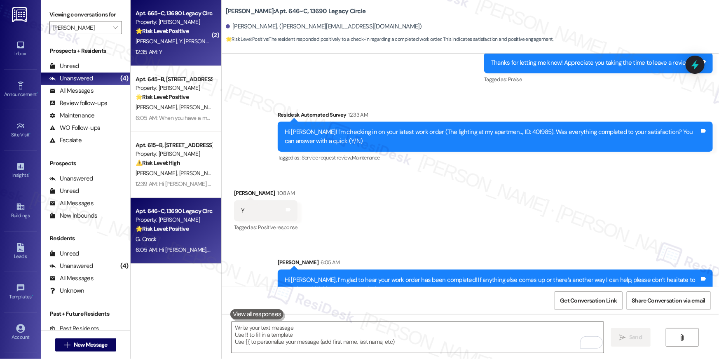
click at [180, 32] on strong "🌟 Risk Level: Positive" at bounding box center [162, 30] width 53 height 7
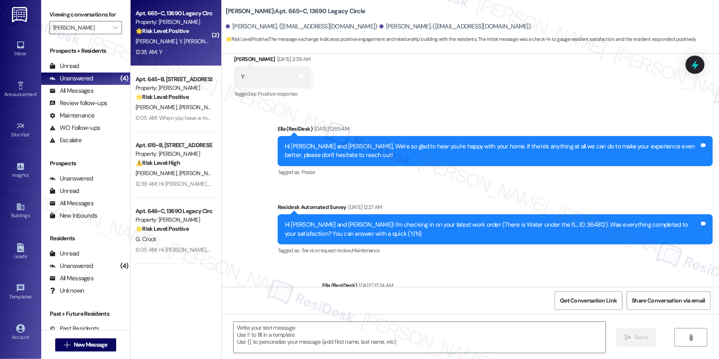
type textarea "Fetching suggested responses. Please feel free to read through the conversation…"
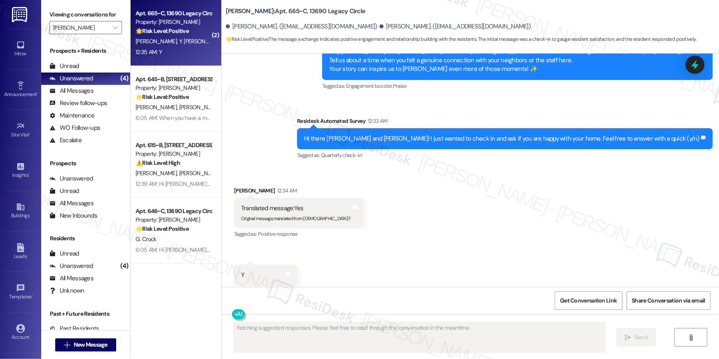
scroll to position [594, 0]
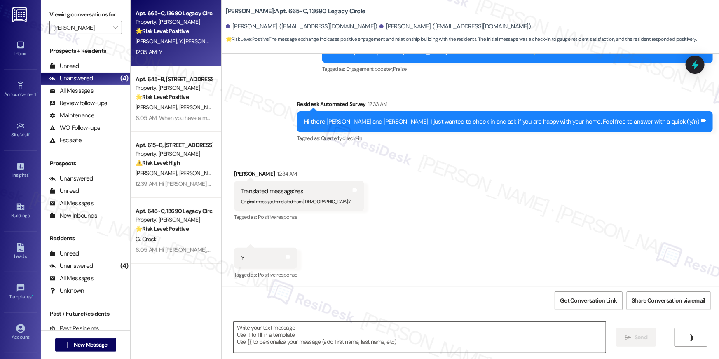
click at [408, 337] on textarea at bounding box center [420, 337] width 372 height 31
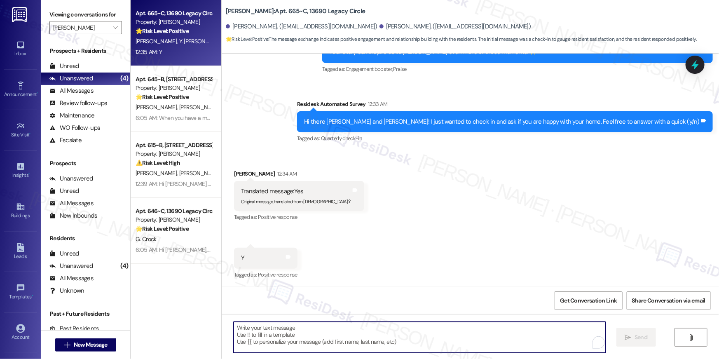
paste textarea "Thank you so much, {{first_name}}! I’m so glad to hear that you’re enjoying you…"
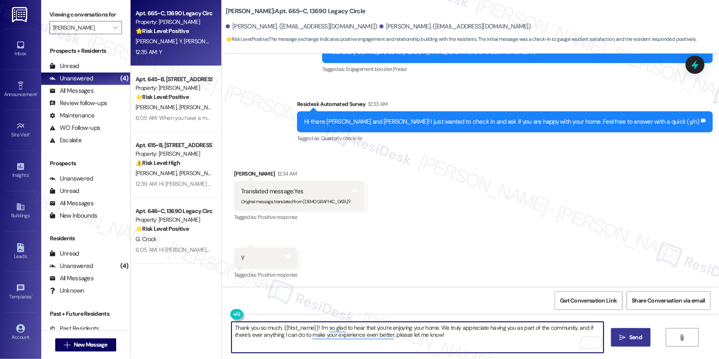
type textarea "Thank you so much, {{first_name}}! I’m so glad to hear that you’re enjoying you…"
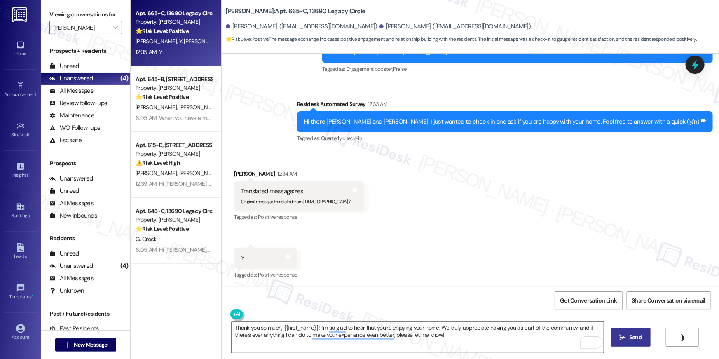
click at [622, 338] on icon "" at bounding box center [623, 337] width 6 height 7
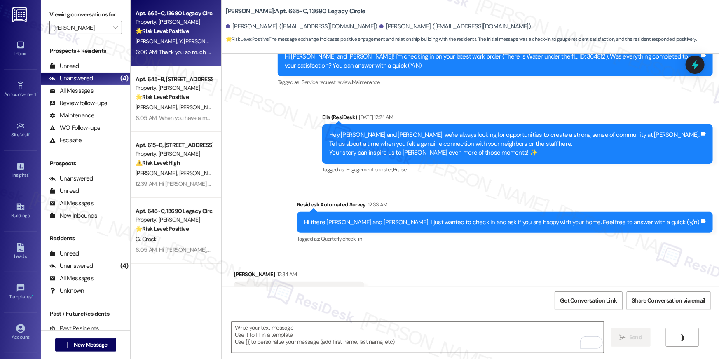
scroll to position [660, 0]
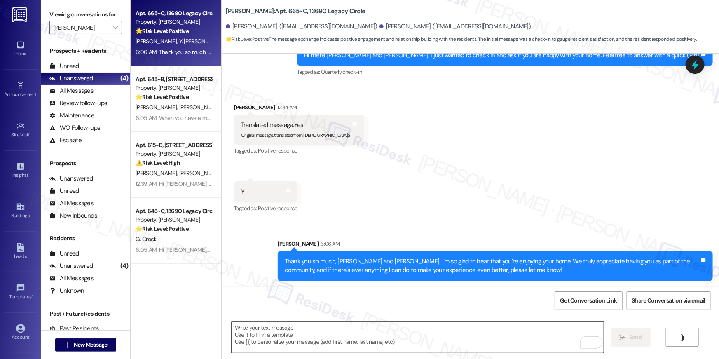
click at [430, 331] on textarea "To enrich screen reader interactions, please activate Accessibility in Grammarl…" at bounding box center [418, 337] width 372 height 31
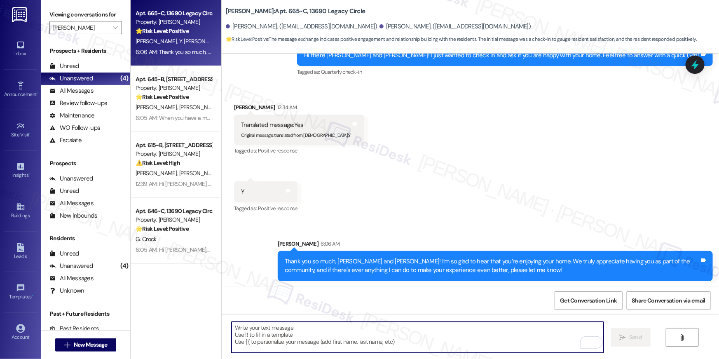
click at [430, 331] on textarea "To enrich screen reader interactions, please activate Accessibility in Grammarl…" at bounding box center [418, 337] width 372 height 31
paste textarea "When you have a moment, would you mind leaving us a quick Google Review? ⭐ It o…"
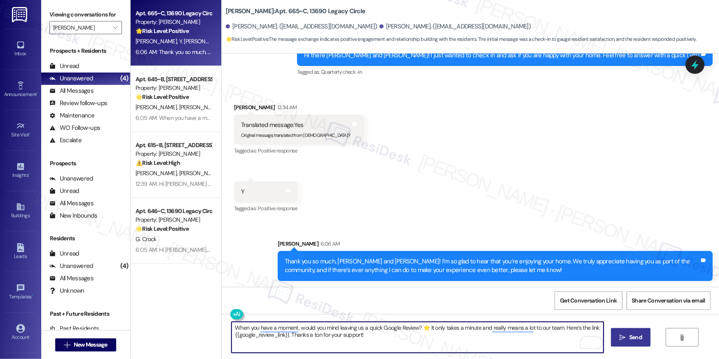
type textarea "When you have a moment, would you mind leaving us a quick Google Review? ⭐ It o…"
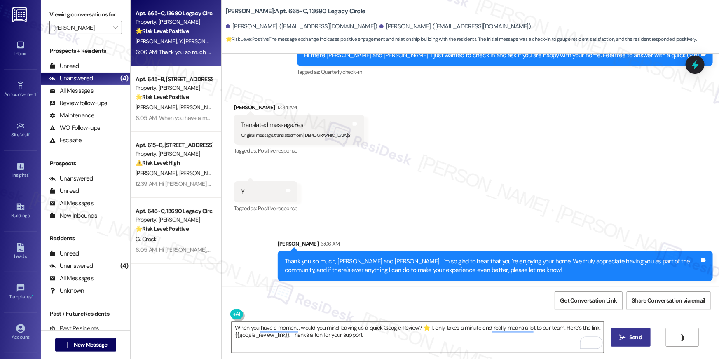
click at [636, 338] on span "Send" at bounding box center [635, 337] width 13 height 9
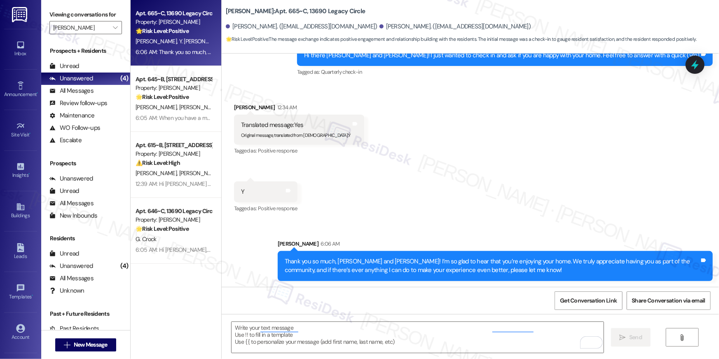
scroll to position [594, 0]
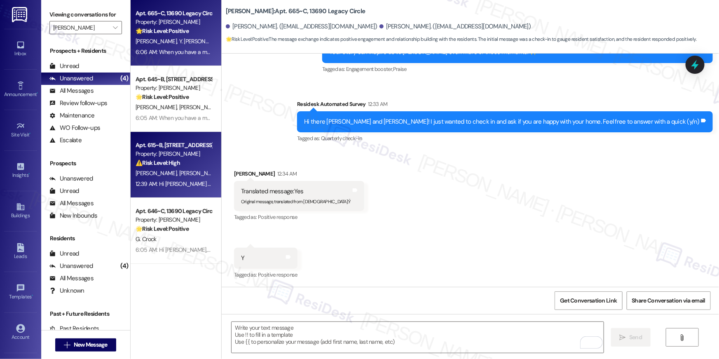
click at [190, 186] on div "12:39 AM: Hi [PERSON_NAME] and [PERSON_NAME] , thank you for bringing this impo…" at bounding box center [437, 183] width 603 height 7
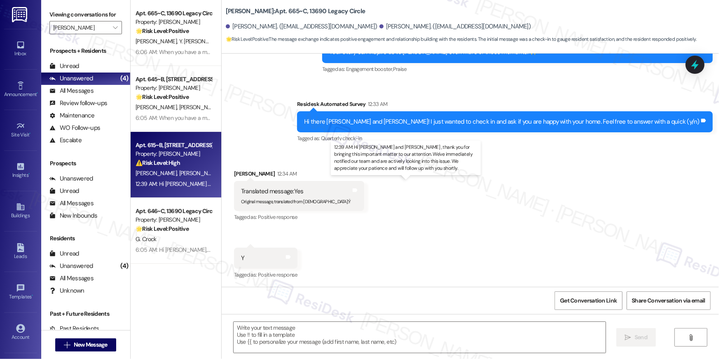
type textarea "Fetching suggested responses. Please feel free to read through the conversation…"
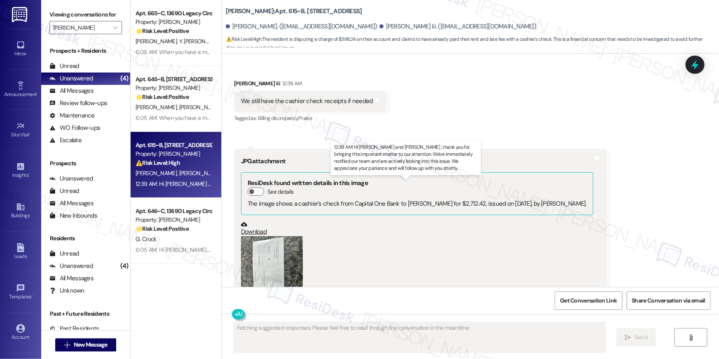
scroll to position [737, 0]
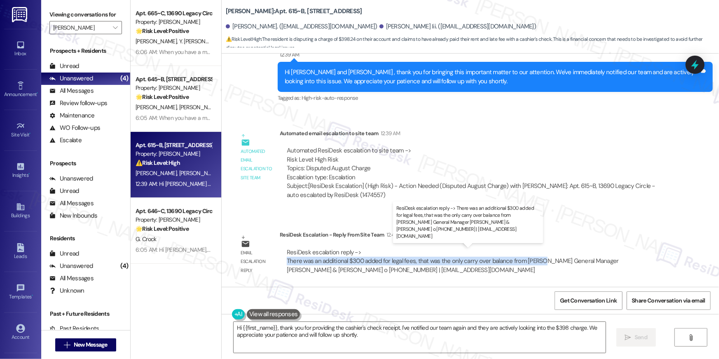
drag, startPoint x: 301, startPoint y: 258, endPoint x: 537, endPoint y: 262, distance: 236.5
click at [537, 262] on div "ResiDesk escalation reply -> There was an additional $300 added for legal fees,…" at bounding box center [453, 261] width 332 height 26
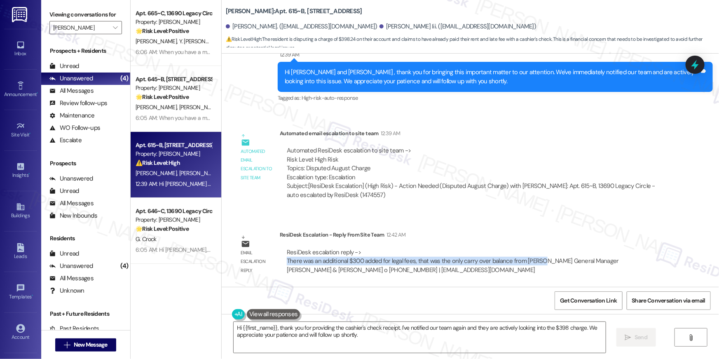
copy div "There was an additional $300 added for legal fees, that was the only carry over…"
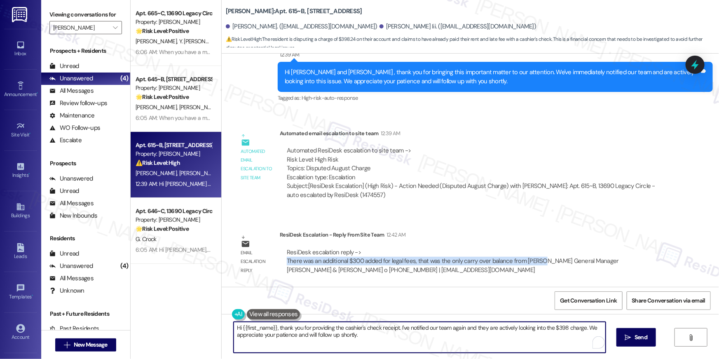
click at [372, 331] on textarea "Hi {{first_name}}, thank you for providing the cashier's check receipt. I've no…" at bounding box center [420, 337] width 372 height 31
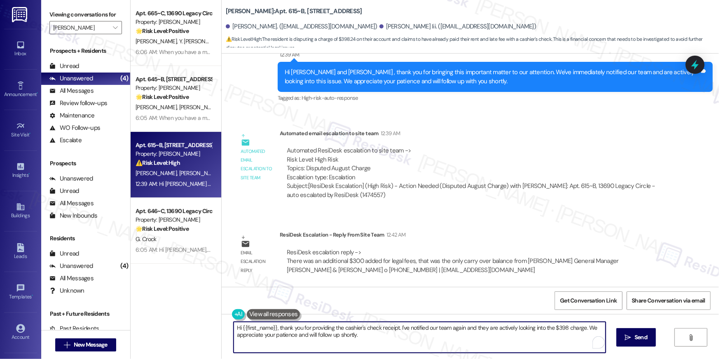
click at [275, 325] on textarea "Hi {{first_name}}, thank you for providing the cashier's check receipt. I've no…" at bounding box center [420, 337] width 372 height 31
click at [342, 339] on textarea "Hi {{first_name}}, thank you for providing the cashier's check receipt. I've no…" at bounding box center [418, 337] width 372 height 31
click at [272, 328] on textarea "Hi {{first_name}}, thank you for providing the cashier's check receipt. I've no…" at bounding box center [418, 337] width 372 height 31
paste textarea "I received an update from the site team. There was an additional $300 added for…"
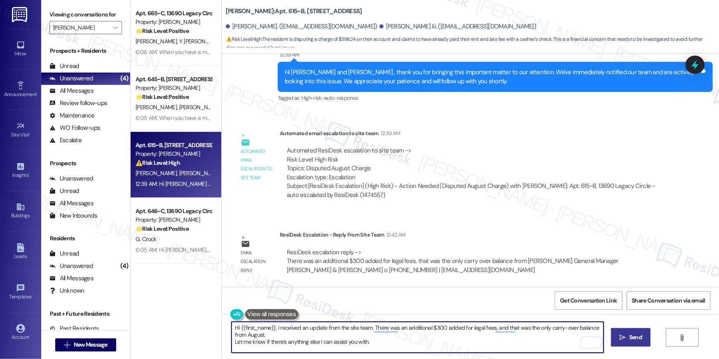
type textarea "Hi {{first_name}}, I received an update from the site team. There was an additi…"
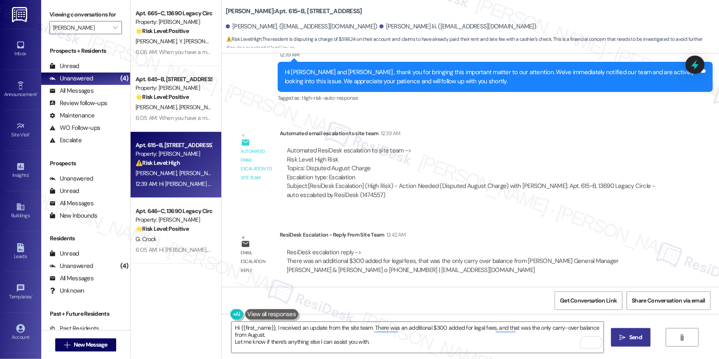
click at [638, 339] on span "Send" at bounding box center [635, 337] width 13 height 9
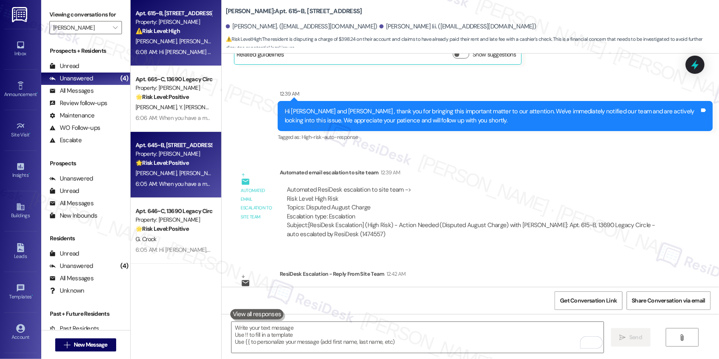
scroll to position [647, 0]
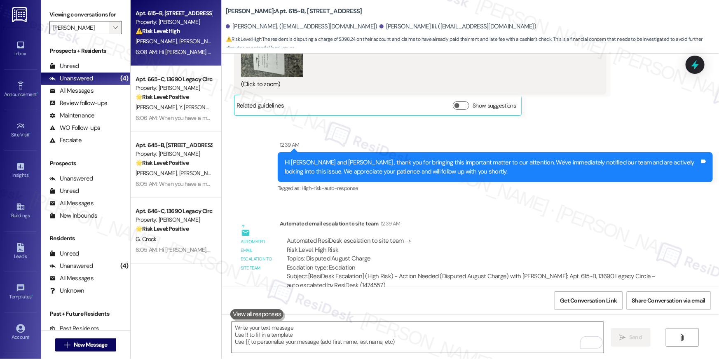
click at [113, 29] on icon "" at bounding box center [115, 27] width 5 height 7
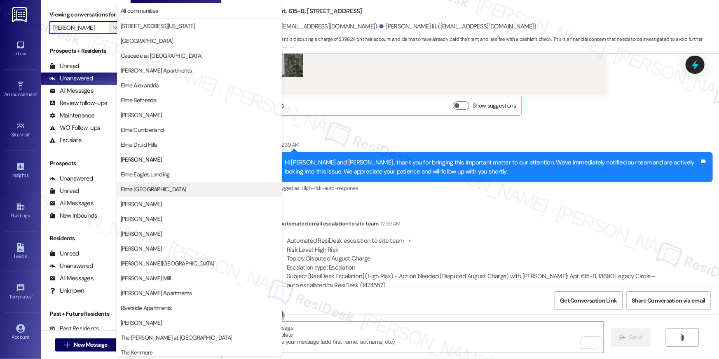
scroll to position [78, 0]
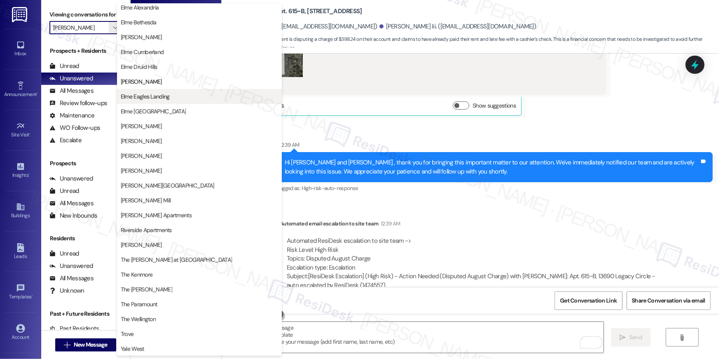
click at [151, 97] on span "Elme Eagles Landing" at bounding box center [145, 96] width 49 height 8
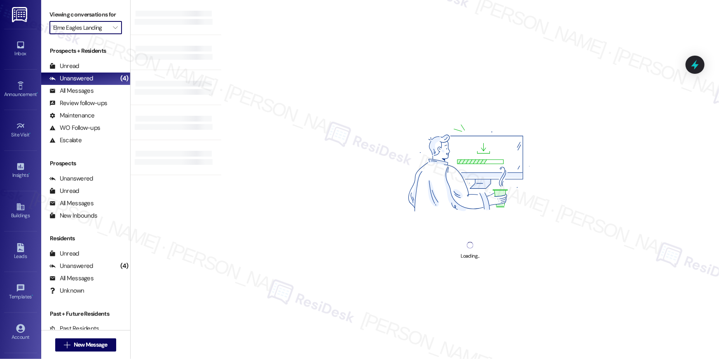
type input "Elme Eagles Landing"
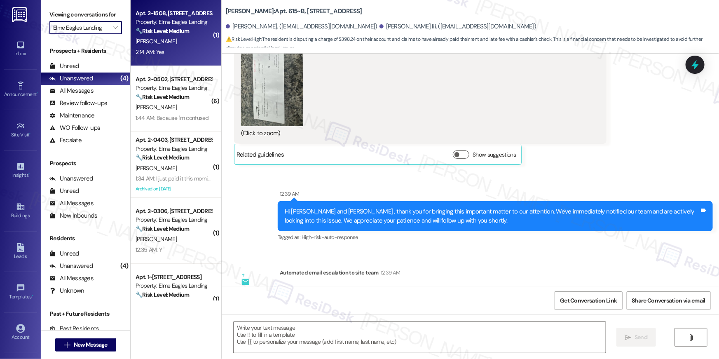
type textarea "Fetching suggested responses. Please feel free to read through the conversation…"
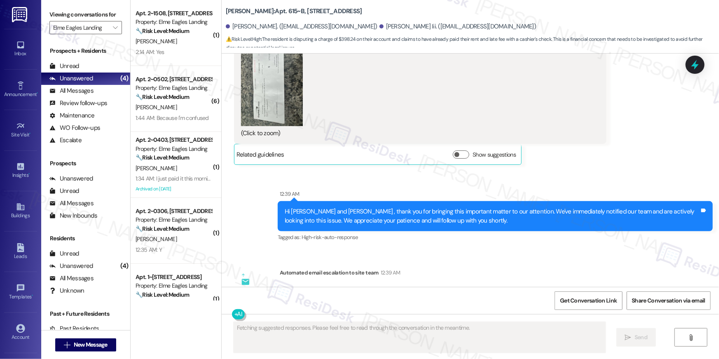
scroll to position [482, 0]
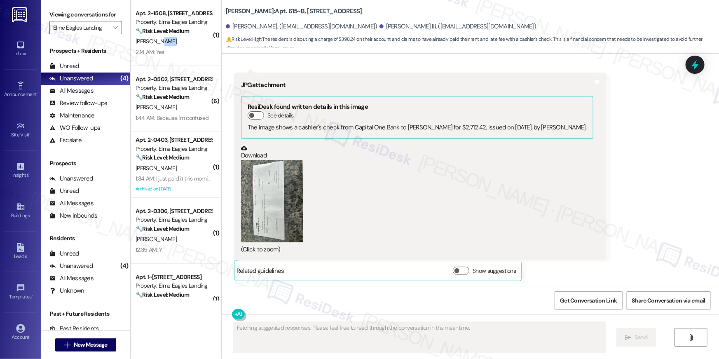
click at [163, 45] on div "[PERSON_NAME]" at bounding box center [174, 41] width 78 height 10
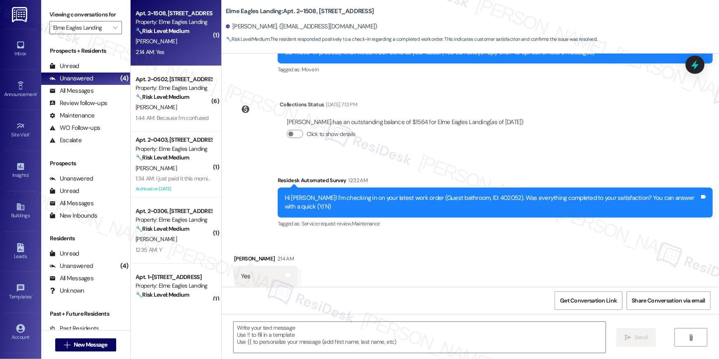
scroll to position [115, 0]
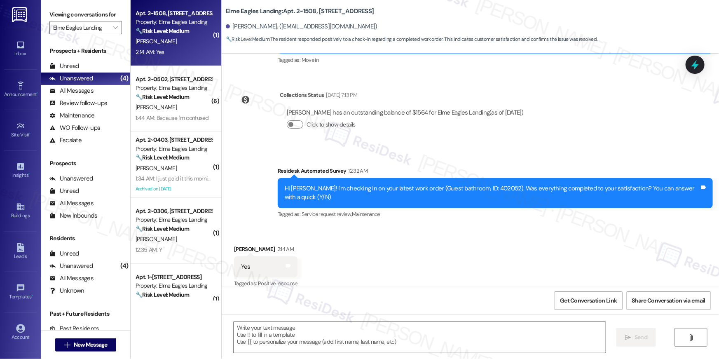
type textarea "Fetching suggested responses. Please feel free to read through the conversation…"
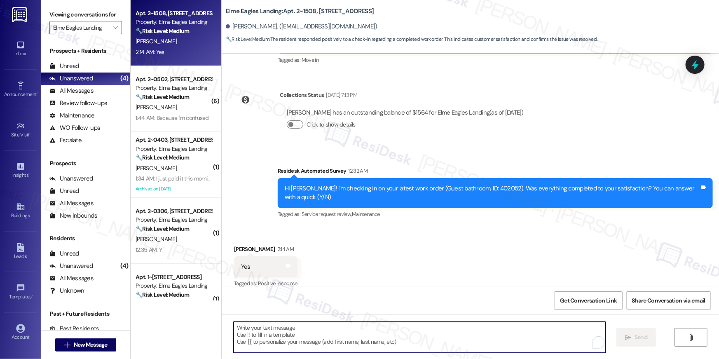
drag, startPoint x: 424, startPoint y: 336, endPoint x: 442, endPoint y: 337, distance: 18.6
click at [424, 336] on textarea "To enrich screen reader interactions, please activate Accessibility in Grammarl…" at bounding box center [420, 337] width 372 height 31
paste textarea "Hi {{first_name}}, I’m glad to hear your work order has been completed! If anyt…"
type textarea "Hi {{first_name}}, I’m glad to hear your work order has been completed! If anyt…"
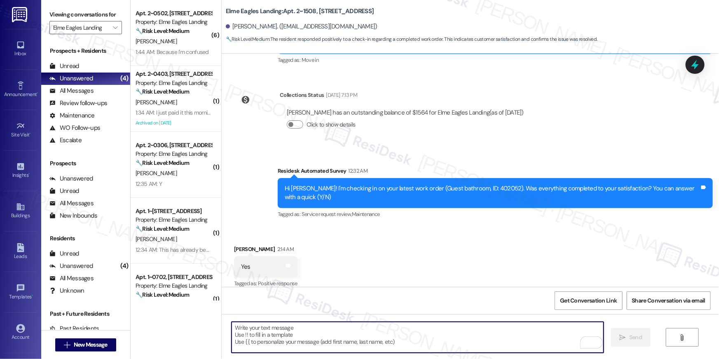
click at [447, 339] on textarea "To enrich screen reader interactions, please activate Accessibility in Grammarl…" at bounding box center [418, 337] width 372 height 31
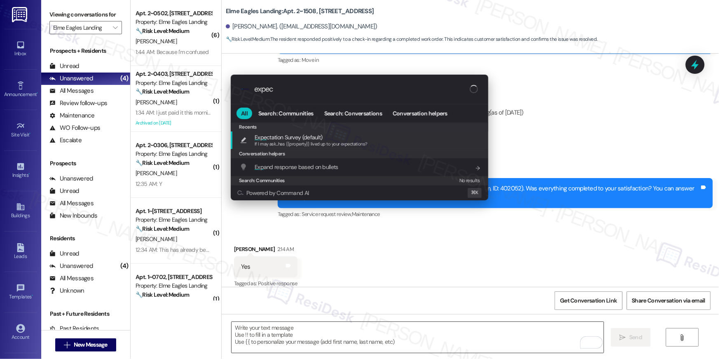
type input "expect"
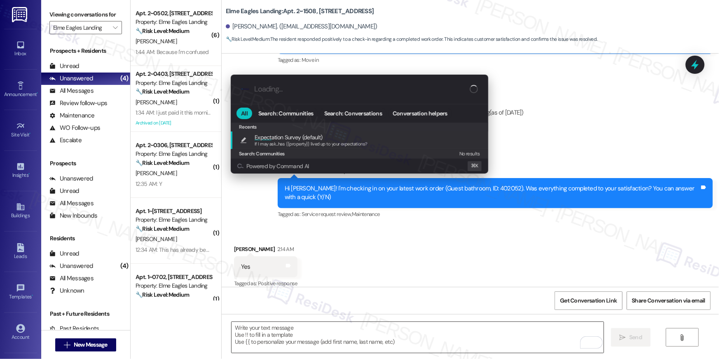
type textarea "If I may ask...has {{property}} lived up to your expectations?"
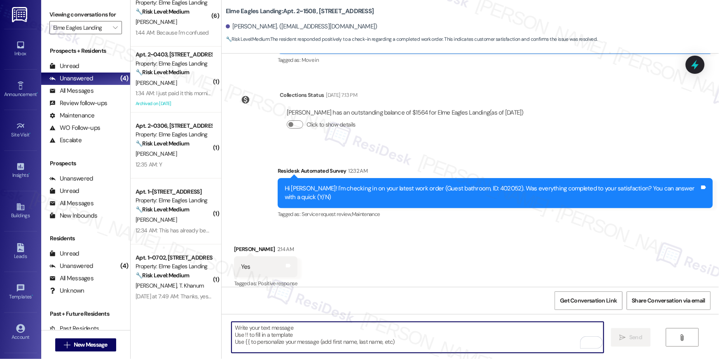
scroll to position [0, 0]
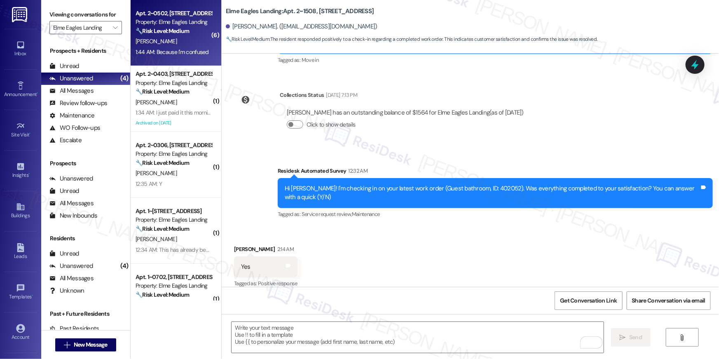
click at [171, 7] on div "Apt. 2~0502, 860 Rock Quarry Road Property: Elme Eagles Landing 🔧 Risk Level: M…" at bounding box center [176, 33] width 91 height 66
type textarea "Fetching suggested responses. Please feel free to read through the conversation…"
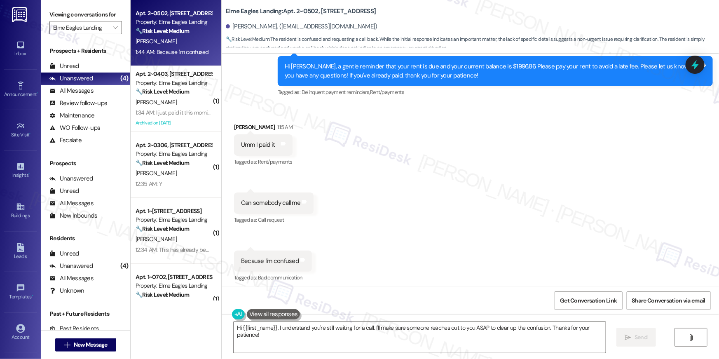
scroll to position [381, 0]
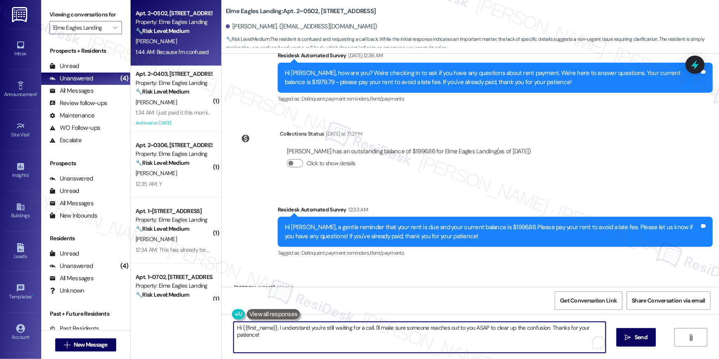
click at [330, 339] on textarea "Hi {{first_name}}, I understand you're still waiting for a call. I'll make sure…" at bounding box center [420, 337] width 372 height 31
drag, startPoint x: 361, startPoint y: 339, endPoint x: 370, endPoint y: 327, distance: 14.7
click at [370, 327] on textarea "Hi {{first_name}}, I understand you're still waiting for a call. I'll make sure…" at bounding box center [418, 337] width 372 height 31
click at [475, 342] on textarea "Hi {{first_name}}, I understand you're still waiting for a call. I'll make sure…" at bounding box center [418, 337] width 372 height 31
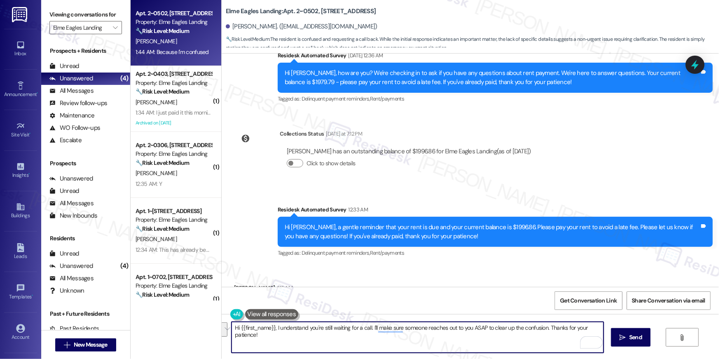
click at [475, 342] on textarea "Hi {{first_name}}, I understand you're still waiting for a call. I'll make sure…" at bounding box center [418, 337] width 372 height 31
paste textarea "am sorry but I am unable to make or receive calls to this number. Is there anyt…"
type textarea "Hi {{first_name}}, I am sorry but I am unable to make or receive calls to this …"
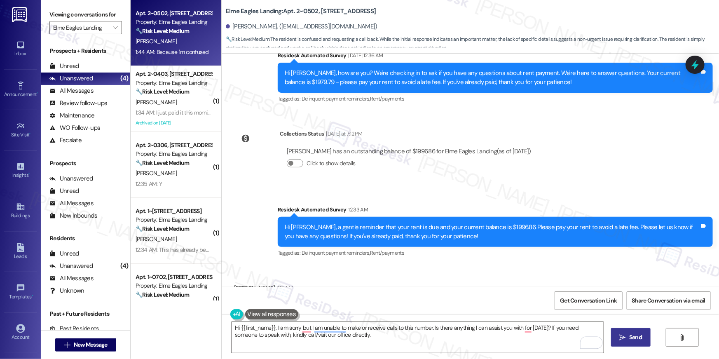
click at [629, 337] on span "Send" at bounding box center [635, 337] width 13 height 9
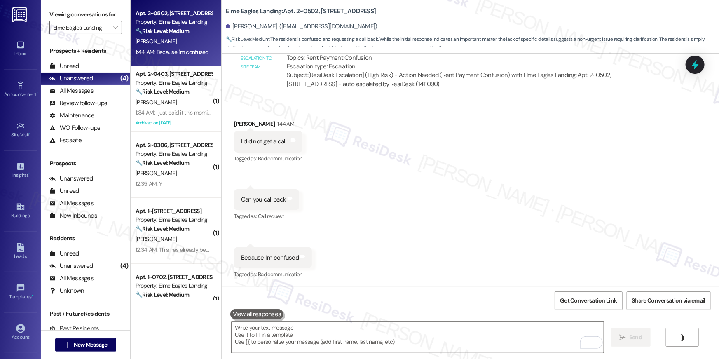
scroll to position [1078, 0]
click at [421, 329] on textarea "To enrich screen reader interactions, please activate Accessibility in Grammarl…" at bounding box center [418, 337] width 372 height 31
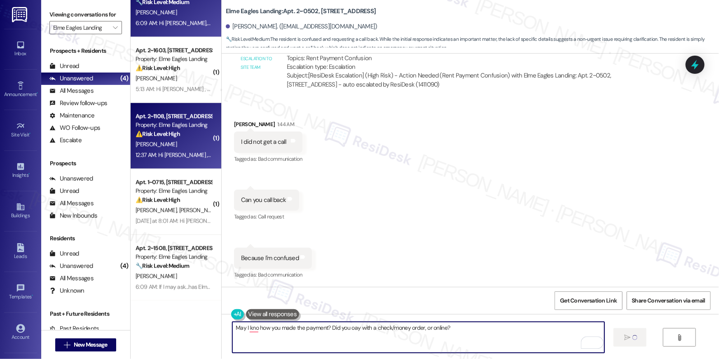
scroll to position [0, 0]
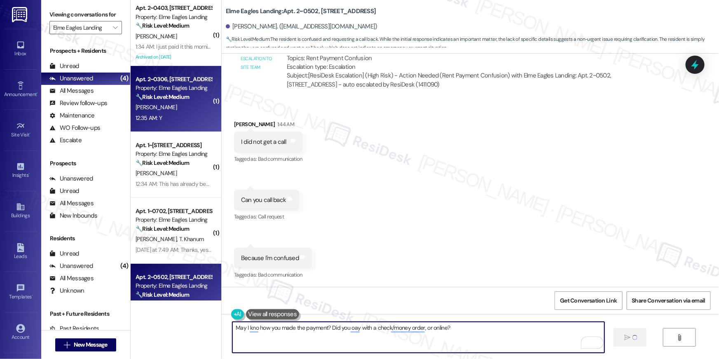
type textarea "May I kno how you made the payment? Did you oay with a check/money order, or on…"
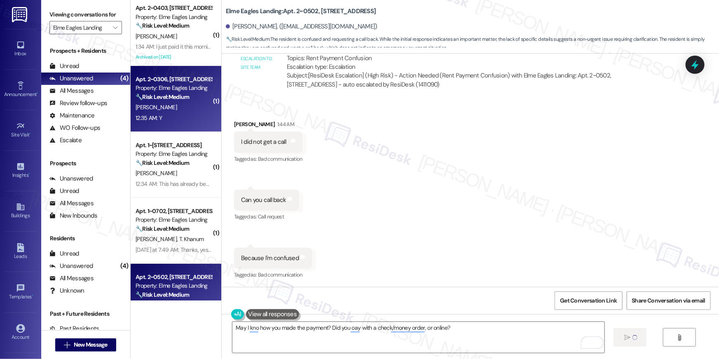
click at [161, 127] on div "Apt. 2~0306, 860 Rock Quarry Road Property: Elme Eagles Landing 🔧 Risk Level: M…" at bounding box center [176, 99] width 91 height 66
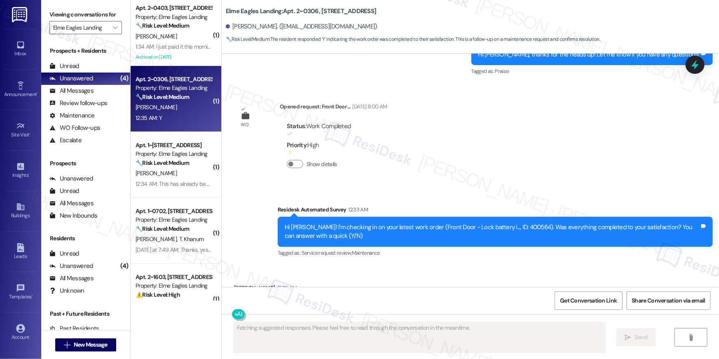
scroll to position [10542, 0]
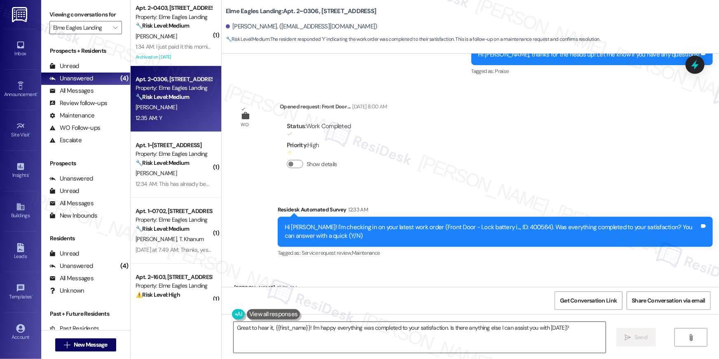
click at [444, 337] on textarea "Great to hear it, {{first_name}}! I'm happy everything was completed to your sa…" at bounding box center [420, 337] width 372 height 31
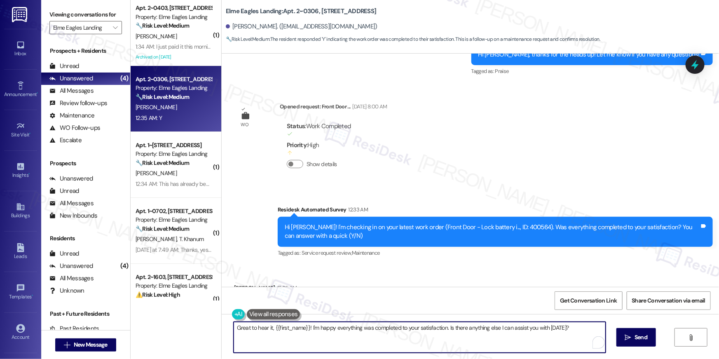
click at [444, 337] on textarea "Great to hear it, {{first_name}}! I'm happy everything was completed to your sa…" at bounding box center [420, 337] width 372 height 31
paste textarea "Hi {{first_name}}, I’m glad to hear your work order has been completed! If anyt…"
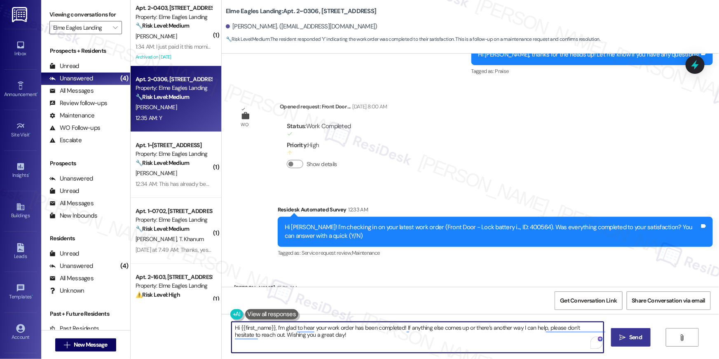
type textarea "Hi {{first_name}}, I’m glad to hear your work order has been completed! If anyt…"
click at [622, 340] on icon "" at bounding box center [623, 337] width 6 height 7
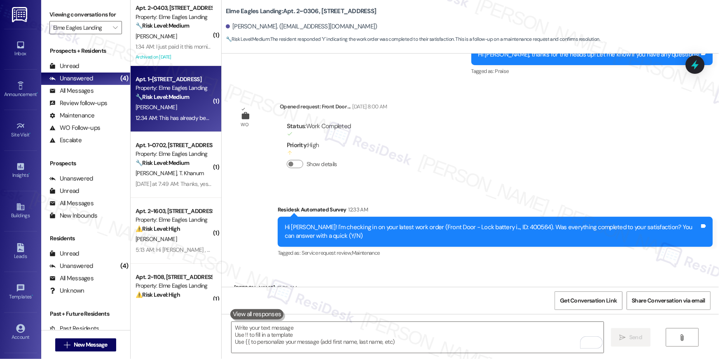
click at [174, 111] on div "B. Thomason" at bounding box center [174, 107] width 78 height 10
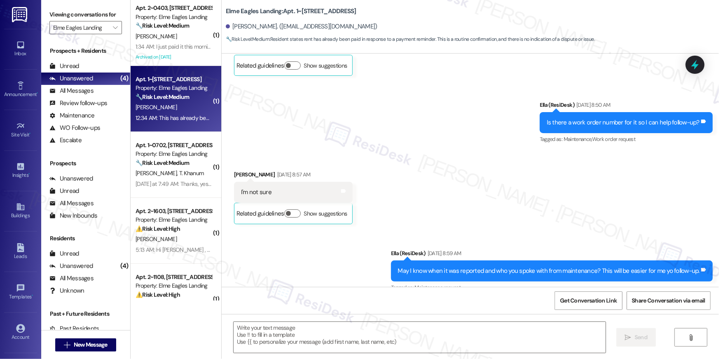
type textarea "Fetching suggested responses. Please feel free to read through the conversation…"
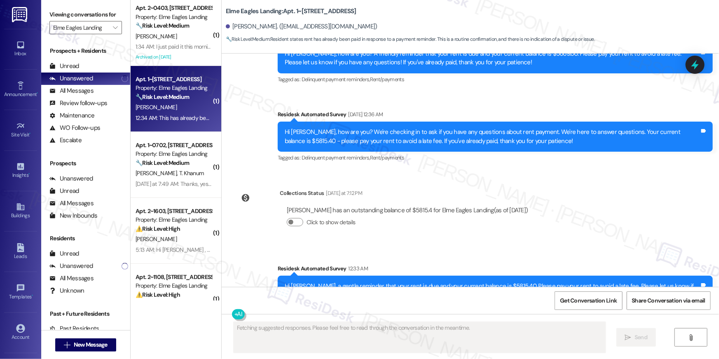
scroll to position [3772, 0]
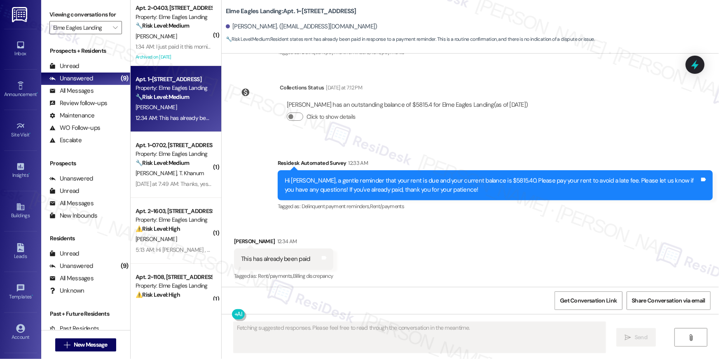
scroll to position [3773, 0]
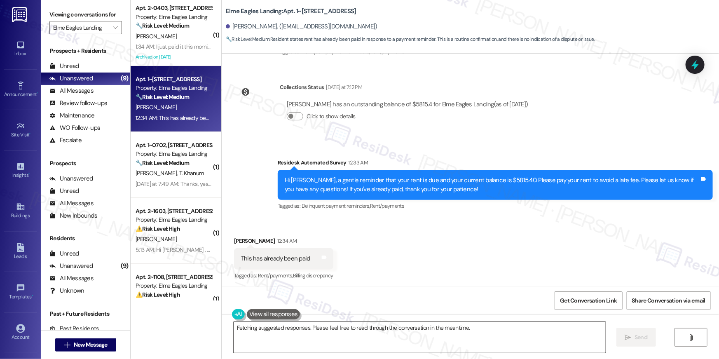
click at [373, 340] on textarea "Hi {{first_name}}, thanks for letting us know! I'm happy to hear your balance i…" at bounding box center [420, 337] width 372 height 31
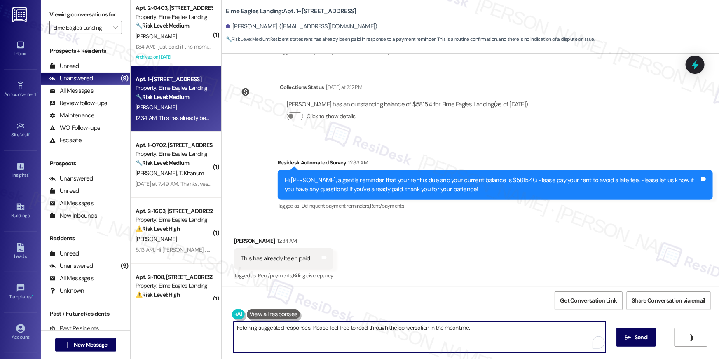
drag, startPoint x: 336, startPoint y: 326, endPoint x: 347, endPoint y: 341, distance: 18.3
click at [346, 342] on textarea "Hi {{first_name}}, thanks for letting us know! I'm happy to hear your balance i…" at bounding box center [420, 337] width 372 height 31
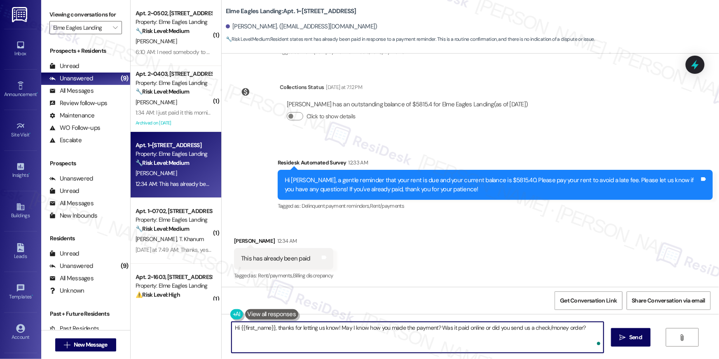
type textarea "Hi {{first_name}}, thanks for letting us know! May I know how you made the paym…"
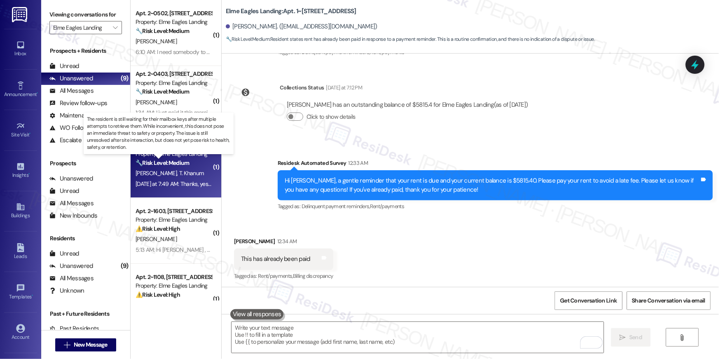
click at [185, 160] on strong "🔧 Risk Level: Medium" at bounding box center [163, 162] width 54 height 7
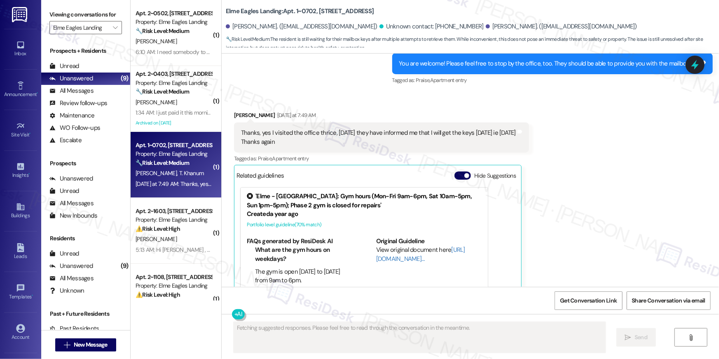
scroll to position [1705, 0]
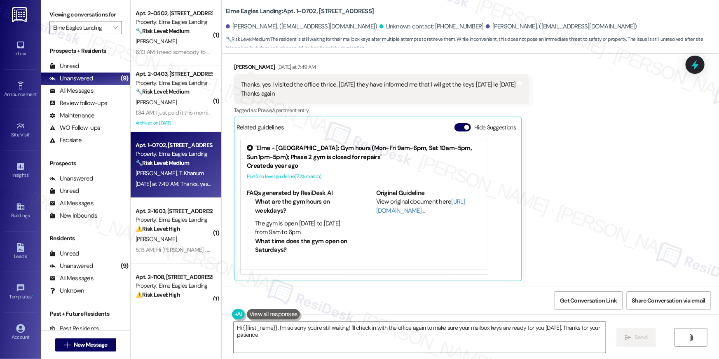
type textarea "Hi {{first_name}}, I'm so sorry you're still waiting! I'll check in with the of…"
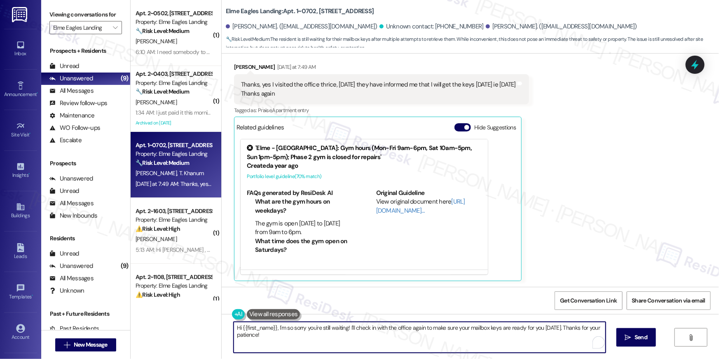
click at [303, 336] on textarea "Hi {{first_name}}, I'm so sorry you're still waiting! I'll check in with the of…" at bounding box center [420, 337] width 372 height 31
click at [367, 337] on textarea "Hi {{first_name}}, I'm so sorry you're still waiting! I'll check in with the of…" at bounding box center [420, 337] width 372 height 31
click at [418, 333] on textarea "Hi {{first_name}}, I'm so sorry you're still waiting! I'll check in with the of…" at bounding box center [420, 337] width 372 height 31
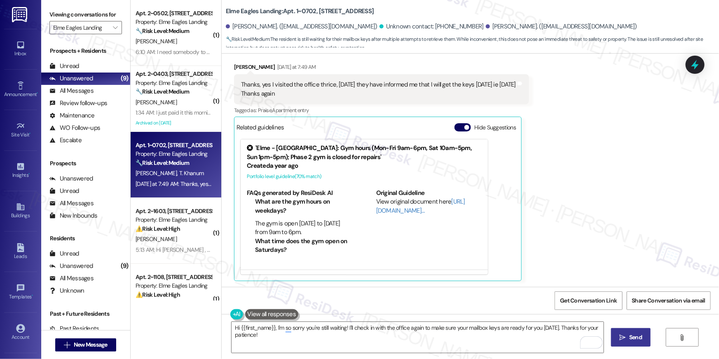
click at [619, 329] on button " Send" at bounding box center [631, 337] width 40 height 19
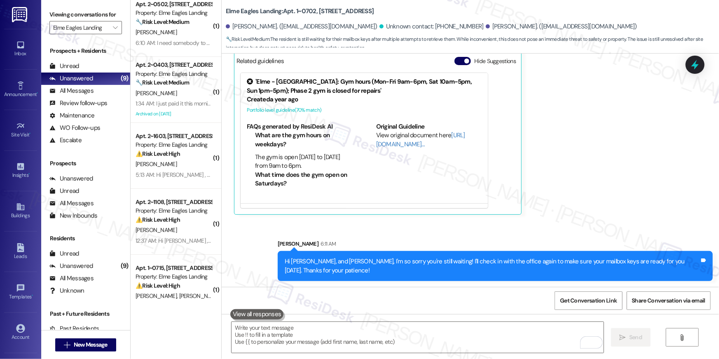
scroll to position [0, 0]
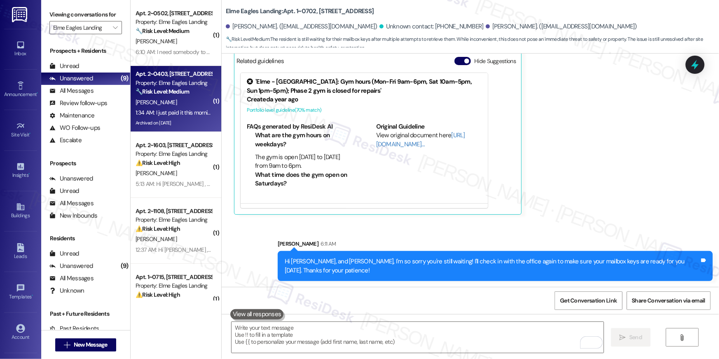
click at [166, 99] on div "[PERSON_NAME]" at bounding box center [174, 102] width 78 height 10
type textarea "Fetching suggested responses. Please feel free to read through the conversation…"
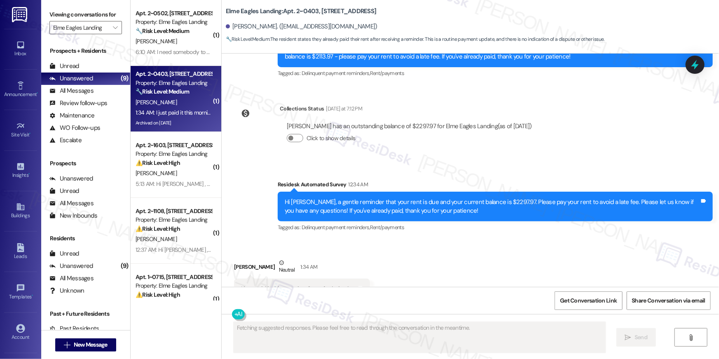
scroll to position [11477, 0]
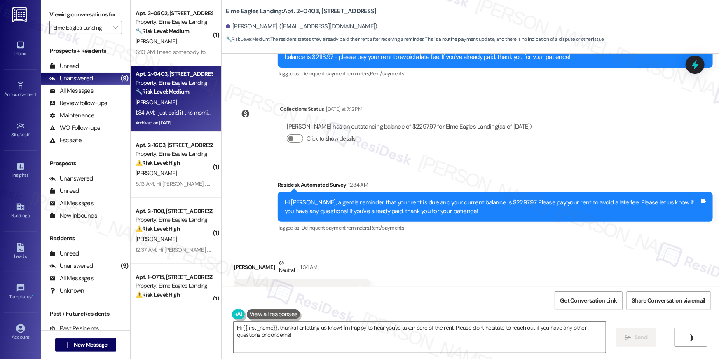
click at [426, 264] on div "Received via SMS [PERSON_NAME][GEOGRAPHIC_DATA] 1:34 AM I just paid it this mor…" at bounding box center [470, 279] width 497 height 78
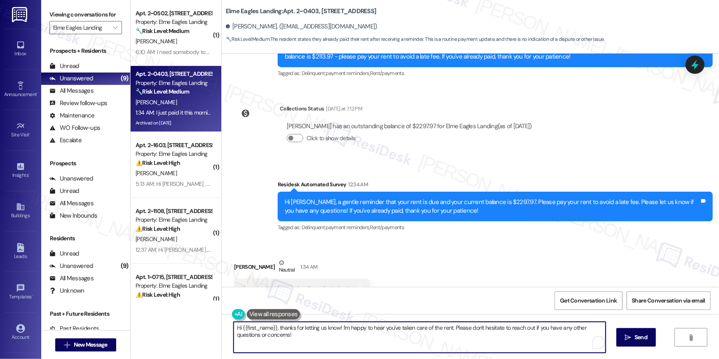
click at [428, 331] on textarea "Hi {{first_name}}, thanks for letting us know! I'm happy to hear you've taken c…" at bounding box center [420, 337] width 372 height 31
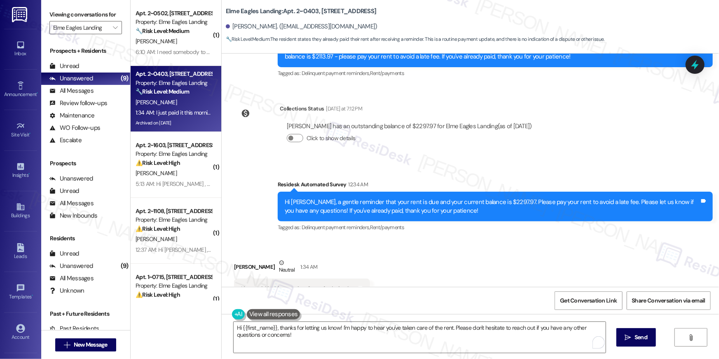
click at [349, 319] on div "Hi {{first_name}}, thanks for letting us know! I'm happy to hear you've taken c…" at bounding box center [470, 345] width 497 height 62
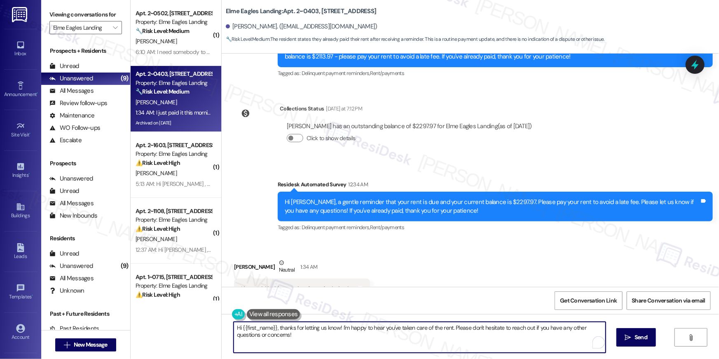
drag, startPoint x: 360, startPoint y: 342, endPoint x: 366, endPoint y: 342, distance: 6.2
click at [360, 342] on textarea "Hi {{first_name}}, thanks for letting us know! I'm happy to hear you've taken c…" at bounding box center [420, 337] width 372 height 31
click at [426, 344] on textarea "Hi {{first_name}}, thanks for letting us know! I'm happy to hear you've taken c…" at bounding box center [418, 337] width 372 height 31
drag, startPoint x: 388, startPoint y: 330, endPoint x: 449, endPoint y: 327, distance: 61.9
click at [449, 327] on textarea "Hi {{first_name}}, thanks for letting us know! I'm happy to hear you've taken c…" at bounding box center [418, 337] width 372 height 31
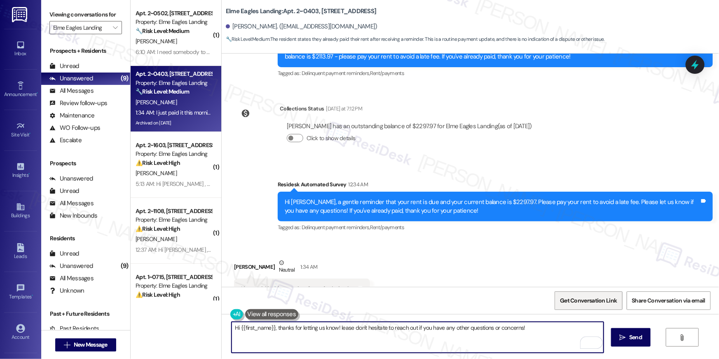
type textarea "Hi {{first_name}}, thanks for letting us know! Please don't hesitate to reach o…"
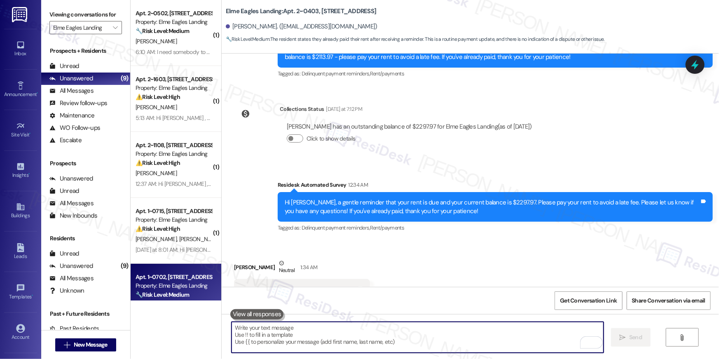
scroll to position [1, 0]
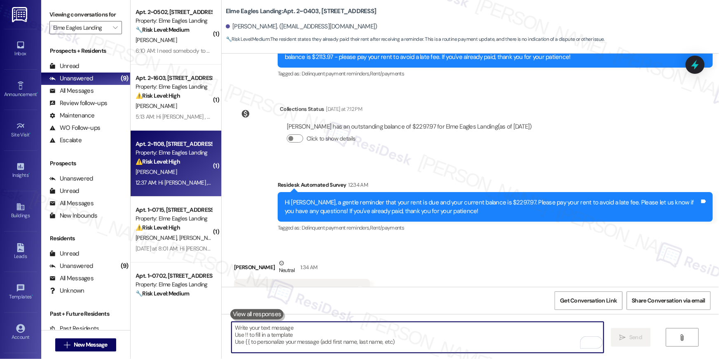
click at [165, 172] on div "I. Mcclendon" at bounding box center [174, 172] width 78 height 10
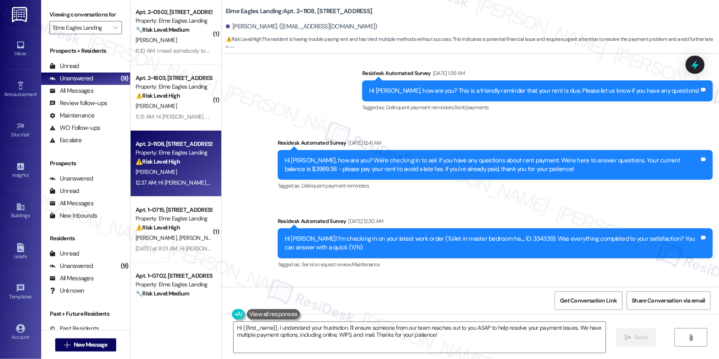
scroll to position [629, 0]
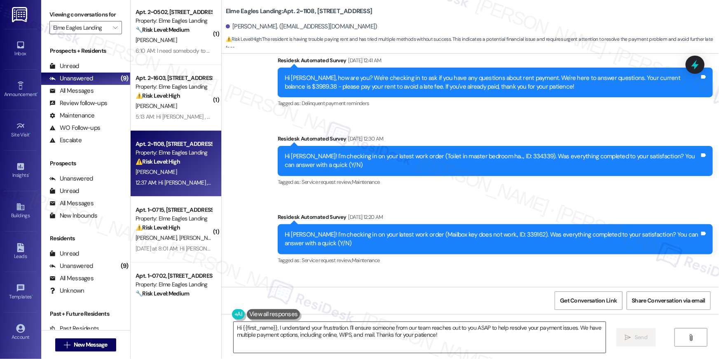
click at [436, 342] on textarea "Hi {{first_name}}, I understand your frustration. I'll ensure someone from our …" at bounding box center [420, 337] width 372 height 31
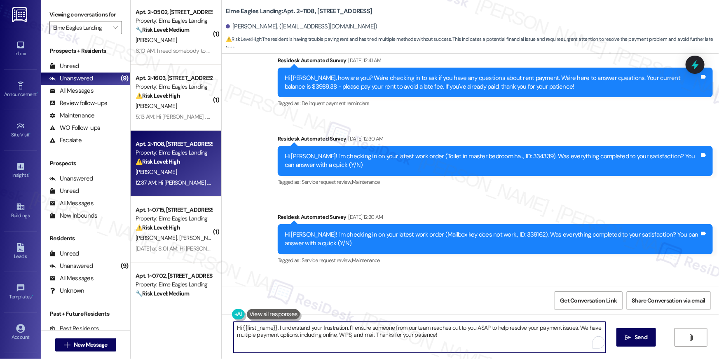
drag, startPoint x: 454, startPoint y: 339, endPoint x: 344, endPoint y: 327, distance: 111.4
click at [344, 327] on textarea "Hi {{first_name}}, I understand your frustration. I'll ensure someone from our …" at bounding box center [420, 337] width 372 height 31
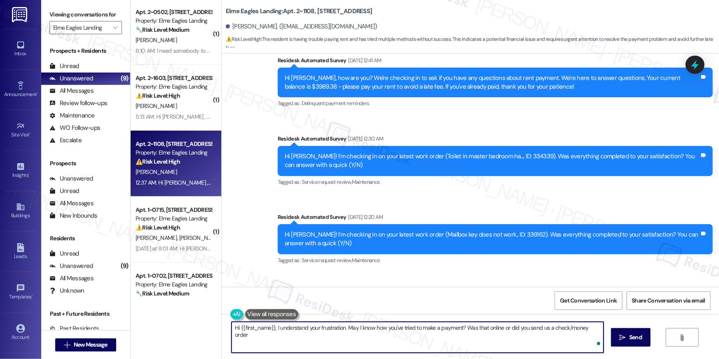
type textarea "Hi {{first_name}}, I understand your frustration. May I know how you've tried t…"
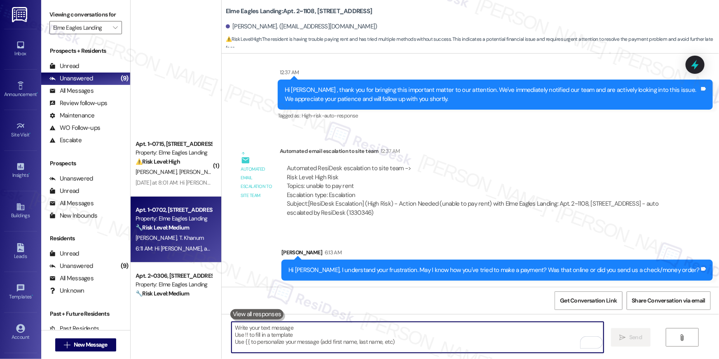
scroll to position [292, 0]
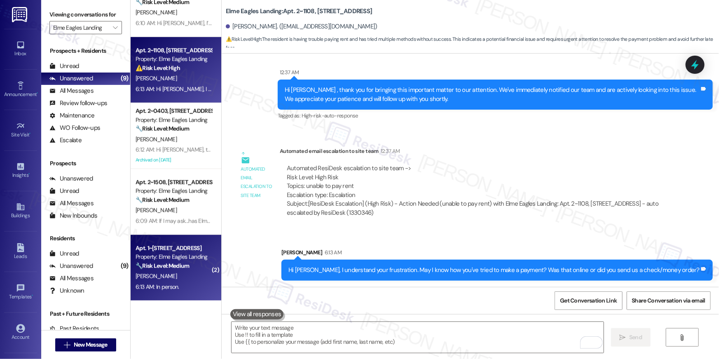
click at [180, 265] on strong "🔧 Risk Level: Medium" at bounding box center [163, 265] width 54 height 7
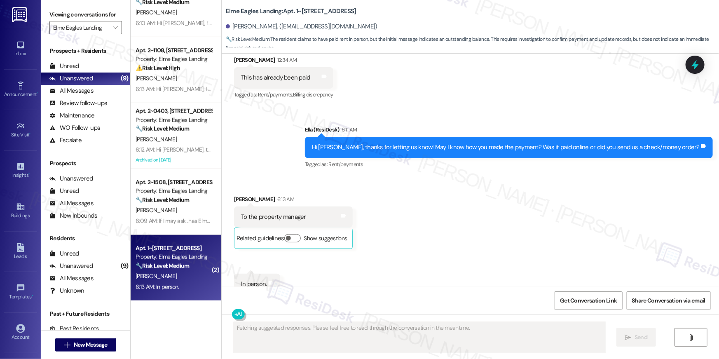
scroll to position [4024, 0]
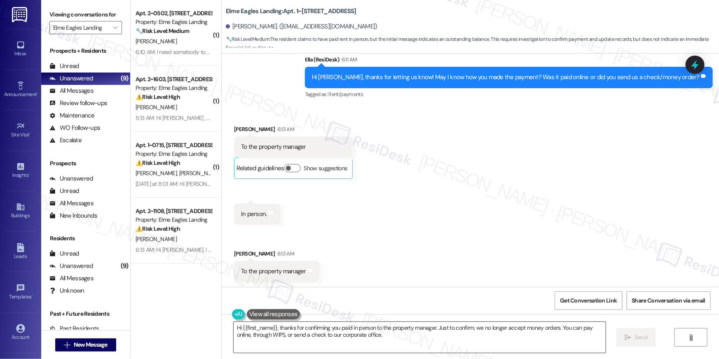
click at [350, 341] on textarea "Hi {{first_name}}, thanks for confirming you paid in person to the property man…" at bounding box center [420, 337] width 372 height 31
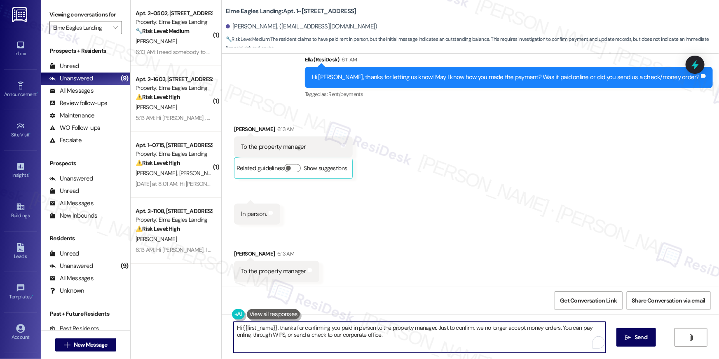
click at [350, 341] on textarea "Hi {{first_name}}, thanks for confirming you paid in person to the property man…" at bounding box center [420, 337] width 372 height 31
paste textarea "Thank you, {{first_name}}, for your payment! If you paid by money order / cashi…"
type textarea "Thank you, {{first_name}}, for your payment! If you paid by money order / cashi…"
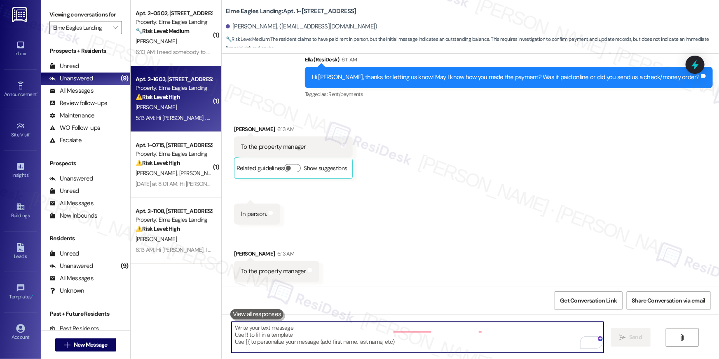
scroll to position [4081, 0]
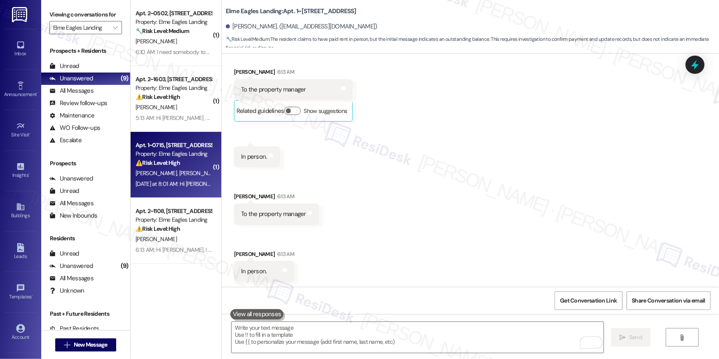
click at [164, 191] on div "Apt. 1~0715, 860 Rock Quarry Road Property: Elme Eagles Landing ⚠️ Risk Level: …" at bounding box center [176, 165] width 91 height 66
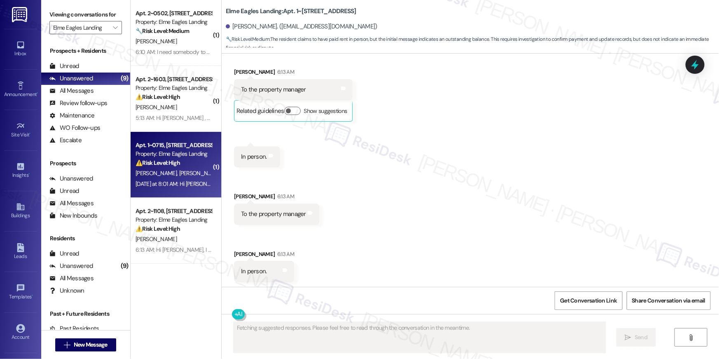
type textarea "Fetching suggested responses. Please feel free to read through the conversation…"
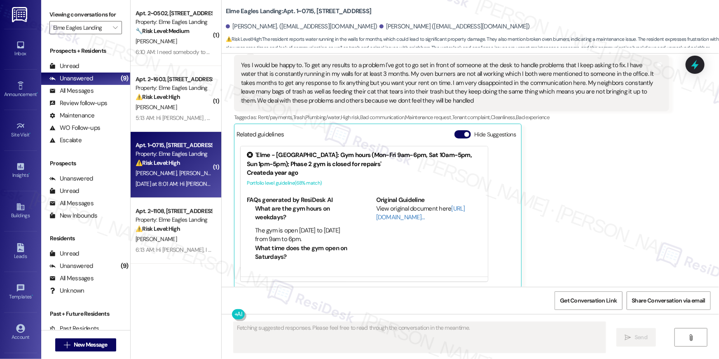
scroll to position [317, 0]
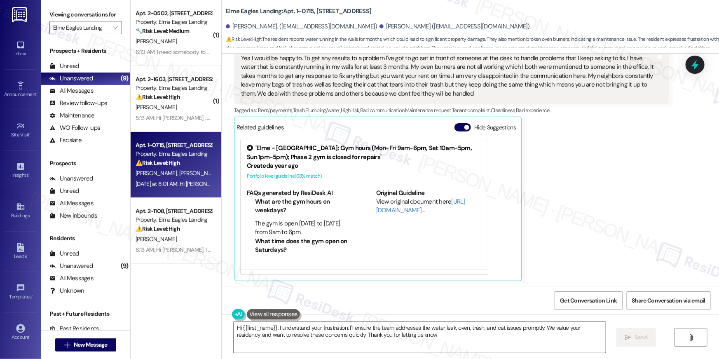
type textarea "Hi {{first_name}}, I understand your frustration. I'll ensure the team addresse…"
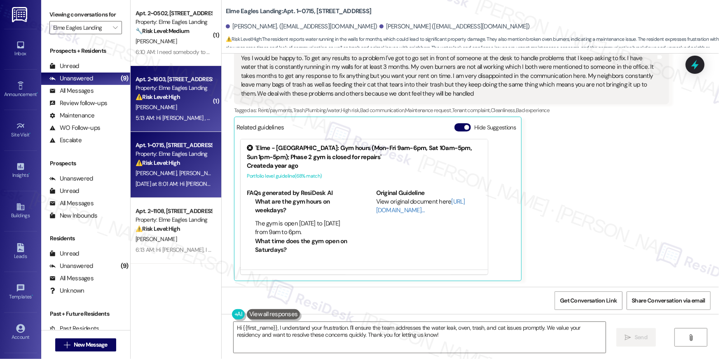
click at [180, 116] on div "5:13 AM: Hi Jonaisha , thank you for bringing this important matter to our atte…" at bounding box center [409, 117] width 547 height 7
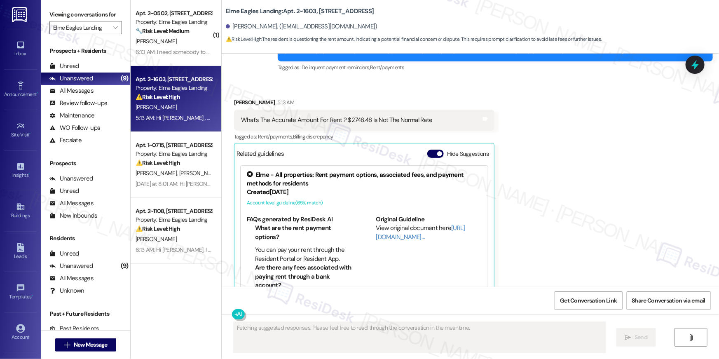
scroll to position [32, 0]
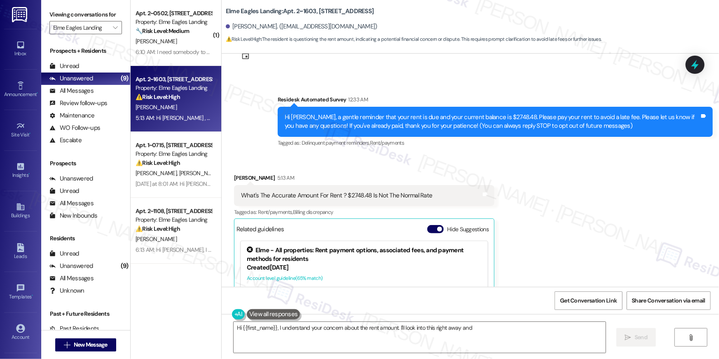
click at [112, 35] on div "Viewing conversations for Elme Eagles Landing " at bounding box center [85, 21] width 89 height 42
type textarea "Hi {{first_name}}, I understand your concern about the rent amount. I'll look i…"
click at [113, 27] on span "" at bounding box center [115, 27] width 8 height 13
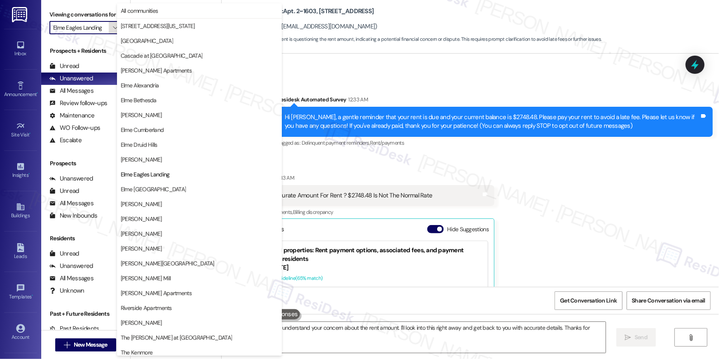
scroll to position [78, 0]
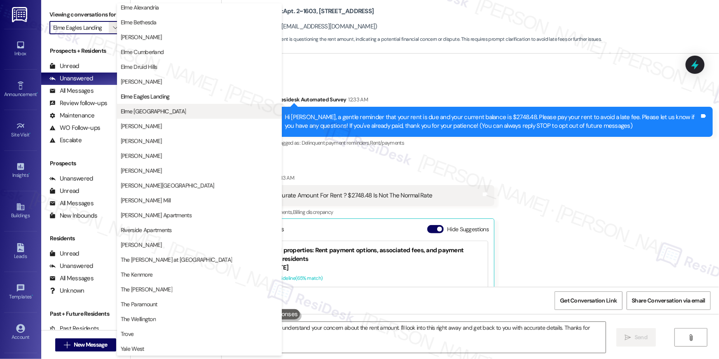
drag, startPoint x: 166, startPoint y: 119, endPoint x: 167, endPoint y: 110, distance: 9.1
click at [167, 110] on div "Elme Druid Hills Elme Dulles Elme Eagles Landing Elme Germantown Elme Herndon E…" at bounding box center [199, 133] width 165 height 148
click at [167, 110] on span "Elme [GEOGRAPHIC_DATA]" at bounding box center [199, 111] width 157 height 8
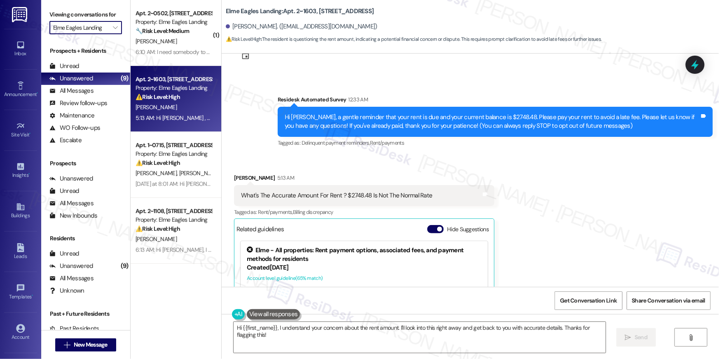
type input "Elme [GEOGRAPHIC_DATA]"
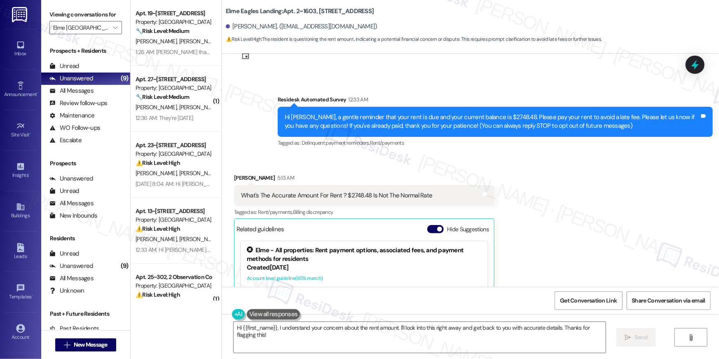
click at [532, 179] on div "Received via SMS Jonaisha Tomblin 5:13 AM What's The Accurate Amount For Rent ?…" at bounding box center [470, 269] width 497 height 229
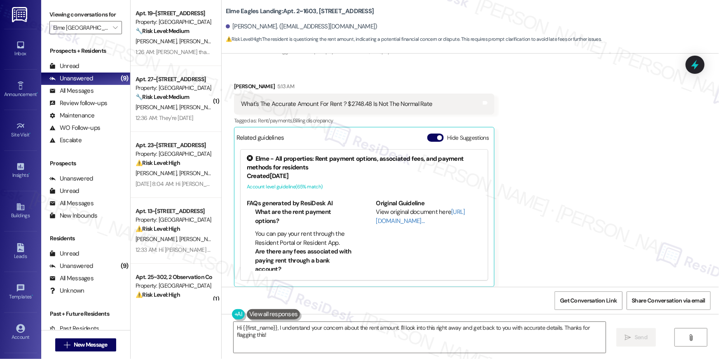
scroll to position [309, 0]
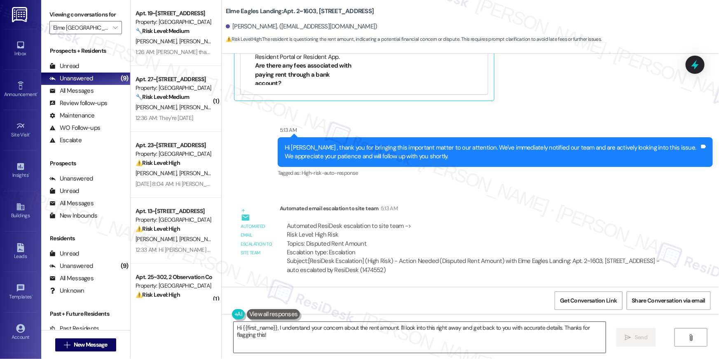
click at [294, 339] on textarea "Hi {{first_name}}, I understand your concern about the rent amount. I'll look i…" at bounding box center [420, 337] width 372 height 31
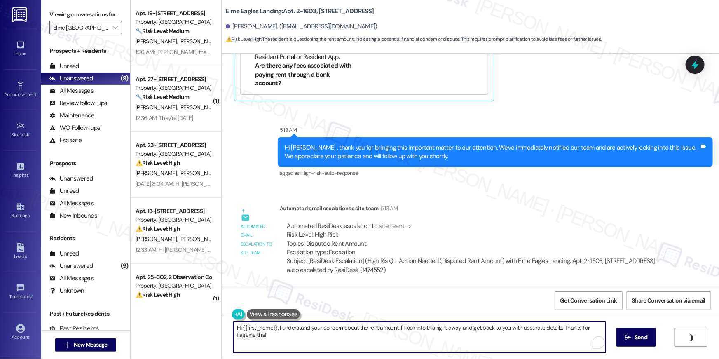
click at [380, 337] on textarea "Hi {{first_name}}, I understand your concern about the rent amount. I'll look i…" at bounding box center [420, 337] width 372 height 31
click at [412, 335] on textarea "Hi {{first_name}}, I understand your concern about the rent amount. I'll look i…" at bounding box center [420, 337] width 372 height 31
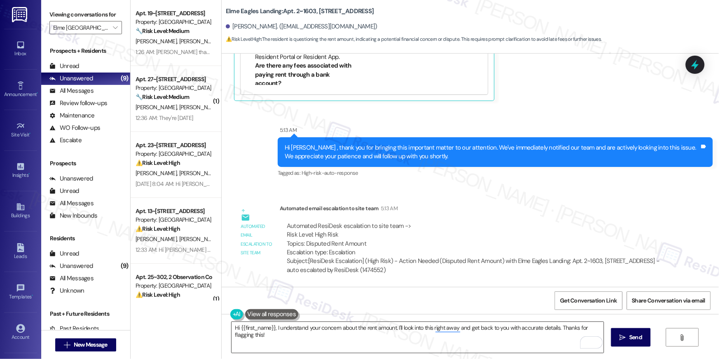
click at [346, 348] on textarea "Hi {{first_name}}, I understand your concern about the rent amount. I'll look i…" at bounding box center [418, 337] width 372 height 31
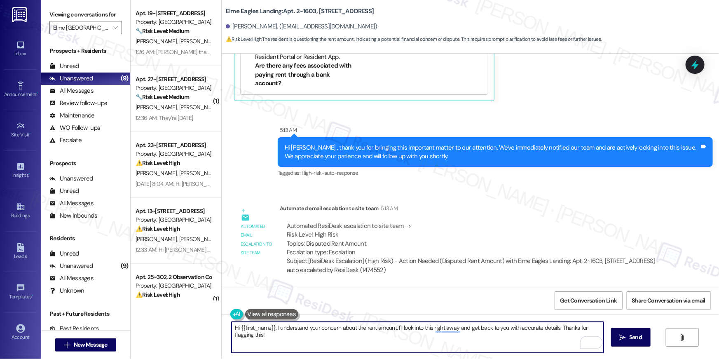
click at [346, 348] on textarea "Hi {{first_name}}, I understand your concern about the rent amount. I'll look i…" at bounding box center [418, 337] width 372 height 31
paste textarea "Thank you, {{first_name}}, for your payment! If you paid by money order / cashi…"
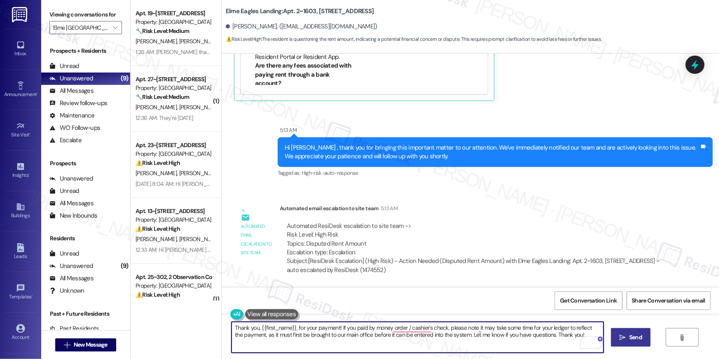
type textarea "Thank you, {{first_name}}, for your payment! If you paid by money order / cashi…"
click at [622, 330] on button " Send" at bounding box center [631, 337] width 40 height 19
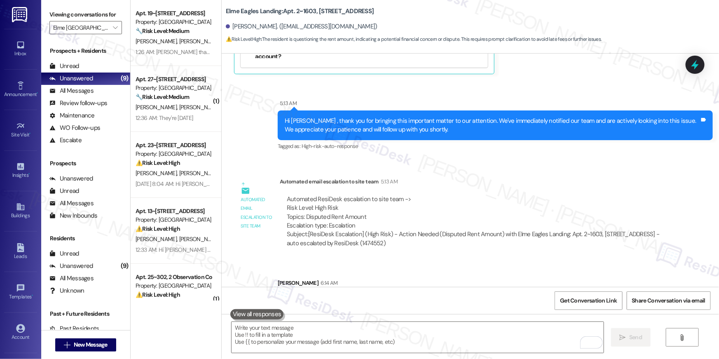
scroll to position [376, 0]
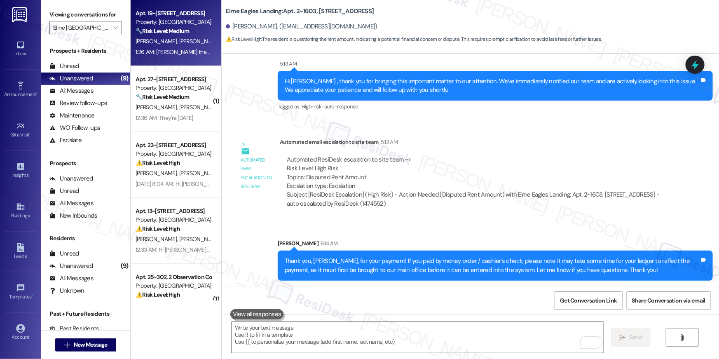
click at [158, 46] on div "A. Taylor R. Barnett" at bounding box center [174, 41] width 78 height 10
type textarea "Fetching suggested responses. Please feel free to read through the conversation…"
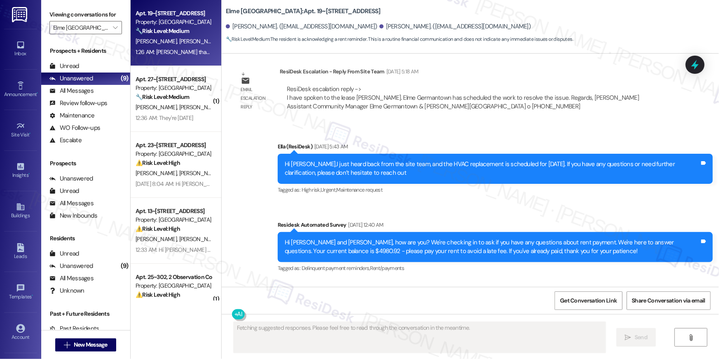
scroll to position [11246, 0]
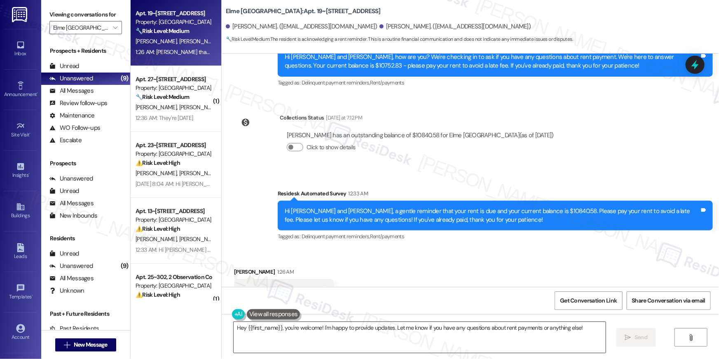
click at [415, 349] on textarea "Hey {{first_name}}, you're welcome! I'm happy to provide updates. Let me know i…" at bounding box center [420, 337] width 372 height 31
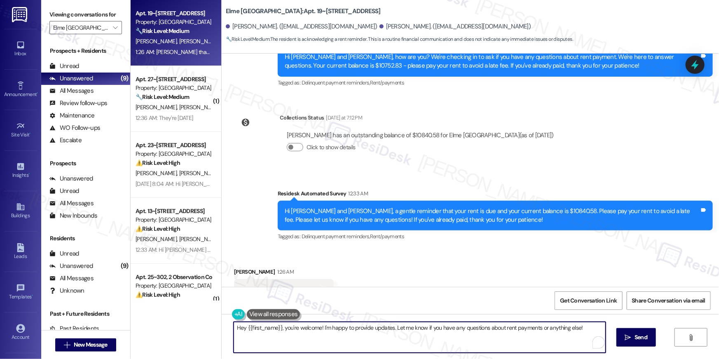
click at [415, 349] on textarea "Hey {{first_name}}, you're welcome! I'm happy to provide updates. Let me know i…" at bounding box center [420, 337] width 372 height 31
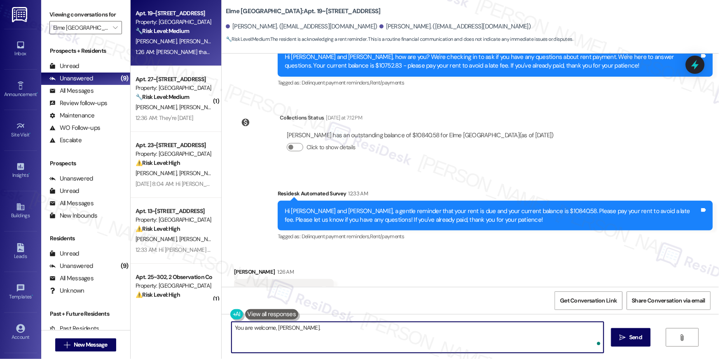
type textarea "You are welcome, Richard."
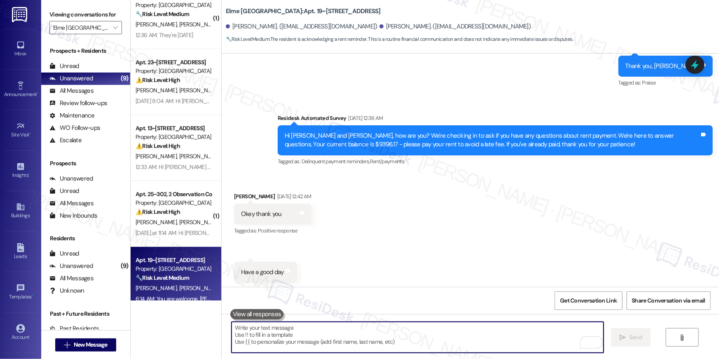
scroll to position [29, 0]
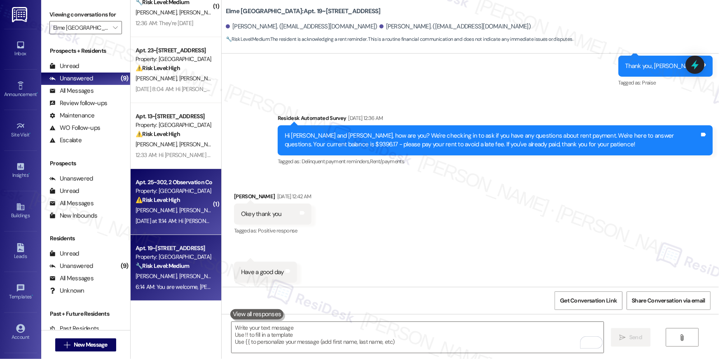
click at [179, 210] on span "A. Benitez" at bounding box center [199, 209] width 41 height 7
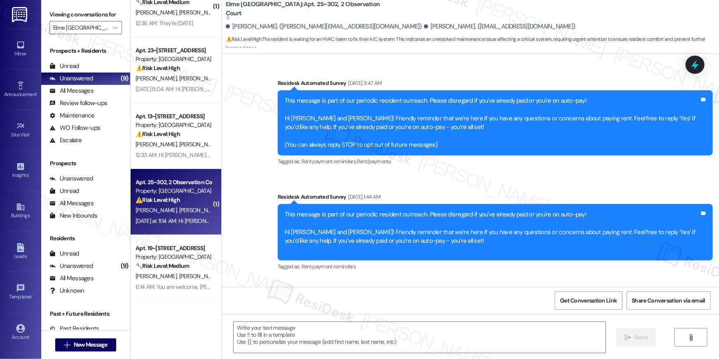
scroll to position [2883, 0]
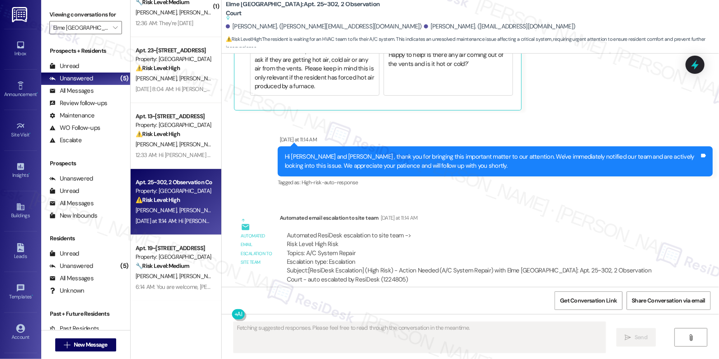
click at [179, 208] on span "A. Benitez" at bounding box center [199, 209] width 41 height 7
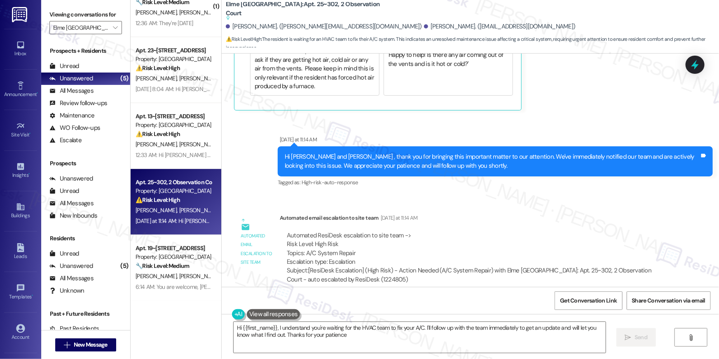
type textarea "Hi {{first_name}}, I understand you're waiting for the HVAC team to fix your A/…"
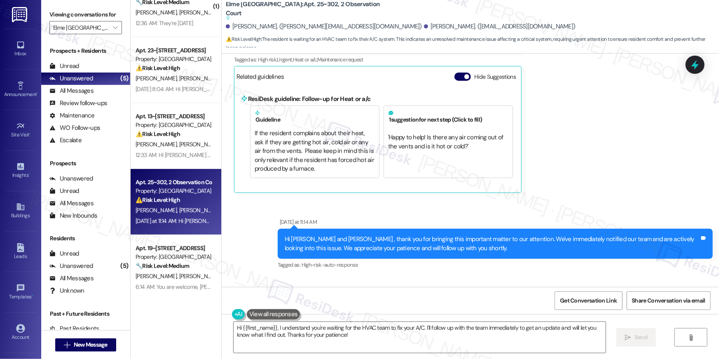
scroll to position [2540, 0]
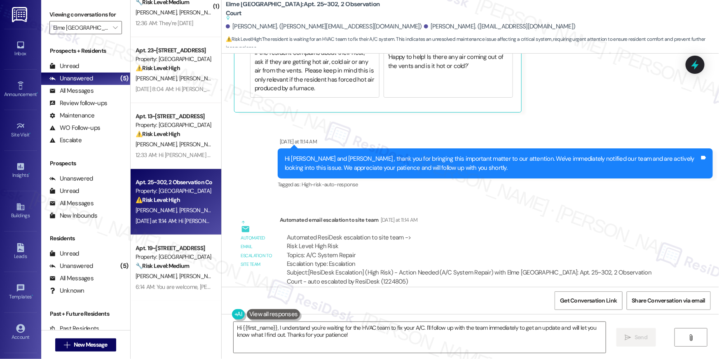
scroll to position [2883, 0]
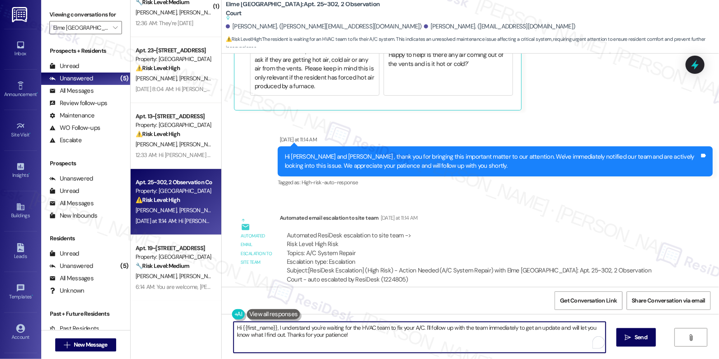
drag, startPoint x: 339, startPoint y: 345, endPoint x: 345, endPoint y: 339, distance: 8.5
click at [339, 345] on textarea "Hi {{first_name}}, I understand you're waiting for the HVAC team to fix your A/…" at bounding box center [420, 337] width 372 height 31
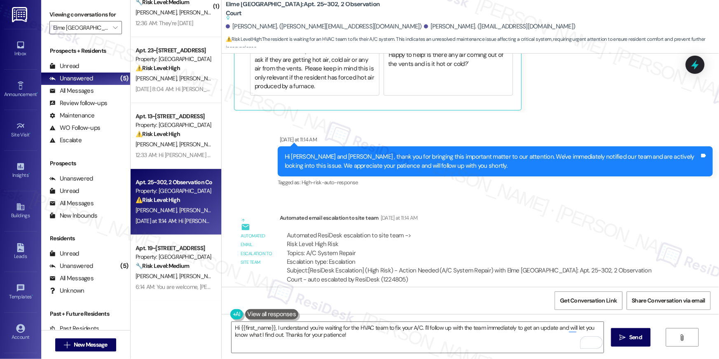
click at [443, 231] on div "Automated ResiDesk escalation to site team -> Risk Level: High Risk Topics: A/C…" at bounding box center [474, 248] width 375 height 35
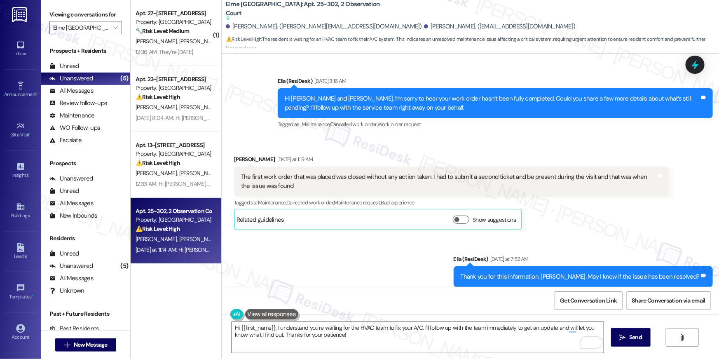
scroll to position [0, 0]
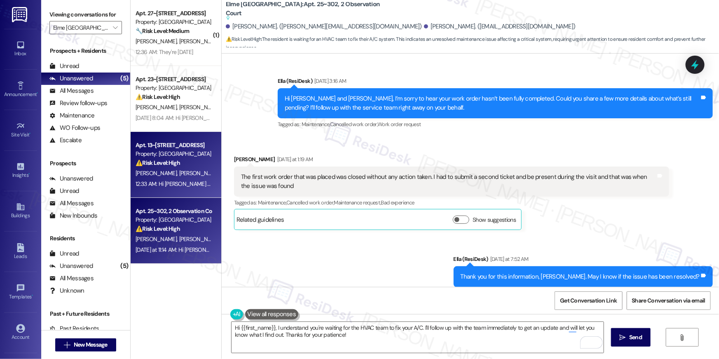
click at [179, 187] on div "12:33 AM: Hi [PERSON_NAME] and [PERSON_NAME] , thank you for bringing this impo…" at bounding box center [174, 184] width 78 height 10
type textarea "Fetching suggested responses. Please feel free to read through the conversation…"
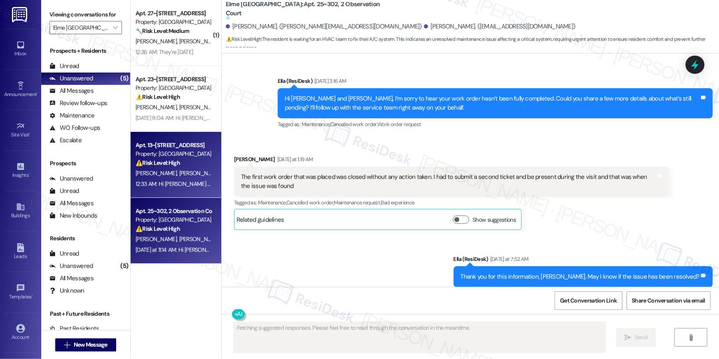
click at [188, 227] on div "⚠️ Risk Level: High The resident is waiting for an HVAC team to fix their A/C s…" at bounding box center [174, 229] width 76 height 9
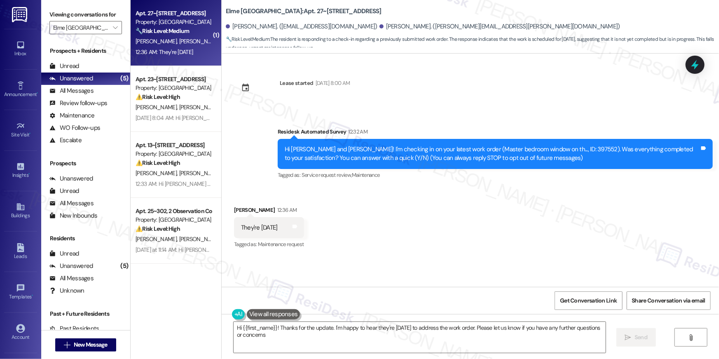
type textarea "Hi {{first_name}}! Thanks for the update. I'm happy to hear they're [DATE] to a…"
click at [384, 343] on textarea "Hi {{first_name}}! Thanks for the update. I'm happy to hear they're [DATE] to a…" at bounding box center [420, 337] width 372 height 31
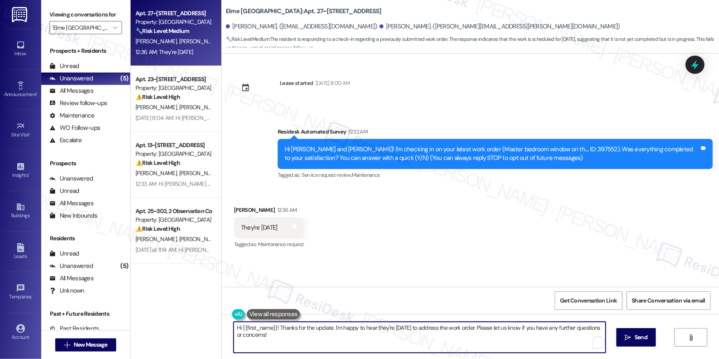
click at [397, 342] on textarea "Hi {{first_name}}! Thanks for the update. I'm happy to hear they're [DATE] to a…" at bounding box center [420, 337] width 372 height 31
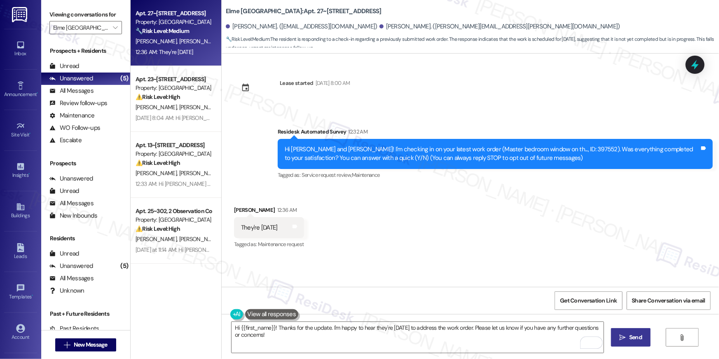
click at [637, 335] on span "Send" at bounding box center [635, 337] width 13 height 9
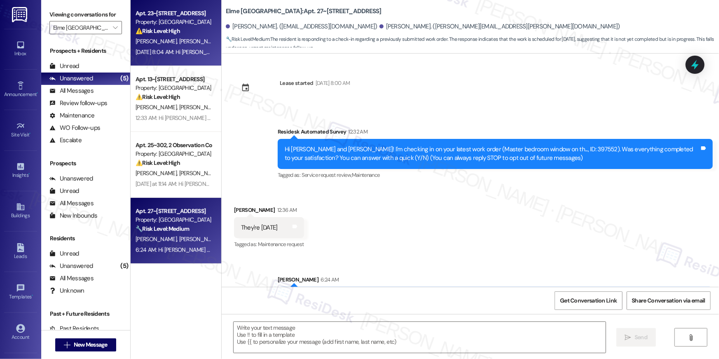
click at [160, 47] on div "[DATE] 8:04 AM: Hi [PERSON_NAME], [PERSON_NAME], [PERSON_NAME] and [PERSON_NAME…" at bounding box center [174, 52] width 78 height 10
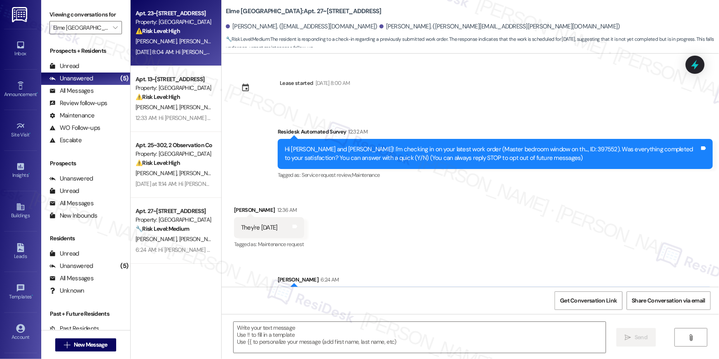
type textarea "Fetching suggested responses. Please feel free to read through the conversation…"
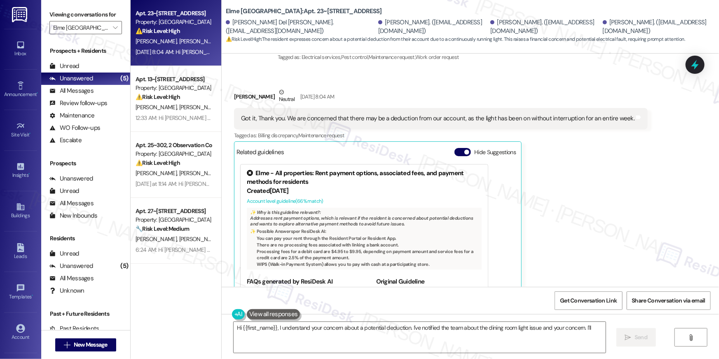
scroll to position [911, 0]
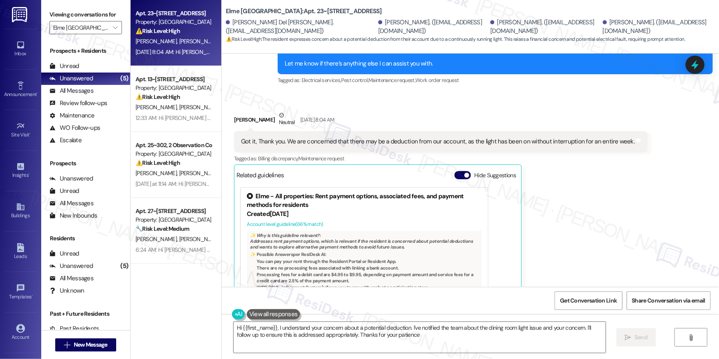
type textarea "Hi {{first_name}}, I understand your concern about a potential deduction. I've …"
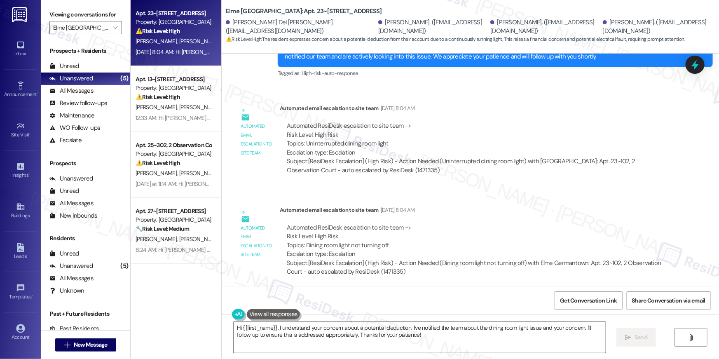
scroll to position [1320, 0]
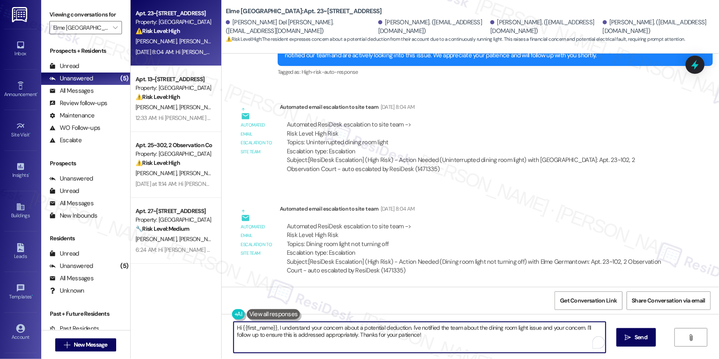
click at [438, 325] on textarea "Hi {{first_name}}, I understand your concern about a potential deduction. I've …" at bounding box center [420, 337] width 372 height 31
click at [435, 345] on textarea "Hi {{first_name}}, I understand your concern about a potential deduction. I've …" at bounding box center [420, 337] width 372 height 31
drag, startPoint x: 429, startPoint y: 342, endPoint x: 479, endPoint y: 337, distance: 49.7
click at [479, 337] on textarea "Hi {{first_name}}, I understand your concern about a potential deduction. I've …" at bounding box center [418, 337] width 372 height 31
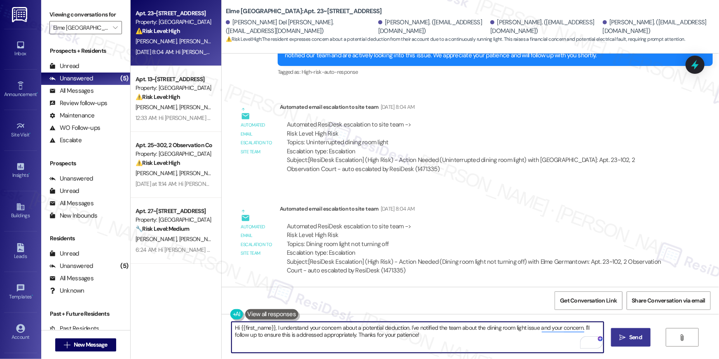
click at [623, 337] on icon "" at bounding box center [623, 337] width 6 height 7
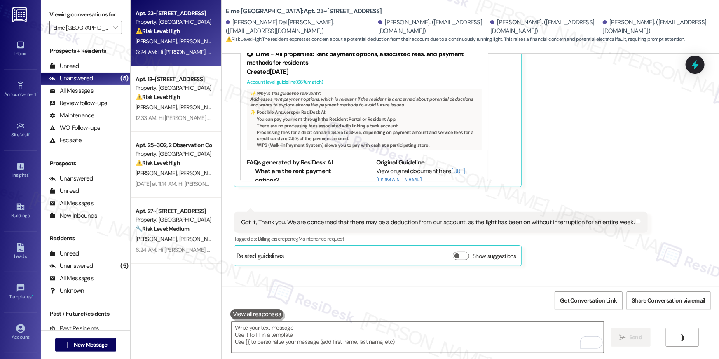
scroll to position [1039, 0]
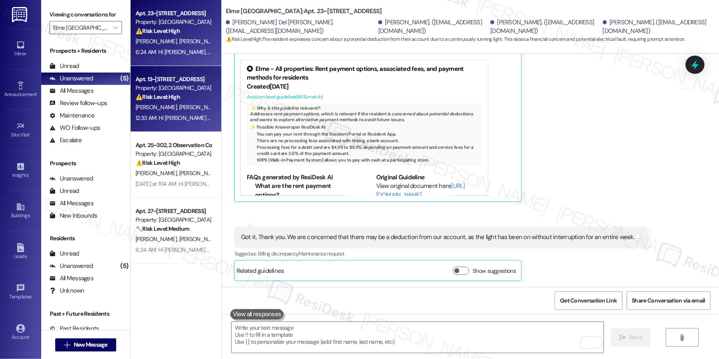
click at [168, 111] on div "R. Truss N. Bey" at bounding box center [174, 107] width 78 height 10
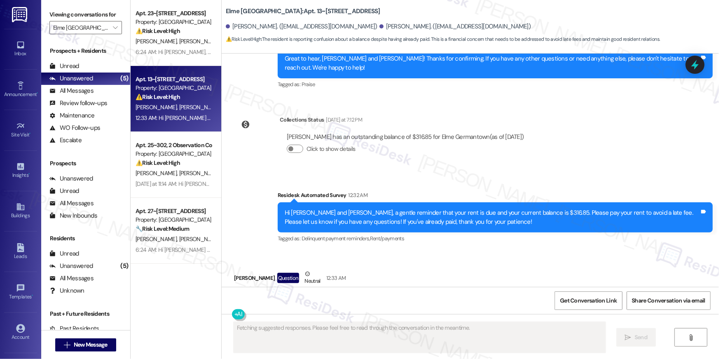
scroll to position [1179, 0]
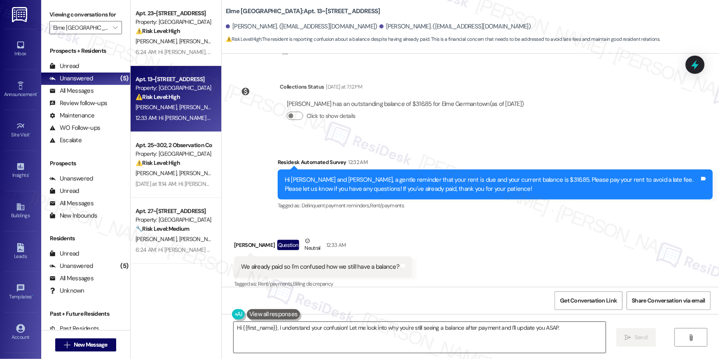
click at [373, 333] on textarea "Hi {{first_name}}, I understand your confusion! Let me look into why you're sti…" at bounding box center [420, 337] width 372 height 31
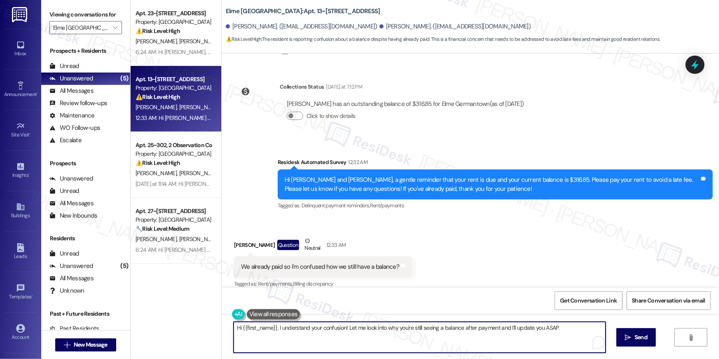
click at [376, 342] on textarea "Hi {{first_name}}, I understand your confusion! Let me look into why you're sti…" at bounding box center [420, 337] width 372 height 31
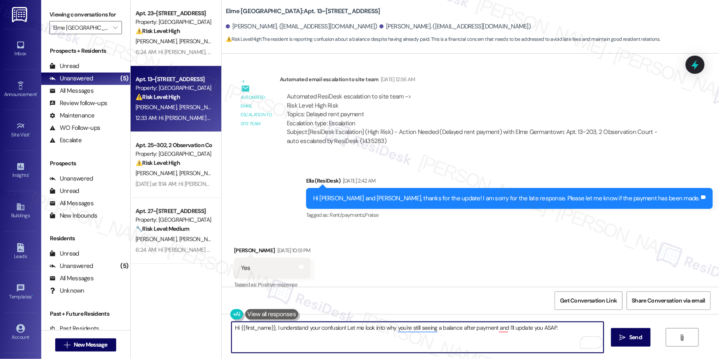
scroll to position [1434, 0]
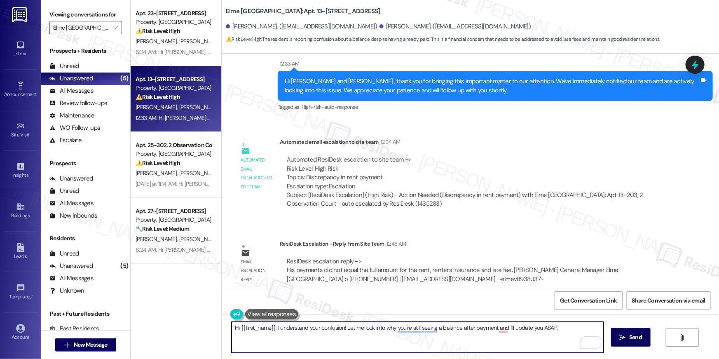
click at [309, 338] on textarea "Hi {{first_name}}, I understand your confusion! Let me look into why you're sti…" at bounding box center [418, 337] width 372 height 31
click at [478, 346] on textarea "Hi {{first_name}}, I understand your confusion! Let me look into why you're sti…" at bounding box center [418, 337] width 372 height 31
paste textarea "’m only able to view the total balance on my end. For a detailed breakdown of y…"
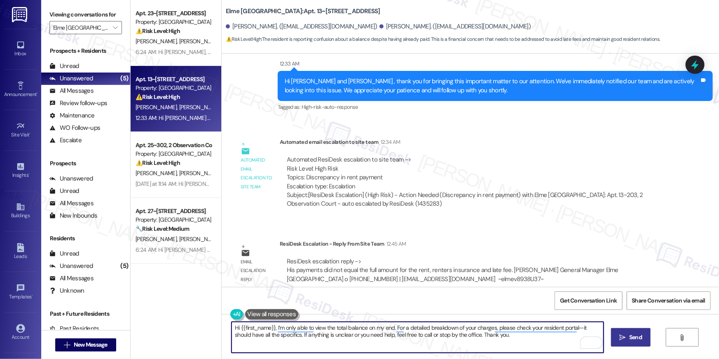
type textarea "Hi {{first_name}}, I’m only able to view the total balance on my end. For a det…"
click at [637, 339] on span "Send" at bounding box center [635, 337] width 13 height 9
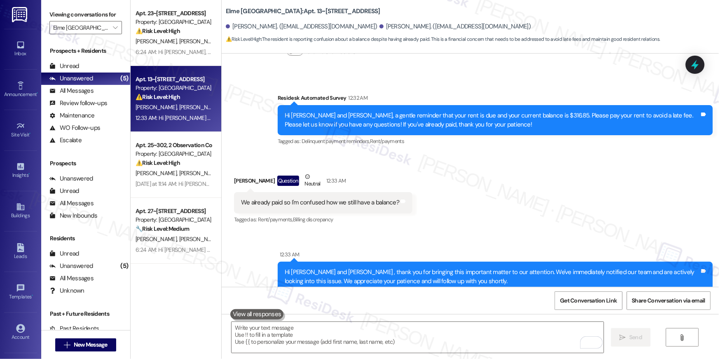
scroll to position [1179, 0]
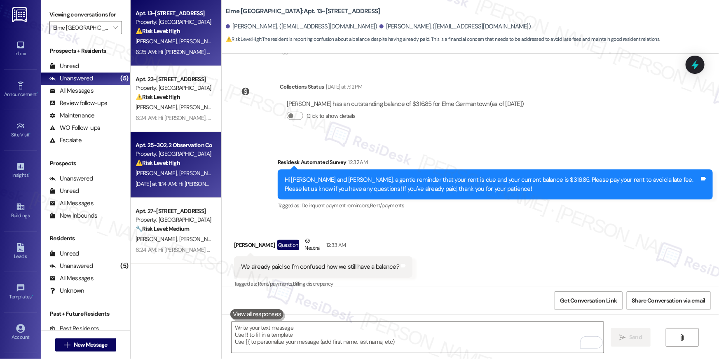
click at [178, 161] on div "⚠️ Risk Level: High The resident is waiting for an HVAC team to fix their A/C s…" at bounding box center [174, 163] width 76 height 9
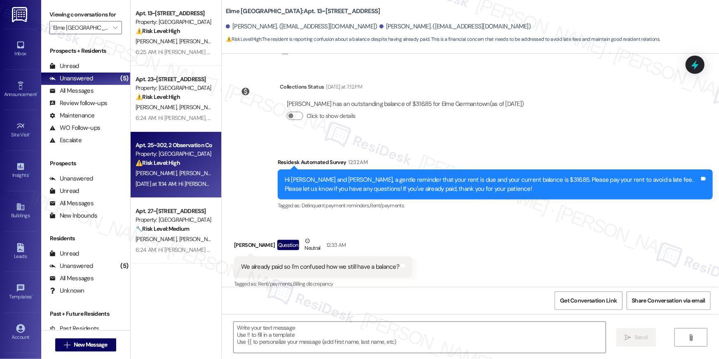
type textarea "Fetching suggested responses. Please feel free to read through the conversation…"
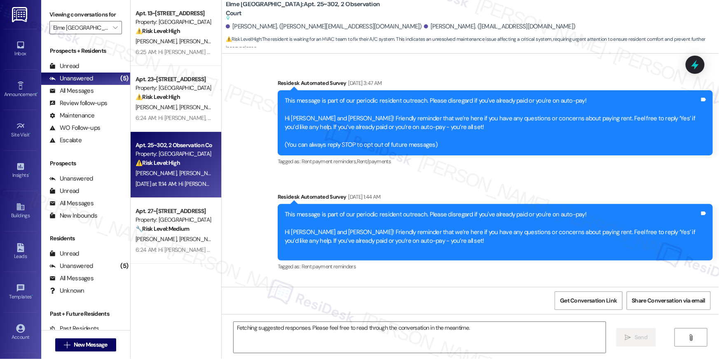
scroll to position [2883, 0]
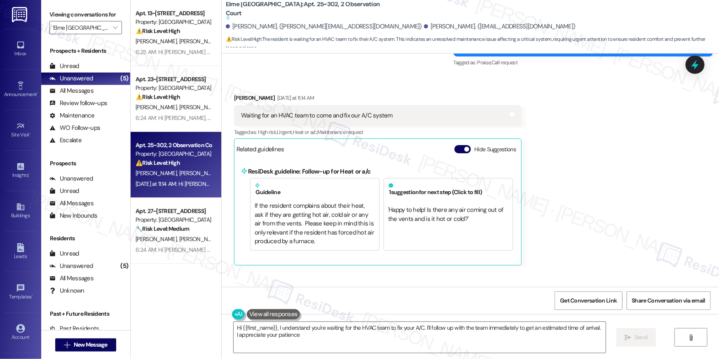
type textarea "Hi {{first_name}}, I understand you're waiting for the HVAC team to fix your A/…"
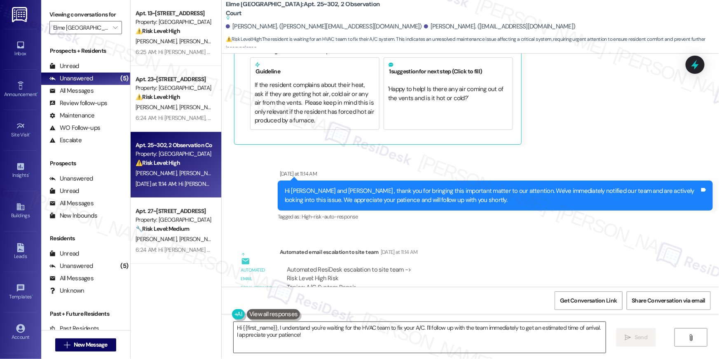
scroll to position [2867, 0]
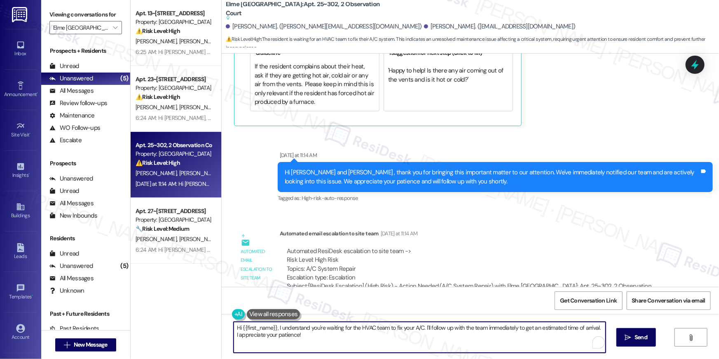
click at [338, 337] on textarea "Hi {{first_name}}, I understand you're waiting for the HVAC team to fix your A/…" at bounding box center [420, 337] width 372 height 31
click at [394, 340] on textarea "Hi {{first_name}}, I understand you're waiting for the HVAC team to fix your A/…" at bounding box center [420, 337] width 372 height 31
click at [426, 341] on textarea "Hi {{first_name}}, I understand you're waiting for the HVAC team to fix your A/…" at bounding box center [420, 337] width 372 height 31
click at [482, 339] on textarea "Hi {{first_name}}, I understand you're waiting for the HVAC team to fix your A/…" at bounding box center [420, 337] width 372 height 31
click at [523, 337] on textarea "Hi {{first_name}}, I understand you're waiting for the HVAC team to fix your A/…" at bounding box center [418, 337] width 372 height 31
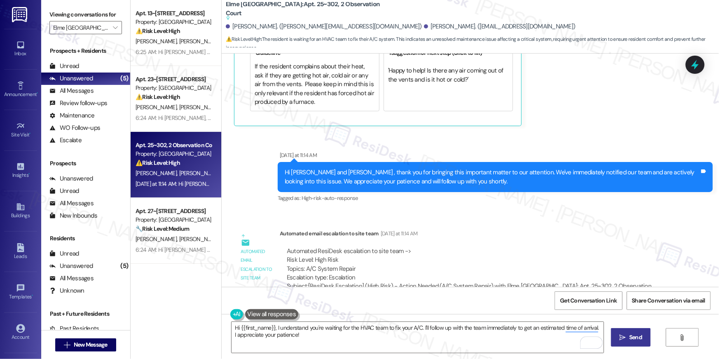
click at [635, 337] on span "Send" at bounding box center [635, 337] width 13 height 9
click at [116, 31] on button "" at bounding box center [115, 27] width 13 height 13
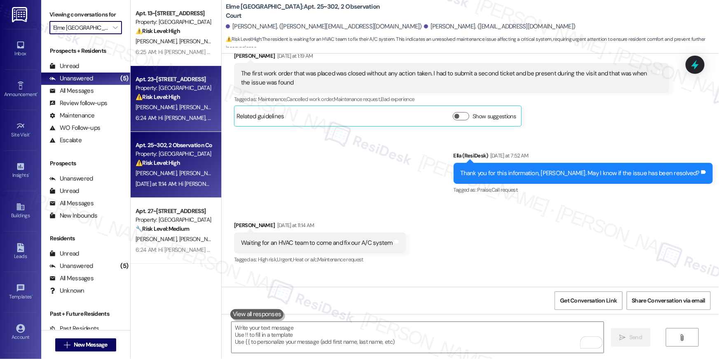
scroll to position [2576, 0]
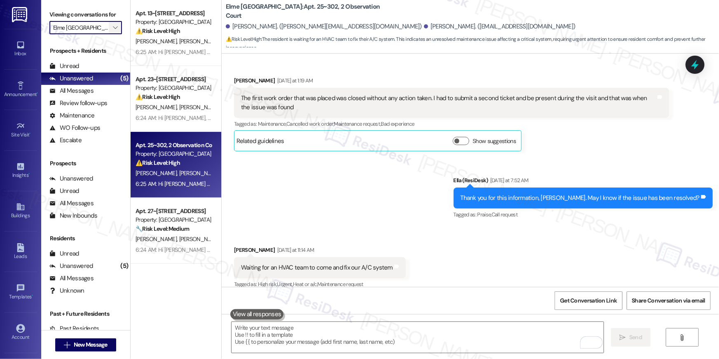
click at [109, 29] on button "" at bounding box center [115, 27] width 13 height 13
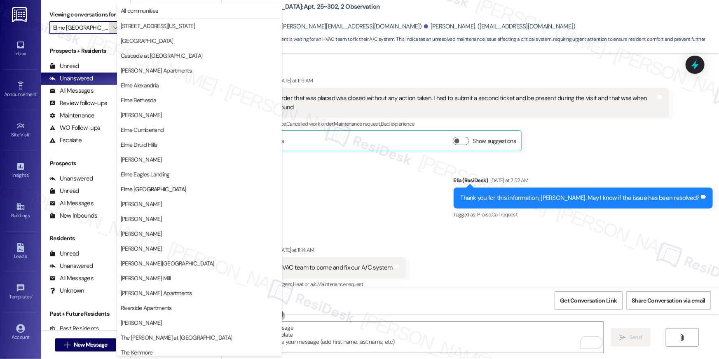
scroll to position [78, 0]
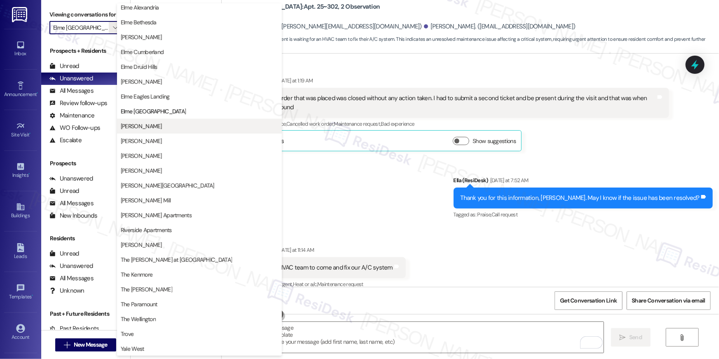
click at [178, 124] on span "[PERSON_NAME]" at bounding box center [199, 126] width 157 height 8
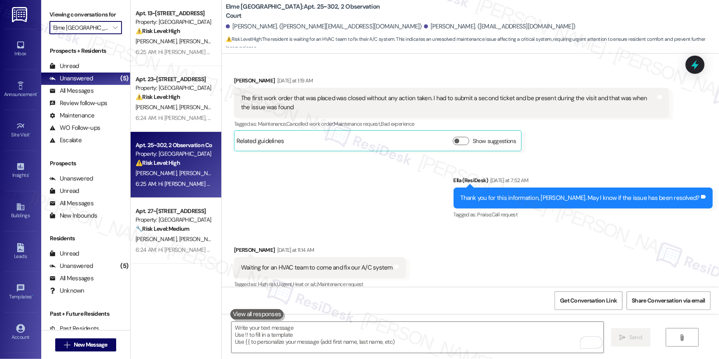
type input "[PERSON_NAME]"
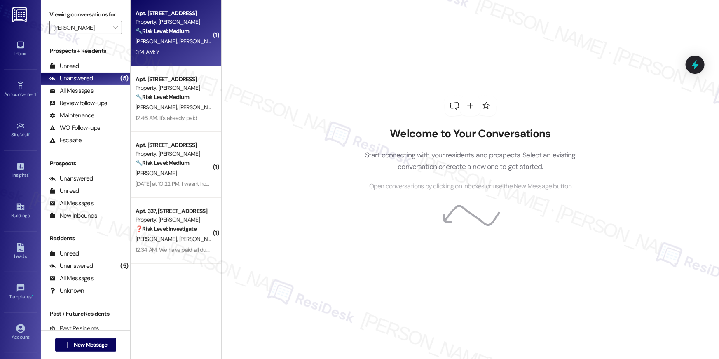
click at [184, 62] on div "Apt. 703, 2511 Farmcrest Drive Property: Elme Herndon 🔧 Risk Level: Medium The …" at bounding box center [176, 33] width 91 height 66
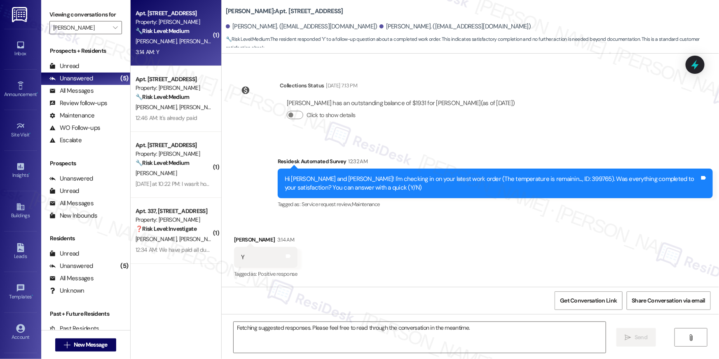
scroll to position [622, 0]
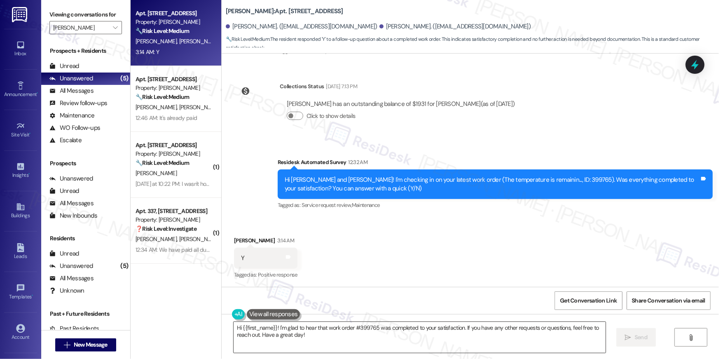
click at [415, 344] on textarea "Hi {{first_name}}! I'm glad to hear that work order #399765 was completed to yo…" at bounding box center [420, 337] width 372 height 31
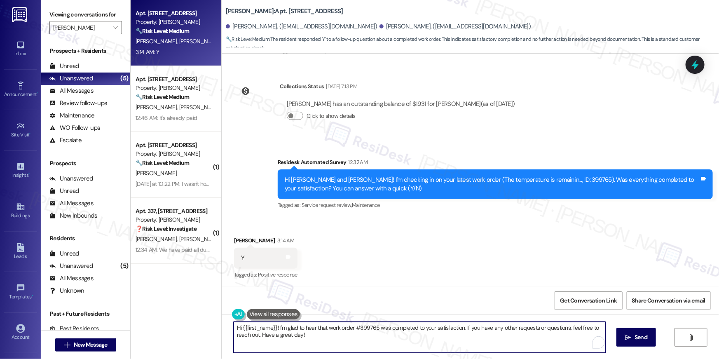
click at [415, 344] on textarea "Hi {{first_name}}! I'm glad to hear that work order #399765 was completed to yo…" at bounding box center [420, 337] width 372 height 31
paste textarea ", I’m only able to view the total balance on my end. For a detailed breakdown o…"
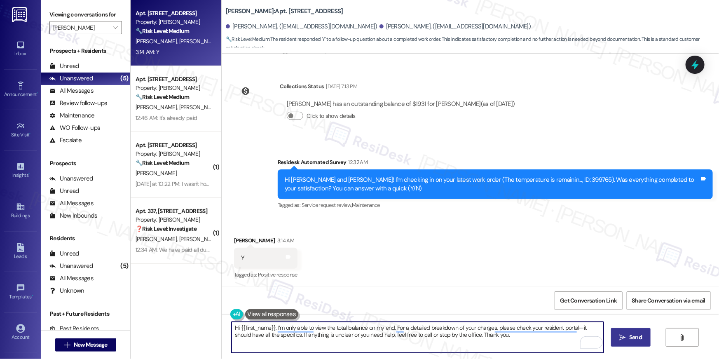
type textarea "Hi {{first_name}}, I’m only able to view the total balance on my end. For a det…"
click at [636, 334] on span "Send" at bounding box center [635, 337] width 13 height 9
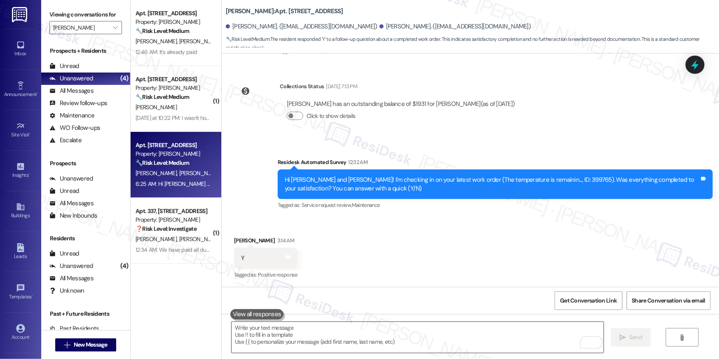
click at [469, 332] on textarea "To enrich screen reader interactions, please activate Accessibility in Grammarl…" at bounding box center [418, 337] width 372 height 31
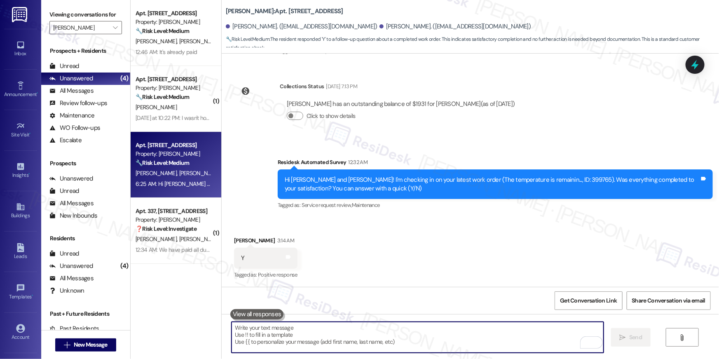
click at [469, 332] on textarea "To enrich screen reader interactions, please activate Accessibility in Grammarl…" at bounding box center [418, 337] width 372 height 31
paste textarea "Hi {{first_name}}, I’m glad to hear your work order has been completed! If anyt…"
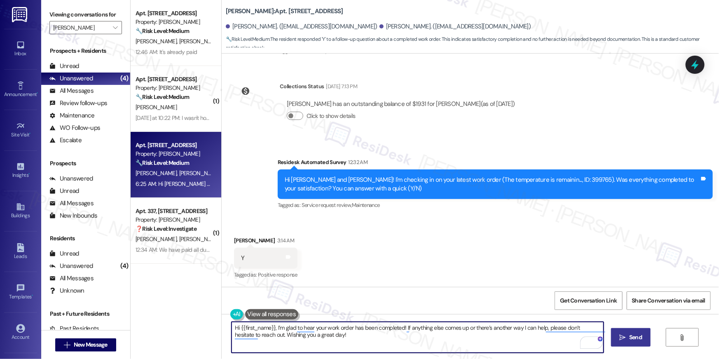
type textarea "Hi {{first_name}}, I’m glad to hear your work order has been completed! If anyt…"
click at [631, 337] on span "Send" at bounding box center [635, 337] width 13 height 9
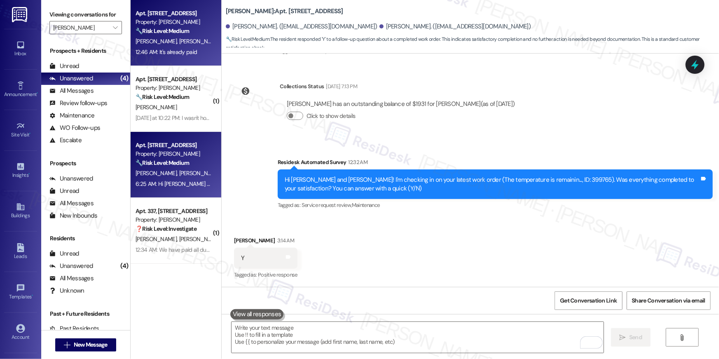
click at [183, 55] on div "12:46 AM: It's already paid 12:46 AM: It's already paid" at bounding box center [166, 51] width 61 height 7
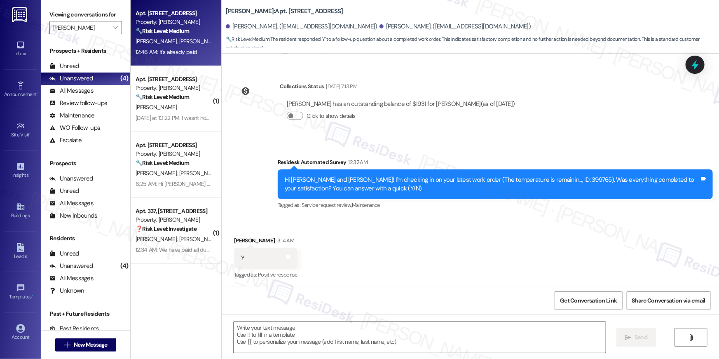
type textarea "Fetching suggested responses. Please feel free to read through the conversation…"
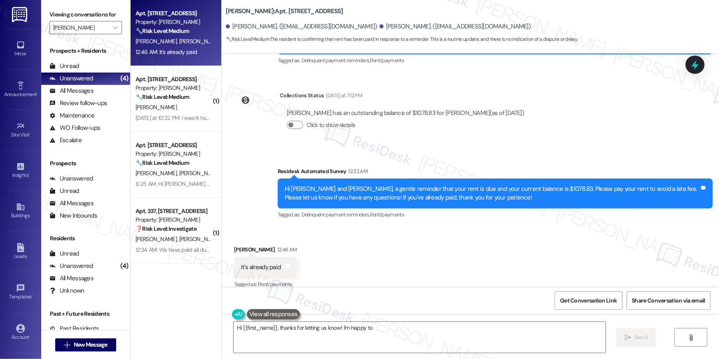
scroll to position [1990, 0]
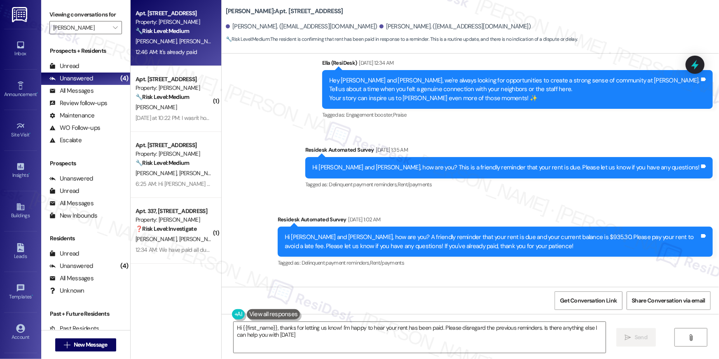
type textarea "Hi {{first_name}}, thanks for letting us know! I'm happy to hear your rent has …"
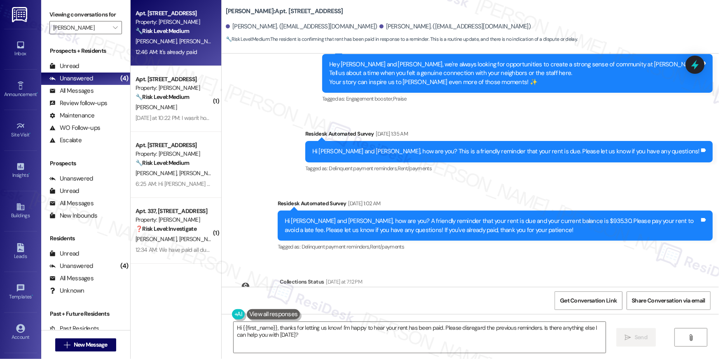
scroll to position [2013, 0]
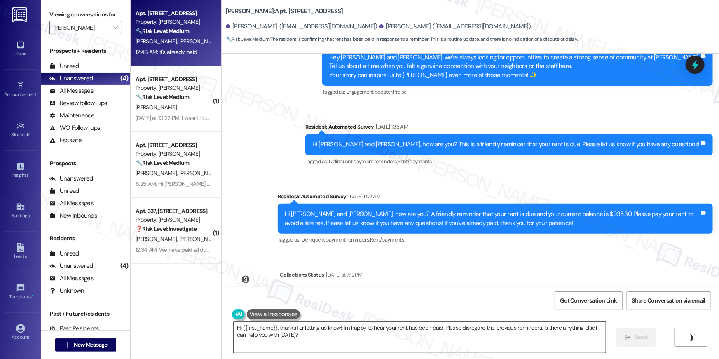
click at [433, 341] on textarea "Hi {{first_name}}, thanks for letting us know! I'm happy to hear your rent has …" at bounding box center [420, 337] width 372 height 31
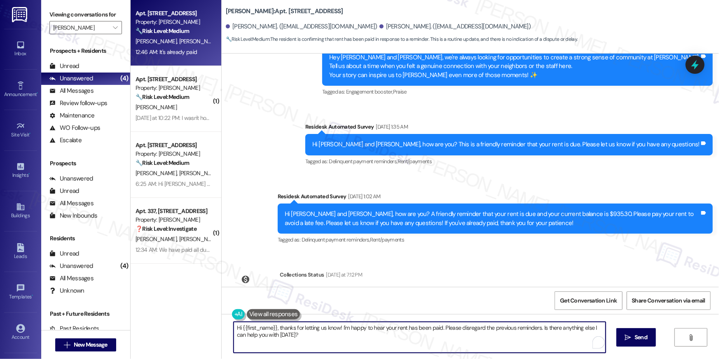
drag, startPoint x: 504, startPoint y: 341, endPoint x: 540, endPoint y: 338, distance: 36.3
click at [505, 341] on textarea "Hi {{first_name}}, thanks for letting us know! I'm happy to hear your rent has …" at bounding box center [420, 337] width 372 height 31
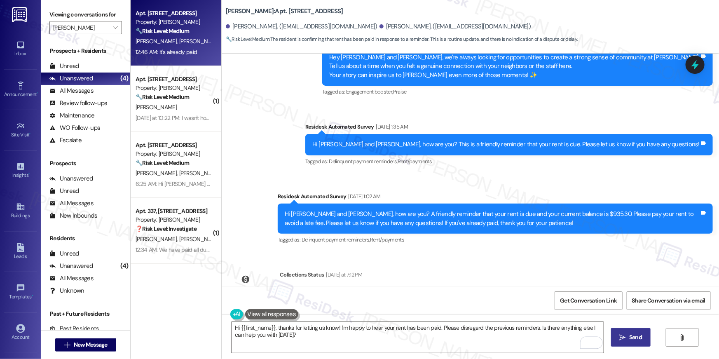
click at [622, 335] on icon "" at bounding box center [623, 337] width 6 height 7
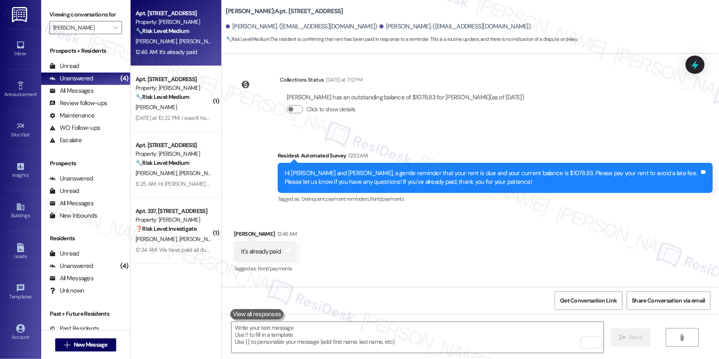
scroll to position [2258, 0]
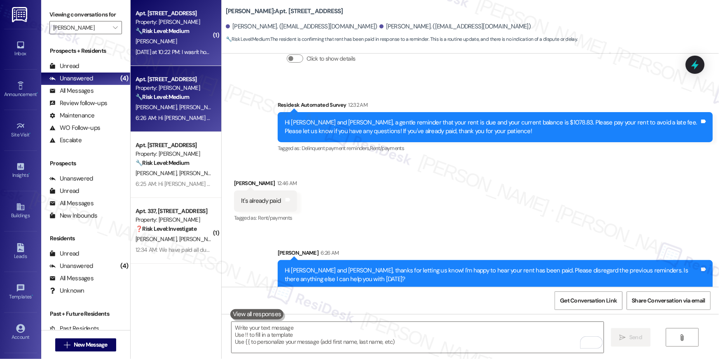
click at [187, 48] on div "Yesterday at 10:22 PM: I wasn't home but I saw that the work order was complete…" at bounding box center [229, 51] width 187 height 7
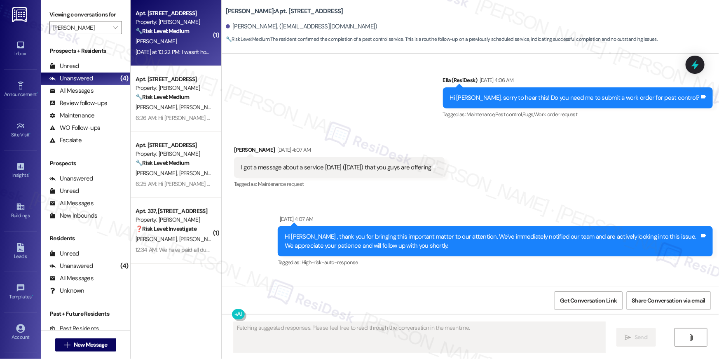
scroll to position [2560, 0]
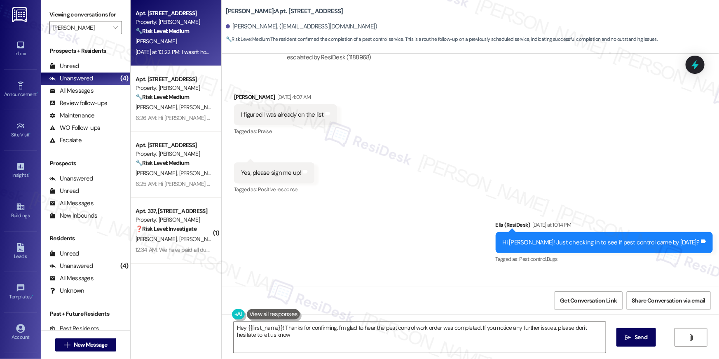
type textarea "Hey {{first_name}}! Thanks for confirming. I'm glad to hear the pest control wo…"
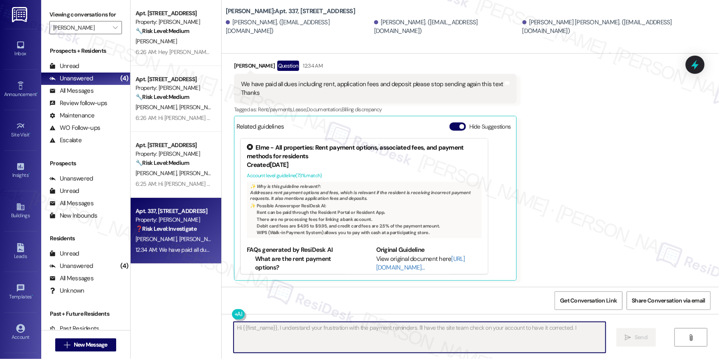
scroll to position [418, 0]
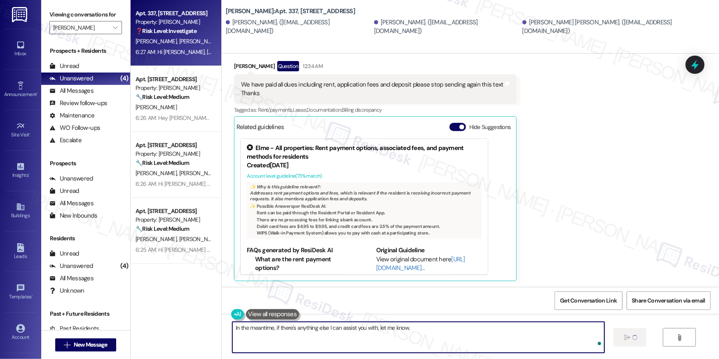
type textarea "In the meantime, if there's anything else I can assist you with, let me know."
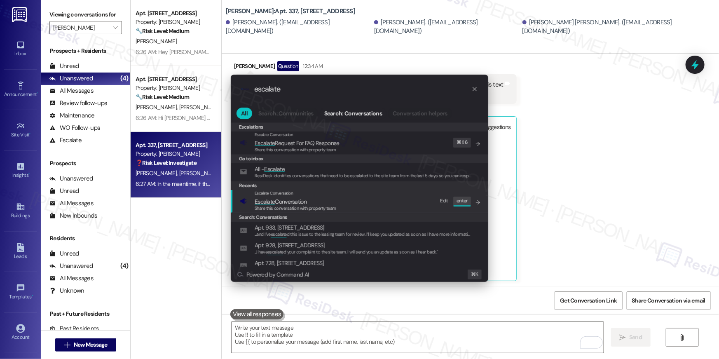
type input "escalate"
click at [333, 199] on span "Escalate Conversation" at bounding box center [296, 201] width 82 height 9
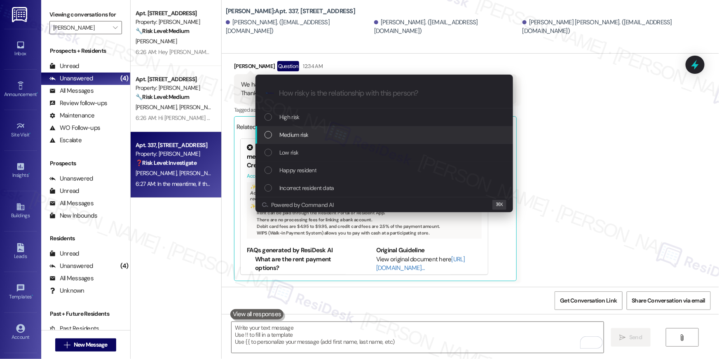
click at [313, 139] on div "Medium risk" at bounding box center [384, 134] width 241 height 9
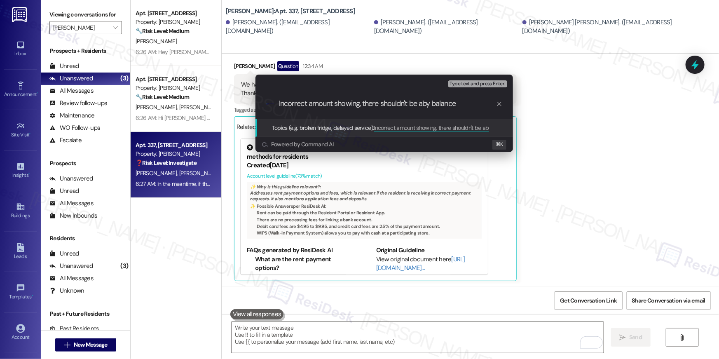
click at [436, 107] on input "Incorrect amount showing, there shouldn't be aby balance" at bounding box center [387, 103] width 217 height 9
click at [430, 104] on input "Incorrect amount showing, there shouldn't be aby balance" at bounding box center [387, 103] width 217 height 9
type input "Incorrect amount showing, there shouldn't be any balance"
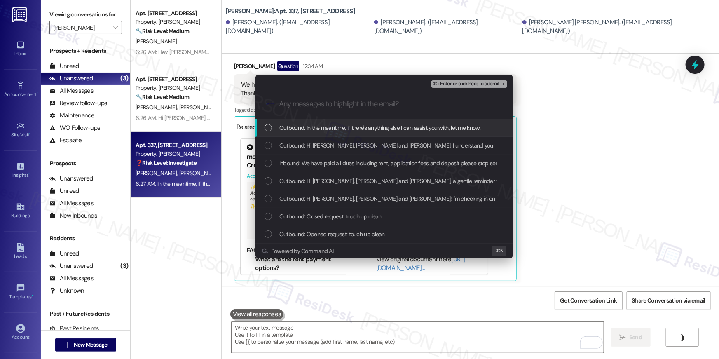
click at [270, 128] on div "List of options" at bounding box center [267, 127] width 7 height 7
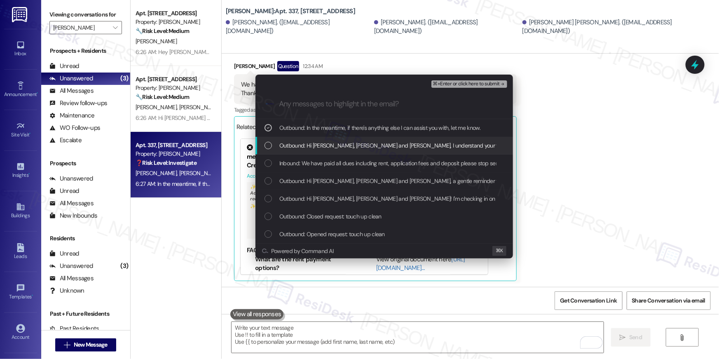
click at [268, 147] on div "List of options" at bounding box center [267, 145] width 7 height 7
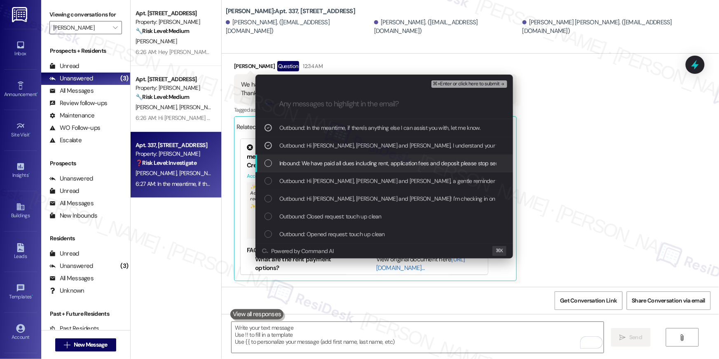
click at [266, 165] on div "List of options" at bounding box center [267, 162] width 7 height 7
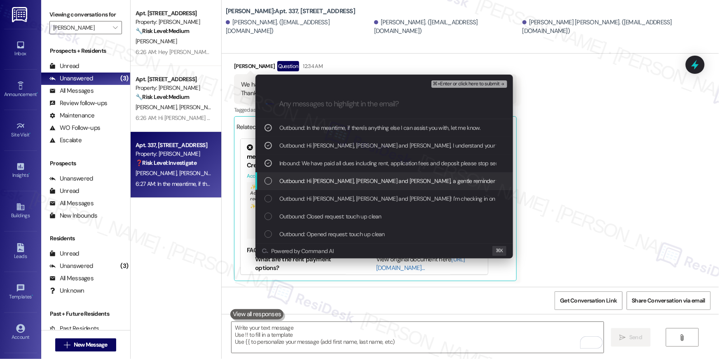
click at [264, 179] on div "Outbound: Hi [PERSON_NAME], [PERSON_NAME] and [PERSON_NAME], a gentle reminder …" at bounding box center [383, 181] width 257 height 18
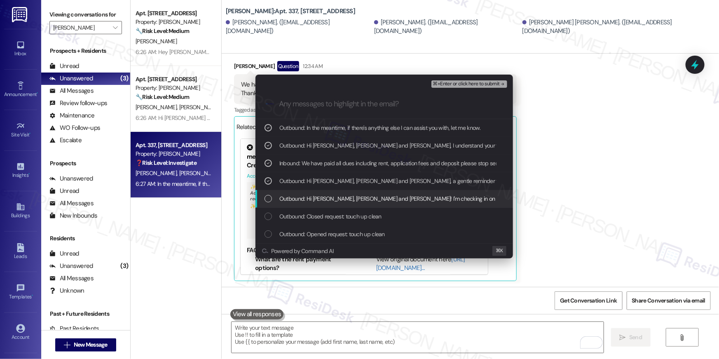
click at [264, 197] on div "List of options" at bounding box center [267, 198] width 7 height 7
click at [269, 196] on icon "List of options" at bounding box center [268, 199] width 6 height 6
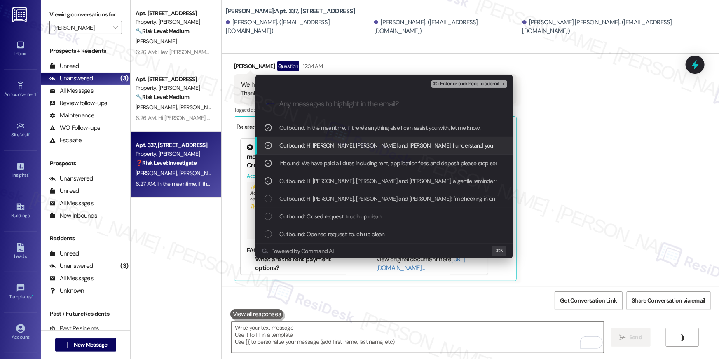
click at [464, 87] on span "⌘+Enter or click here to submit" at bounding box center [466, 84] width 67 height 6
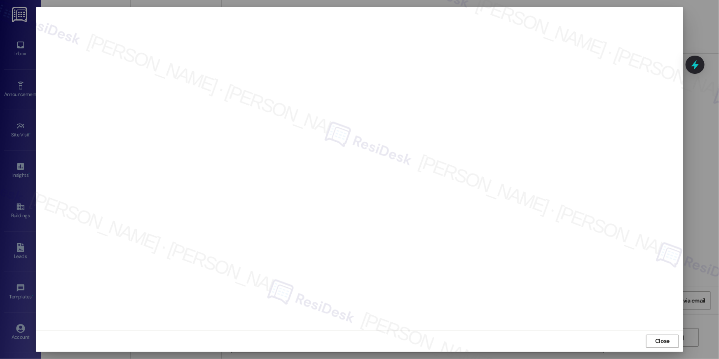
click at [658, 333] on div "Close" at bounding box center [359, 341] width 647 height 22
click at [663, 341] on span "Close" at bounding box center [662, 341] width 14 height 9
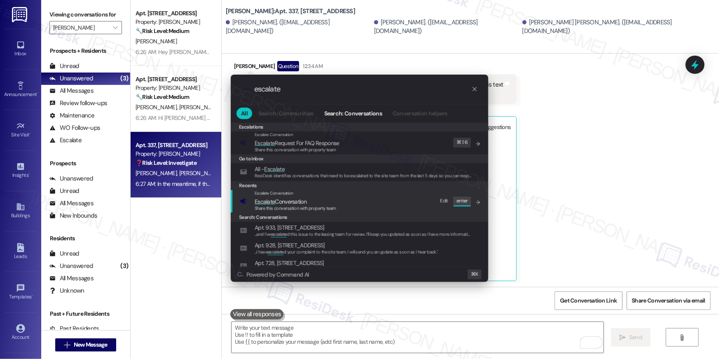
type input "escalate"
click at [377, 202] on div "Escalate Conversation Escalate Conversation Share this conversation with proper…" at bounding box center [360, 201] width 241 height 22
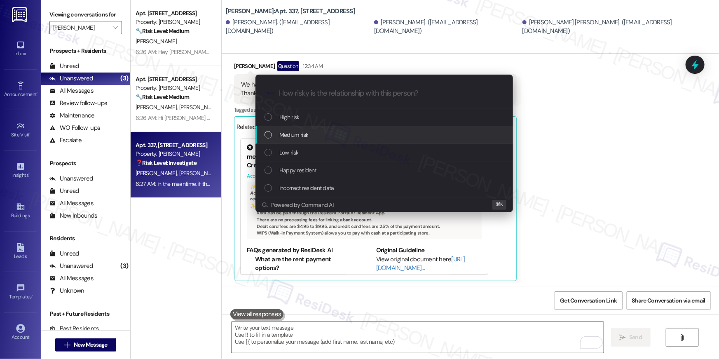
click at [304, 137] on span "Medium risk" at bounding box center [293, 134] width 29 height 9
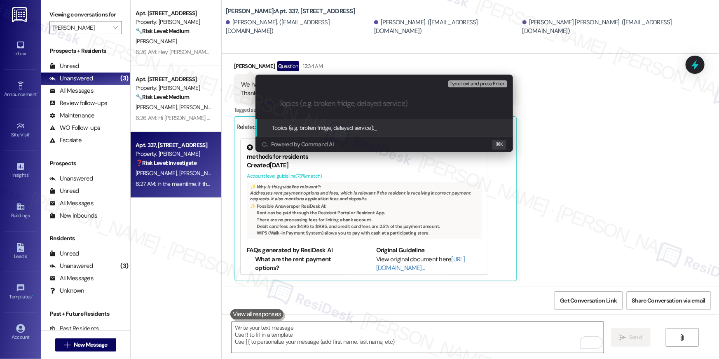
paste input "Incorrect amount showing, there shouldn't be any balance"
type input "Incorrect amount showing, there shouldn't be any balance"
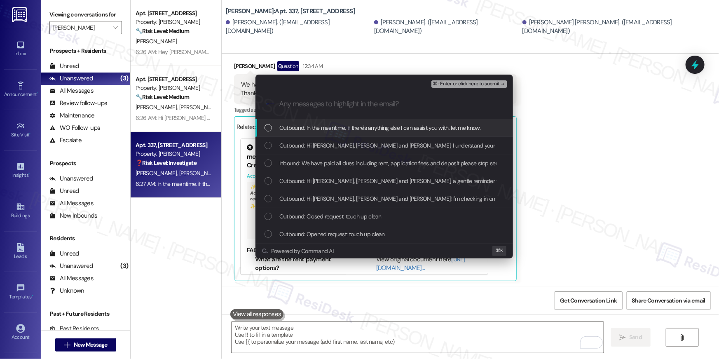
drag, startPoint x: 382, startPoint y: 130, endPoint x: 377, endPoint y: 140, distance: 11.6
click at [382, 130] on span "Outbound: In the meantime, if there's anything else I can assist you with, let …" at bounding box center [379, 127] width 201 height 9
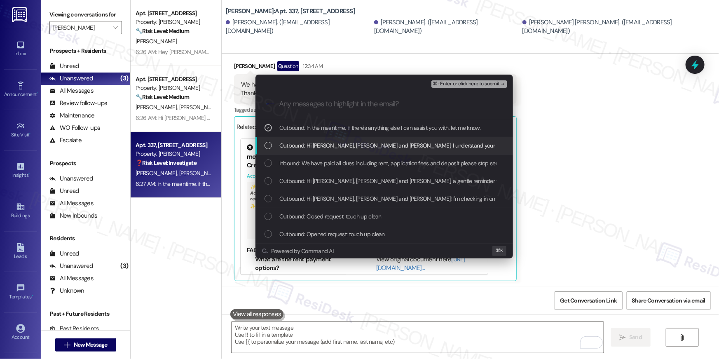
drag, startPoint x: 374, startPoint y: 145, endPoint x: 365, endPoint y: 166, distance: 23.5
click at [373, 147] on span "Outbound: Hi Zobaida, Abdul and Abdul Sabir, I understand your frustration with…" at bounding box center [513, 145] width 468 height 9
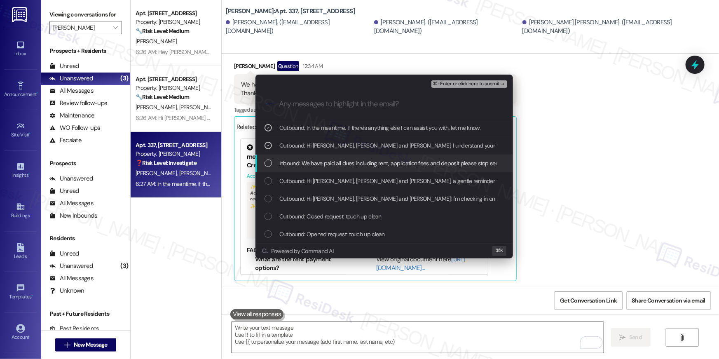
drag, startPoint x: 365, startPoint y: 168, endPoint x: 361, endPoint y: 184, distance: 16.9
click at [365, 168] on div "Inbound: We have paid all dues including rent, application fees and deposit ple…" at bounding box center [383, 163] width 257 height 18
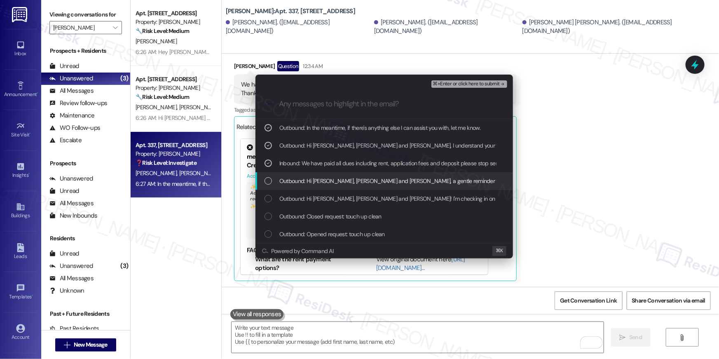
click at [361, 184] on span "Outbound: Hi Zobaida, Abdul and Abdul Sabir, a gentle reminder that your rent i…" at bounding box center [619, 180] width 680 height 9
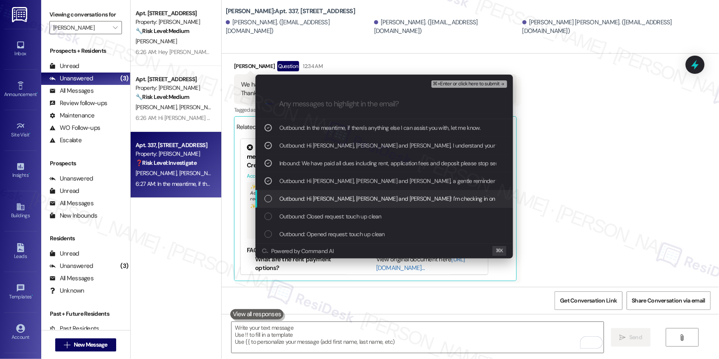
click at [355, 199] on span "Outbound: Hi Zobaida, Abdul and Abdul Sabir! I'm checking in on your latest wor…" at bounding box center [618, 198] width 678 height 9
click at [351, 198] on span "Outbound: Hi Zobaida, Abdul and Abdul Sabir! I'm checking in on your latest wor…" at bounding box center [618, 198] width 678 height 9
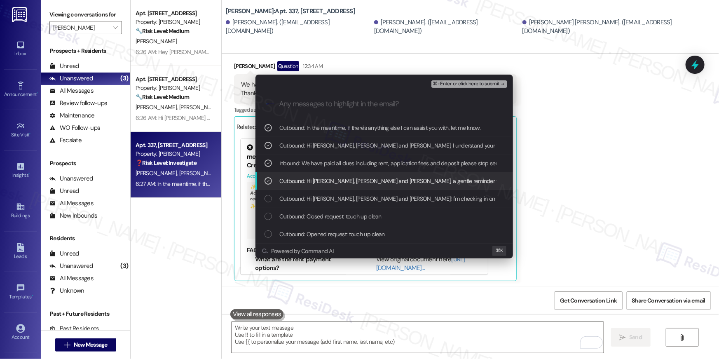
click at [354, 187] on div "Outbound: Hi Zobaida, Abdul and Abdul Sabir, a gentle reminder that your rent i…" at bounding box center [383, 181] width 257 height 18
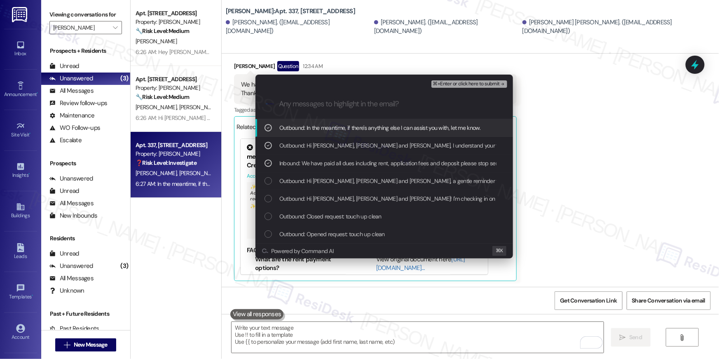
click at [468, 87] on button "⌘+Enter or click here to submit" at bounding box center [469, 83] width 76 height 7
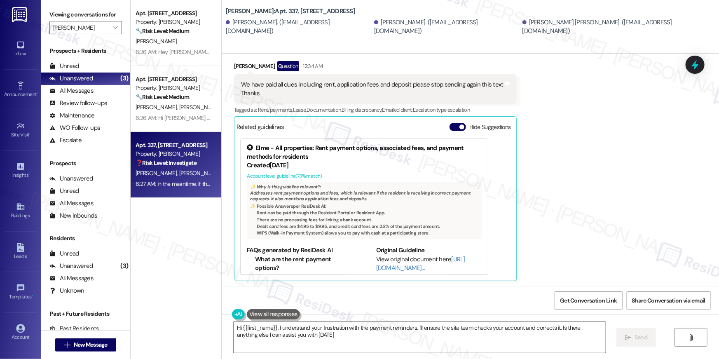
type textarea "Hi {{first_name}}, I understand your frustration with the payment reminders. I'…"
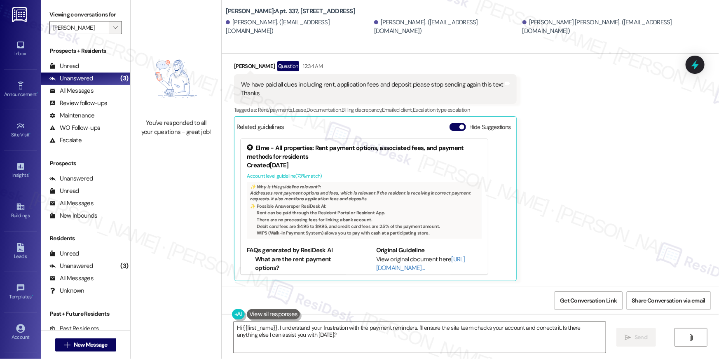
click at [113, 30] on icon "" at bounding box center [115, 27] width 5 height 7
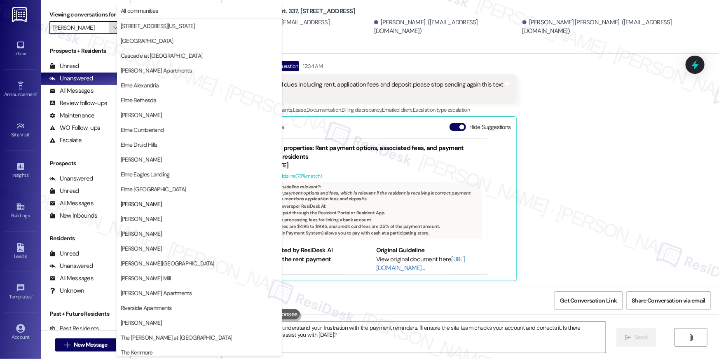
scroll to position [78, 0]
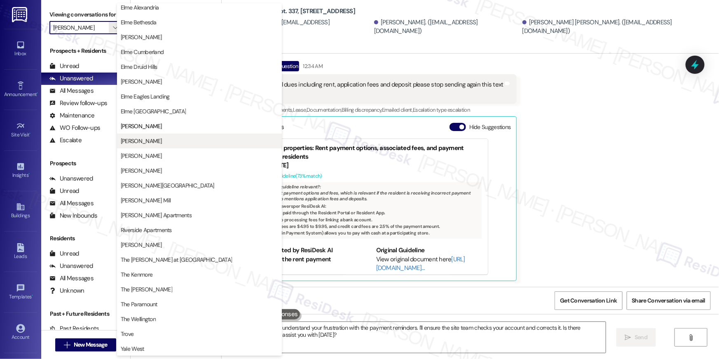
click at [146, 142] on span "Elme Leesburg" at bounding box center [141, 141] width 41 height 8
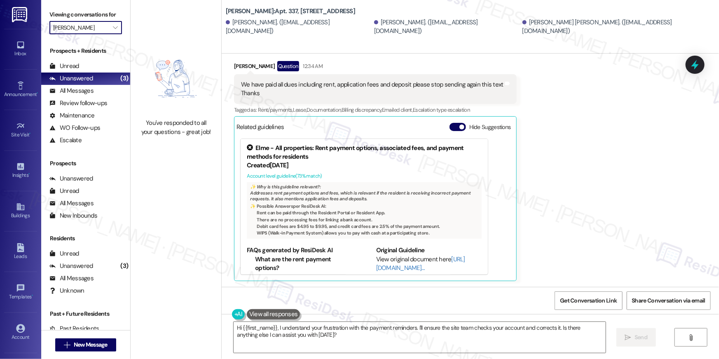
type input "Elme Leesburg"
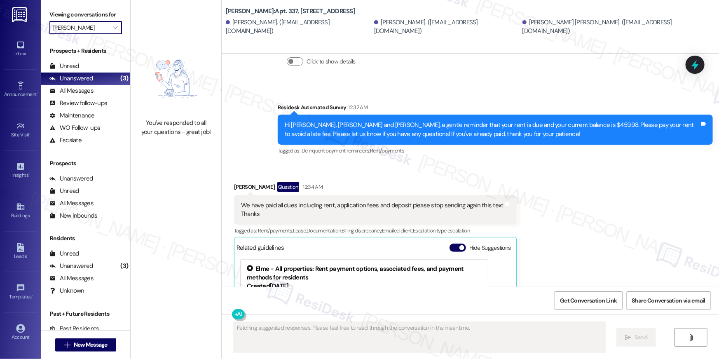
scroll to position [418, 0]
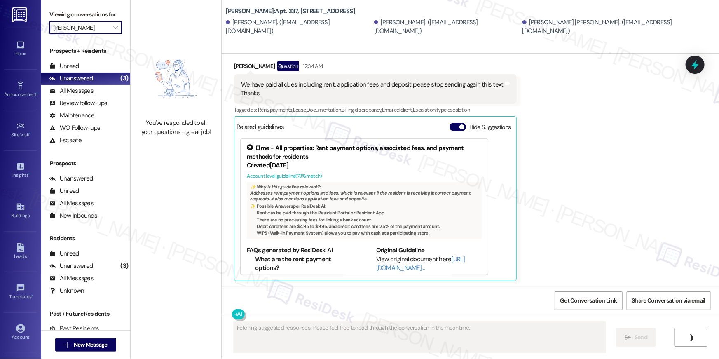
click at [575, 169] on div "Received via SMS Abdul Farzan Question 12:34 AM We have paid all dues including…" at bounding box center [470, 164] width 497 height 245
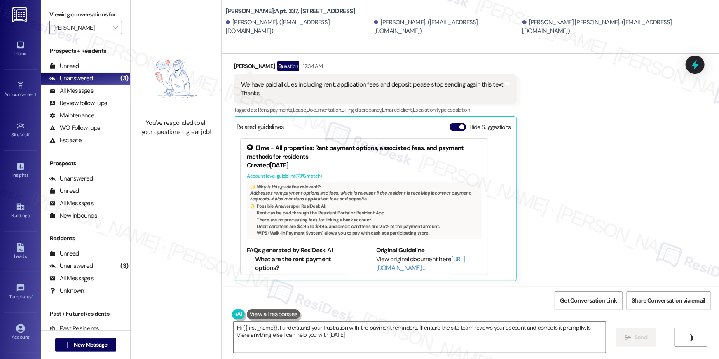
type textarea "Hi {{first_name}}, I understand your frustration with the payment reminders. I'…"
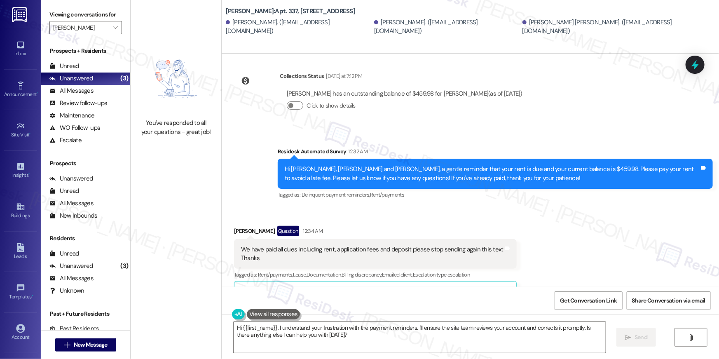
scroll to position [647, 0]
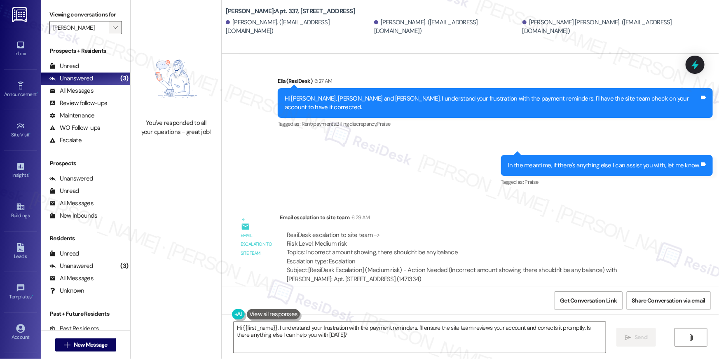
click at [113, 28] on icon "" at bounding box center [115, 27] width 5 height 7
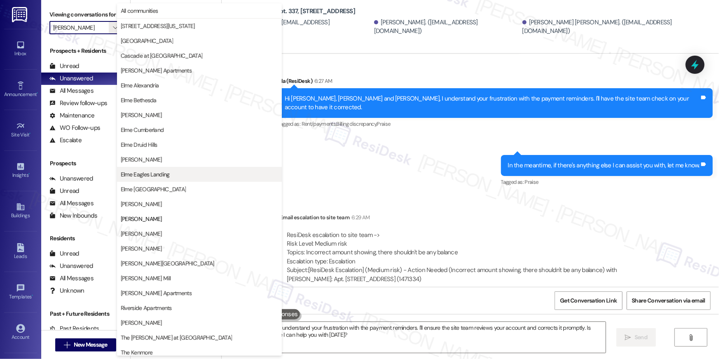
scroll to position [78, 0]
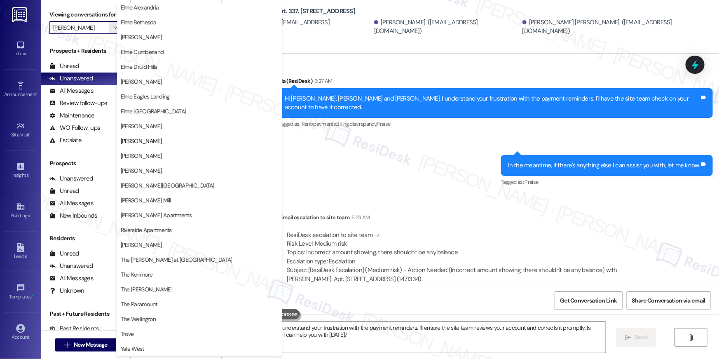
click at [159, 158] on span "Elme Manassas" at bounding box center [199, 156] width 157 height 8
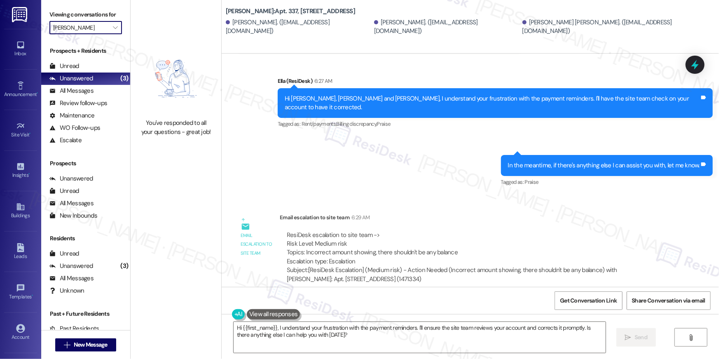
type input "Elme Manassas"
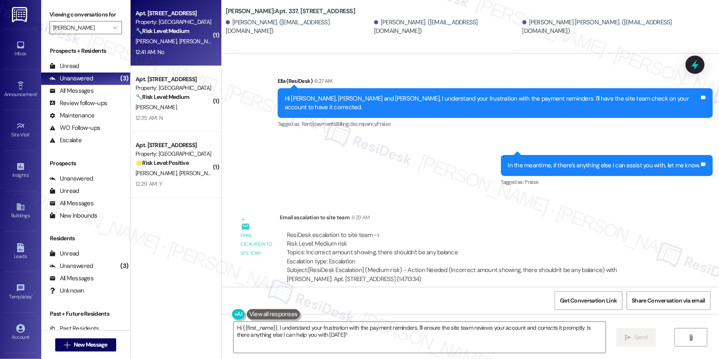
click at [169, 30] on strong "🔧 Risk Level: Medium" at bounding box center [163, 30] width 54 height 7
type textarea "Fetching suggested responses. Please feel free to read through the conversation…"
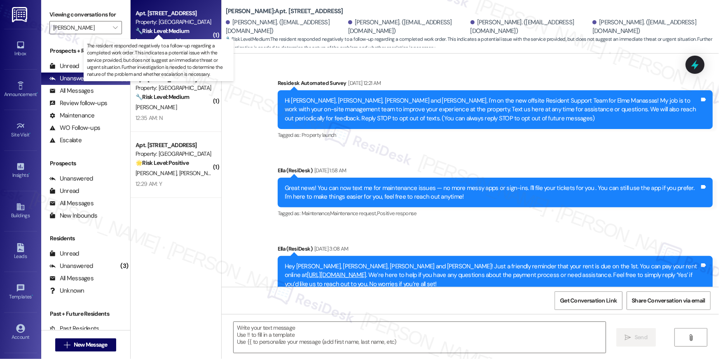
scroll to position [2410, 0]
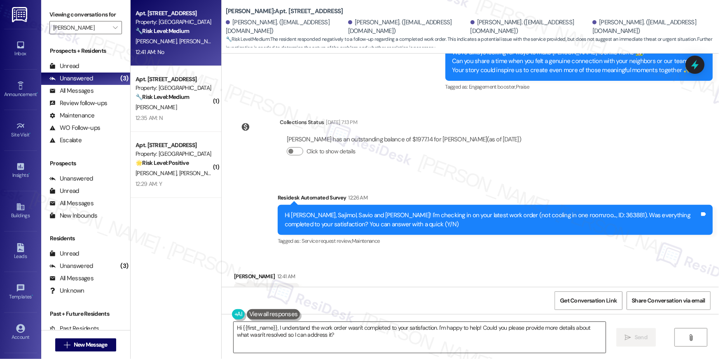
click at [436, 333] on textarea "Hi {{first_name}}, I understand the work order wasn't completed to your satisfa…" at bounding box center [420, 337] width 372 height 31
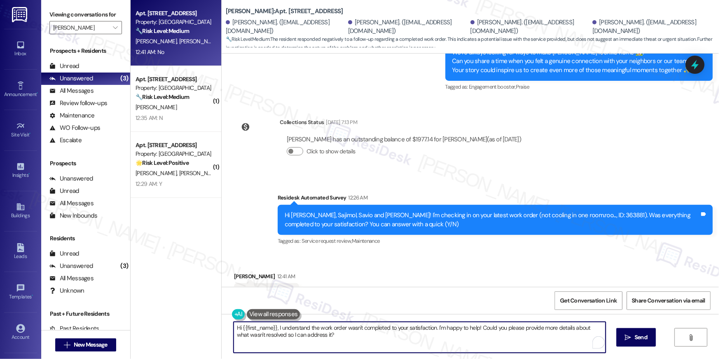
paste textarea "’m sorry to hear your work order hasn’t been fully completed. Could you share a…"
type textarea "Hi {{first_name}}, I’m sorry to hear your work order hasn’t been fully complete…"
click at [634, 333] on span "Send" at bounding box center [640, 337] width 13 height 9
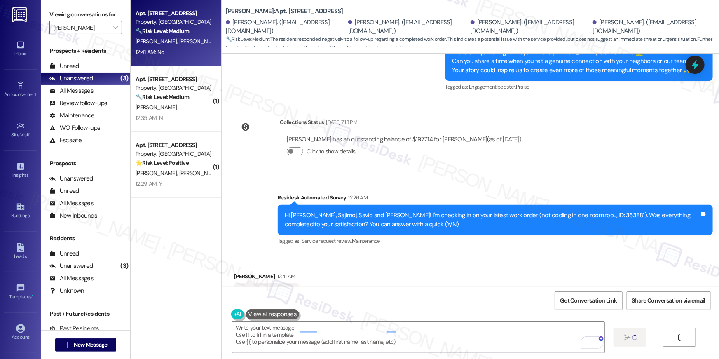
scroll to position [2410, 0]
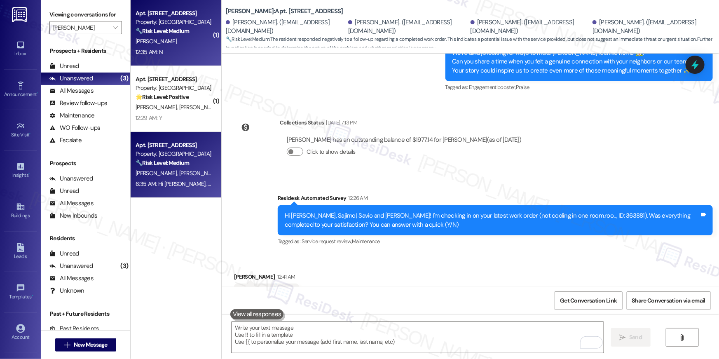
click at [183, 53] on div "12:35 AM: N 12:35 AM: N" at bounding box center [174, 52] width 78 height 10
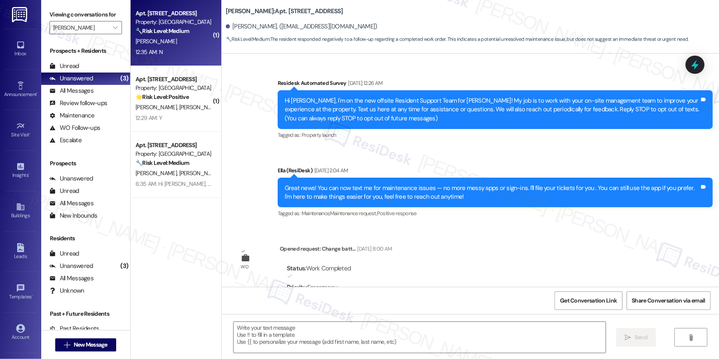
scroll to position [8145, 0]
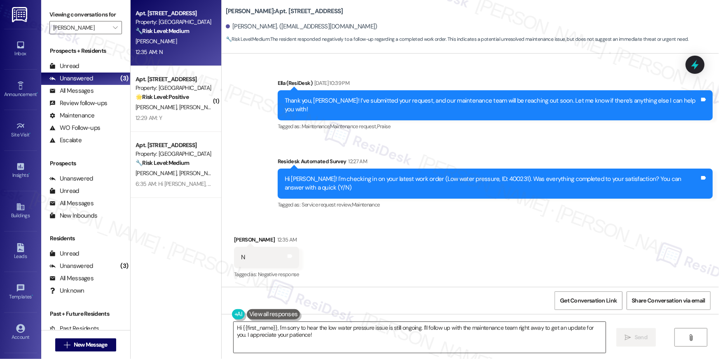
click at [457, 337] on textarea "Hi {{first_name}}, I'm sorry to hear the low water pressure issue is still ongo…" at bounding box center [420, 337] width 372 height 31
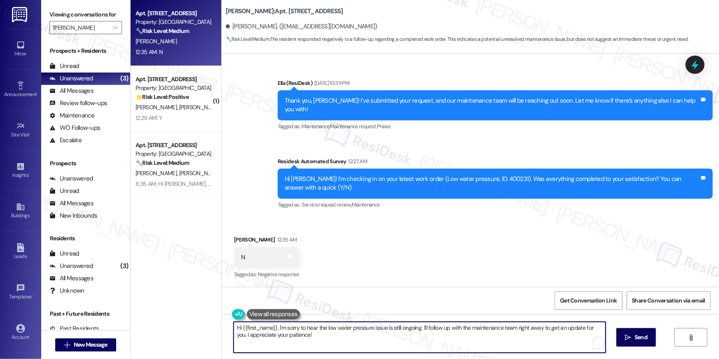
click at [457, 337] on textarea "Hi {{first_name}}, I'm sorry to hear the low water pressure issue is still ongo…" at bounding box center [420, 337] width 372 height 31
paste textarea "’m sorry to hear your work order hasn’t been fully completed. Could you share a…"
type textarea "Hi {{first_name}}, I’m sorry to hear your work order hasn’t been fully complete…"
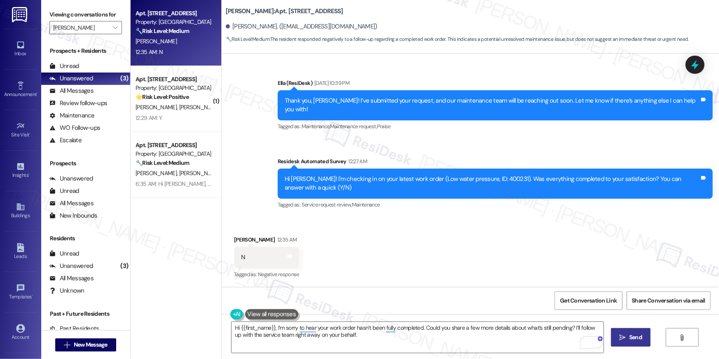
click at [629, 342] on button " Send" at bounding box center [631, 337] width 40 height 19
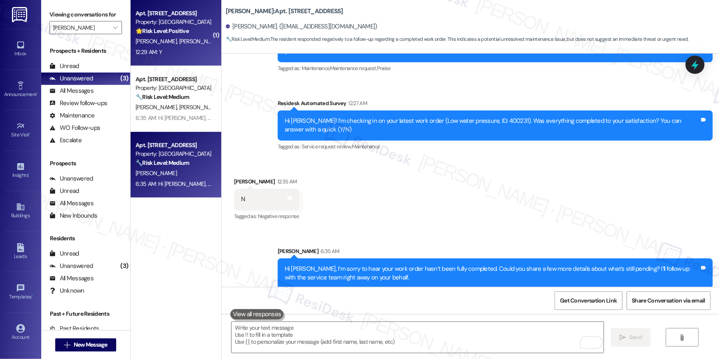
click at [169, 54] on div "12:29 AM: Y 12:29 AM: Y" at bounding box center [174, 52] width 78 height 10
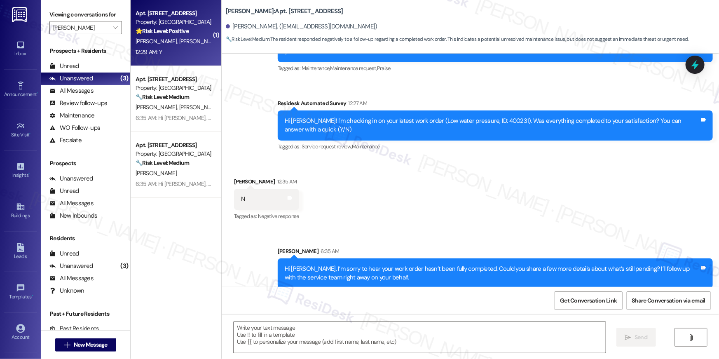
type textarea "Fetching suggested responses. Please feel free to read through the conversation…"
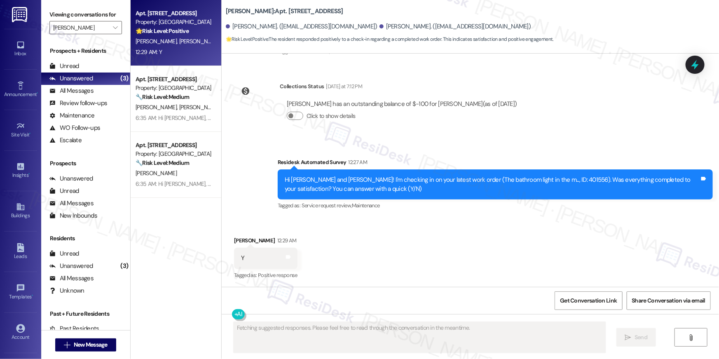
scroll to position [1425, 0]
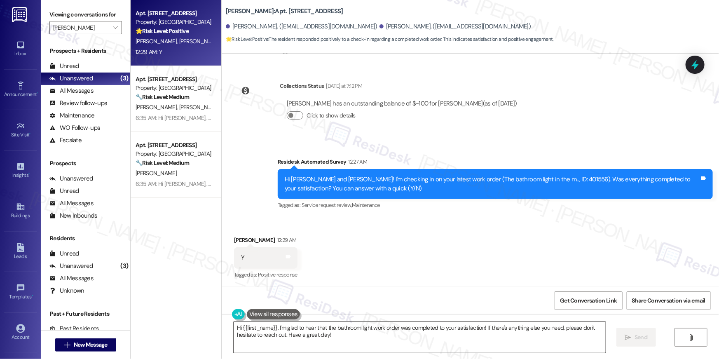
click at [381, 338] on textarea "Hi {{first_name}}, I'm glad to hear that the bathroom light work order was comp…" at bounding box center [420, 337] width 372 height 31
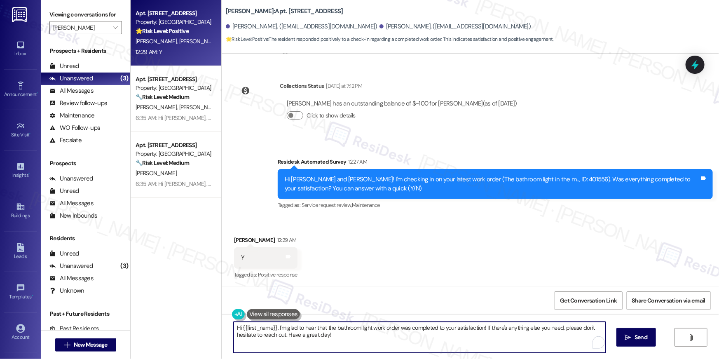
paste textarea "’m glad to hear your work order has been completed! If anything else comes up o…"
type textarea "Hi {{first_name}}, I’m glad to hear your work order has been completed! If anyt…"
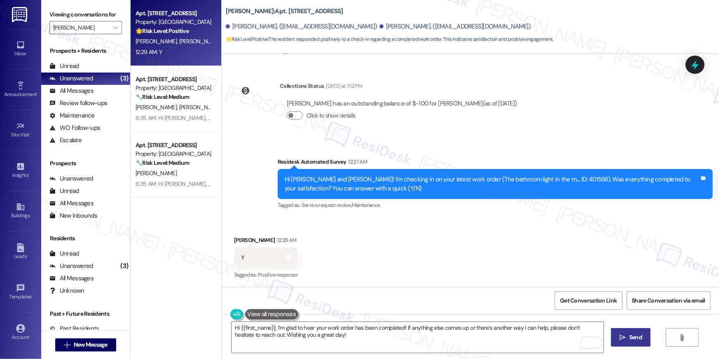
click at [629, 335] on span "Send" at bounding box center [635, 337] width 13 height 9
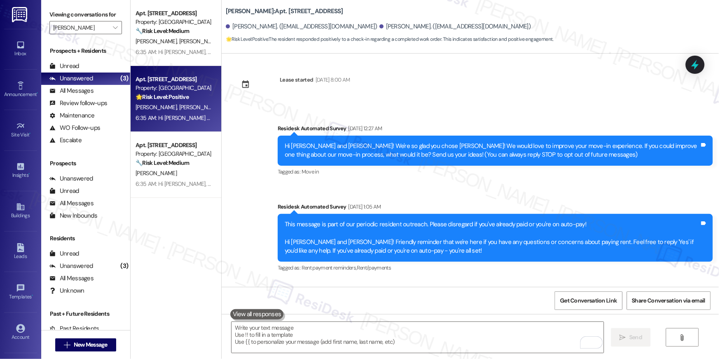
scroll to position [0, 0]
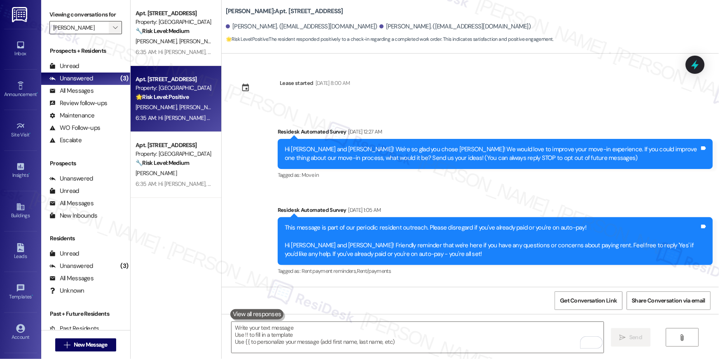
click at [113, 25] on icon "" at bounding box center [115, 27] width 5 height 7
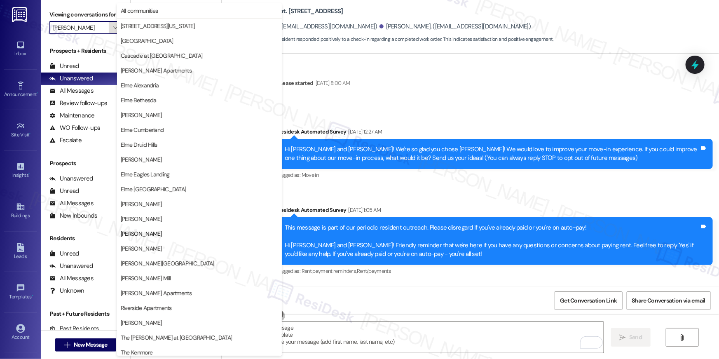
scroll to position [78, 0]
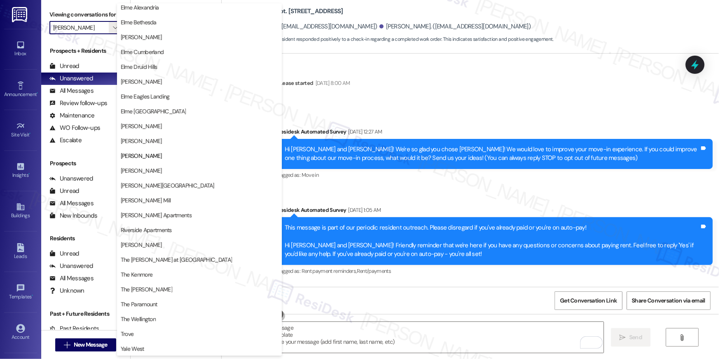
click at [425, 109] on div "Survey, sent via SMS Residesk Automated Survey Jul 09, 2025 at 12:27 AM Hi Mega…" at bounding box center [470, 235] width 497 height 253
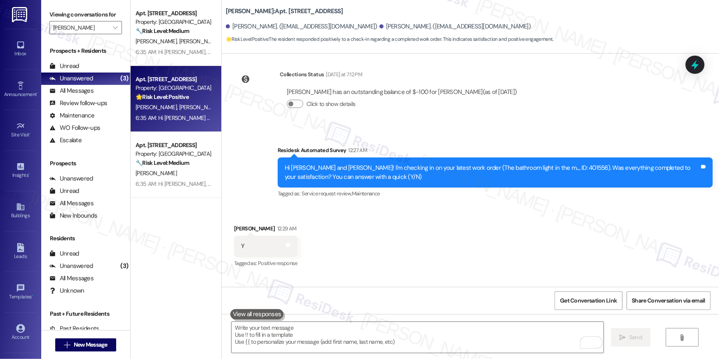
scroll to position [1490, 0]
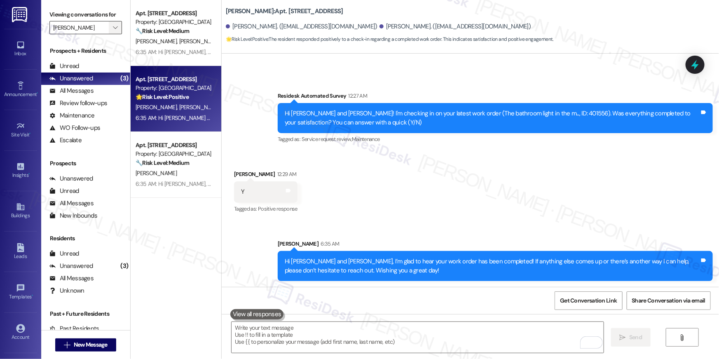
click at [113, 25] on icon "" at bounding box center [115, 27] width 5 height 7
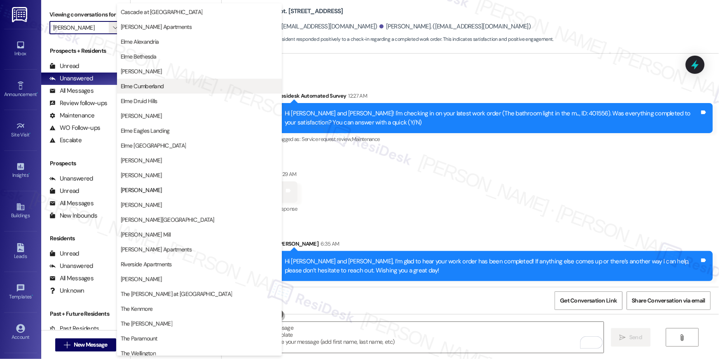
scroll to position [0, 0]
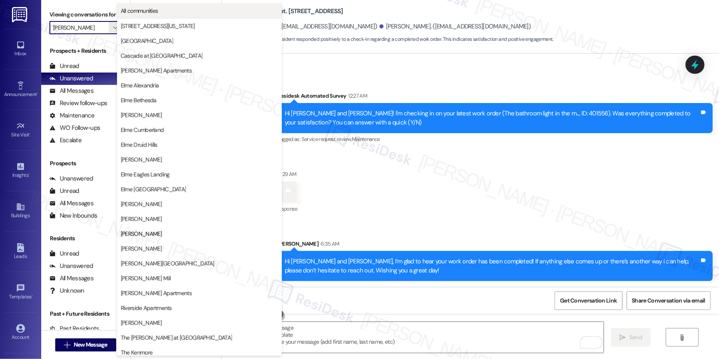
click at [170, 14] on span "All communities" at bounding box center [199, 11] width 157 height 8
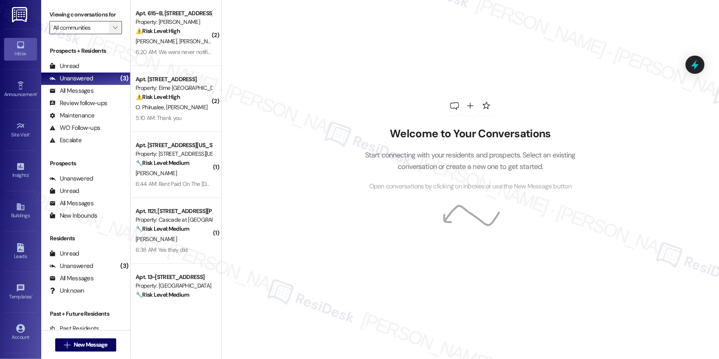
click at [113, 28] on icon "" at bounding box center [115, 27] width 5 height 7
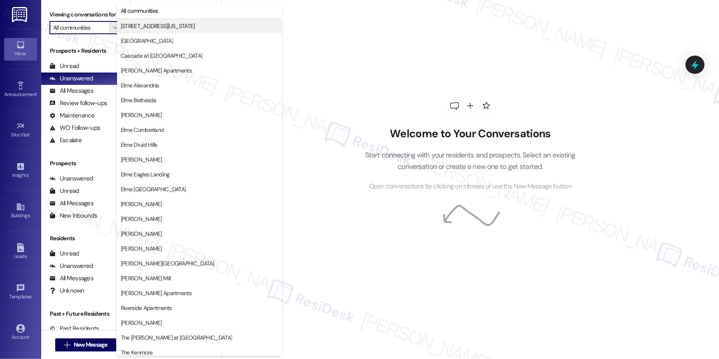
click at [188, 30] on span "[STREET_ADDRESS][US_STATE]" at bounding box center [199, 26] width 157 height 8
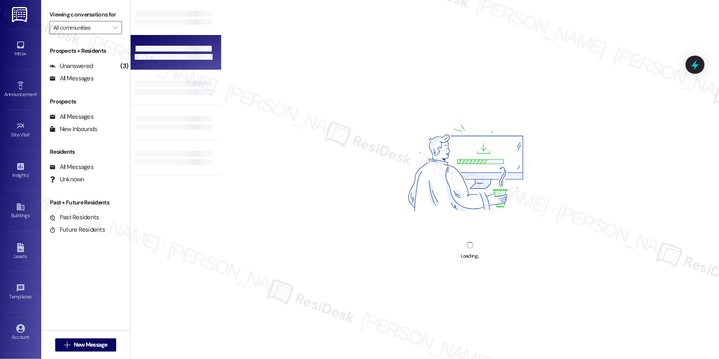
type input "[STREET_ADDRESS][US_STATE]"
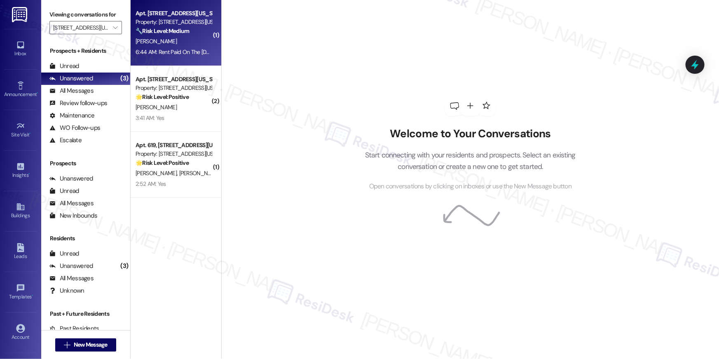
click at [152, 26] on div "Property: [STREET_ADDRESS][US_STATE]" at bounding box center [174, 22] width 76 height 9
click at [102, 25] on input "[STREET_ADDRESS][US_STATE]" at bounding box center [81, 27] width 56 height 13
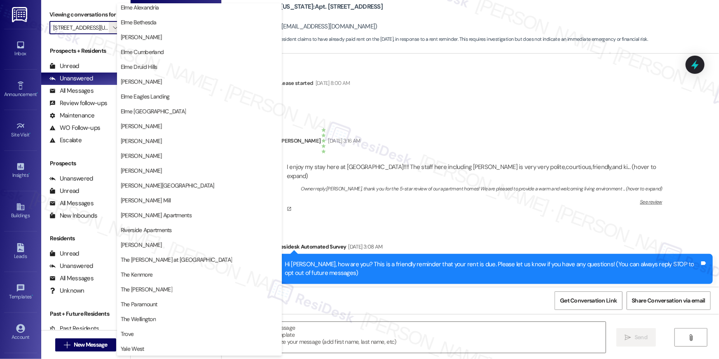
scroll to position [7273, 0]
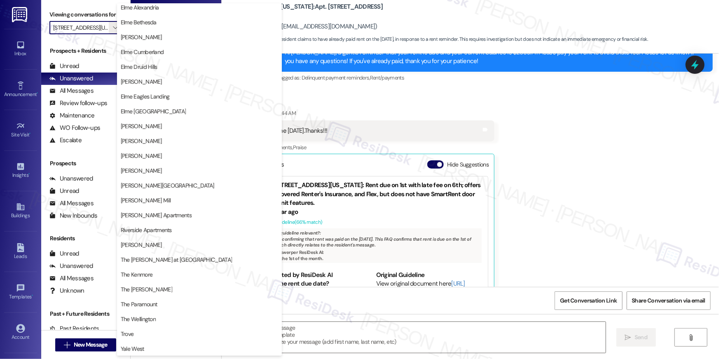
type textarea "Fetching suggested responses. Please feel free to read through the conversation…"
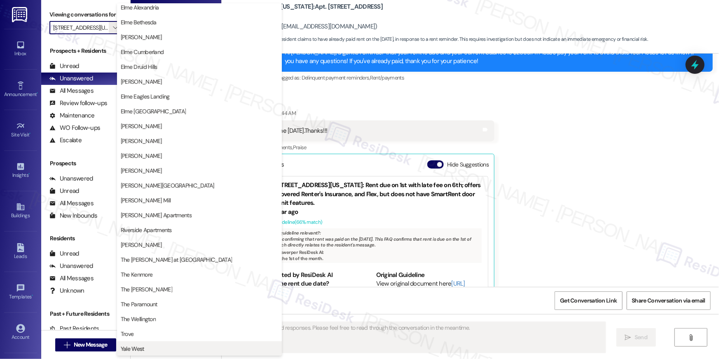
click at [178, 346] on span "Yale West" at bounding box center [199, 348] width 157 height 8
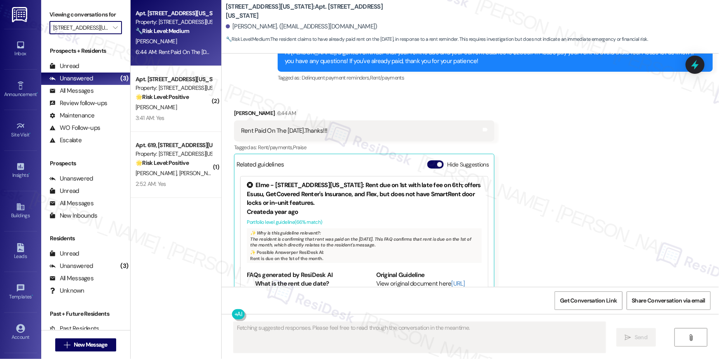
type input "Yale West"
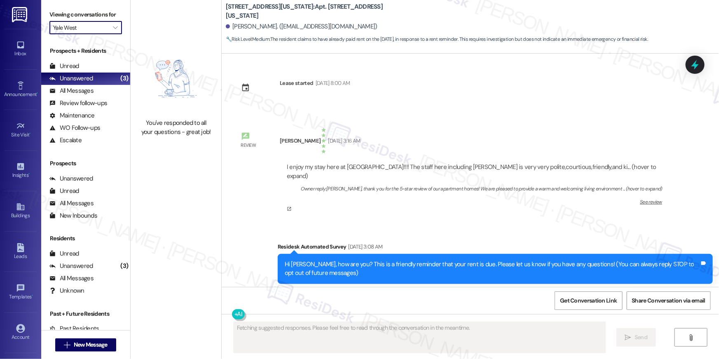
scroll to position [7273, 0]
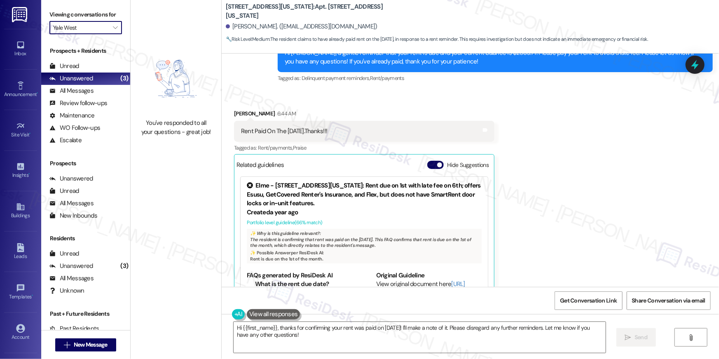
click at [558, 176] on div "Received via SMS Andre Parks 6:44 AM Rent Paid On The 1st Of September.Thanks!!…" at bounding box center [470, 208] width 497 height 234
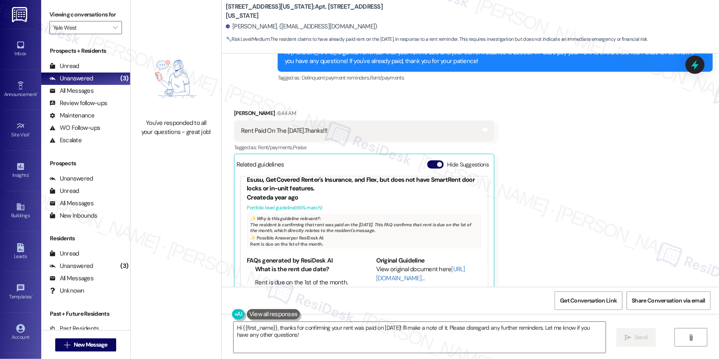
scroll to position [40, 0]
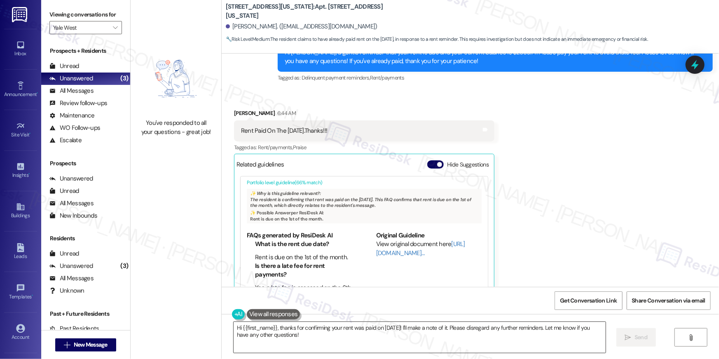
click at [405, 341] on textarea "Hi {{first_name}}, thanks for confirming your rent was paid on Sept 1st! I'll m…" at bounding box center [420, 337] width 372 height 31
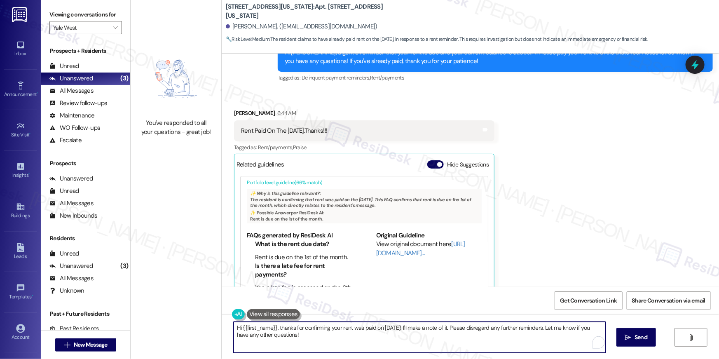
drag, startPoint x: 400, startPoint y: 328, endPoint x: 402, endPoint y: 333, distance: 5.7
click at [402, 333] on textarea "Hi {{first_name}}, thanks for confirming your rent was paid on Sept 1st! I'll m…" at bounding box center [420, 337] width 372 height 31
type textarea "Hi {{first_name}}, thanks for confirming your rent was paid on Sept 1st! May I …"
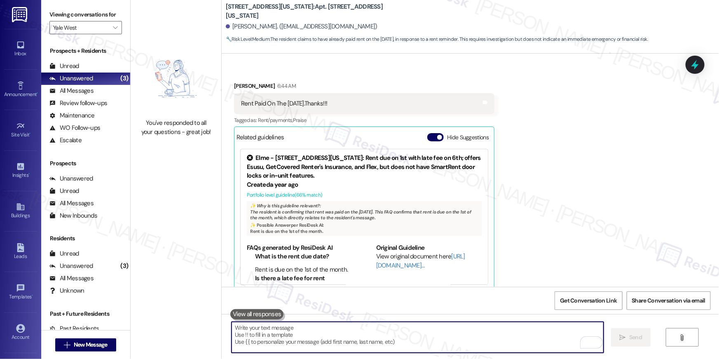
scroll to position [7330, 0]
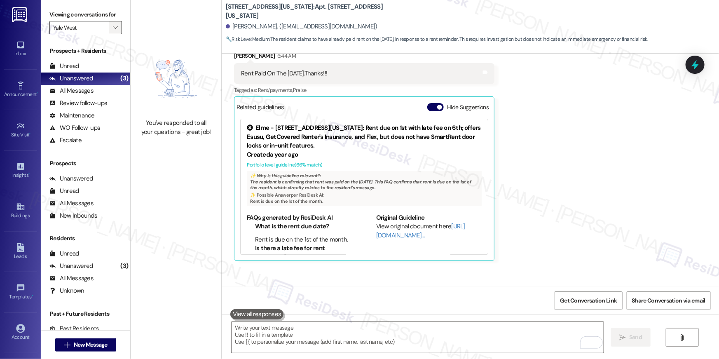
click at [113, 24] on span "" at bounding box center [115, 27] width 8 height 13
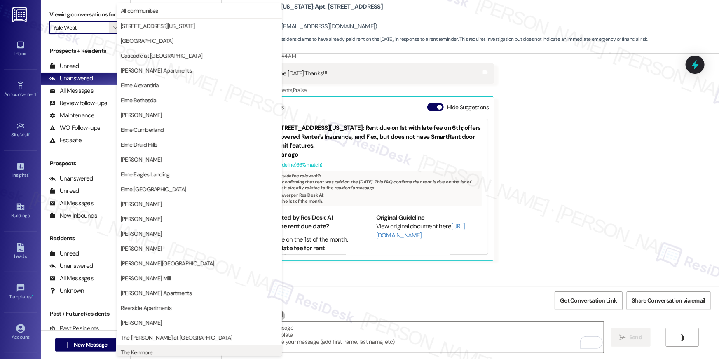
scroll to position [78, 0]
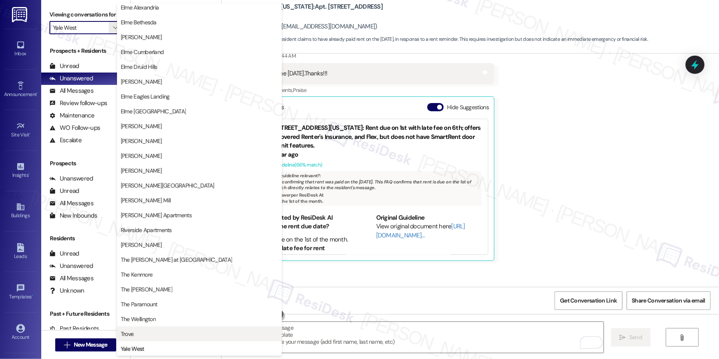
click at [187, 338] on button "Trove" at bounding box center [199, 333] width 165 height 15
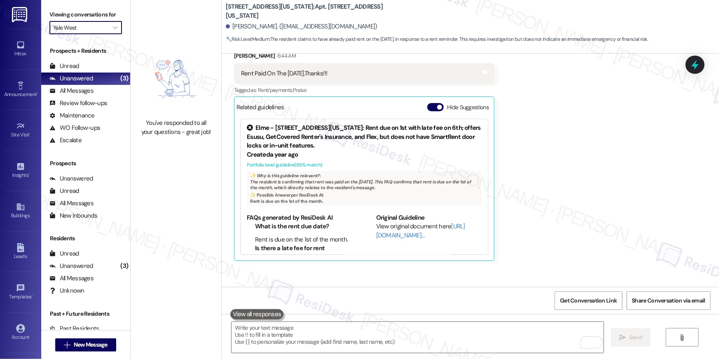
type input "Trove"
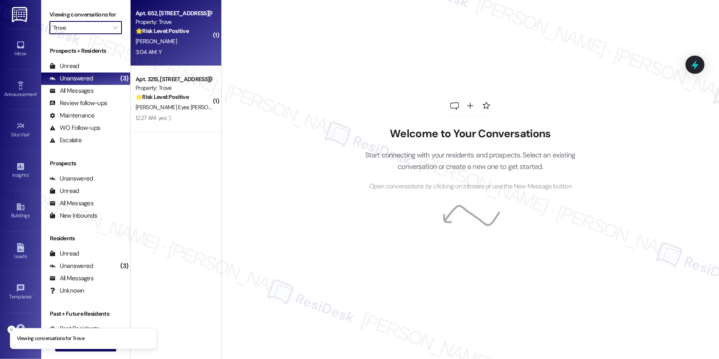
click at [163, 47] on div "3:04 AM: Y 3:04 AM: Y" at bounding box center [174, 52] width 78 height 10
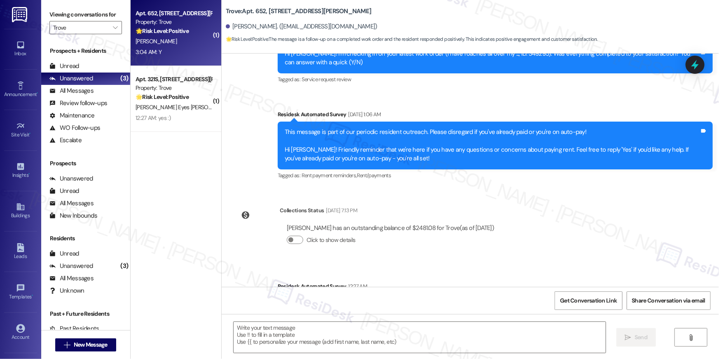
type textarea "Fetching suggested responses. Please feel free to read through the conversation…"
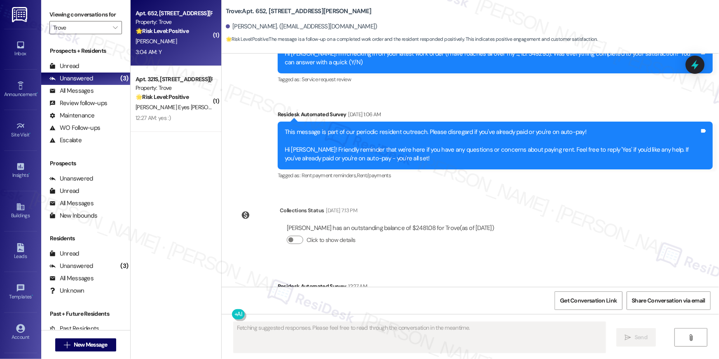
scroll to position [4520, 0]
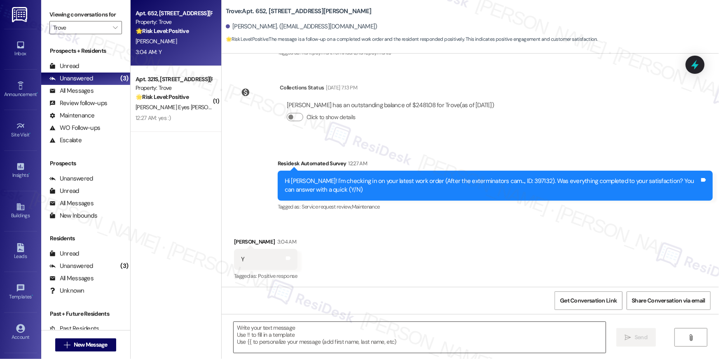
click at [415, 339] on textarea at bounding box center [420, 337] width 372 height 31
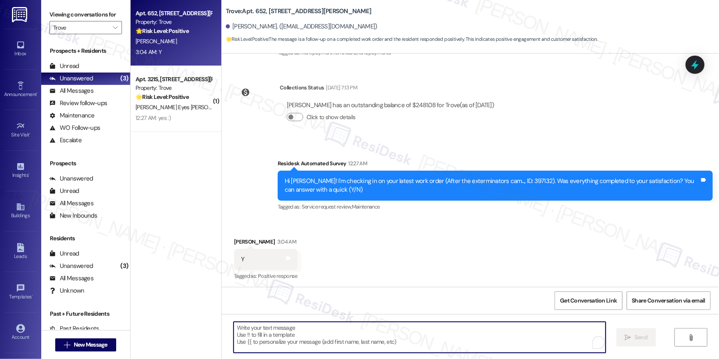
click at [415, 339] on textarea "To enrich screen reader interactions, please activate Accessibility in Grammarl…" at bounding box center [420, 337] width 372 height 31
paste textarea "Hi {{first_name}}, I’m glad to hear your work order has been completed! If anyt…"
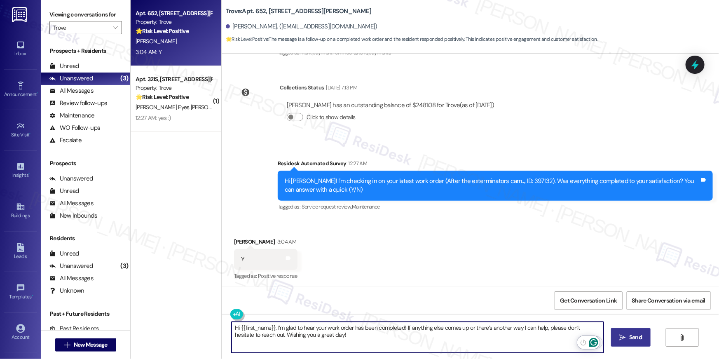
type textarea "Hi {{first_name}}, I’m glad to hear your work order has been completed! If anyt…"
click at [629, 337] on span "Send" at bounding box center [635, 337] width 13 height 9
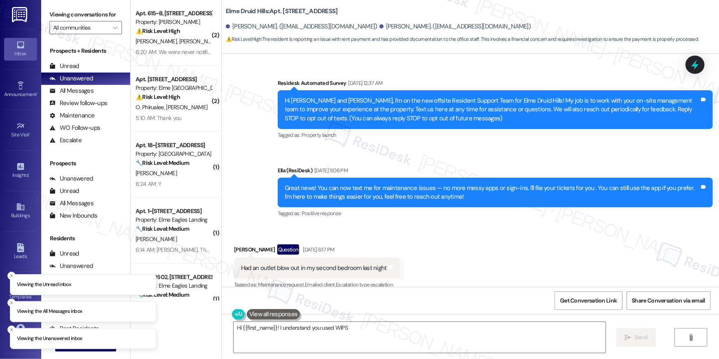
scroll to position [19669, 0]
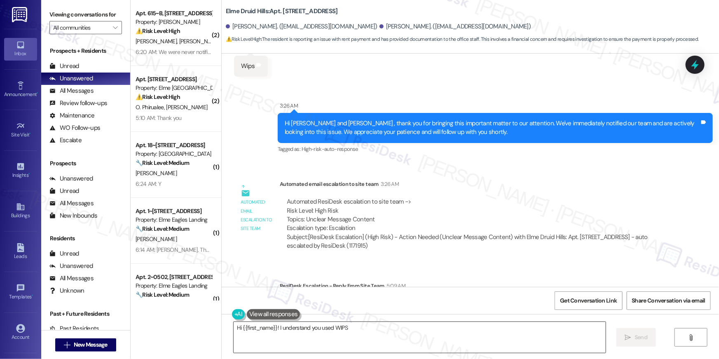
drag, startPoint x: 431, startPoint y: 335, endPoint x: 262, endPoint y: 327, distance: 169.9
click at [431, 336] on textarea "Hi {{first_name}}! I understand you used WIPS at Kroger Lavista but were told t…" at bounding box center [420, 337] width 372 height 31
type textarea "Hi {{first_name}}! I understand you used WIPS at Kroger Lavista but were told t…"
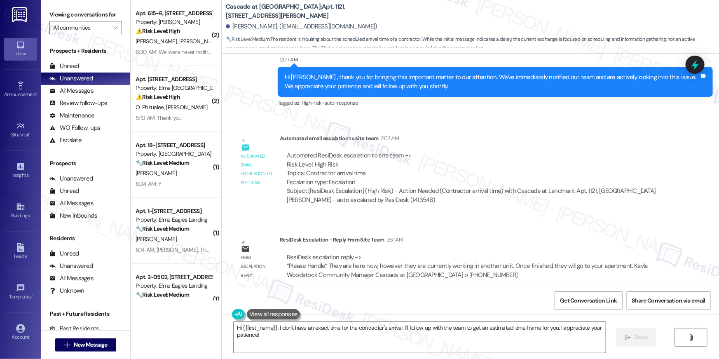
scroll to position [2611, 0]
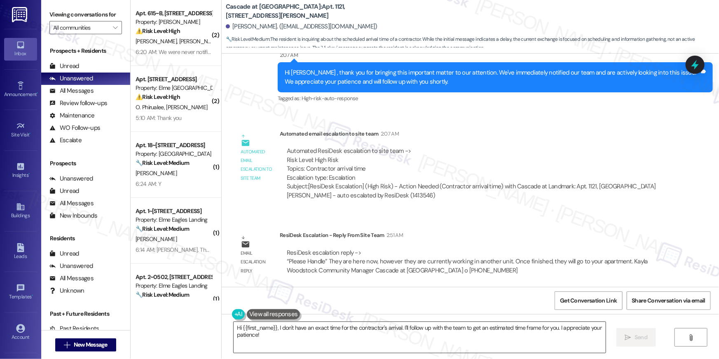
click at [412, 336] on textarea "Hi {{first_name}}, I don't have an exact time for the contractor's arrival. I'l…" at bounding box center [420, 337] width 372 height 31
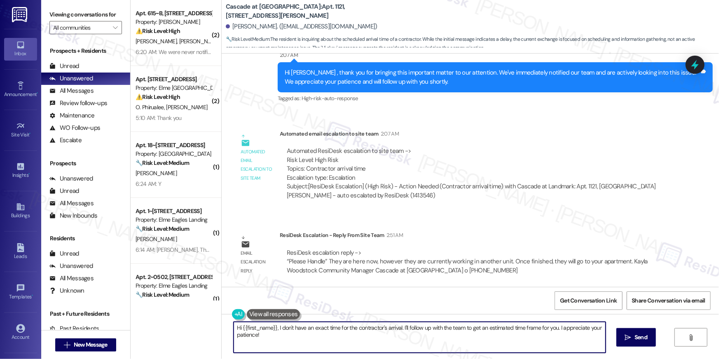
click at [412, 336] on textarea "Hi {{first_name}}, I don't have an exact time for the contractor's arrival. I'l…" at bounding box center [420, 337] width 372 height 31
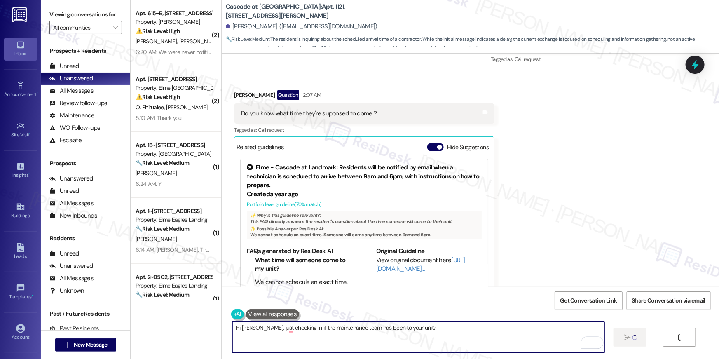
type textarea "Hi [PERSON_NAME], just checking in if the maintenance team has been to your uni…"
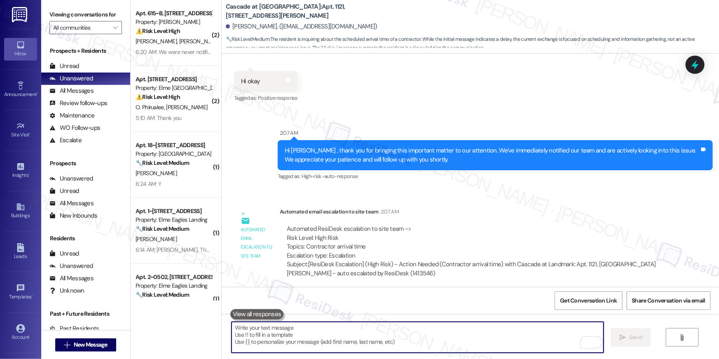
scroll to position [2669, 0]
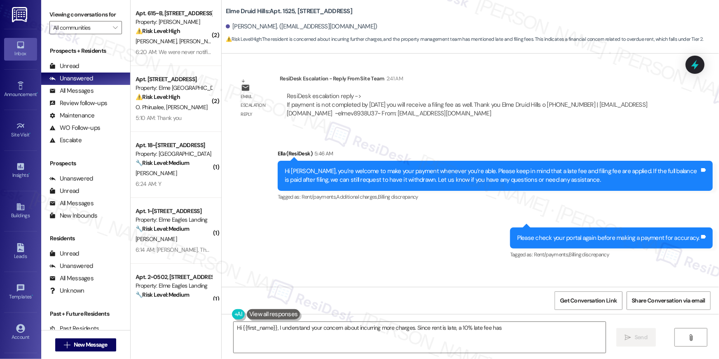
scroll to position [17488, 0]
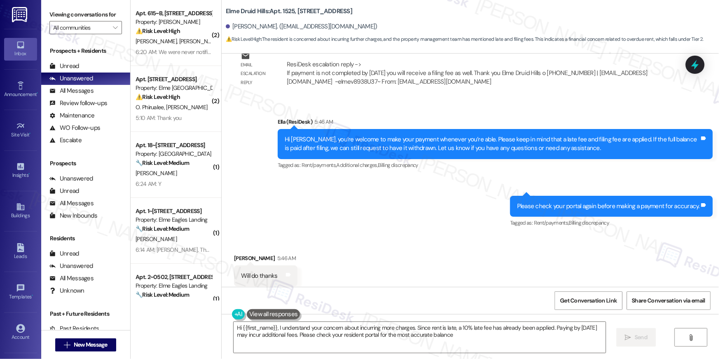
type textarea "Hi {{first_name}}, I understand your concern about incurring more charges. Sinc…"
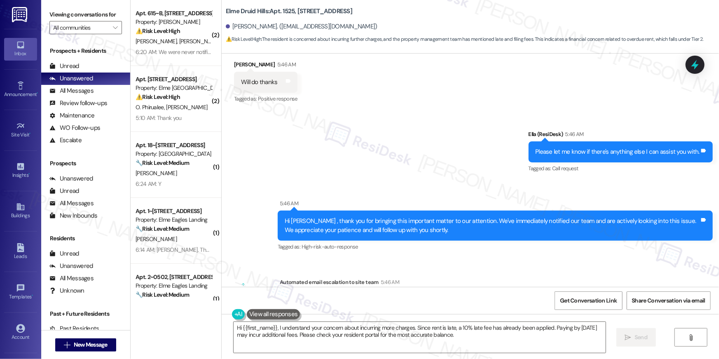
scroll to position [17714, 0]
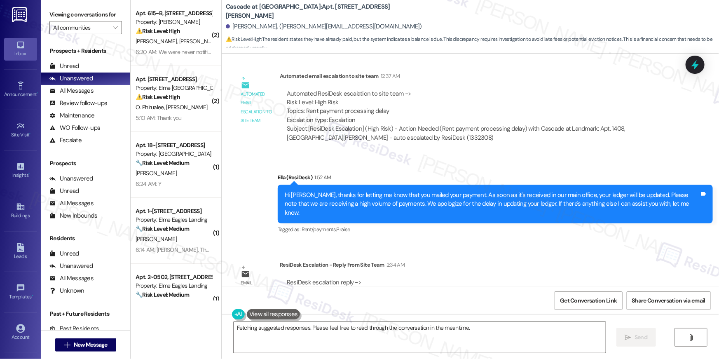
scroll to position [3226, 0]
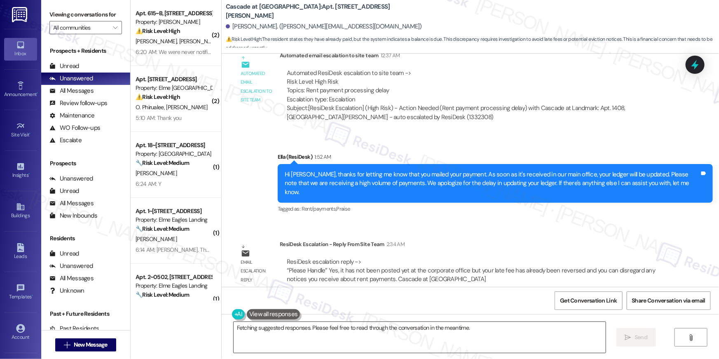
click at [377, 343] on textarea "Hi {{first_name}}, I understand your concern. I'll check on the status of your …" at bounding box center [420, 337] width 372 height 31
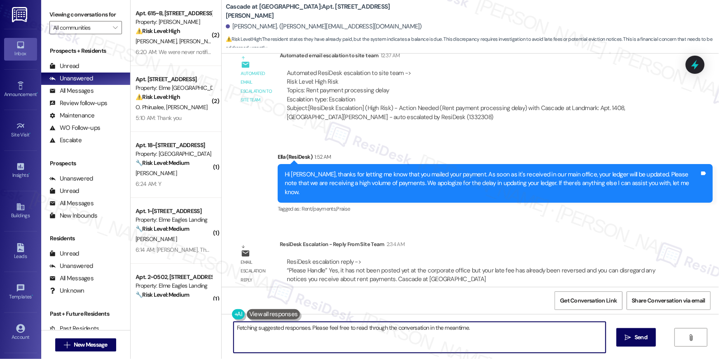
click at [377, 343] on textarea "Hi {{first_name}}, I understand your concern. I'll check on the status of your …" at bounding box center [420, 337] width 372 height 31
click at [318, 341] on textarea "Hi {{first_name}}, I understand your concern. I'll check on the status of your …" at bounding box center [420, 337] width 372 height 31
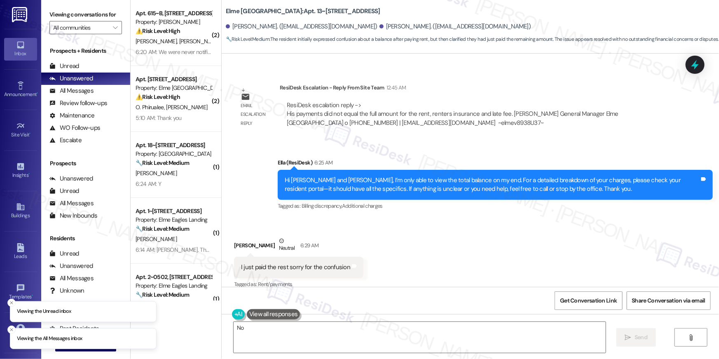
scroll to position [1591, 0]
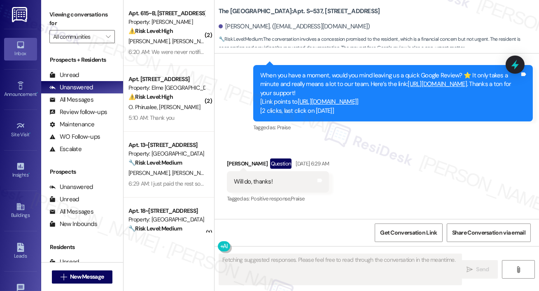
scroll to position [1067, 0]
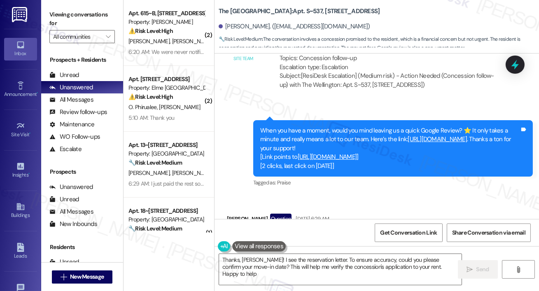
type textarea "Thanks, [PERSON_NAME]! I see the reservation letter. To ensure accuracy, could …"
click at [321, 157] on link "[URL][DOMAIN_NAME]" at bounding box center [327, 157] width 59 height 8
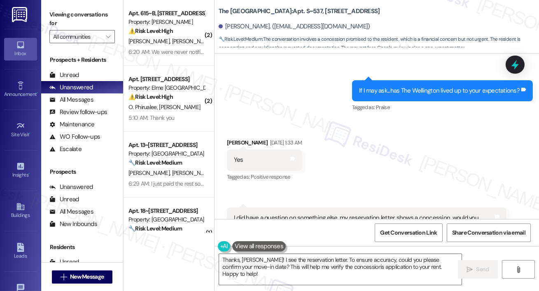
scroll to position [433, 0]
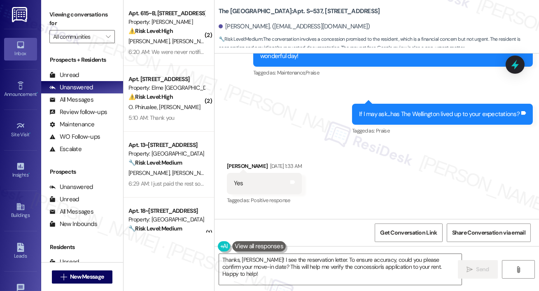
drag, startPoint x: 358, startPoint y: 11, endPoint x: 214, endPoint y: 10, distance: 143.8
click at [214, 10] on div "( 2 ) Apt. 615~B, [STREET_ADDRESS] Property: [PERSON_NAME] ⚠️ Risk Level: High …" at bounding box center [332, 145] width 416 height 291
click at [295, 12] on b "The Wellington: Apt. S~537, [STREET_ADDRESS]" at bounding box center [299, 11] width 161 height 9
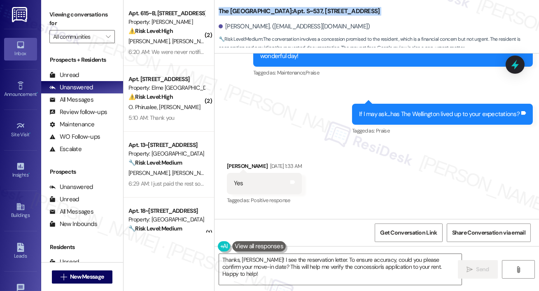
scroll to position [0, 0]
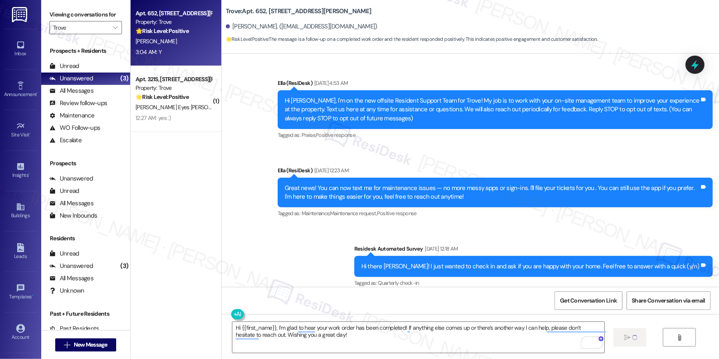
scroll to position [4520, 0]
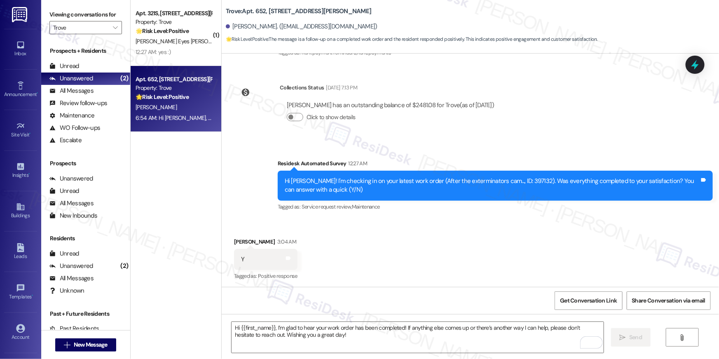
click at [370, 250] on div "Received via SMS Bianca Francois 3:04 AM Y Tags and notes Tagged as: Positive r…" at bounding box center [470, 254] width 497 height 70
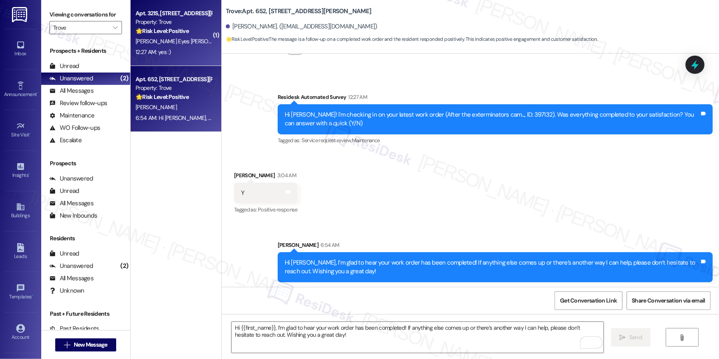
click at [178, 44] on span "D. White Eyes Leggett" at bounding box center [184, 40] width 96 height 7
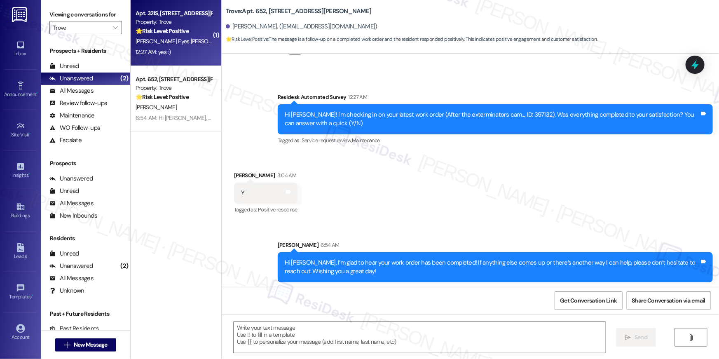
type textarea "Fetching suggested responses. Please feel free to read through the conversation…"
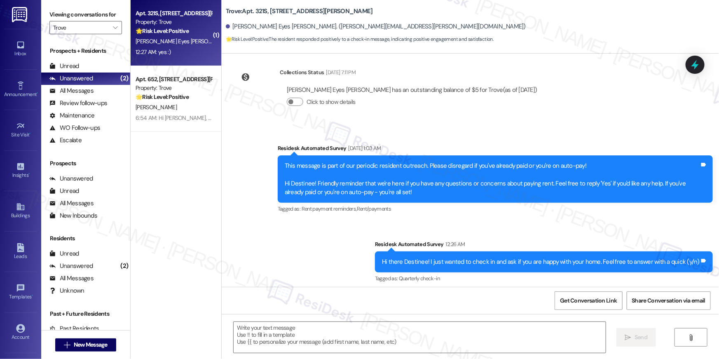
type textarea "Fetching suggested responses. Please feel free to read through the conversation…"
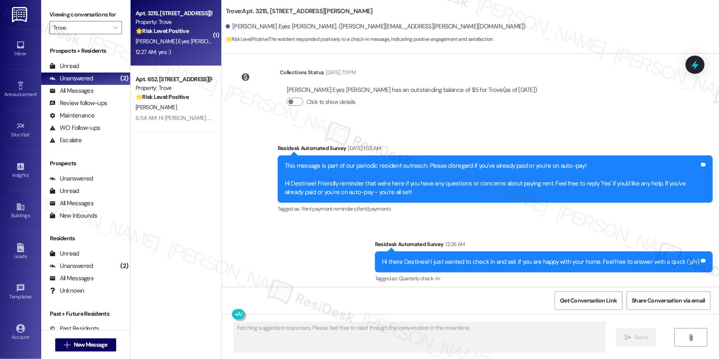
scroll to position [211, 0]
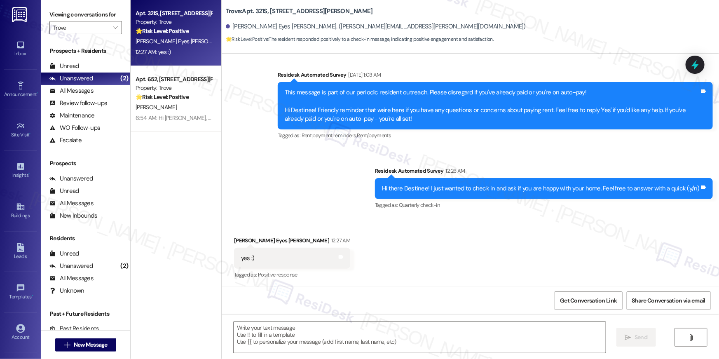
click at [454, 230] on div "Received via SMS Destinee White Eyes Leggett 12:27 AM yes :) Tags and notes Tag…" at bounding box center [470, 253] width 497 height 70
click at [516, 239] on div "Received via SMS Destinee White Eyes Leggett 12:27 AM yes :) Tags and notes Tag…" at bounding box center [470, 253] width 497 height 70
click at [503, 221] on div "Received via SMS Destinee White Eyes Leggett 12:27 AM yes :) Tags and notes Tag…" at bounding box center [470, 253] width 497 height 70
click at [414, 339] on textarea at bounding box center [420, 337] width 372 height 31
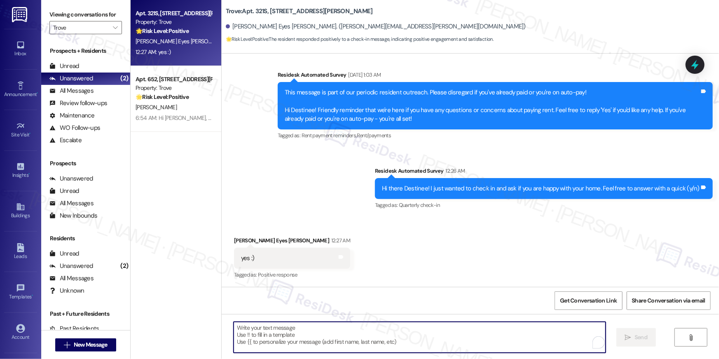
click at [414, 339] on textarea "To enrich screen reader interactions, please activate Accessibility in Grammarl…" at bounding box center [420, 337] width 372 height 31
click at [416, 336] on textarea "To enrich screen reader interactions, please activate Accessibility in Grammarl…" at bounding box center [420, 337] width 372 height 31
click at [322, 328] on textarea "To enrich screen reader interactions, please activate Accessibility in Grammarl…" at bounding box center [420, 337] width 372 height 31
click at [274, 330] on textarea "To enrich screen reader interactions, please activate Accessibility in Grammarl…" at bounding box center [420, 337] width 372 height 31
click at [272, 330] on textarea "To enrich screen reader interactions, please activate Accessibility in Grammarl…" at bounding box center [418, 337] width 372 height 31
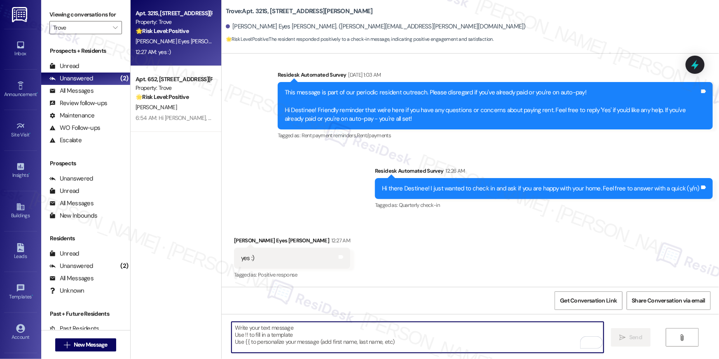
paste textarea "Thank you so much, {{first_name}}! I’m so glad to hear that you’re enjoying you…"
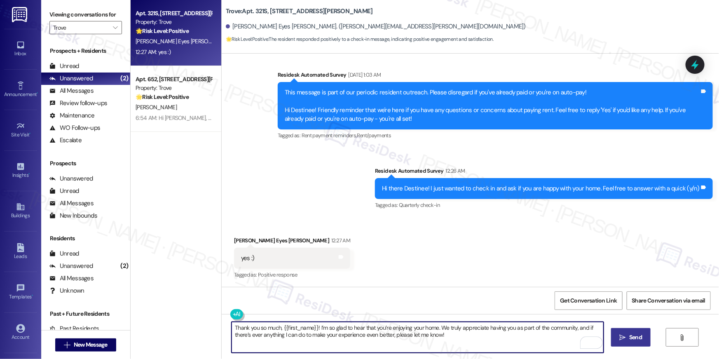
type textarea "Thank you so much, {{first_name}}! I’m so glad to hear that you’re enjoying you…"
click at [623, 332] on button " Send" at bounding box center [631, 337] width 40 height 19
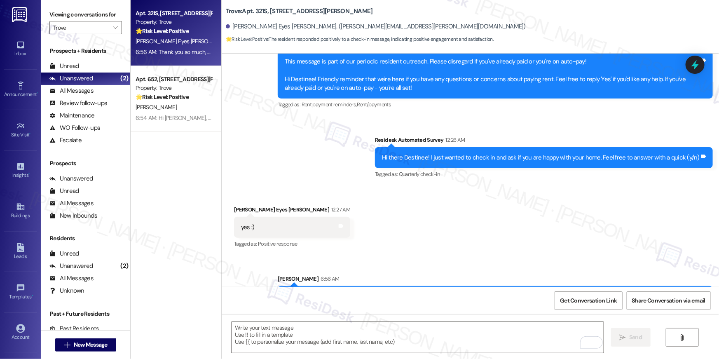
scroll to position [277, 0]
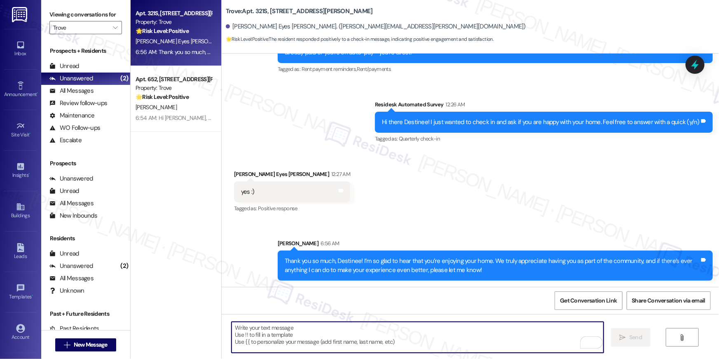
click at [388, 337] on textarea "To enrich screen reader interactions, please activate Accessibility in Grammarl…" at bounding box center [418, 337] width 372 height 31
paste textarea "When you have a moment, would you mind leaving us a quick Google Review? ⭐ It o…"
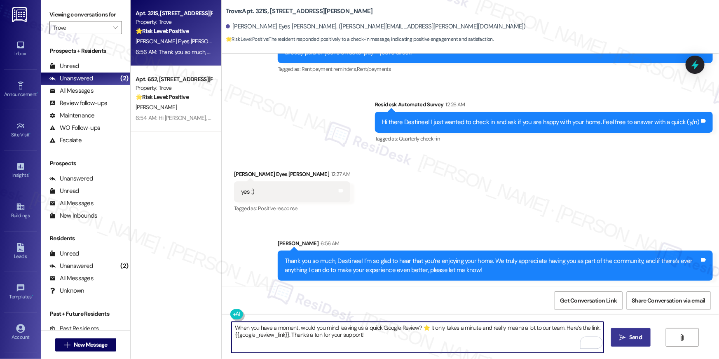
type textarea "When you have a moment, would you mind leaving us a quick Google Review? ⭐ It o…"
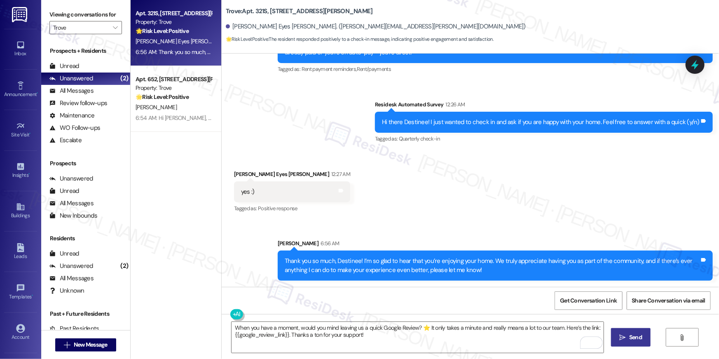
click at [629, 342] on button " Send" at bounding box center [631, 337] width 40 height 19
click at [113, 30] on icon "" at bounding box center [115, 27] width 5 height 7
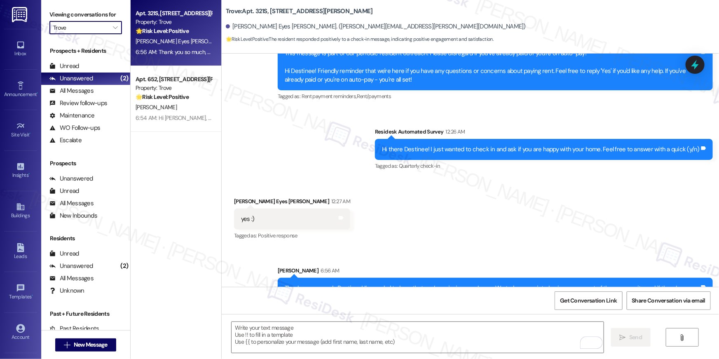
scroll to position [211, 0]
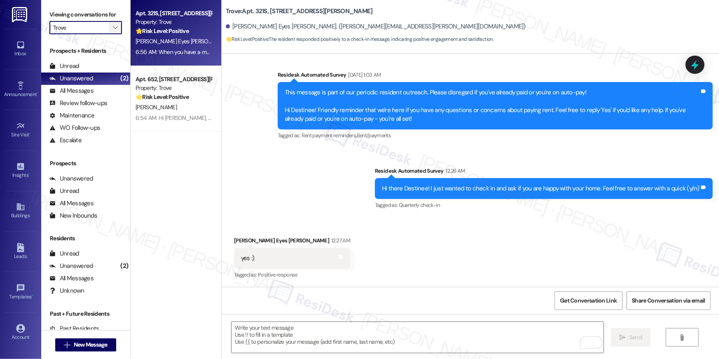
click at [113, 25] on icon "" at bounding box center [115, 27] width 5 height 7
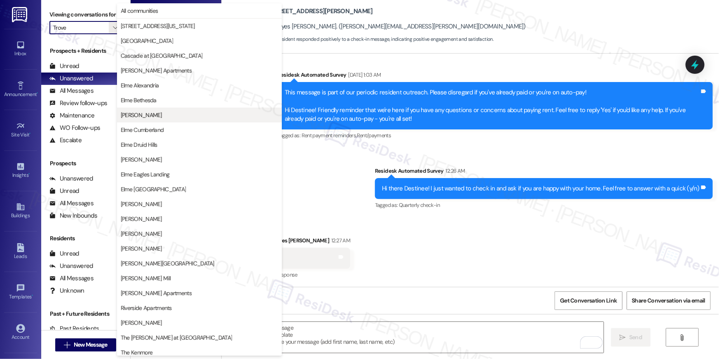
scroll to position [78, 0]
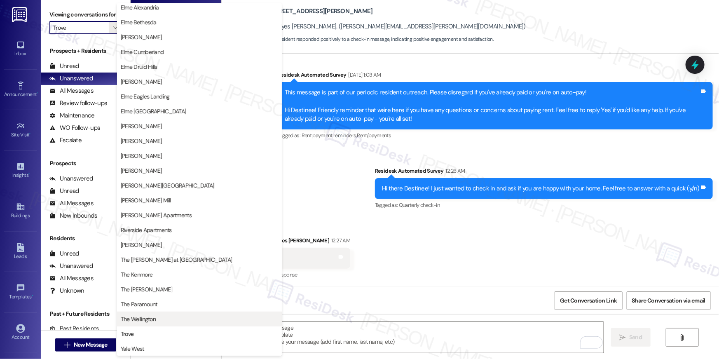
click at [157, 321] on span "The Wellington" at bounding box center [199, 319] width 157 height 8
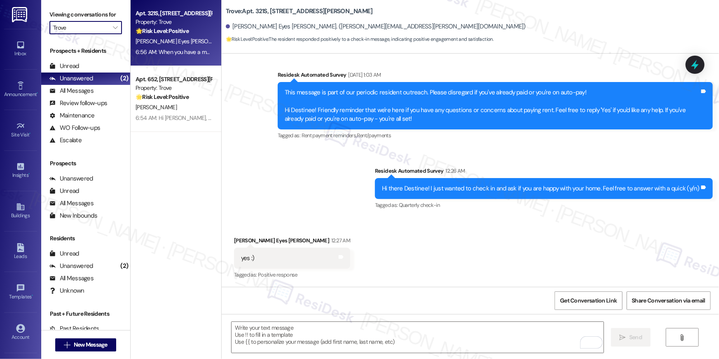
type input "The Wellington"
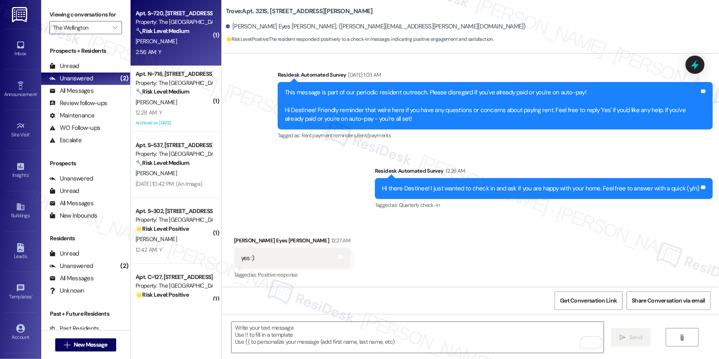
click at [177, 36] on div "S. Lousma" at bounding box center [174, 41] width 78 height 10
type textarea "Fetching suggested responses. Please feel free to read through the conversation…"
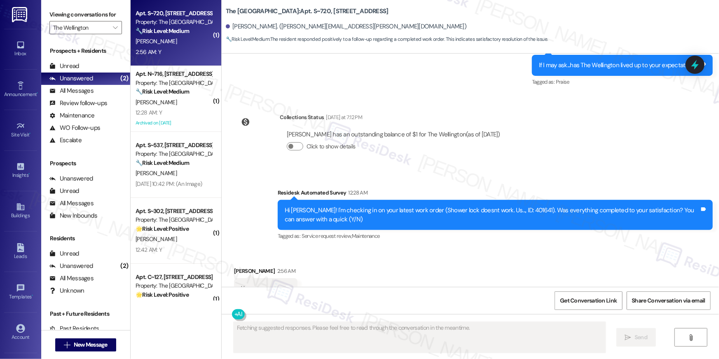
scroll to position [416, 0]
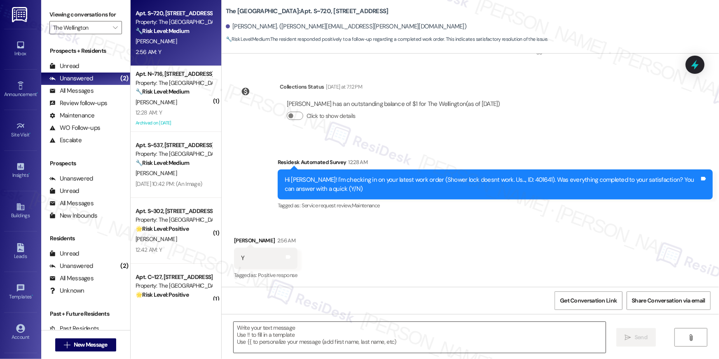
click at [510, 337] on textarea at bounding box center [420, 337] width 372 height 31
click at [419, 339] on textarea "To enrich screen reader interactions, please activate Accessibility in Grammarl…" at bounding box center [418, 337] width 372 height 31
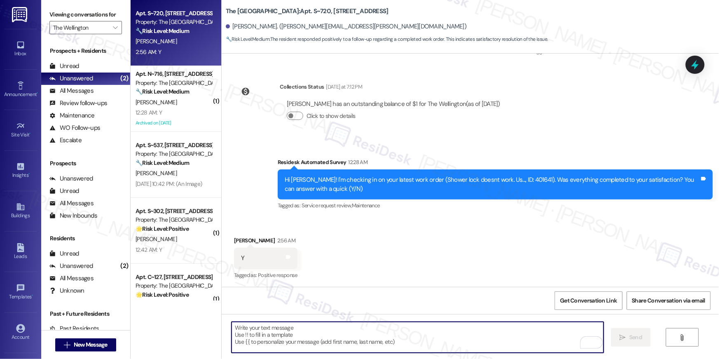
click at [419, 339] on textarea "To enrich screen reader interactions, please activate Accessibility in Grammarl…" at bounding box center [418, 337] width 372 height 31
paste textarea "Hi {{first_name}}, I’m glad to hear your work order has been completed! If anyt…"
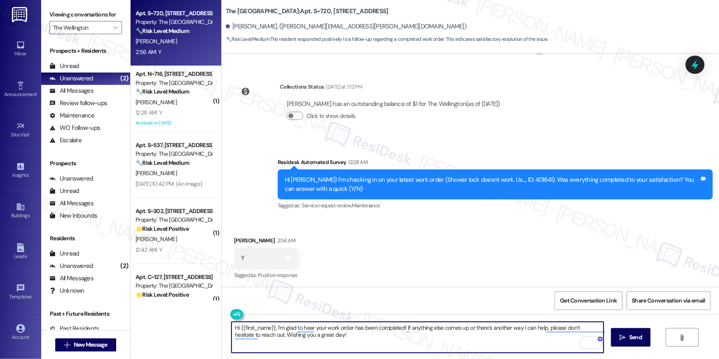
scroll to position [417, 0]
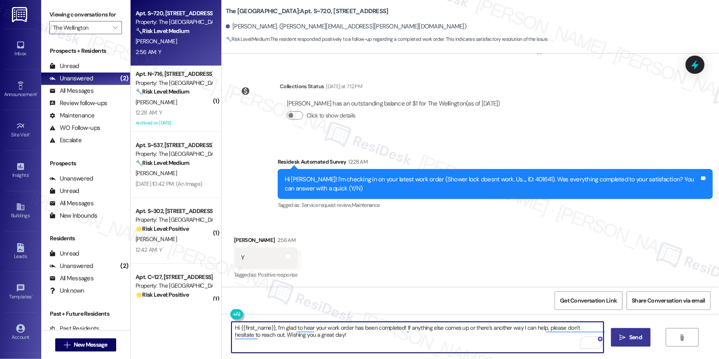
type textarea "Hi {{first_name}}, I’m glad to hear your work order has been completed! If anyt…"
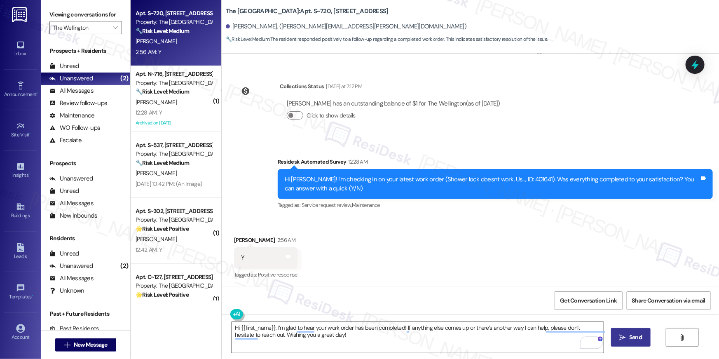
click at [638, 342] on button " Send" at bounding box center [631, 337] width 40 height 19
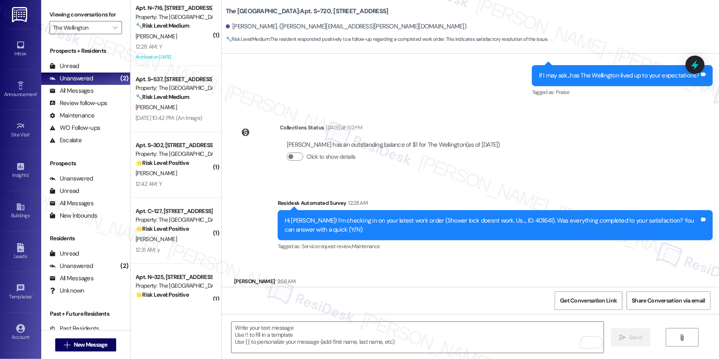
scroll to position [374, 0]
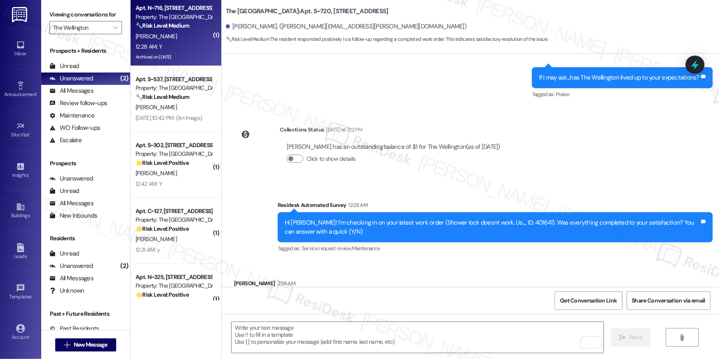
click at [178, 42] on div "12:28 AM: Y 12:28 AM: Y" at bounding box center [174, 47] width 78 height 10
type textarea "Fetching suggested responses. Please feel free to read through the conversation…"
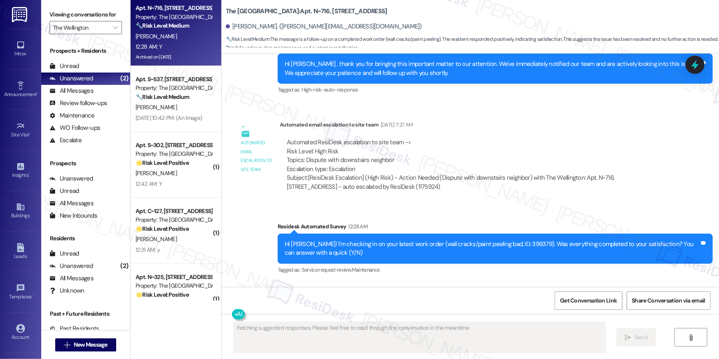
scroll to position [7919, 0]
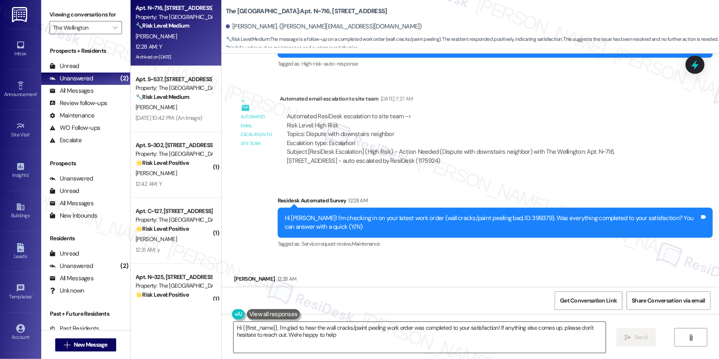
type textarea "Hi {{first_name}}, I'm glad to hear the wall cracks/paint peeling work order wa…"
click at [467, 337] on textarea "Hi {{first_name}}, I'm glad to hear the wall cracks/paint peeling work order wa…" at bounding box center [420, 337] width 372 height 31
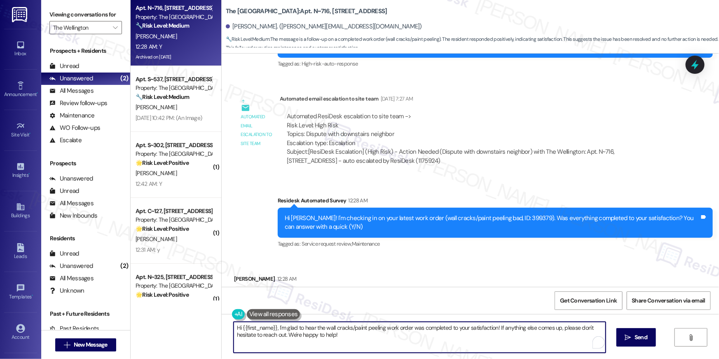
click at [472, 341] on textarea "Hi {{first_name}}, I'm glad to hear the wall cracks/paint peeling work order wa…" at bounding box center [420, 337] width 372 height 31
click at [632, 335] on span "Send" at bounding box center [635, 337] width 13 height 9
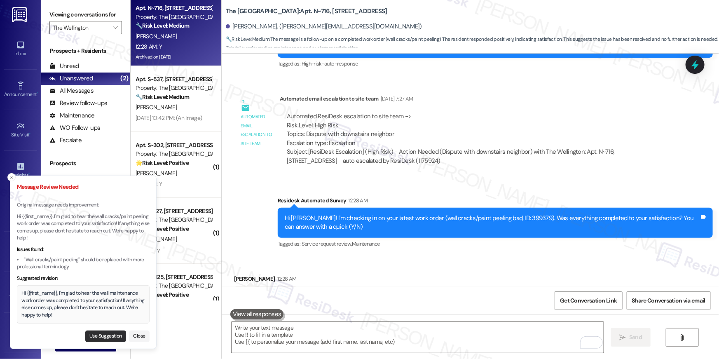
click at [108, 337] on button "Use Suggestion" at bounding box center [105, 336] width 41 height 12
type textarea "Hi {{first_name}}, I'm glad to hear the wall maintenance work order was complet…"
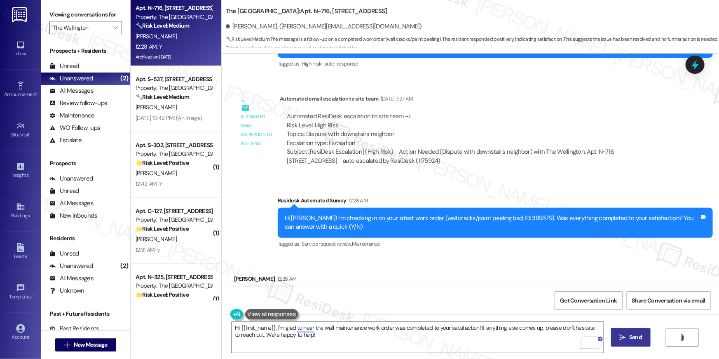
click at [625, 342] on button " Send" at bounding box center [631, 337] width 40 height 19
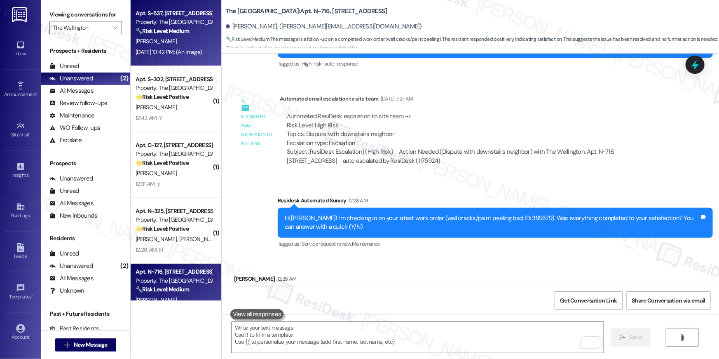
click at [189, 61] on div "Apt. S~537, 1850 Columbia Pike Property: The Wellington 🔧 Risk Level: Medium Th…" at bounding box center [176, 33] width 91 height 66
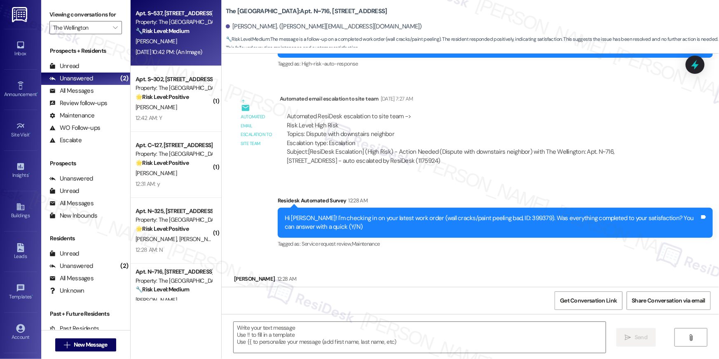
type textarea "Fetching suggested responses. Please feel free to read through the conversation…"
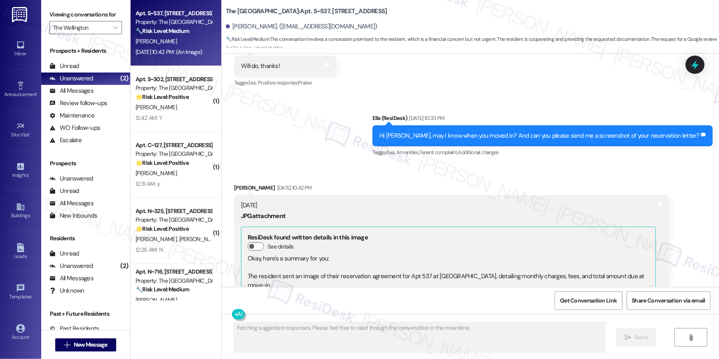
scroll to position [1145, 0]
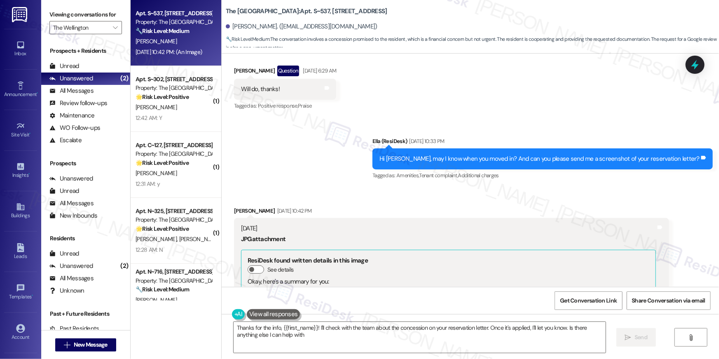
type textarea "Thanks for the info, {{first_name}}! I'll check with the team about the concess…"
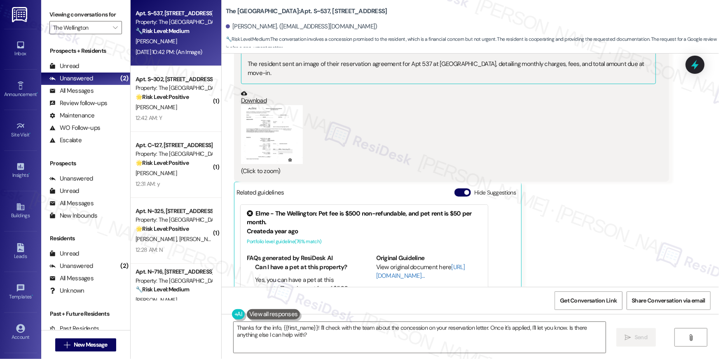
scroll to position [1428, 0]
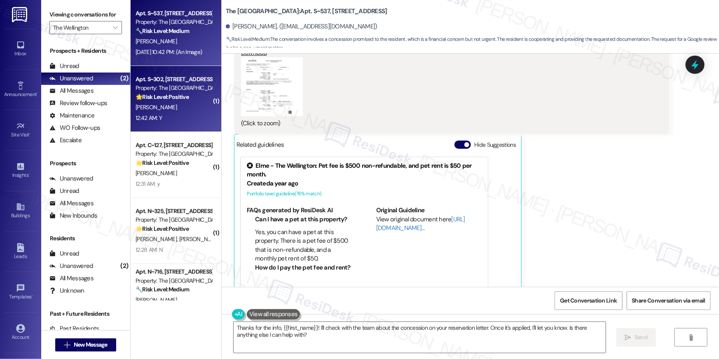
click at [176, 112] on div "A. Warcup" at bounding box center [174, 107] width 78 height 10
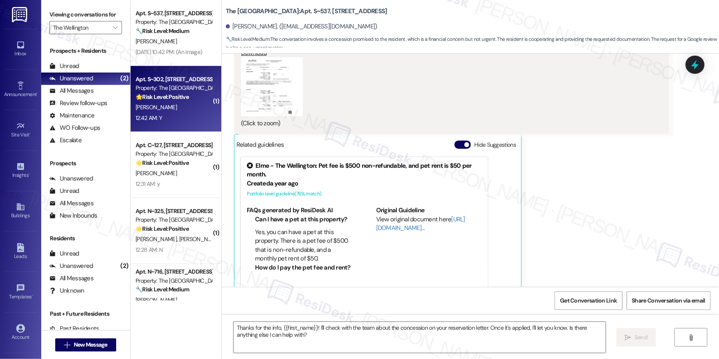
type textarea "Fetching suggested responses. Please feel free to read through the conversation…"
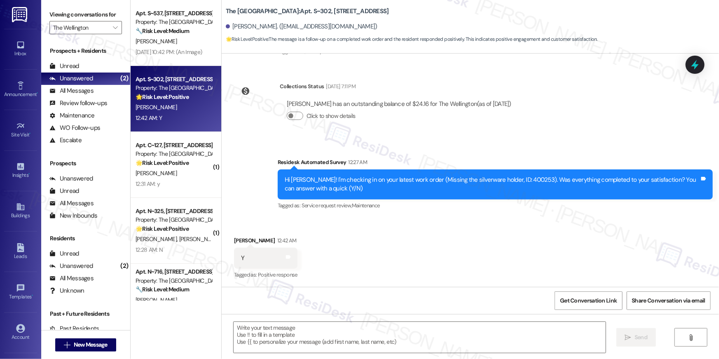
scroll to position [124, 0]
click at [469, 335] on textarea at bounding box center [420, 337] width 372 height 31
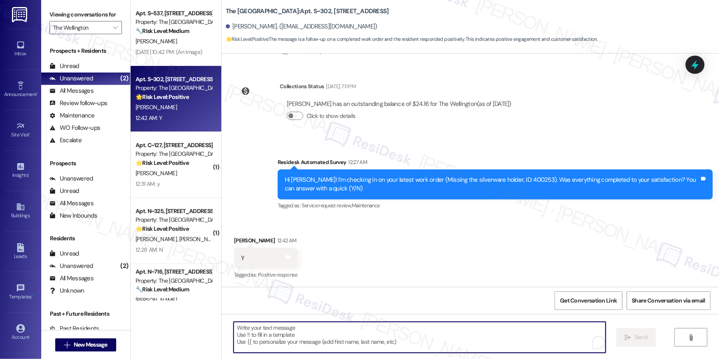
paste textarea "Hi {{first_name}}, I’m glad to hear your work order has been completed! If anyt…"
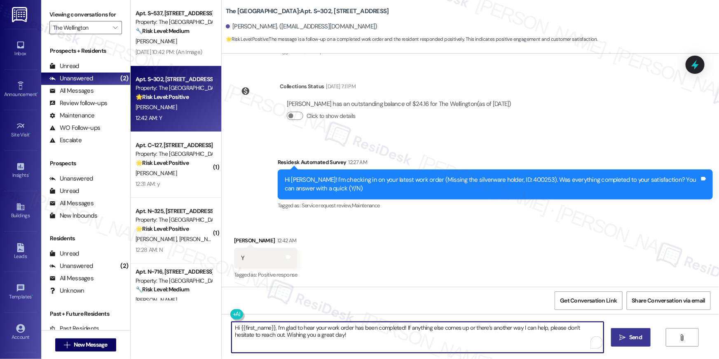
type textarea "Hi {{first_name}}, I’m glad to hear your work order has been completed! If anyt…"
click at [648, 331] on button " Send" at bounding box center [631, 337] width 40 height 19
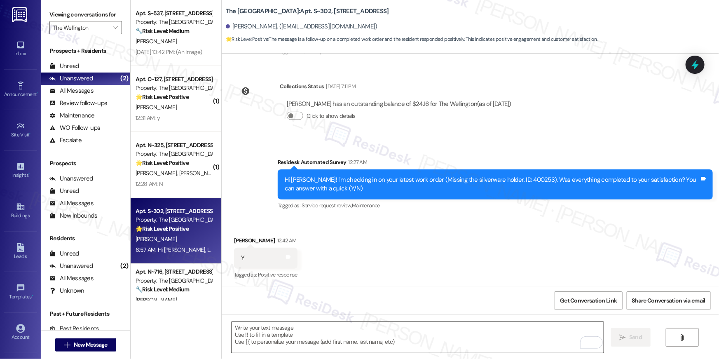
click at [537, 333] on textarea "To enrich screen reader interactions, please activate Accessibility in Grammarl…" at bounding box center [418, 337] width 372 height 31
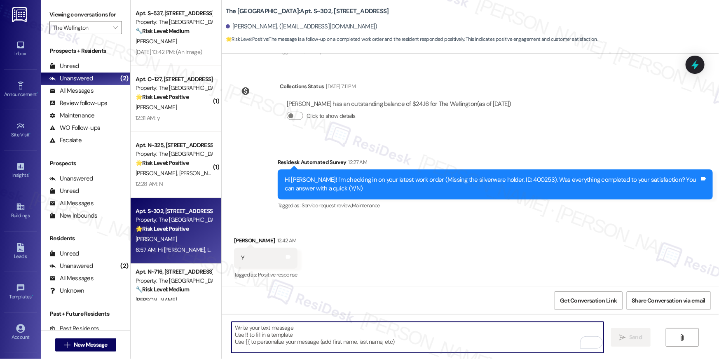
click at [537, 333] on textarea "To enrich screen reader interactions, please activate Accessibility in Grammarl…" at bounding box center [418, 337] width 372 height 31
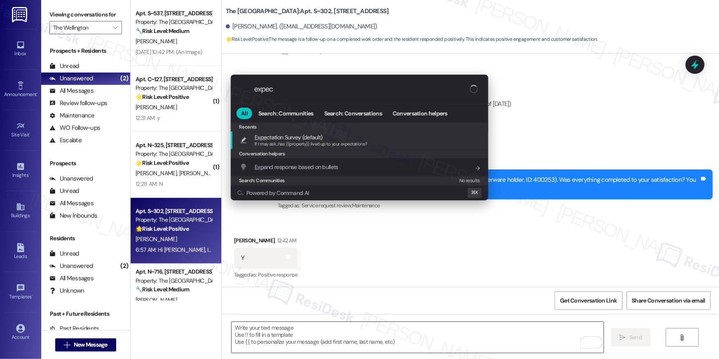
type input "expect"
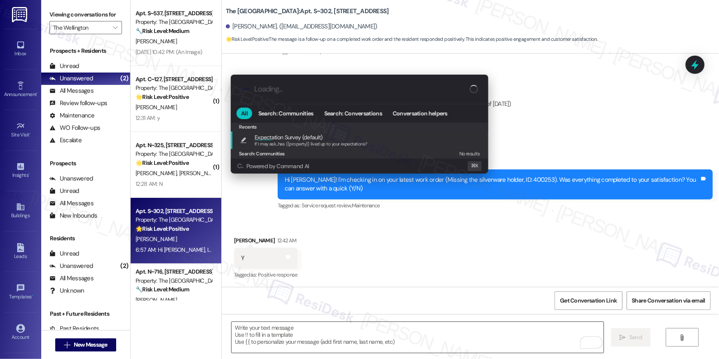
type textarea "If I may ask...has {{property}} lived up to your expectations?"
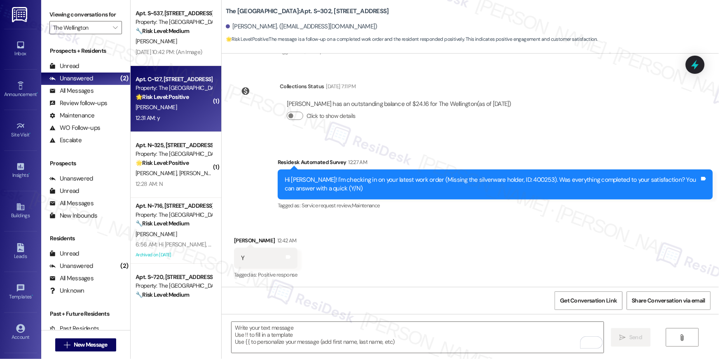
click at [154, 107] on div "A. Deen" at bounding box center [174, 107] width 78 height 10
type textarea "Fetching suggested responses. Please feel free to read through the conversation…"
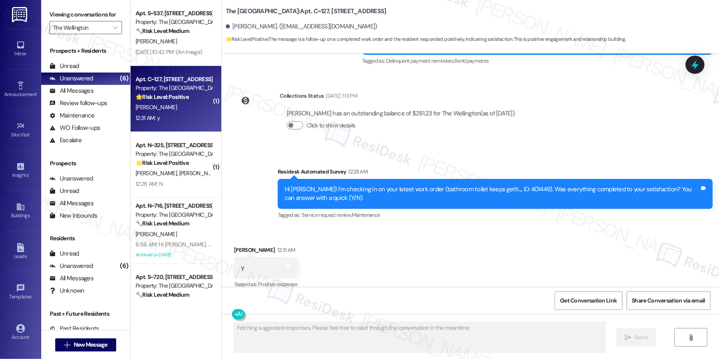
scroll to position [881, 0]
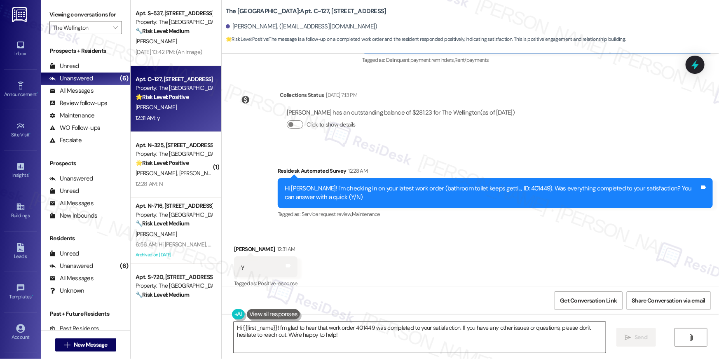
click at [492, 325] on textarea "Hi {{first_name}}! I'm glad to hear that work order 401449 was completed to you…" at bounding box center [420, 337] width 372 height 31
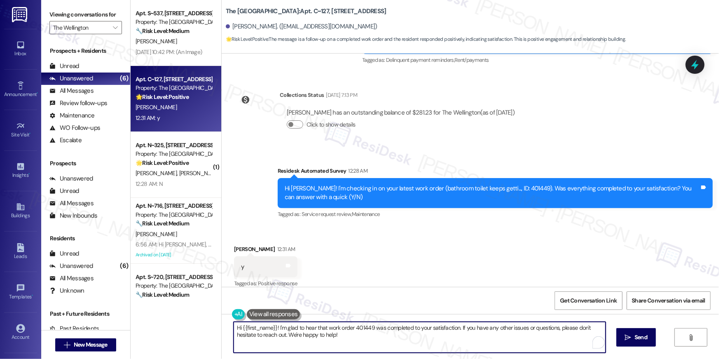
paste textarea ", I’m glad to hear your work order has been completed! If anything else comes u…"
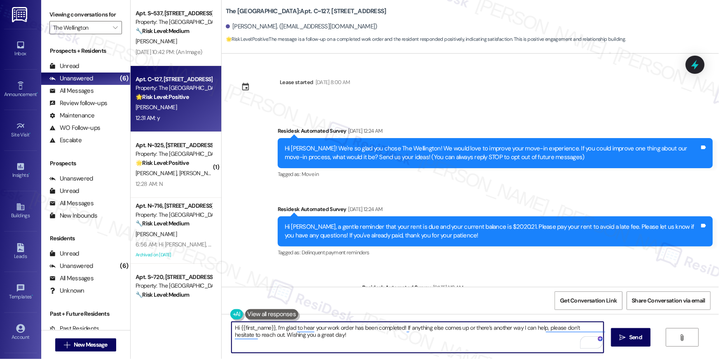
scroll to position [0, 0]
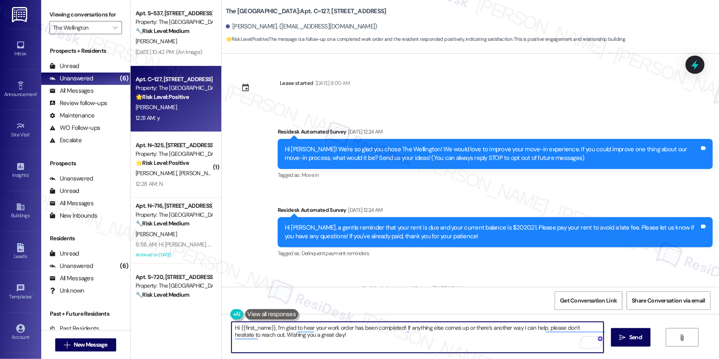
click at [501, 345] on textarea "Hi {{first_name}}, I’m glad to hear your work order has been completed! If anyt…" at bounding box center [418, 337] width 372 height 31
type textarea "Hi {{first_name}}, I’m glad to hear your work order has been completed! If anyt…"
click at [633, 342] on button " Send" at bounding box center [631, 337] width 40 height 19
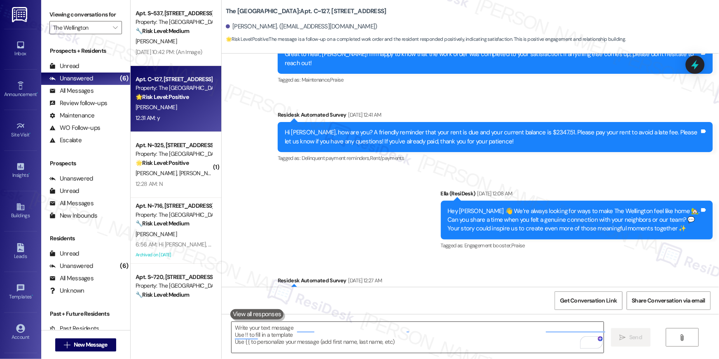
click at [495, 338] on textarea "To enrich screen reader interactions, please activate Accessibility in Grammarl…" at bounding box center [418, 337] width 372 height 31
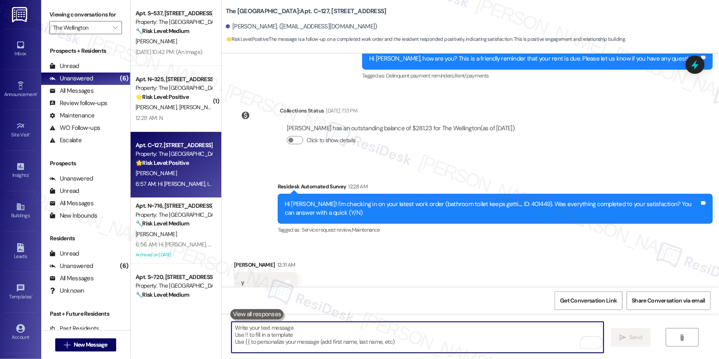
scroll to position [881, 0]
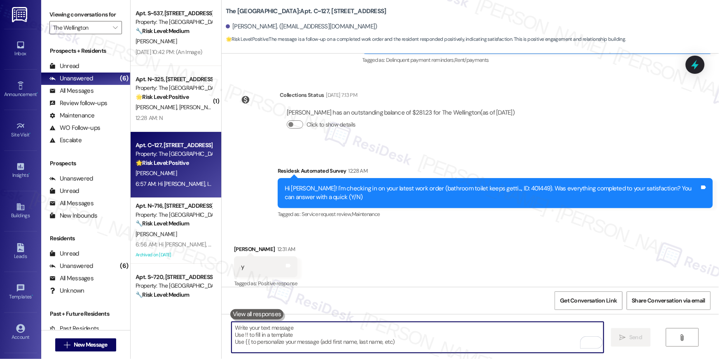
click at [495, 338] on textarea "To enrich screen reader interactions, please activate Accessibility in Grammarl…" at bounding box center [418, 337] width 372 height 31
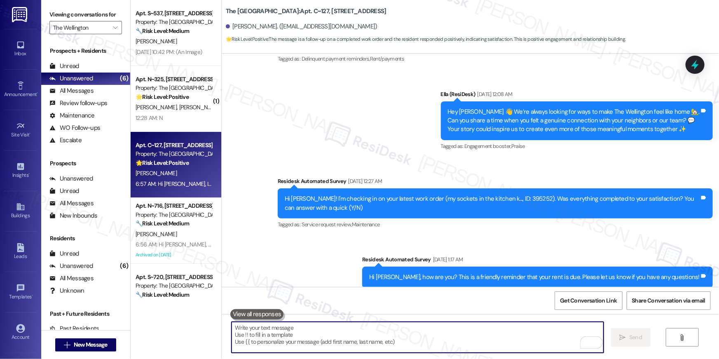
scroll to position [947, 0]
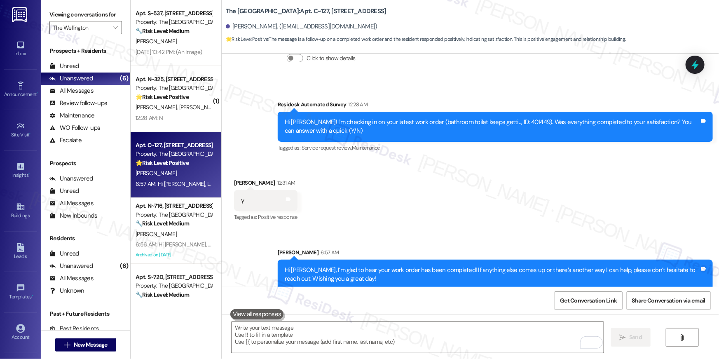
click at [496, 218] on div "Received via SMS [PERSON_NAME] 12:31 AM y Tags and notes Tagged as: Positive re…" at bounding box center [470, 195] width 497 height 70
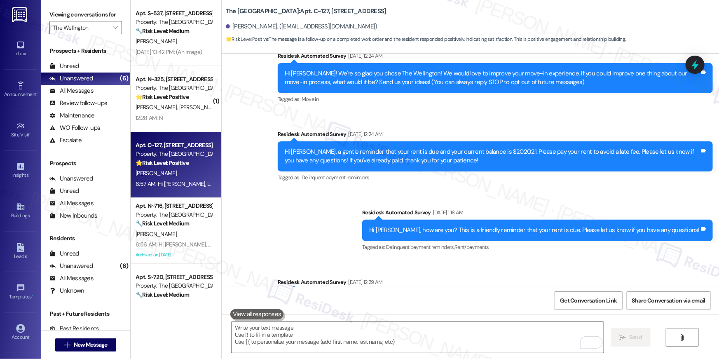
scroll to position [0, 0]
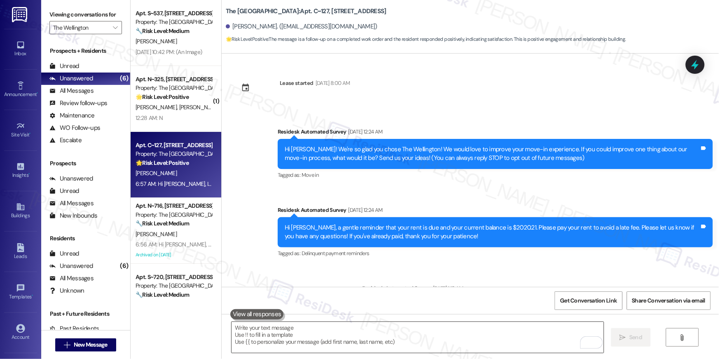
click at [393, 343] on textarea "To enrich screen reader interactions, please activate Accessibility in Grammarl…" at bounding box center [418, 337] width 372 height 31
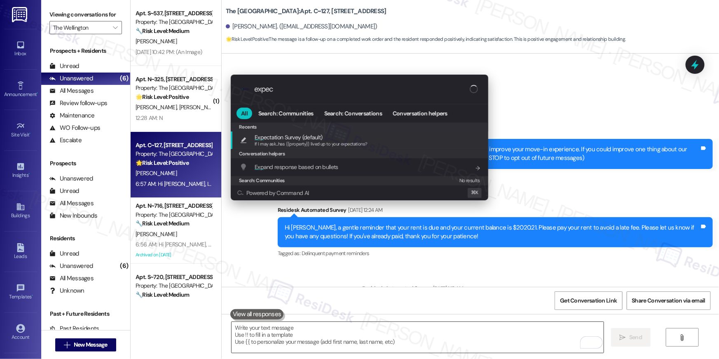
type input "expect"
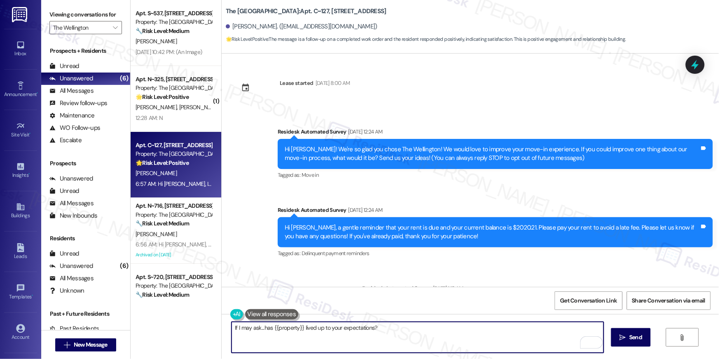
type textarea "If I may ask...has {{property}} lived up to your expectations?"
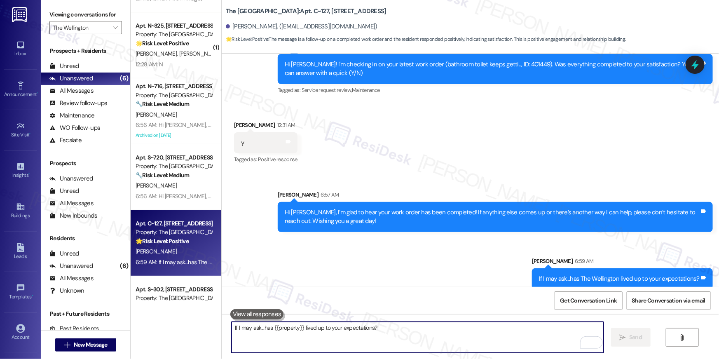
scroll to position [95, 0]
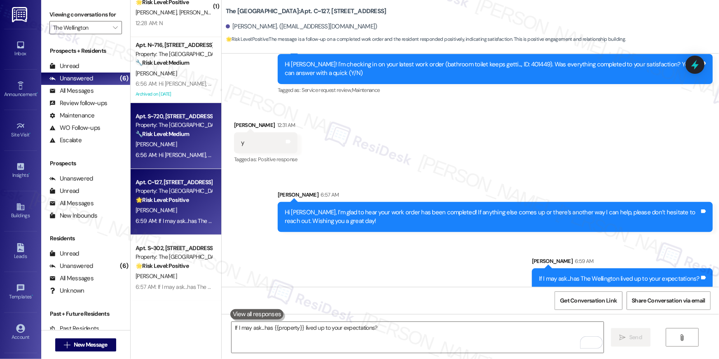
click at [168, 141] on div "S. Lousma" at bounding box center [174, 144] width 78 height 10
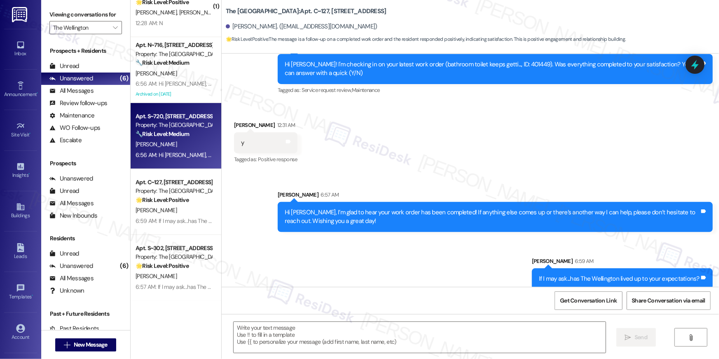
type textarea "Fetching suggested responses. Please feel free to read through the conversation…"
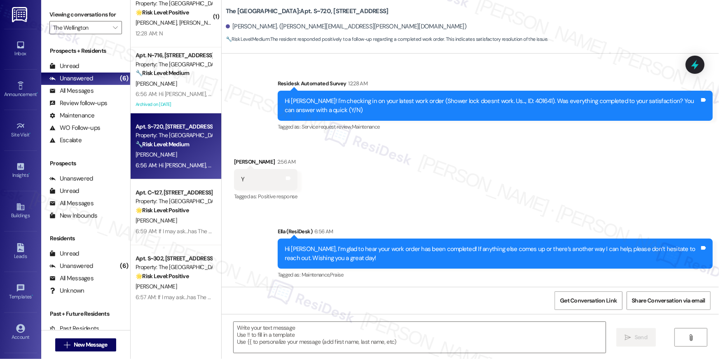
scroll to position [11, 0]
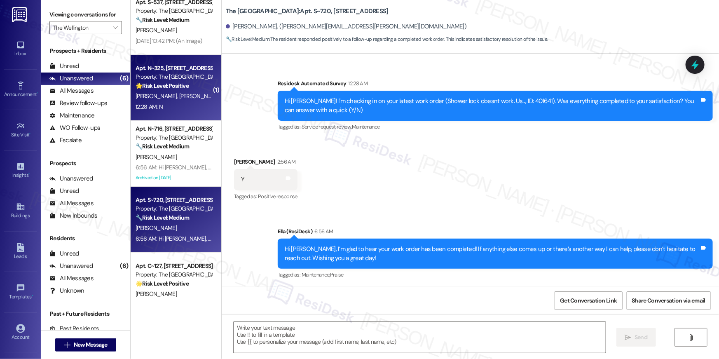
click at [187, 92] on div "F. Araya R. Zemichael" at bounding box center [174, 96] width 78 height 10
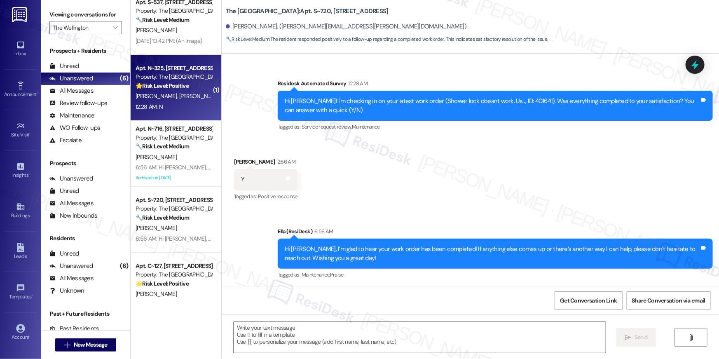
type textarea "Fetching suggested responses. Please feel free to read through the conversation…"
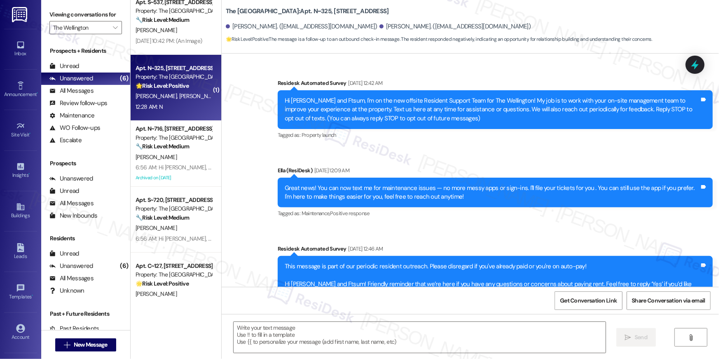
scroll to position [2965, 0]
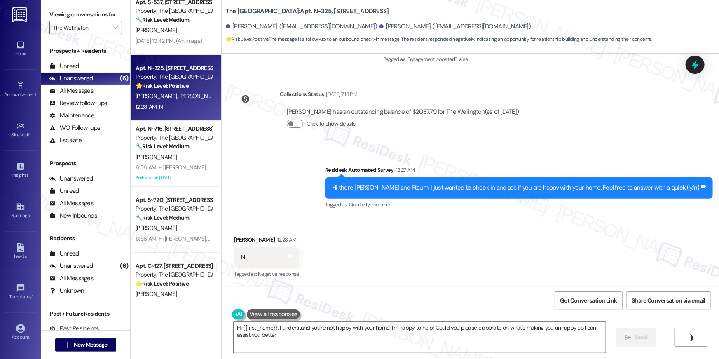
type textarea "Hi {{first_name}}, I understand you're not happy with your home. I'm happy to h…"
click at [534, 252] on div "Received via SMS Ftsum Araya 12:28 AM N Tags and notes Tagged as: Negative resp…" at bounding box center [470, 252] width 497 height 70
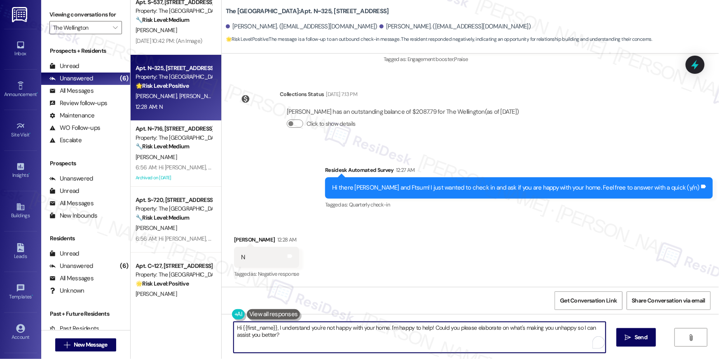
click at [454, 343] on textarea "Hi {{first_name}}, I understand you're not happy with your home. I'm happy to h…" at bounding box center [420, 337] width 372 height 31
click at [456, 344] on textarea "Hi {{first_name}}, I understand you're not happy with your home. I'm happy to h…" at bounding box center [420, 337] width 372 height 31
click at [631, 340] on span " Send" at bounding box center [636, 337] width 26 height 9
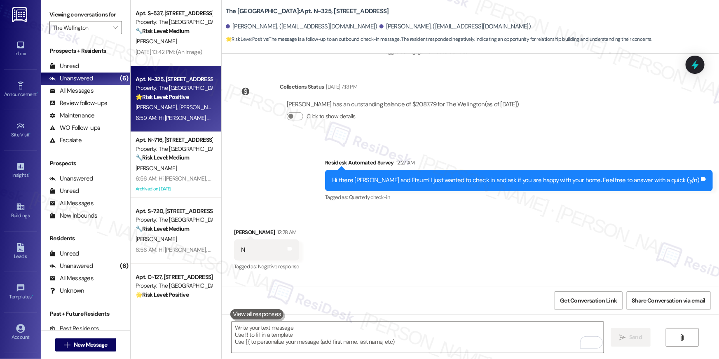
scroll to position [0, 0]
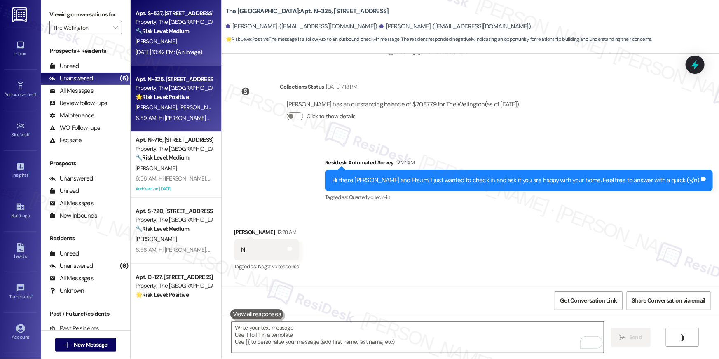
click at [174, 42] on div "J. Castro" at bounding box center [174, 41] width 78 height 10
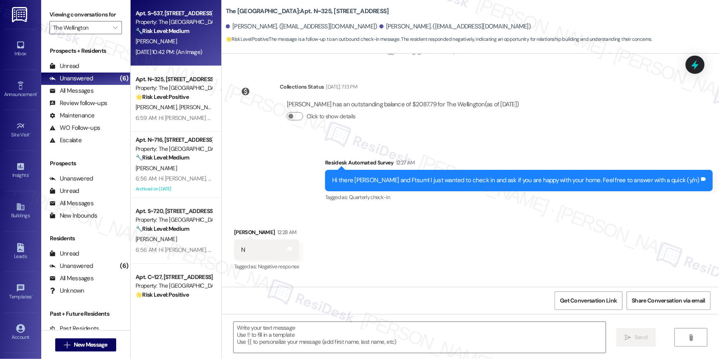
type textarea "Fetching suggested responses. Please feel free to read through the conversation…"
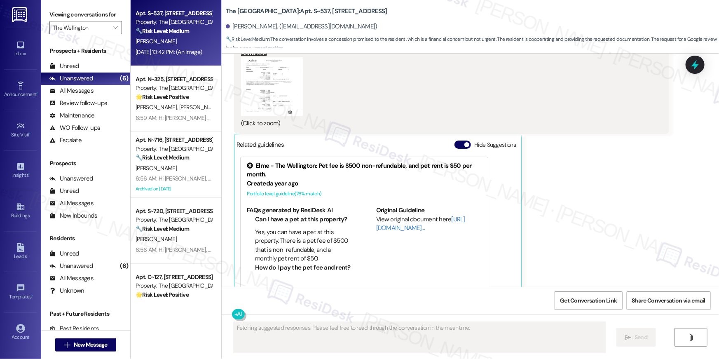
scroll to position [1293, 0]
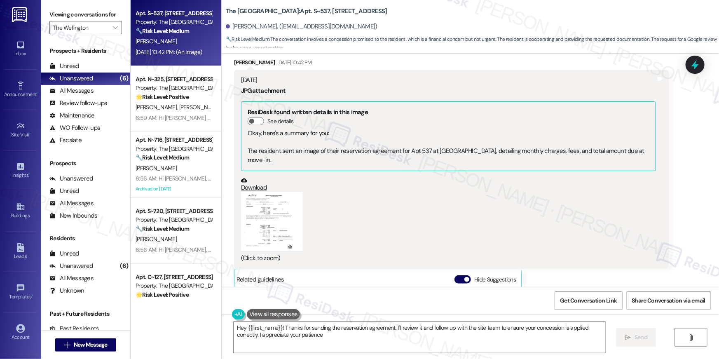
type textarea "Hey {{first_name}}! Thanks for sending the reservation agreement. I'll review i…"
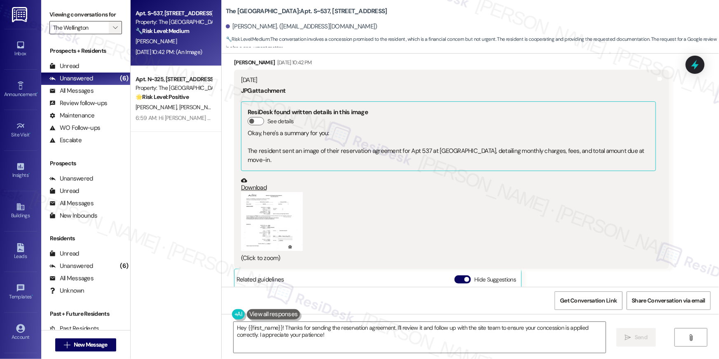
click at [113, 27] on icon "" at bounding box center [115, 27] width 5 height 7
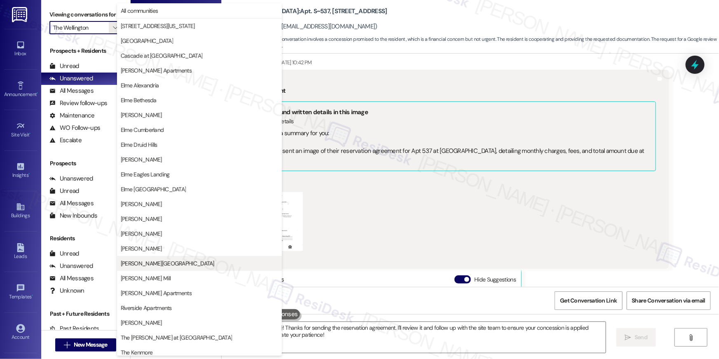
scroll to position [78, 0]
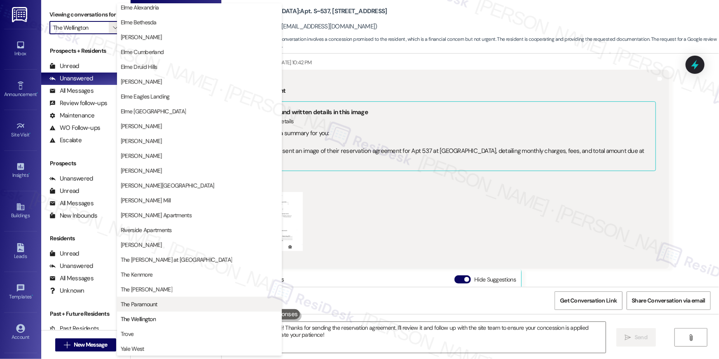
click at [152, 305] on span "The Paramount" at bounding box center [139, 304] width 37 height 8
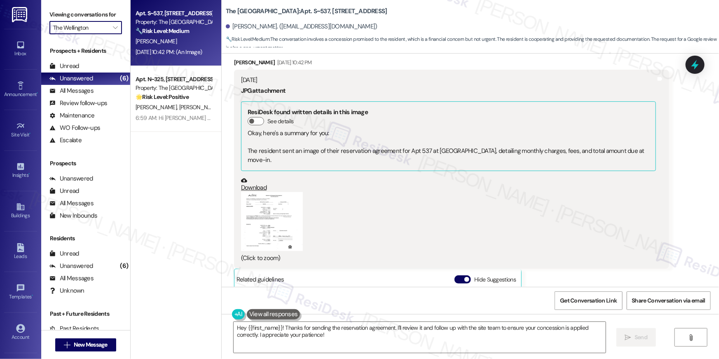
type input "The Paramount"
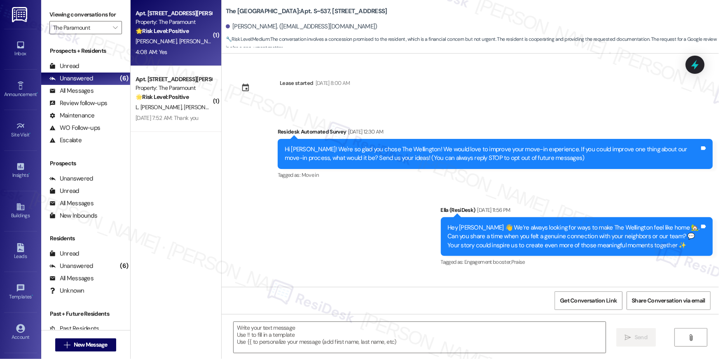
click at [177, 48] on div "4:08 AM: Yes 4:08 AM: Yes" at bounding box center [174, 52] width 78 height 10
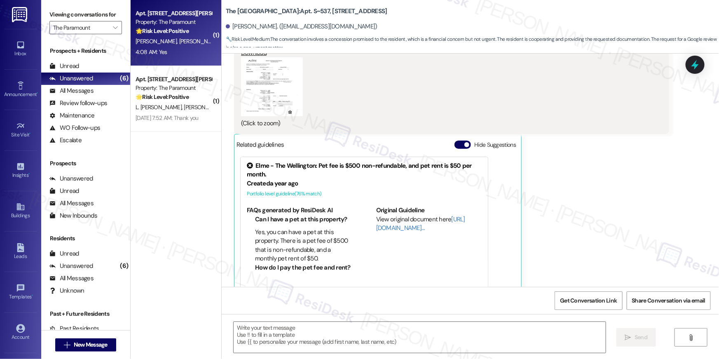
type textarea "Fetching suggested responses. Please feel free to read through the conversation…"
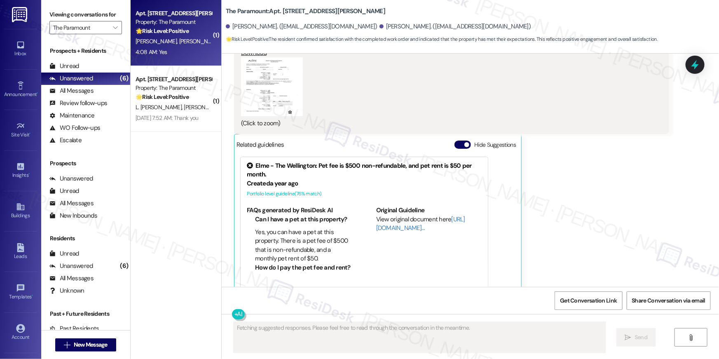
scroll to position [175, 0]
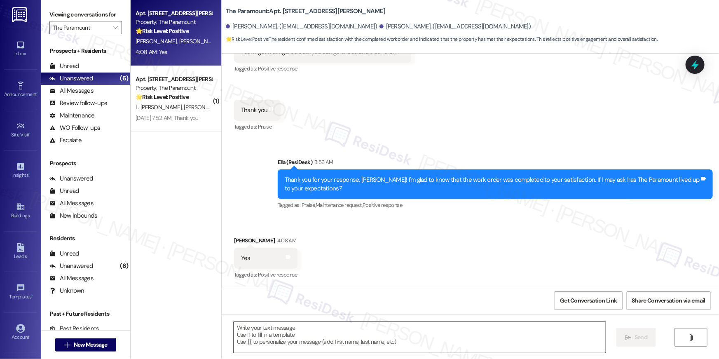
click at [494, 335] on textarea at bounding box center [420, 337] width 372 height 31
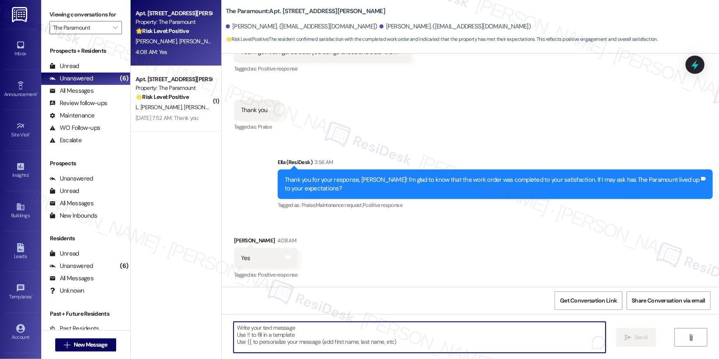
click at [494, 335] on textarea "To enrich screen reader interactions, please activate Accessibility in Grammarl…" at bounding box center [420, 337] width 372 height 31
paste textarea "Hi {{first_name}}, thank you for sharing that! I’m so glad to hear the property…"
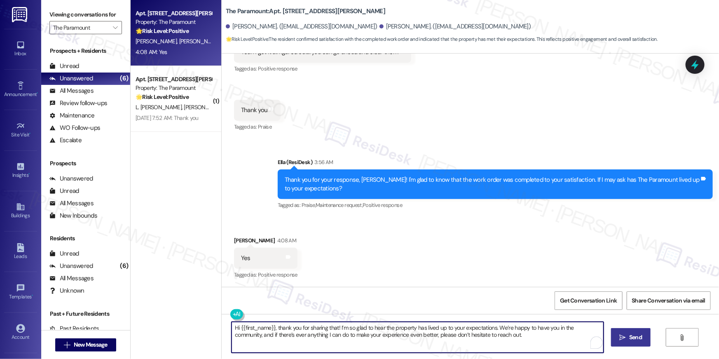
type textarea "Hi {{first_name}}, thank you for sharing that! I’m so glad to hear the property…"
click at [637, 342] on button " Send" at bounding box center [631, 337] width 40 height 19
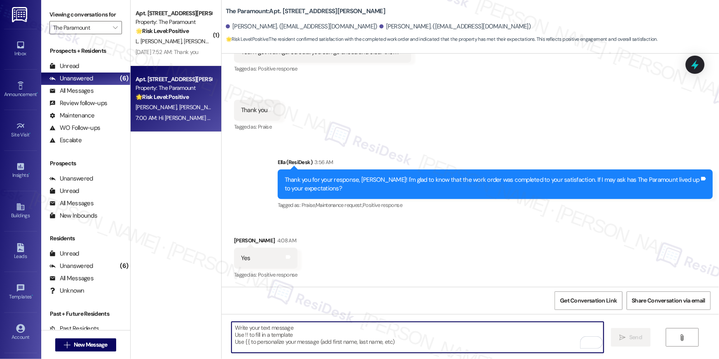
click at [407, 335] on textarea "To enrich screen reader interactions, please activate Accessibility in Grammarl…" at bounding box center [418, 337] width 372 height 31
paste textarea "When you have a moment, would you mind leaving us a quick Google Review? ⭐ It o…"
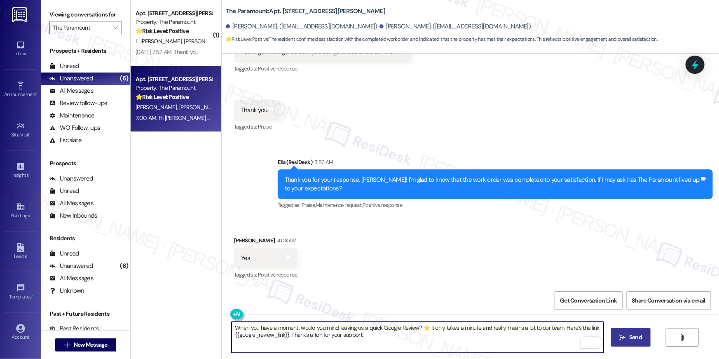
type textarea "When you have a moment, would you mind leaving us a quick Google Review? ⭐ It o…"
click at [643, 336] on button " Send" at bounding box center [631, 337] width 40 height 19
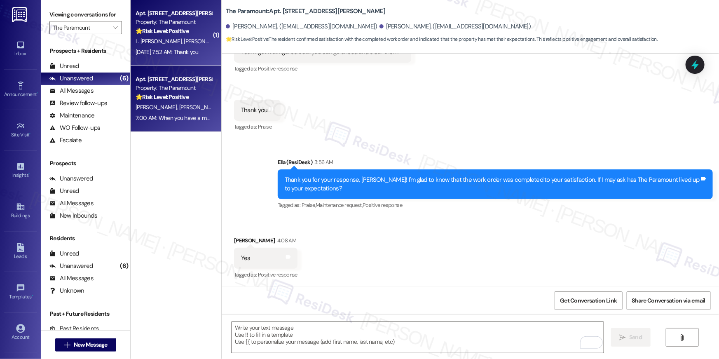
click at [227, 41] on span "A. Milian" at bounding box center [236, 40] width 19 height 7
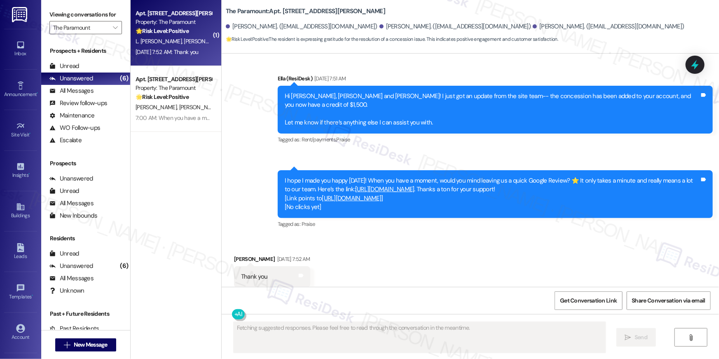
scroll to position [1014, 0]
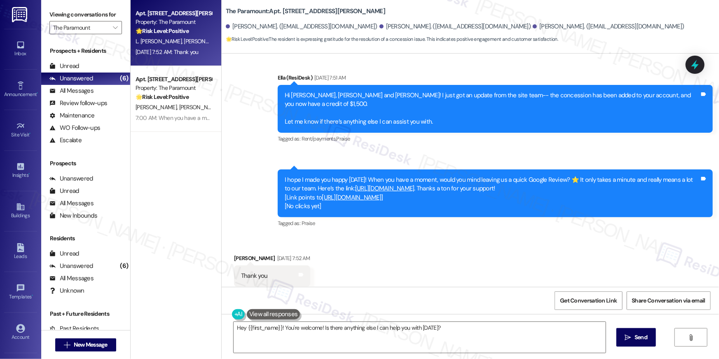
click at [365, 248] on div "Received via SMS Rosann Milian Sep 11, 2025 at 7:52 AM Thank you Tags and notes…" at bounding box center [470, 270] width 497 height 70
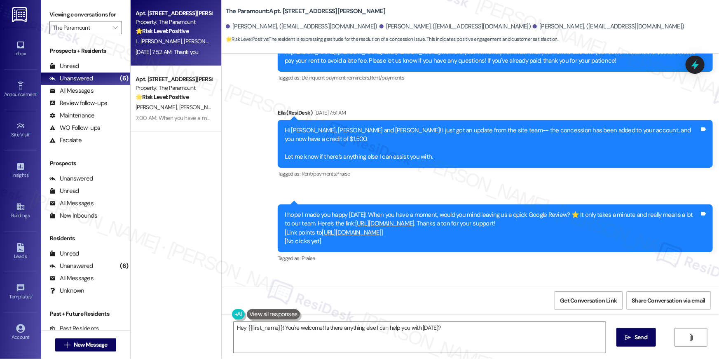
scroll to position [969, 0]
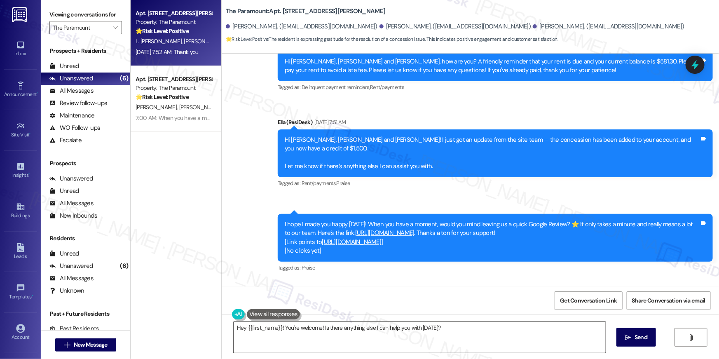
click at [458, 336] on textarea "Hey {{first_name}}! You're welcome! Is there anything else I can help you with …" at bounding box center [420, 337] width 372 height 31
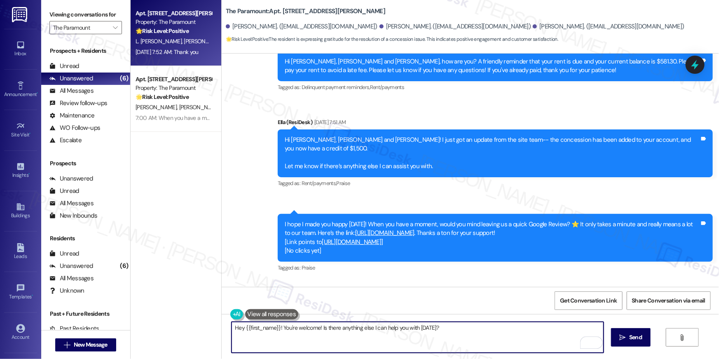
drag, startPoint x: 319, startPoint y: 328, endPoint x: 369, endPoint y: 326, distance: 49.9
click at [319, 328] on textarea "Hey {{first_name}}! You're welcome! Is there anything else I can help you with …" at bounding box center [418, 337] width 372 height 31
type textarea "Hey {{first_name}}! You're welcome! Wishing you a happy weekend!"
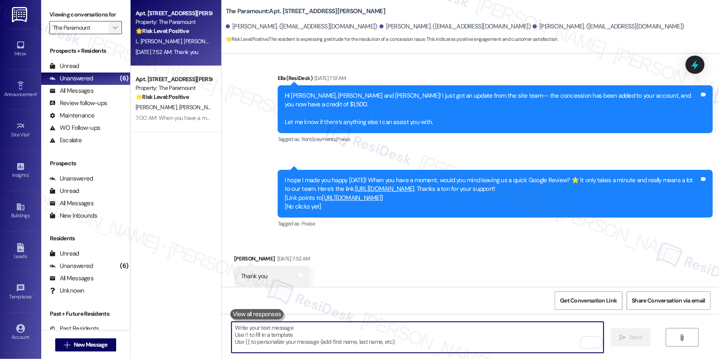
scroll to position [1014, 0]
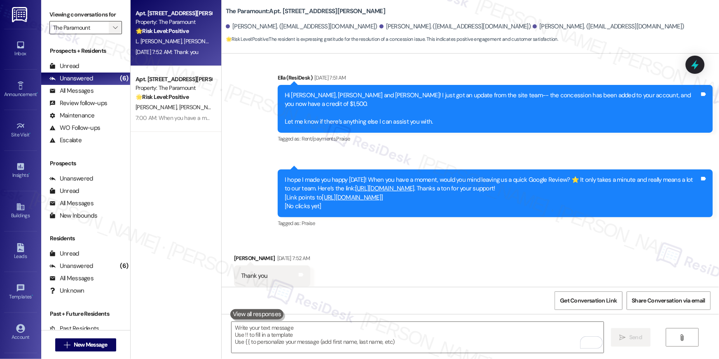
click at [113, 25] on icon "" at bounding box center [115, 27] width 5 height 7
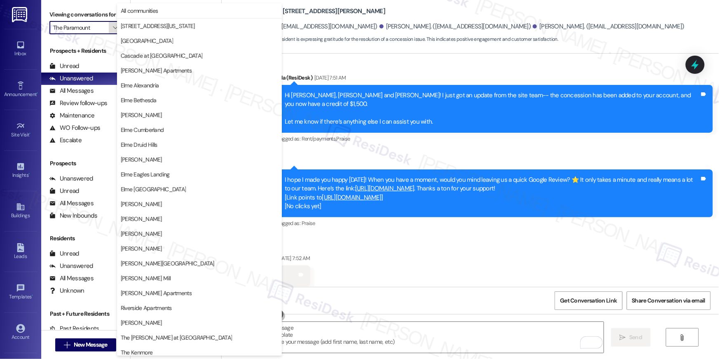
scroll to position [78, 0]
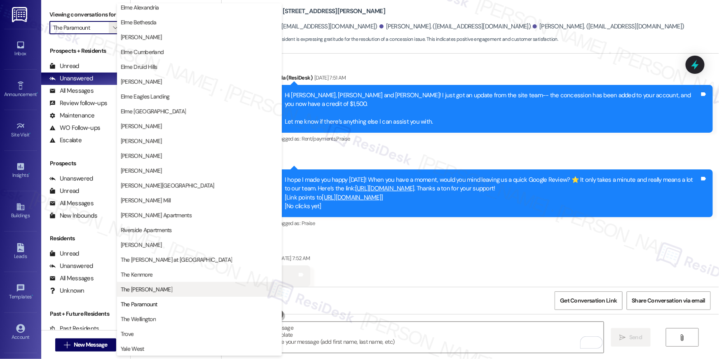
click at [166, 284] on button "The [PERSON_NAME]" at bounding box center [199, 289] width 165 height 15
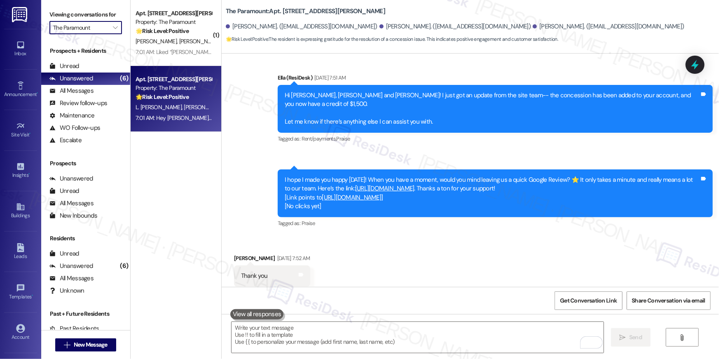
type input "The [PERSON_NAME]"
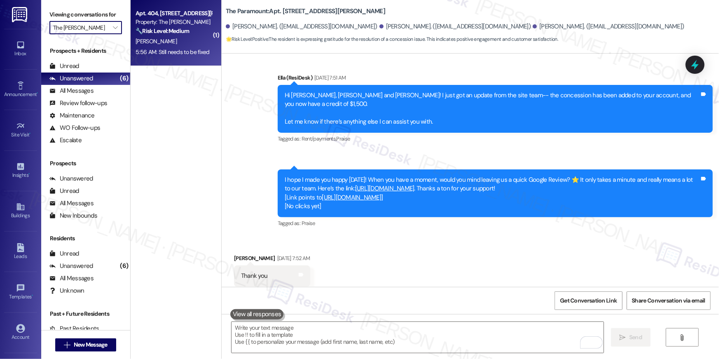
click at [169, 45] on div "C. Pfaff" at bounding box center [174, 41] width 78 height 10
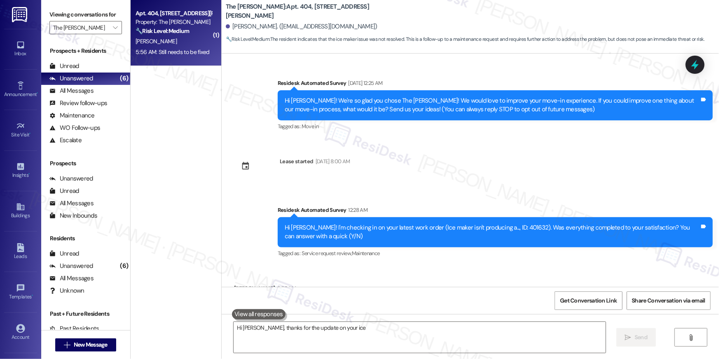
scroll to position [48, 0]
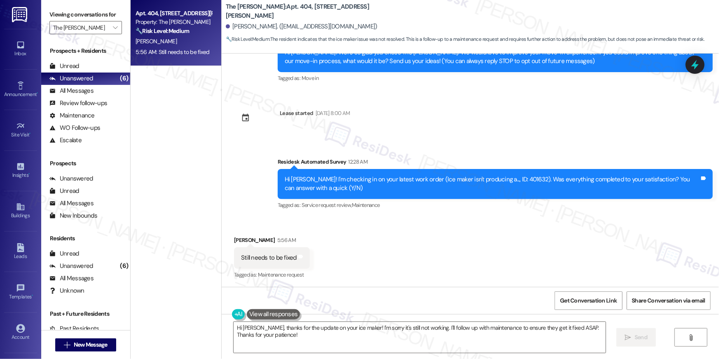
click at [448, 273] on div "Received via SMS Carly Pfaff 5:56 AM Still needs to be fixed Tags and notes Tag…" at bounding box center [470, 252] width 497 height 70
click at [499, 179] on div "Hi Carly! I'm checking in on your latest work order (Ice maker isn't producing …" at bounding box center [492, 184] width 415 height 18
copy div "401632"
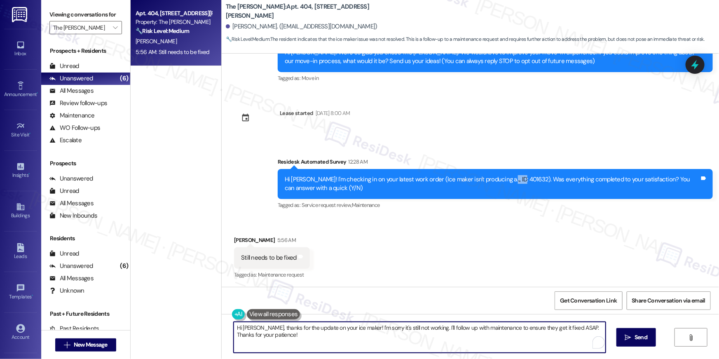
click at [289, 337] on textarea "Hi Carly, thanks for the update on your ice maker! I'm sorry it's still not wor…" at bounding box center [420, 337] width 372 height 31
drag, startPoint x: 295, startPoint y: 335, endPoint x: 348, endPoint y: 327, distance: 53.4
click at [348, 327] on textarea "Hi Carly, thanks for the update on your ice maker! I'm sorry it's still not wor…" at bounding box center [418, 337] width 372 height 31
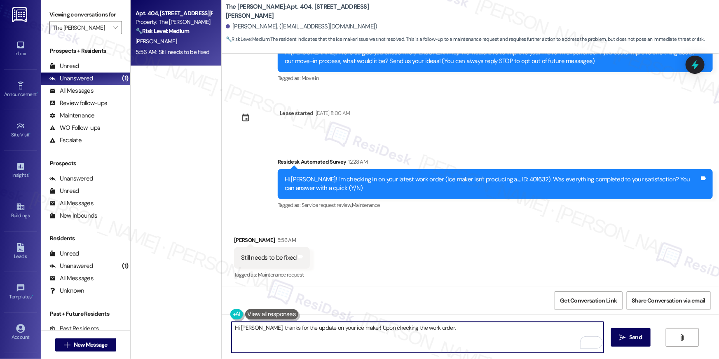
click at [446, 340] on textarea "Hi Carly, thanks for the update on your ice maker! Upon checking the work order," at bounding box center [418, 337] width 372 height 31
click at [423, 340] on textarea "Hi Carly, thanks for the update on your ice maker! Upon checking the work order," at bounding box center [418, 337] width 372 height 31
click at [422, 341] on textarea "Hi Carly, thanks for the update on your ice maker! Upon checking the work order," at bounding box center [418, 337] width 372 height 31
click at [437, 334] on textarea "Hi Carly, thanks for the update on your ice maker! Upon checking the work order," at bounding box center [418, 337] width 372 height 31
click at [439, 328] on textarea "Hi Carly, thanks for the update on your ice maker! Upon checking the work order…" at bounding box center [418, 337] width 372 height 31
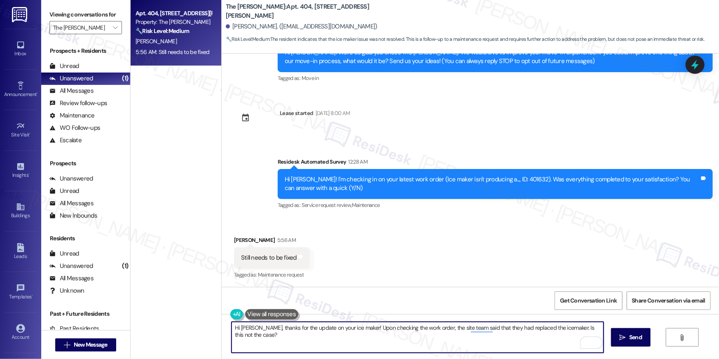
click at [439, 328] on textarea "Hi Carly, thanks for the update on your ice maker! Upon checking the work order…" at bounding box center [418, 337] width 372 height 31
click at [435, 330] on textarea "Hi Carly, thanks for the update on your ice maker! Upon checking the work order…" at bounding box center [418, 337] width 372 height 31
type textarea "Hi Carly, thanks for the update on your ice maker! Upon checking the work order…"
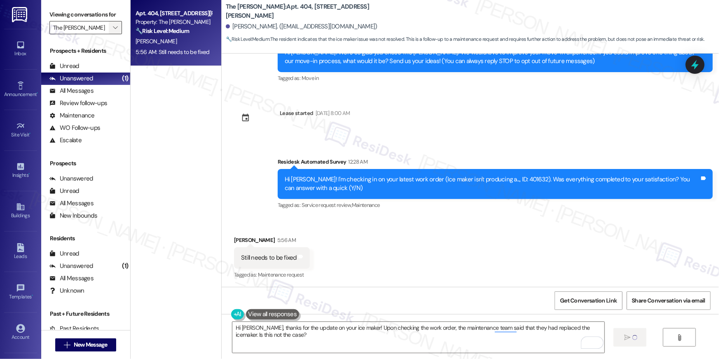
click at [113, 25] on icon "" at bounding box center [115, 27] width 5 height 7
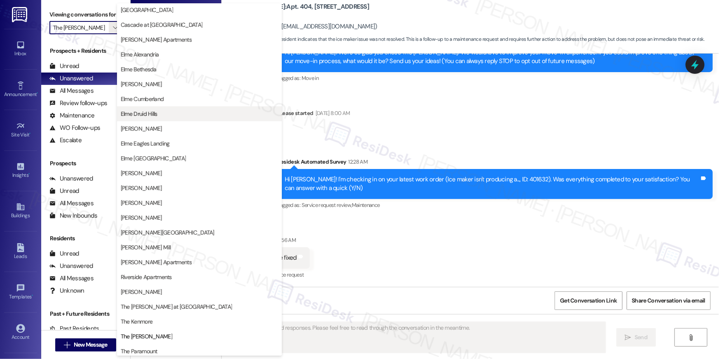
scroll to position [0, 0]
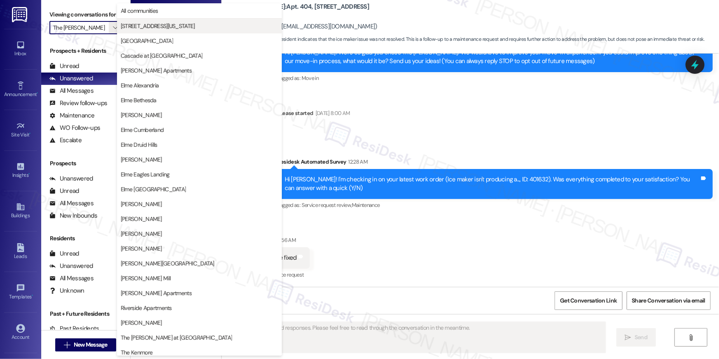
click at [177, 28] on span "[STREET_ADDRESS][US_STATE]" at bounding box center [158, 26] width 74 height 8
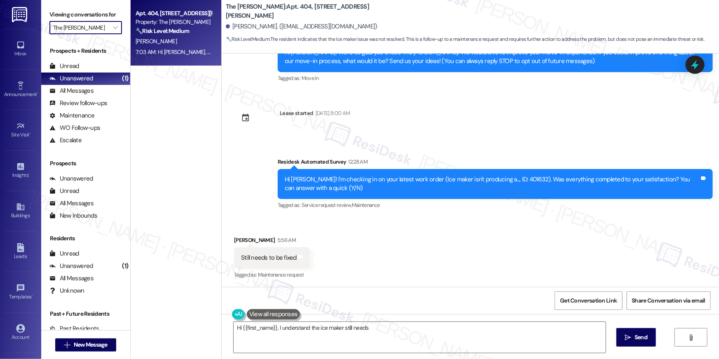
type textarea "Hi {{first_name}}, I understand the ice maker still needs fixing"
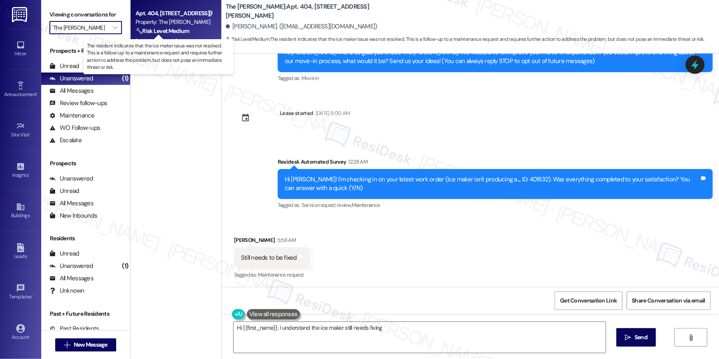
type input "[STREET_ADDRESS][US_STATE]"
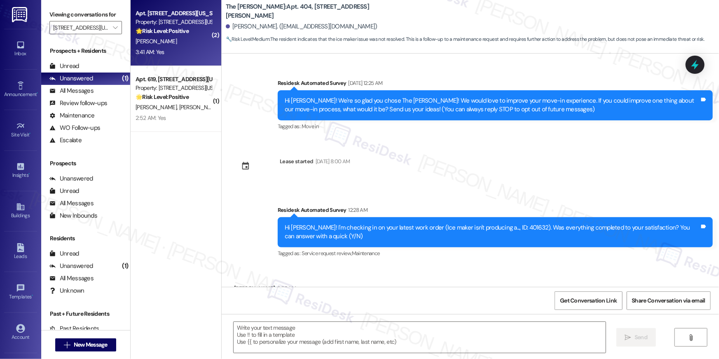
click at [190, 64] on div "Apt. 700, 3801 Connecticut Avenue, NW Property: 3801 Connecticut Avenue 🌟 Risk …" at bounding box center [176, 33] width 91 height 66
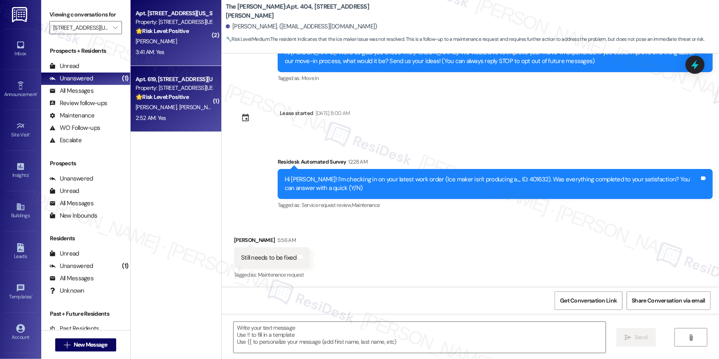
type textarea "Fetching suggested responses. Please feel free to read through the conversation…"
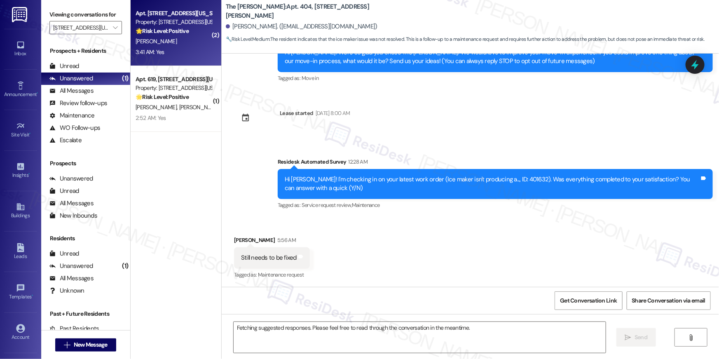
scroll to position [28, 0]
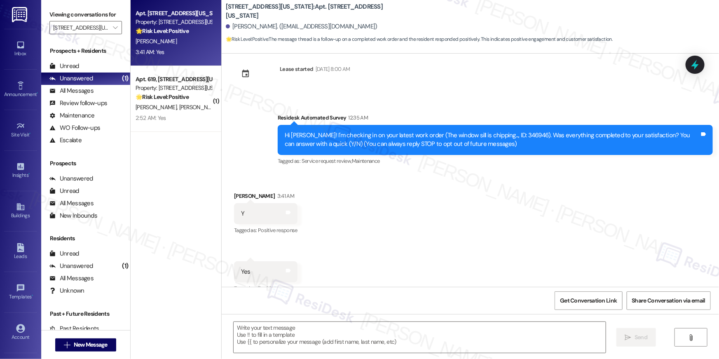
scroll to position [28, 0]
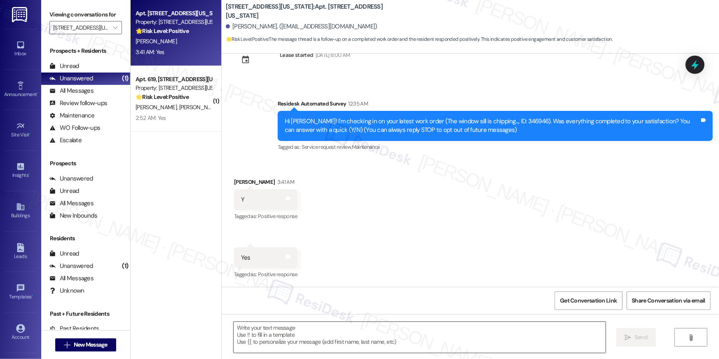
click at [470, 337] on textarea at bounding box center [420, 337] width 372 height 31
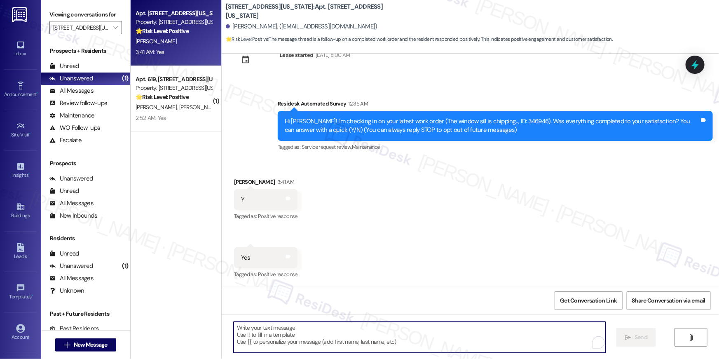
paste textarea "Hi {{first_name}}, I’m glad to hear your work order has been completed! If anyt…"
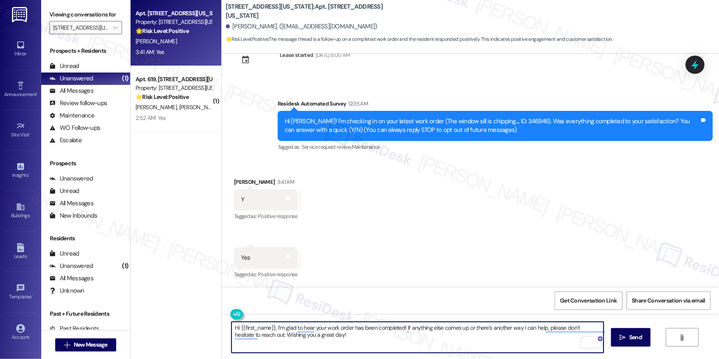
click at [445, 340] on textarea "Hi {{first_name}}, I’m glad to hear your work order has been completed! If anyt…" at bounding box center [418, 337] width 372 height 31
type textarea "Hi {{first_name}}, I’m glad to hear your work order has been completed! If anyt…"
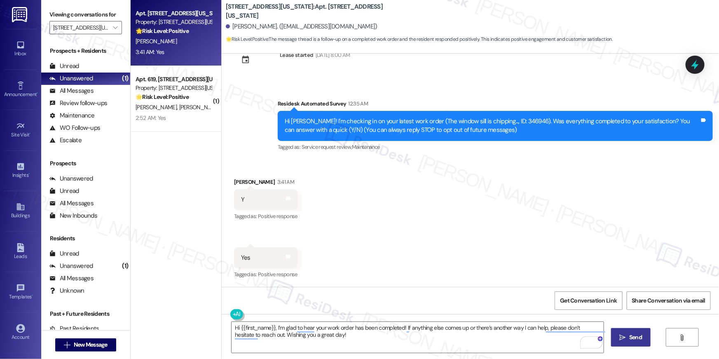
click at [624, 344] on button " Send" at bounding box center [631, 337] width 40 height 19
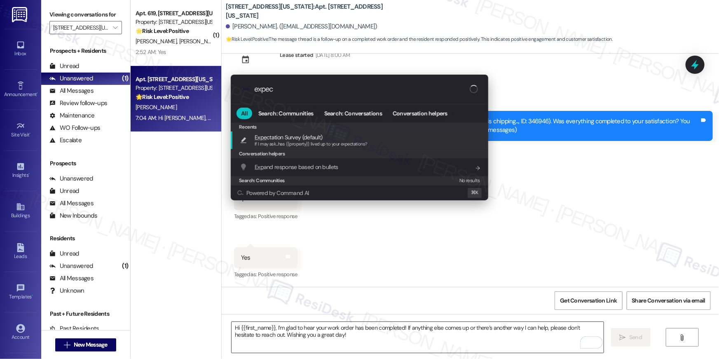
type input "expect"
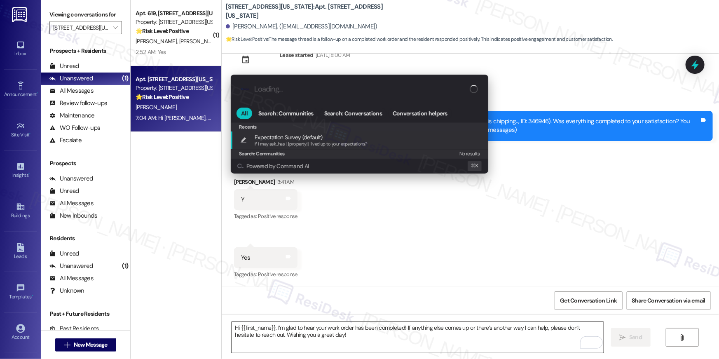
type textarea "If I may ask...has {{property}} lived up to your expectations?"
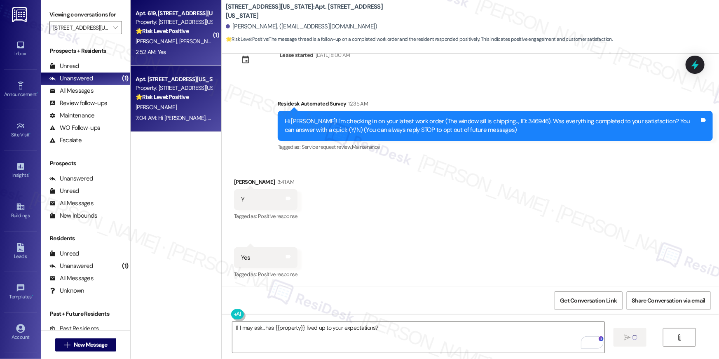
click at [187, 54] on div "2:52 AM: Yes 2:52 AM: Yes" at bounding box center [174, 52] width 78 height 10
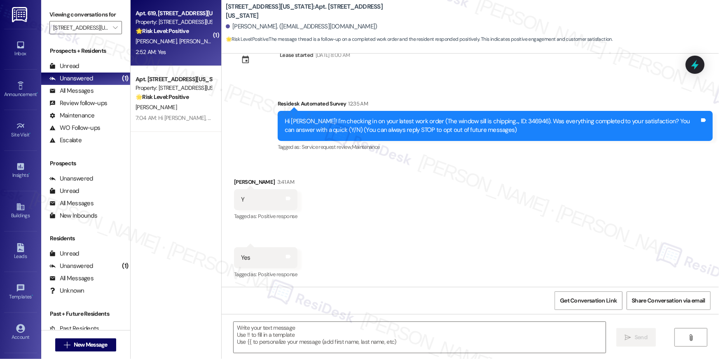
type textarea "Fetching suggested responses. Please feel free to read through the conversation…"
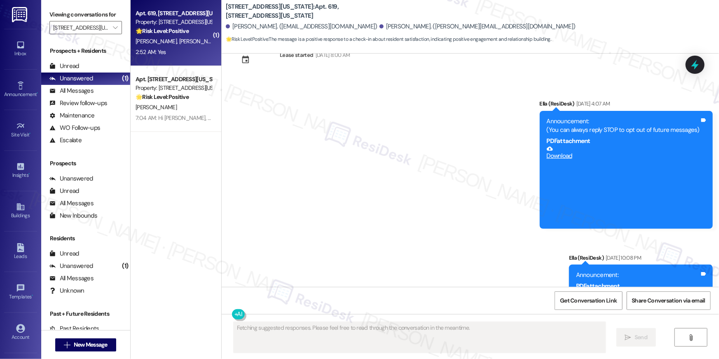
scroll to position [717, 0]
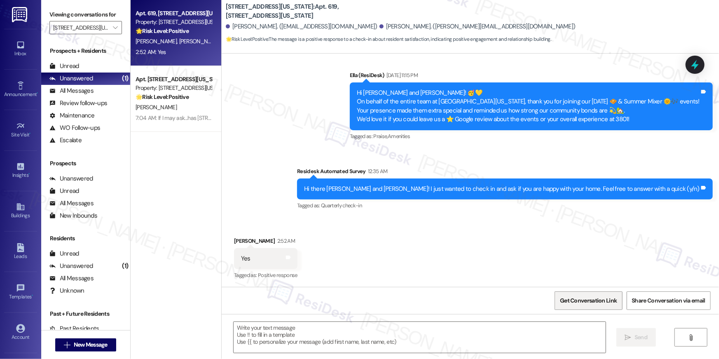
click at [562, 293] on span "Get Conversation Link" at bounding box center [588, 301] width 60 height 18
click at [515, 258] on div "Received via SMS [PERSON_NAME] 2:52 AM Yes Tags and notes Tagged as: Positive r…" at bounding box center [470, 253] width 497 height 70
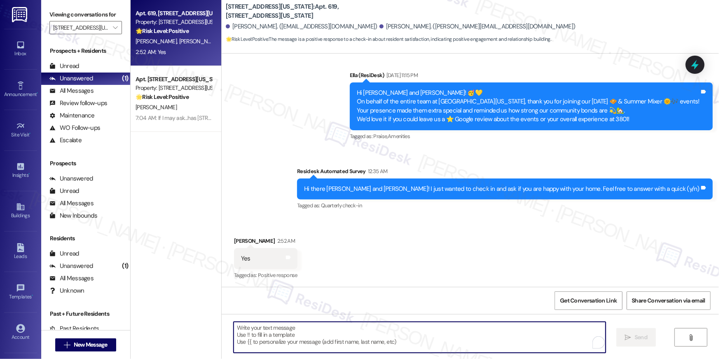
click at [475, 335] on textarea "To enrich screen reader interactions, please activate Accessibility in Grammarl…" at bounding box center [420, 337] width 372 height 31
paste textarea "Thank you so much, {{first_name}}! I’m so glad to hear that you’re enjoying you…"
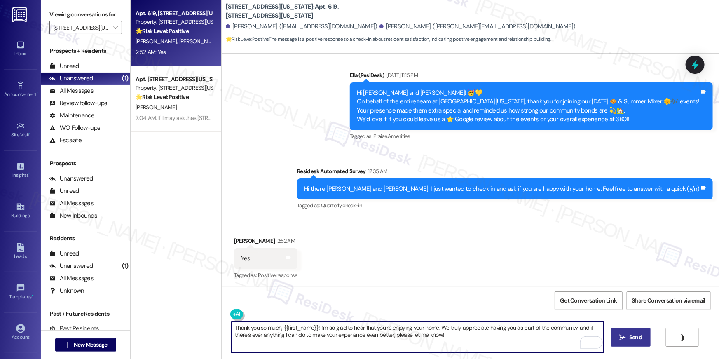
type textarea "Thank you so much, {{first_name}}! I’m so glad to hear that you’re enjoying you…"
click at [626, 342] on button " Send" at bounding box center [631, 337] width 40 height 19
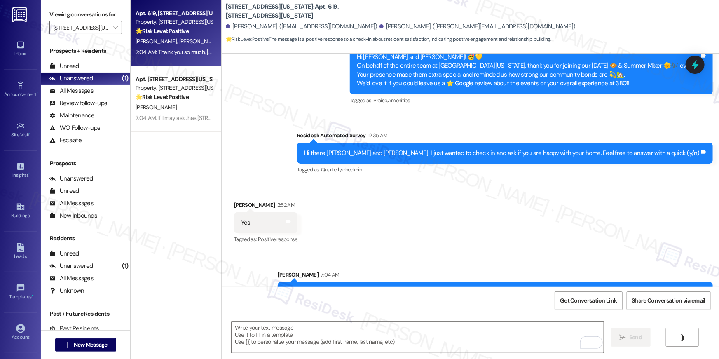
scroll to position [784, 0]
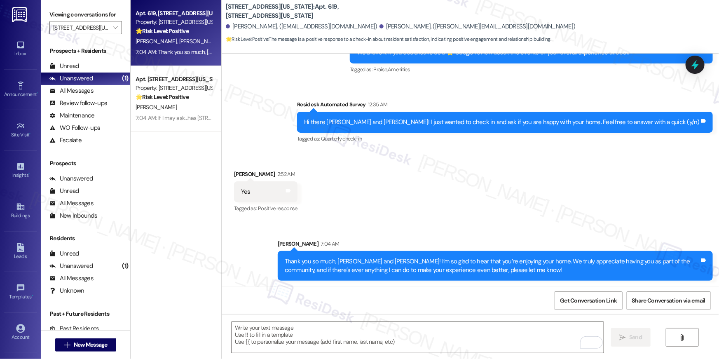
click at [464, 180] on div "Received via SMS [PERSON_NAME] 2:52 AM Yes Tags and notes Tagged as: Positive r…" at bounding box center [470, 186] width 497 height 70
click at [625, 215] on div "Received via SMS [PERSON_NAME] 2:52 AM Yes Tags and notes Tagged as: Positive r…" at bounding box center [470, 186] width 497 height 70
click at [431, 333] on textarea "To enrich screen reader interactions, please activate Accessibility in Grammarl…" at bounding box center [418, 337] width 372 height 31
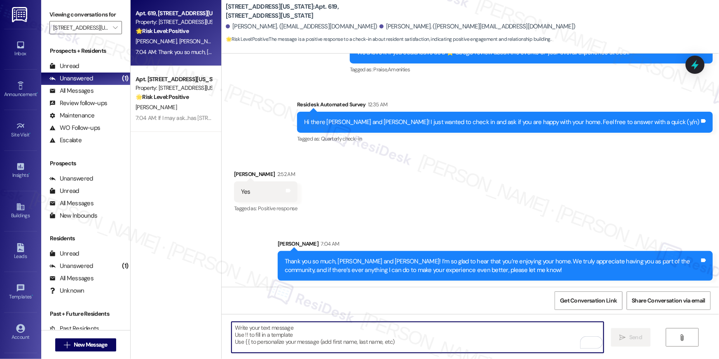
click at [431, 333] on textarea "To enrich screen reader interactions, please activate Accessibility in Grammarl…" at bounding box center [418, 337] width 372 height 31
paste textarea "When you have a moment, would you mind leaving us a quick Google Review? ⭐ It o…"
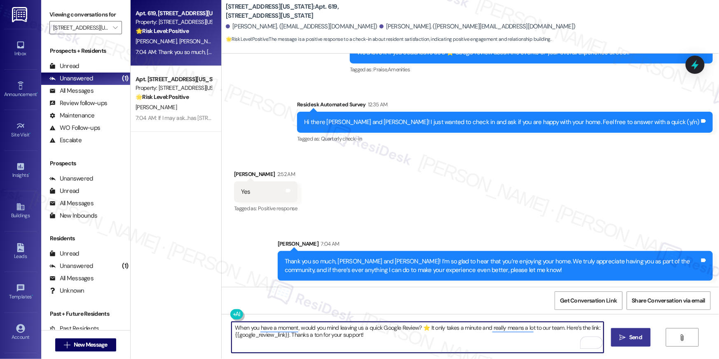
type textarea "When you have a moment, would you mind leaving us a quick Google Review? ⭐ It o…"
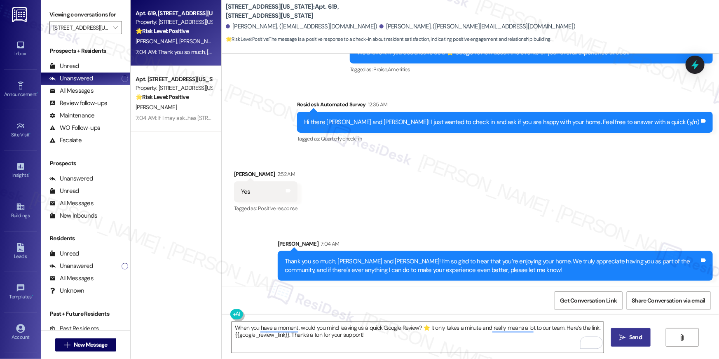
click at [626, 337] on span " Send" at bounding box center [631, 337] width 26 height 9
click at [124, 30] on div "Viewing conversations for [STREET_ADDRESS][US_STATE] " at bounding box center [85, 21] width 89 height 42
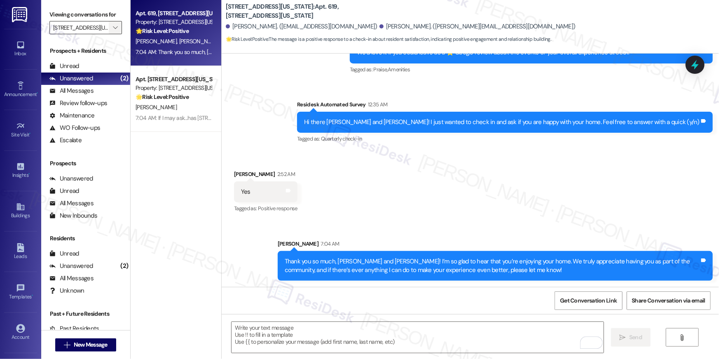
click at [113, 25] on icon "" at bounding box center [115, 27] width 5 height 7
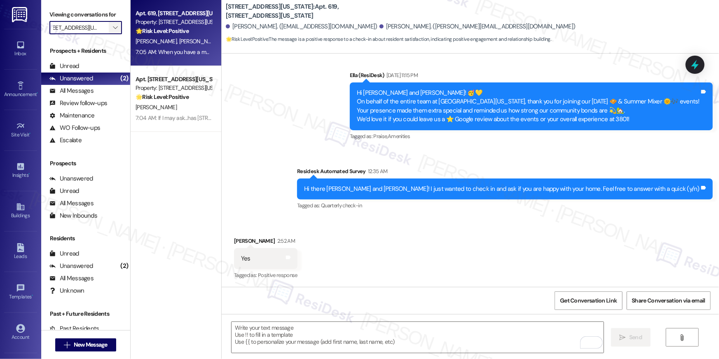
scroll to position [0, 0]
click at [115, 28] on button "" at bounding box center [115, 27] width 13 height 13
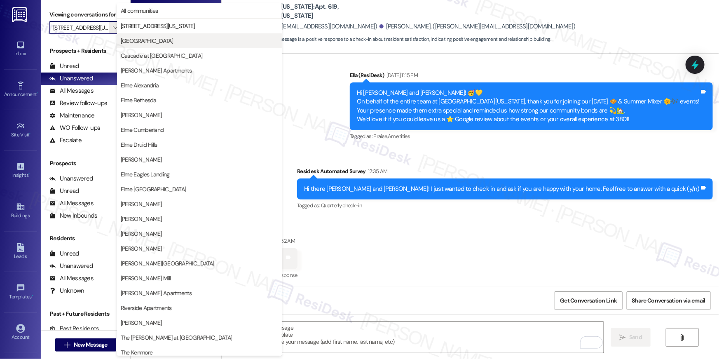
click at [146, 37] on span "[GEOGRAPHIC_DATA]" at bounding box center [147, 41] width 52 height 8
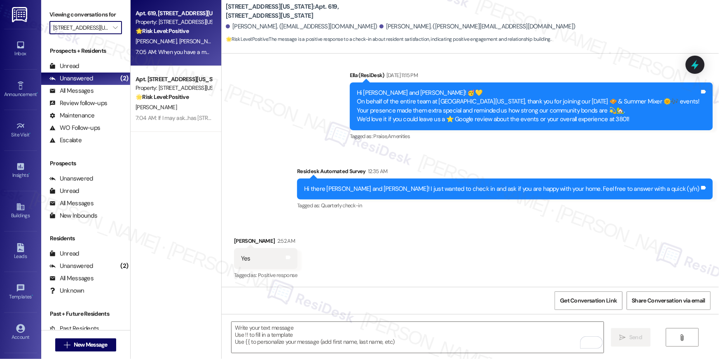
type input "[GEOGRAPHIC_DATA]"
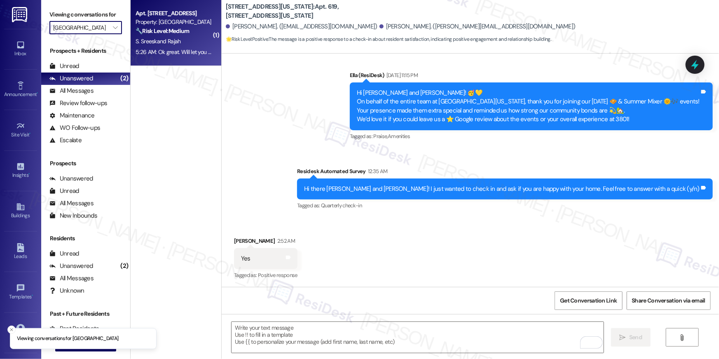
click at [187, 36] on div "S. Sreeskand Rajah" at bounding box center [174, 41] width 78 height 10
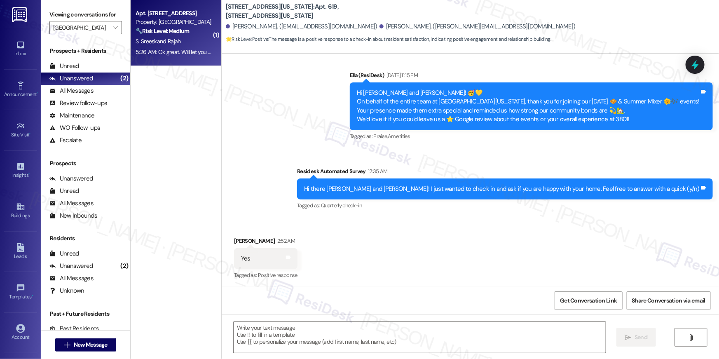
type textarea "Fetching suggested responses. Please feel free to read through the conversation…"
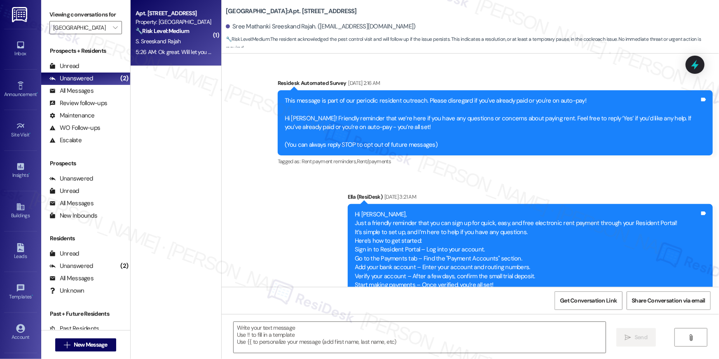
scroll to position [2344, 0]
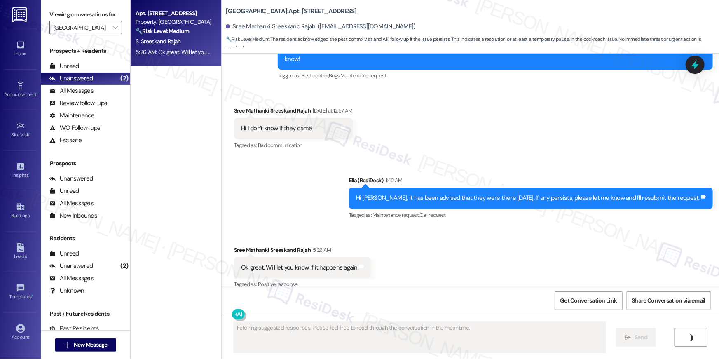
click at [449, 272] on div "Received via SMS Sree Mathanki Sreeskand Rajah 5:26 AM Ok great. Will let you k…" at bounding box center [470, 262] width 497 height 70
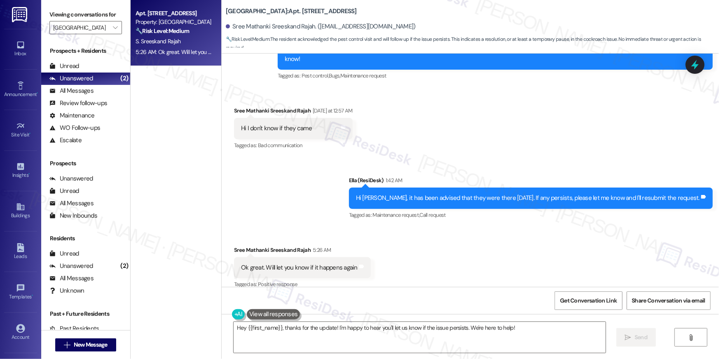
click at [397, 262] on div "Received via SMS Sree Mathanki Sreeskand Rajah 5:26 AM Ok great. Will let you k…" at bounding box center [470, 262] width 497 height 70
click at [391, 331] on textarea "Hey {{first_name}}, thanks for the update! I'm happy to hear you'll let us know…" at bounding box center [420, 337] width 372 height 31
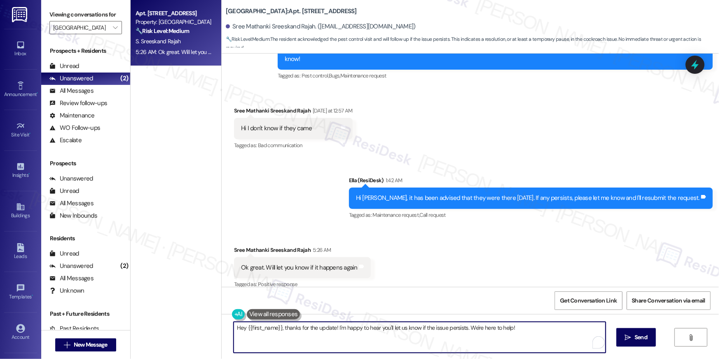
click at [391, 331] on textarea "Hey {{first_name}}, thanks for the update! I'm happy to hear you'll let us know…" at bounding box center [420, 337] width 372 height 31
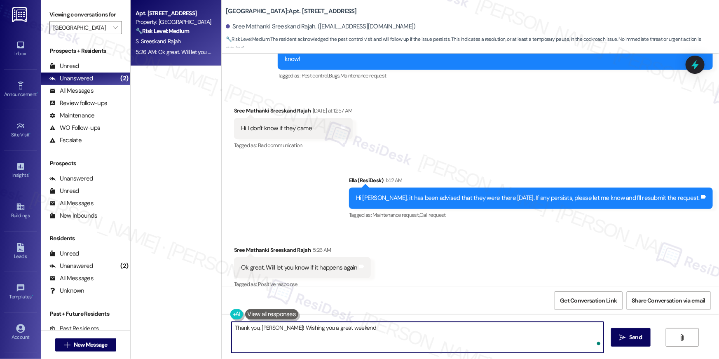
type textarea "Thank you, [PERSON_NAME]! Wishing you a great weekend!"
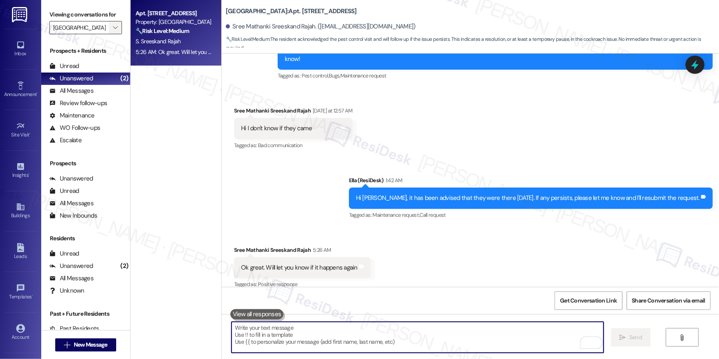
scroll to position [2344, 0]
click at [111, 31] on span "" at bounding box center [115, 27] width 8 height 13
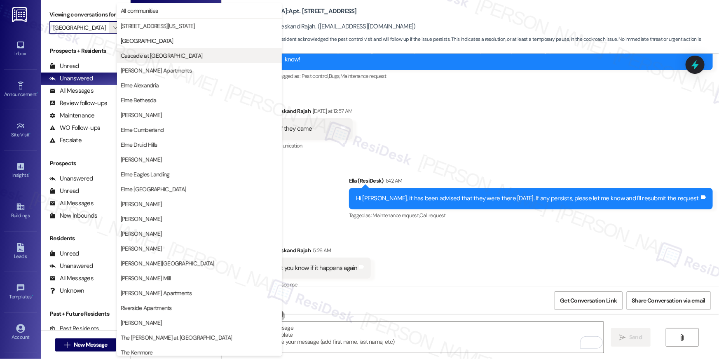
click at [157, 56] on span "Cascade at [GEOGRAPHIC_DATA]" at bounding box center [162, 55] width 82 height 8
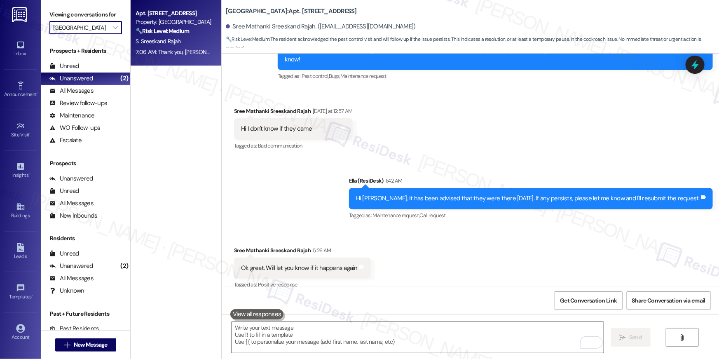
type input "Cascade at [GEOGRAPHIC_DATA]"
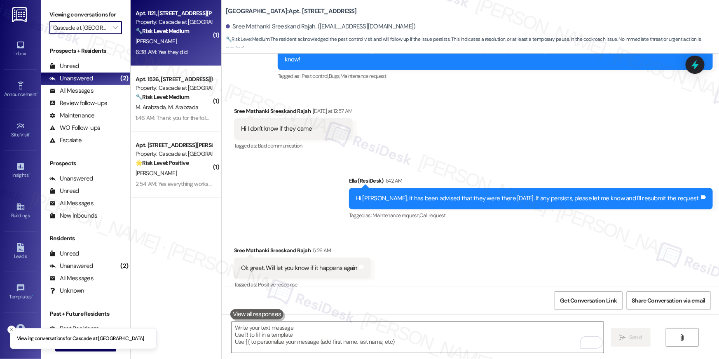
click at [174, 30] on strong "🔧 Risk Level: Medium" at bounding box center [163, 30] width 54 height 7
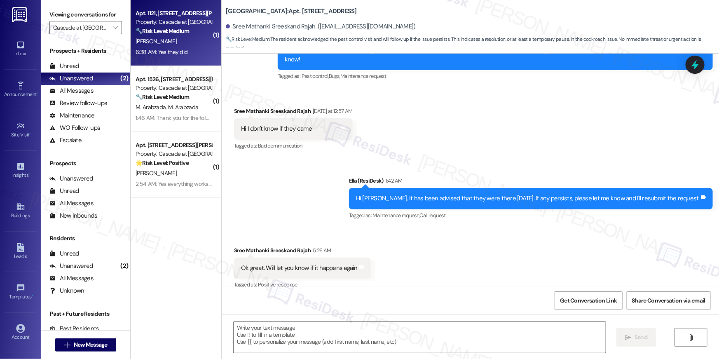
type textarea "Fetching suggested responses. Please feel free to read through the conversation…"
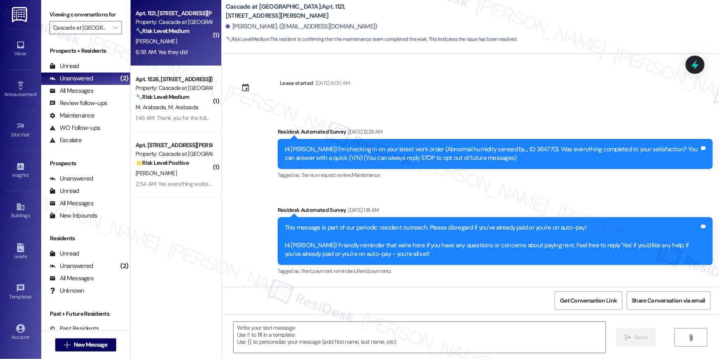
scroll to position [2607, 0]
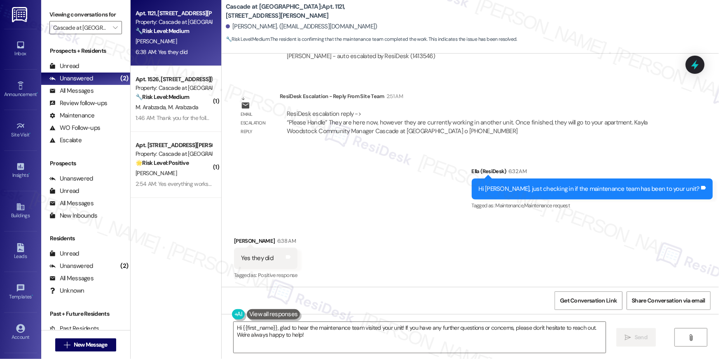
click at [462, 227] on div "Received via SMS [PERSON_NAME] 6:38 AM Yes they did Tags and notes Tagged as: P…" at bounding box center [470, 253] width 497 height 70
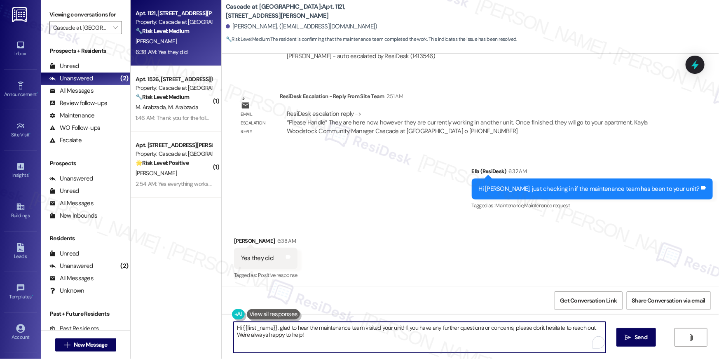
click at [336, 343] on textarea "Hi {{first_name}}, glad to hear the maintenance team visited your unit! If you …" at bounding box center [420, 337] width 372 height 31
click at [337, 342] on textarea "Hi {{first_name}}, glad to hear the maintenance team visited your unit! If you …" at bounding box center [420, 337] width 372 height 31
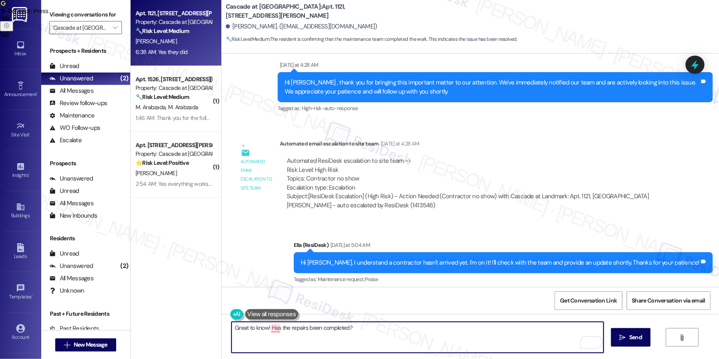
scroll to position [1696, 0]
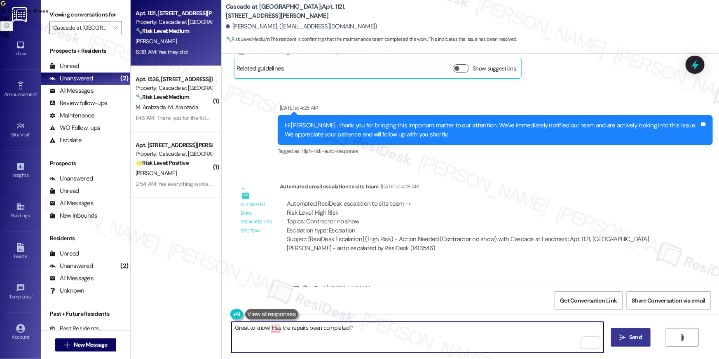
type textarea "Great to know! Has the repairs been completed?"
click at [620, 333] on span " Send" at bounding box center [631, 337] width 26 height 9
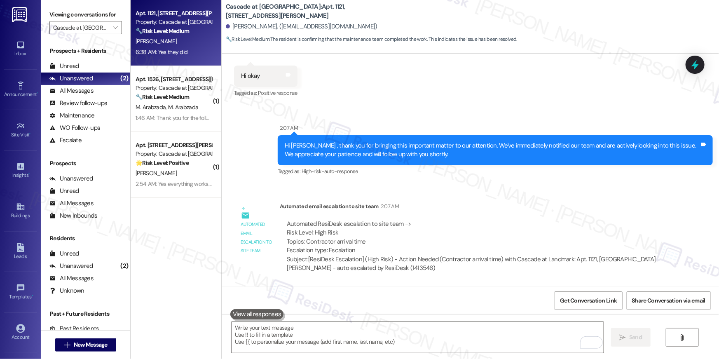
scroll to position [2606, 0]
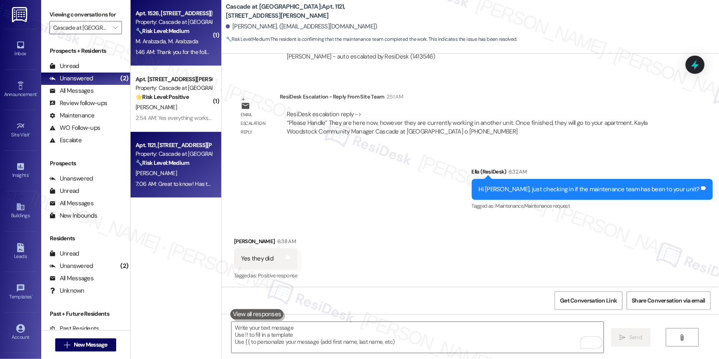
click at [163, 45] on div "M. [PERSON_NAME] Arabzada" at bounding box center [174, 41] width 78 height 10
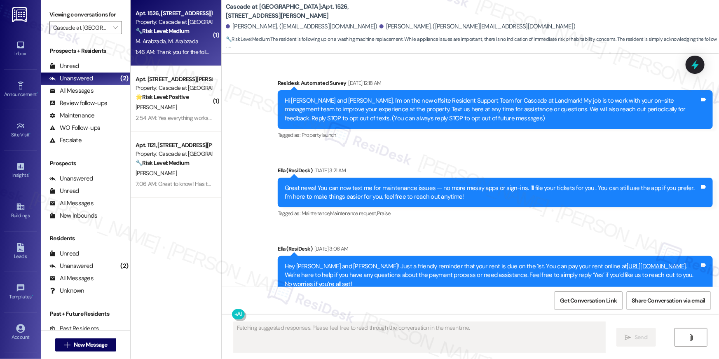
scroll to position [8782, 0]
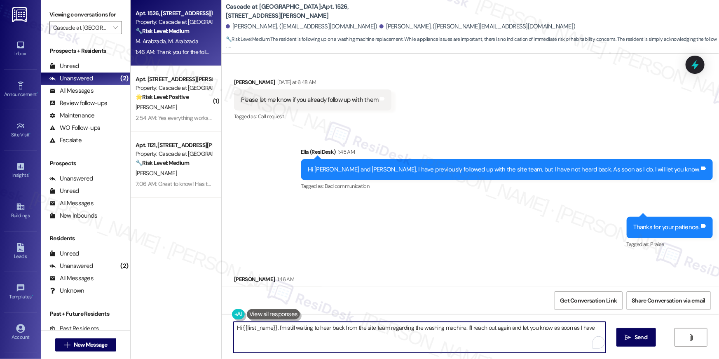
click at [454, 334] on textarea "Hi {{first_name}}, I'm still waiting to hear back from the site team regarding …" at bounding box center [420, 337] width 372 height 31
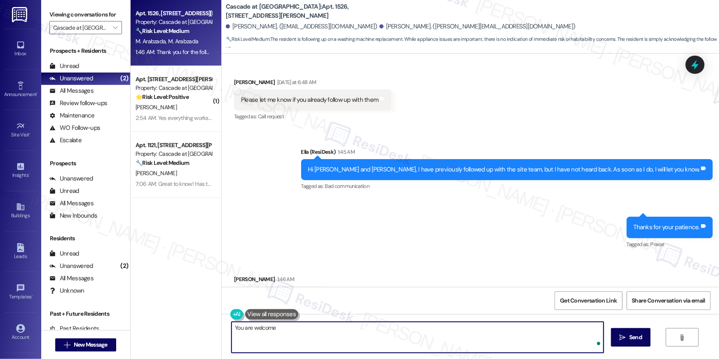
type textarea "You are welcome!"
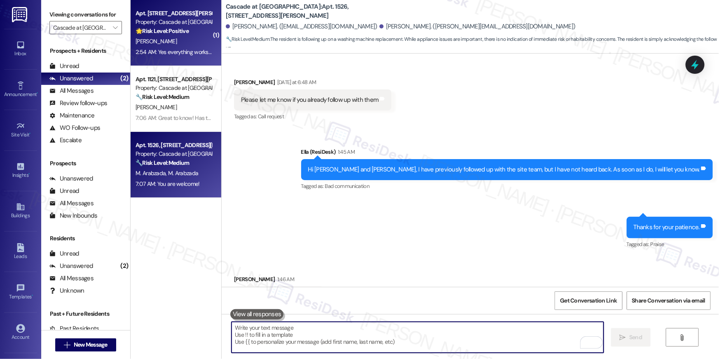
click at [174, 44] on div "[PERSON_NAME]" at bounding box center [174, 41] width 78 height 10
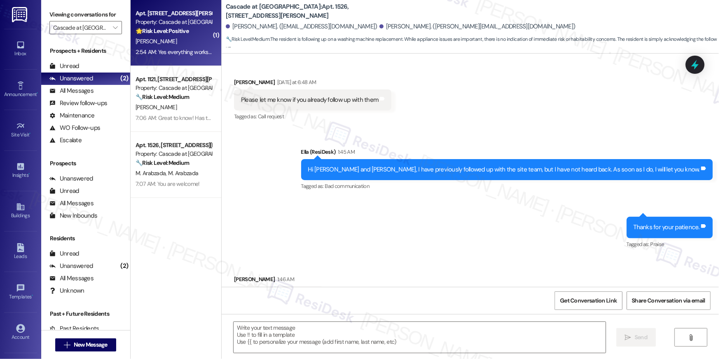
type textarea "Fetching suggested responses. Please feel free to read through the conversation…"
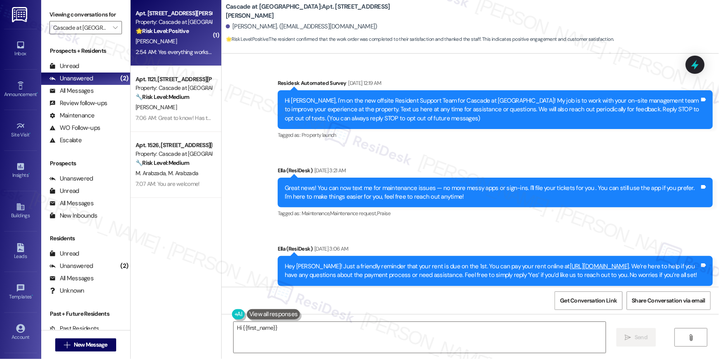
scroll to position [6679, 0]
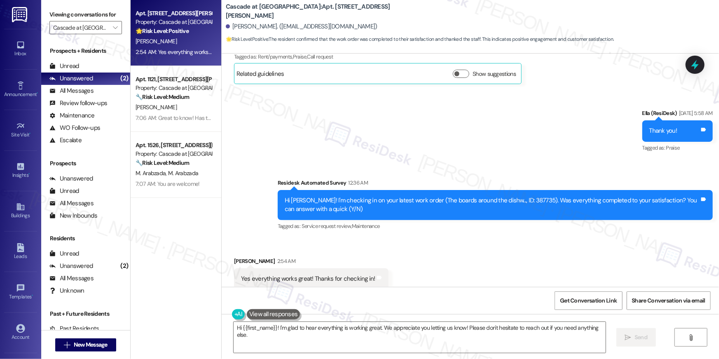
click at [490, 245] on div "Received via SMS [PERSON_NAME] 2:54 AM Yes everything works great! Thanks for c…" at bounding box center [470, 273] width 497 height 70
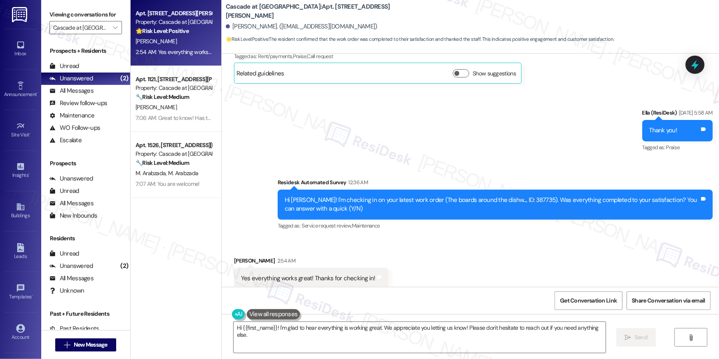
click at [490, 246] on div "Received via SMS [PERSON_NAME] 2:54 AM Yes everything works great! Thanks for c…" at bounding box center [470, 273] width 497 height 70
click at [471, 344] on textarea "Hi {{first_name}}! I'm glad to hear everything is working great. We appreciate …" at bounding box center [420, 337] width 372 height 31
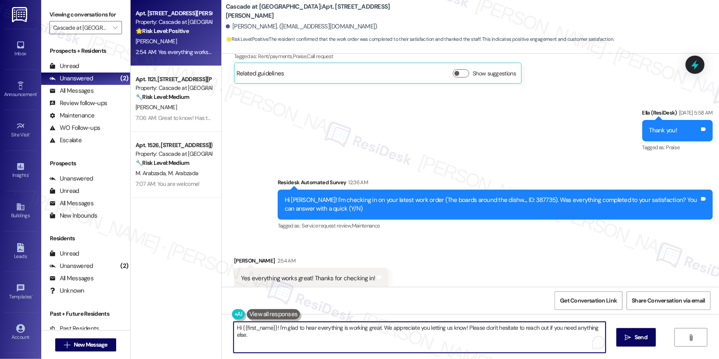
click at [471, 344] on textarea "Hi {{first_name}}! I'm glad to hear everything is working great. We appreciate …" at bounding box center [420, 337] width 372 height 31
paste textarea ", I’m glad to hear your work order has been completed! If anything else comes u…"
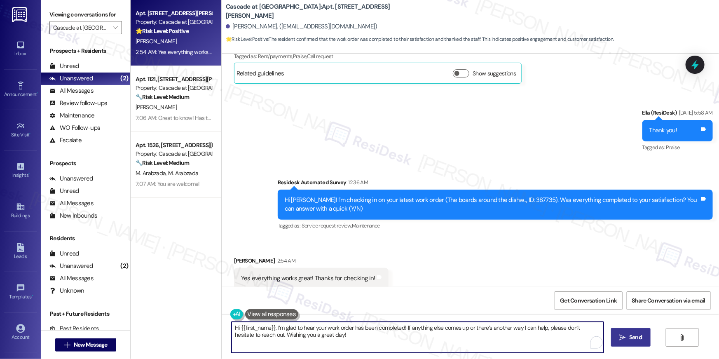
type textarea "Hi {{first_name}}, I’m glad to hear your work order has been completed! If anyt…"
click at [639, 340] on span "Send" at bounding box center [635, 337] width 13 height 9
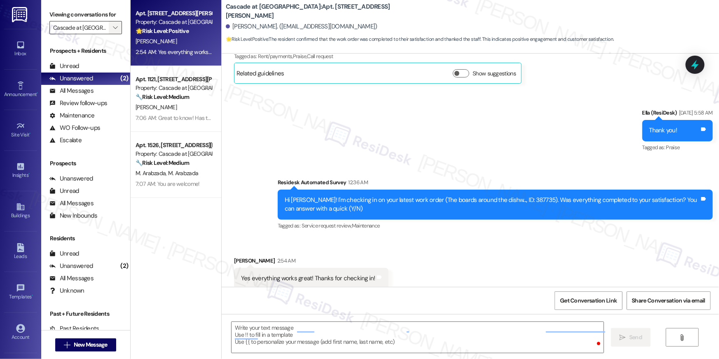
click at [115, 32] on button "" at bounding box center [115, 27] width 13 height 13
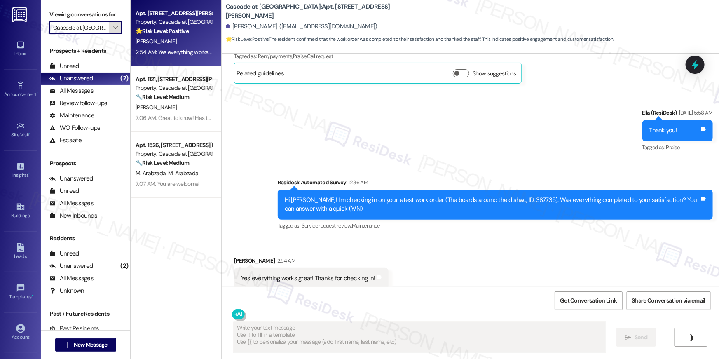
type textarea "Fetching suggested responses. Please feel free to read through the conversation…"
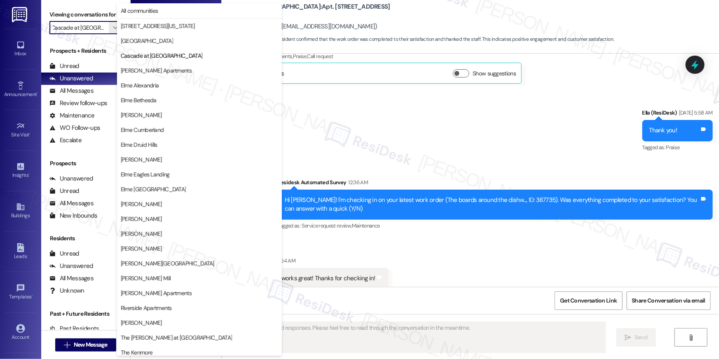
scroll to position [6679, 0]
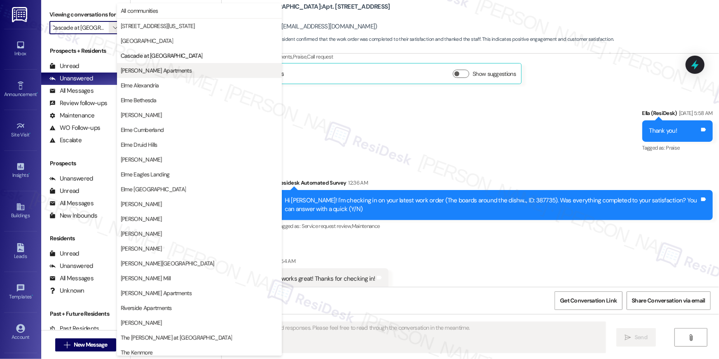
click at [152, 68] on span "[PERSON_NAME] Apartments" at bounding box center [156, 70] width 71 height 8
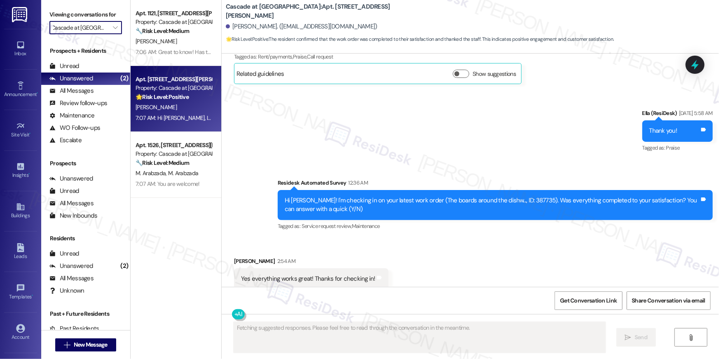
type input "[PERSON_NAME] Apartments"
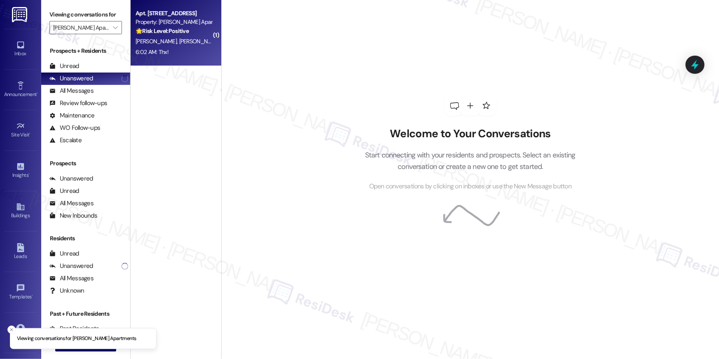
click at [178, 37] on div "[PERSON_NAME] [PERSON_NAME]" at bounding box center [174, 41] width 78 height 10
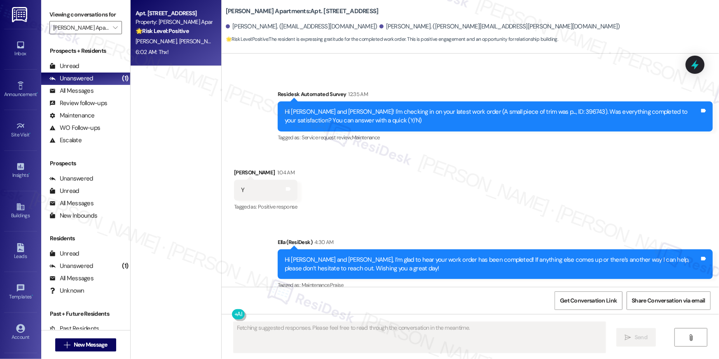
scroll to position [2773, 0]
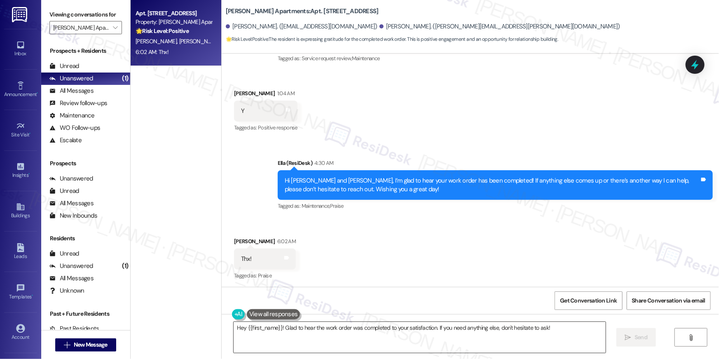
click at [379, 325] on textarea "Hey {{first_name}}! Glad to hear the work order was completed to your satisfact…" at bounding box center [420, 337] width 372 height 31
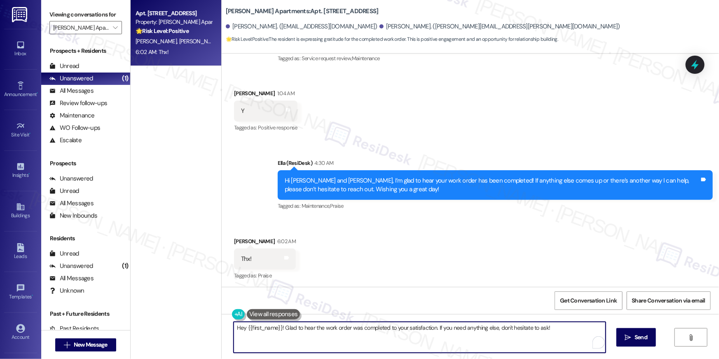
click at [378, 325] on textarea "Hey {{first_name}}! Glad to hear the work order was completed to your satisfact…" at bounding box center [420, 337] width 372 height 31
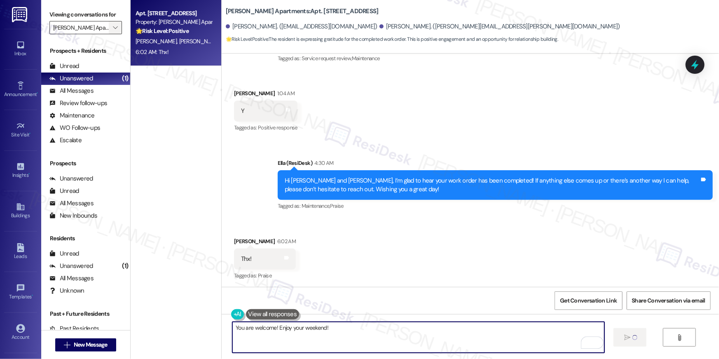
type textarea "You are welcome! Enjoy your weekend!"
click at [113, 28] on icon "" at bounding box center [115, 27] width 5 height 7
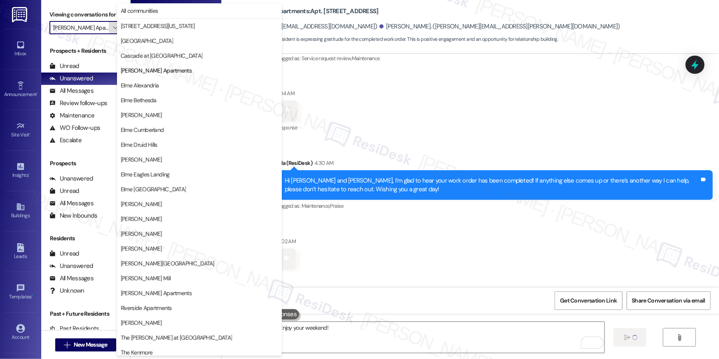
scroll to position [0, 4]
click at [135, 83] on span "Elme Alexandria" at bounding box center [140, 85] width 38 height 8
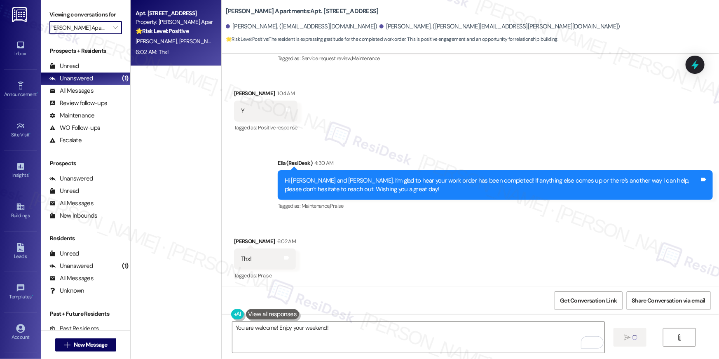
type input "Elme Alexandria"
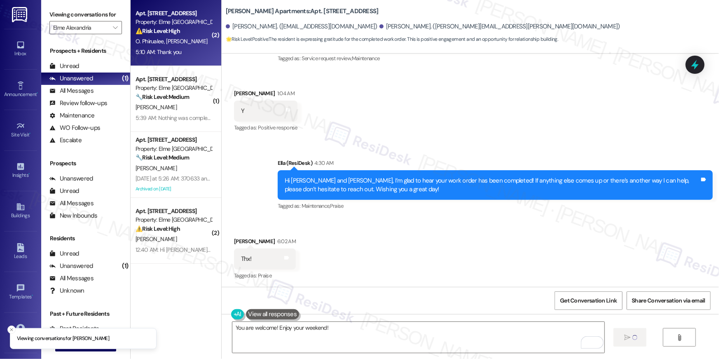
click at [168, 47] on div "5:10 AM: Thank you 5:10 AM: Thank you" at bounding box center [174, 52] width 78 height 10
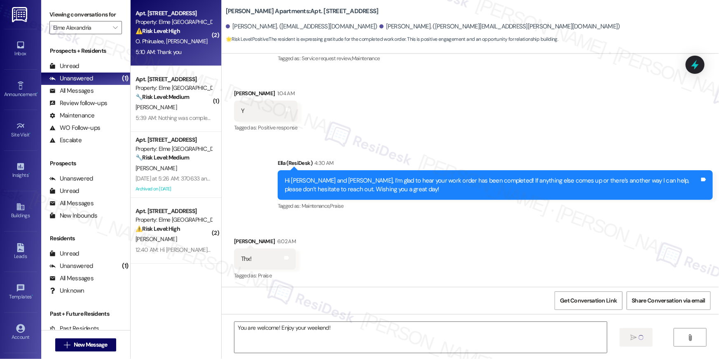
type textarea "Fetching suggested responses. Please feel free to read through the conversation…"
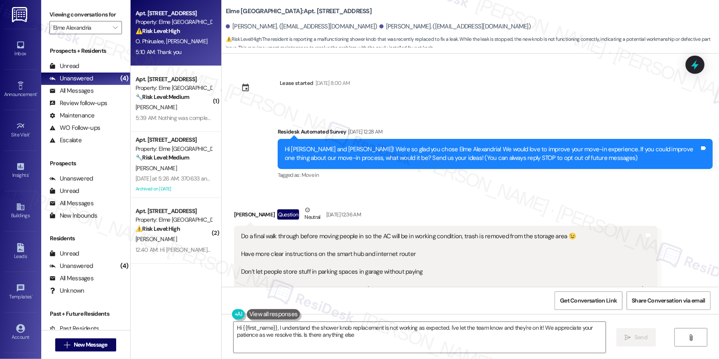
type textarea "Hi {{first_name}}, I understand the shower knob replacement is not working as e…"
